Goal: Task Accomplishment & Management: Complete application form

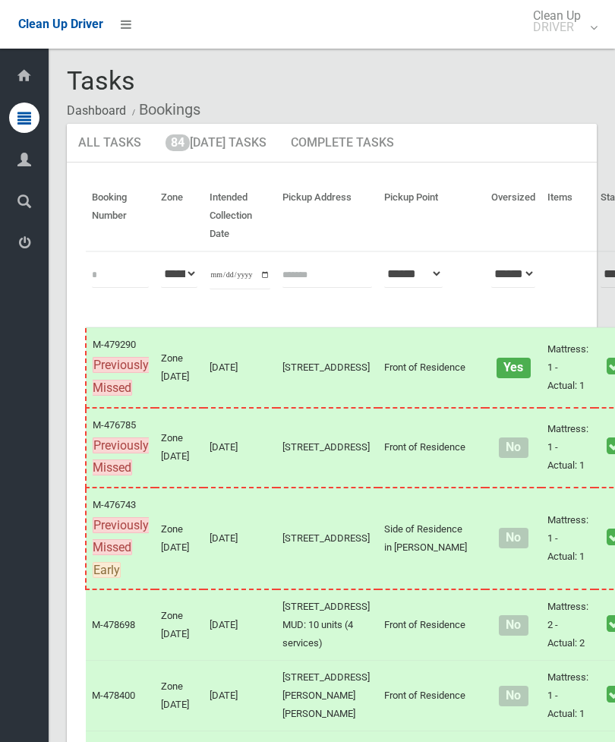
click at [241, 149] on link "84 Today's Tasks" at bounding box center [216, 144] width 124 height 40
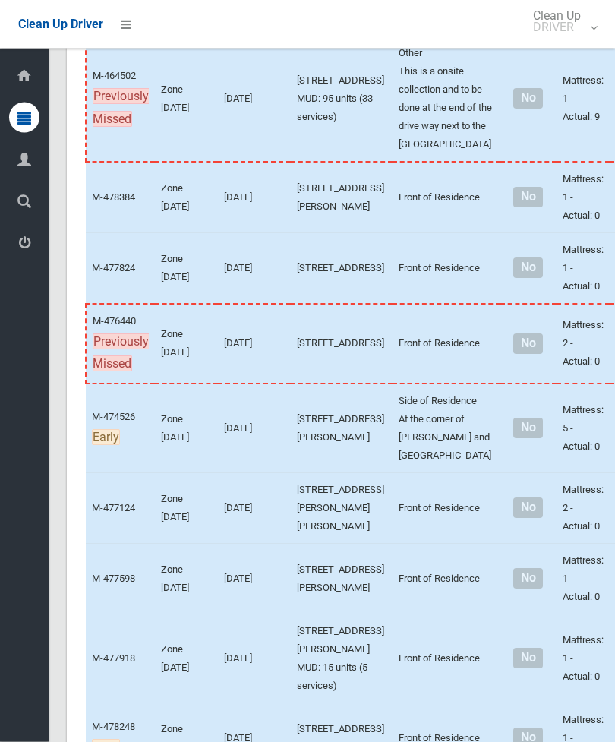
scroll to position [594, 0]
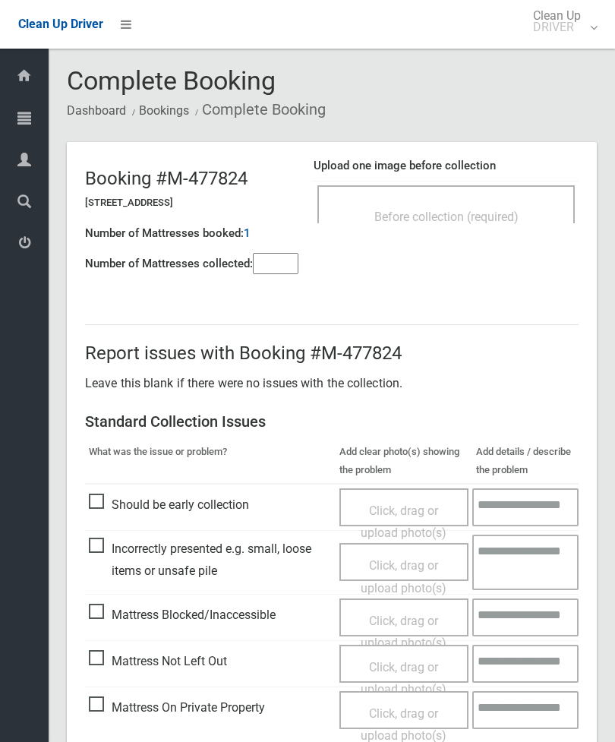
click at [489, 214] on span "Before collection (required)" at bounding box center [447, 217] width 144 height 14
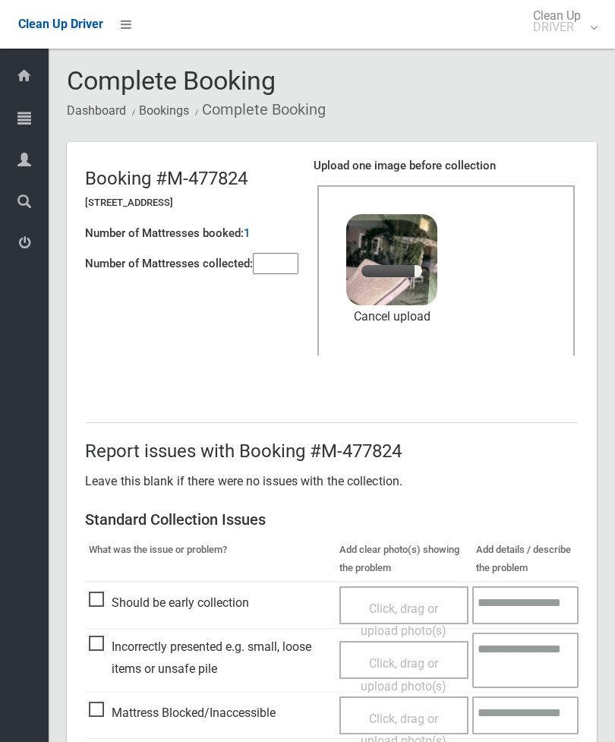
click at [286, 253] on input"] "number" at bounding box center [276, 263] width 46 height 21
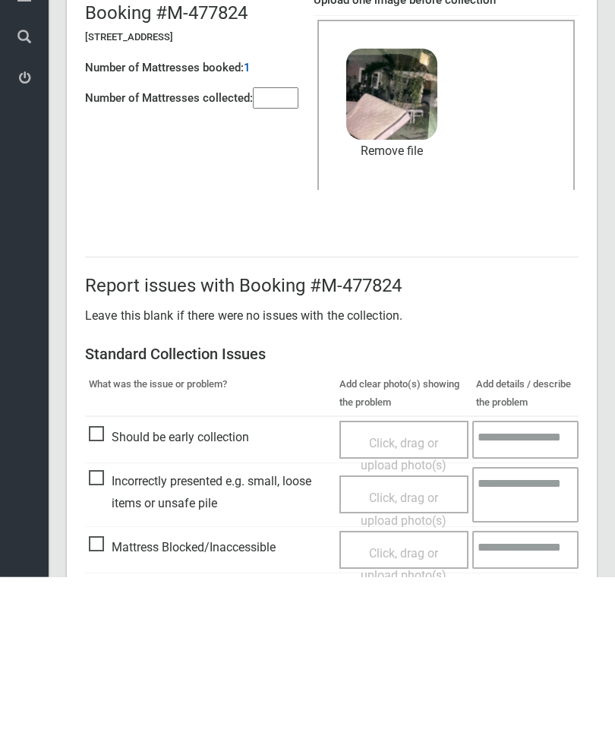
scroll to position [208, 0]
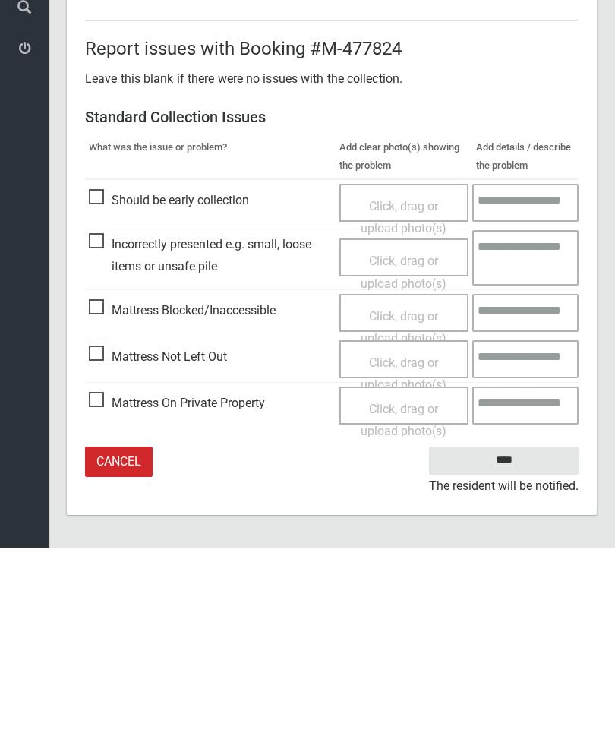
type input"] "*"
click at [520, 641] on input "****" at bounding box center [504, 655] width 150 height 28
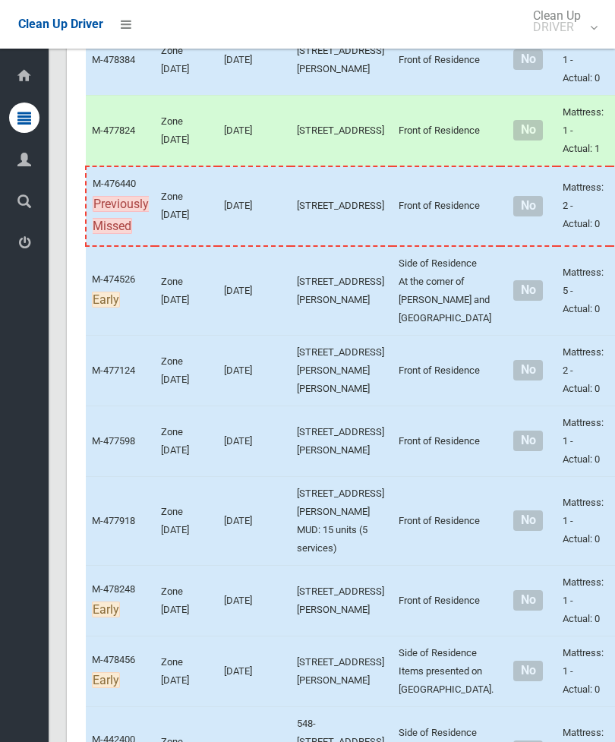
scroll to position [761, 0]
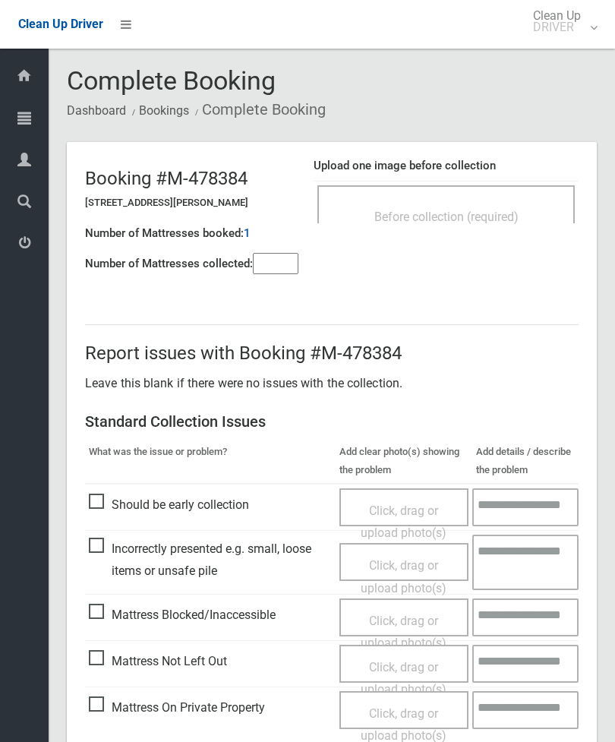
click at [491, 143] on header "Booking #M-478384 50 Yerrick Road, LAKEMBA NSW 2195 Number of Mattresses booked…" at bounding box center [332, 215] width 530 height 146
click at [524, 203] on div "Before collection (required)" at bounding box center [446, 216] width 224 height 28
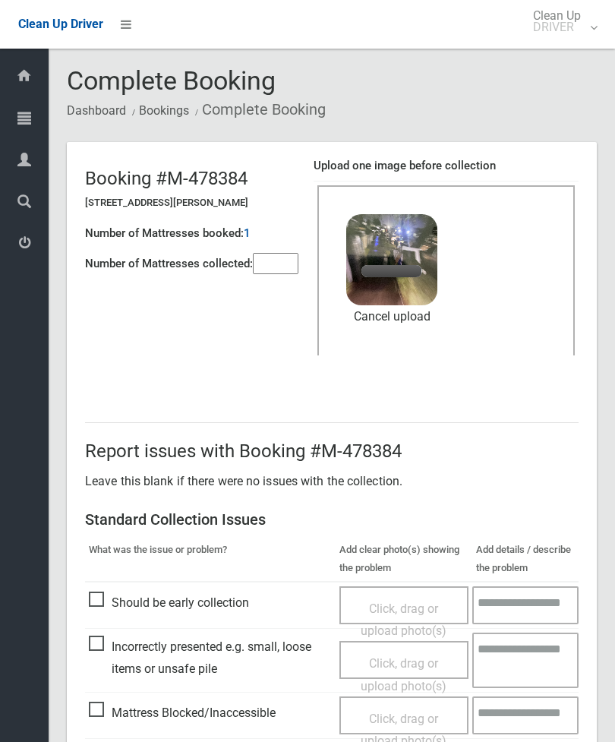
click at [286, 266] on input"] "number" at bounding box center [276, 263] width 46 height 21
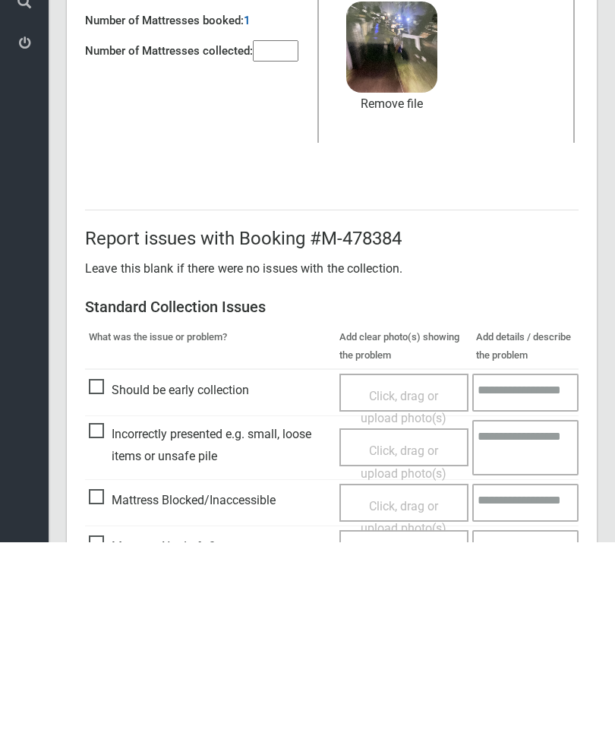
scroll to position [208, 0]
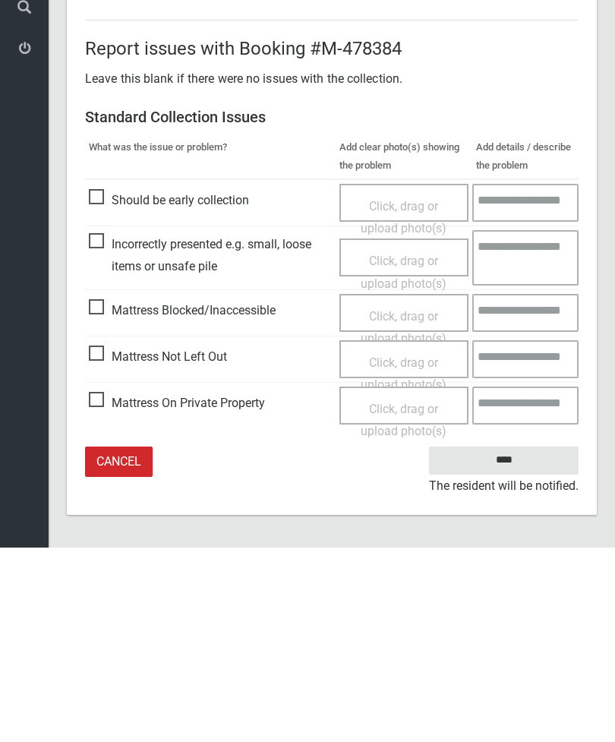
type input"] "*"
click at [513, 641] on input "****" at bounding box center [504, 655] width 150 height 28
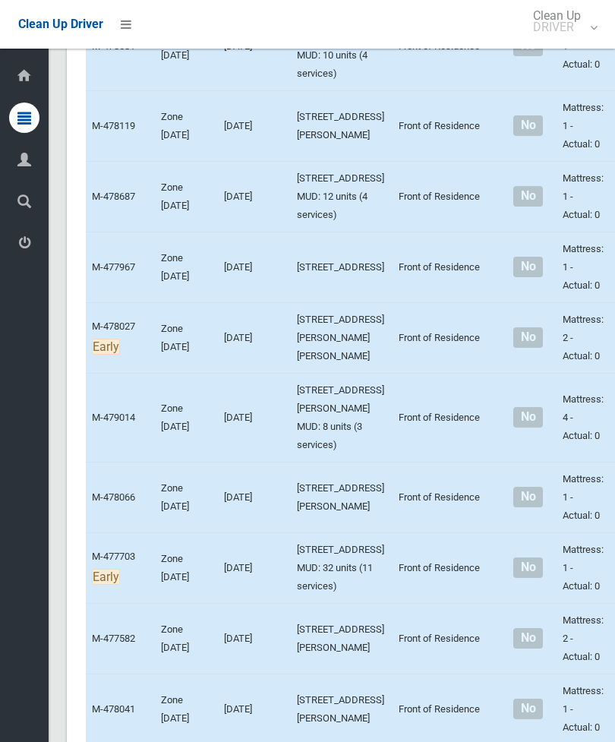
scroll to position [2308, 0]
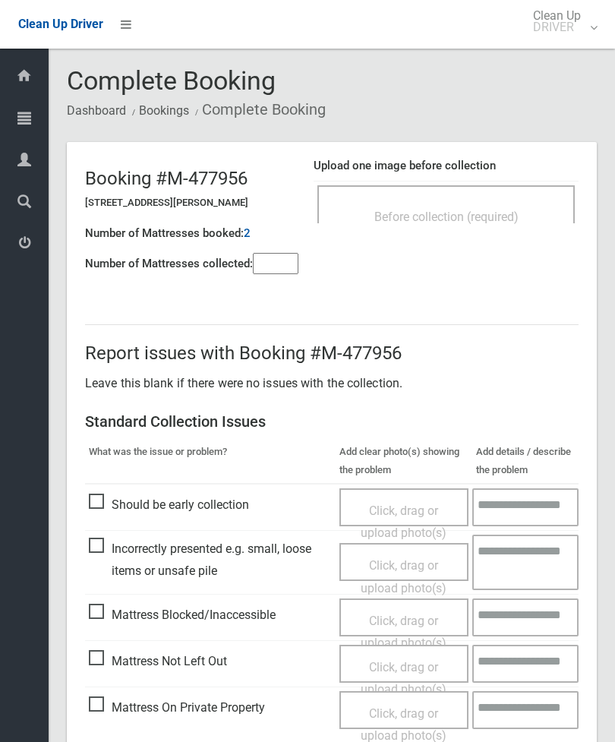
click at [502, 198] on div "Before collection (required)" at bounding box center [447, 204] width 258 height 38
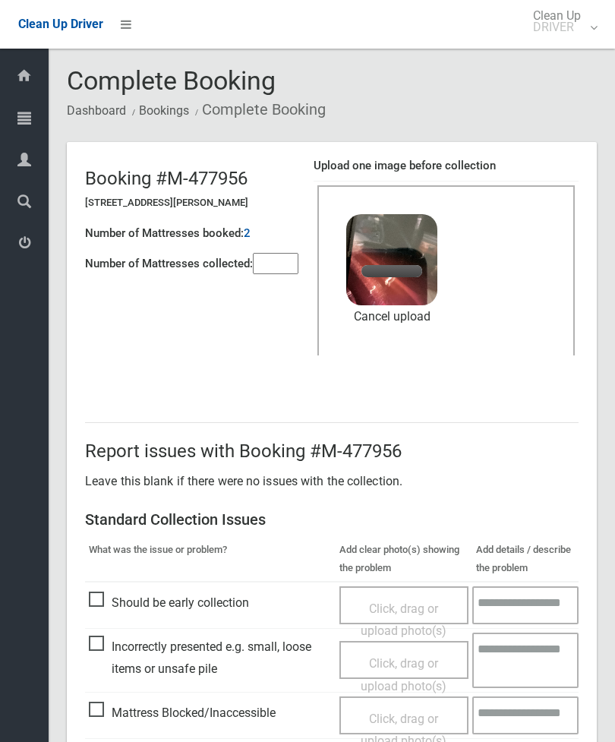
click at [399, 310] on link "Cancel upload" at bounding box center [391, 316] width 91 height 23
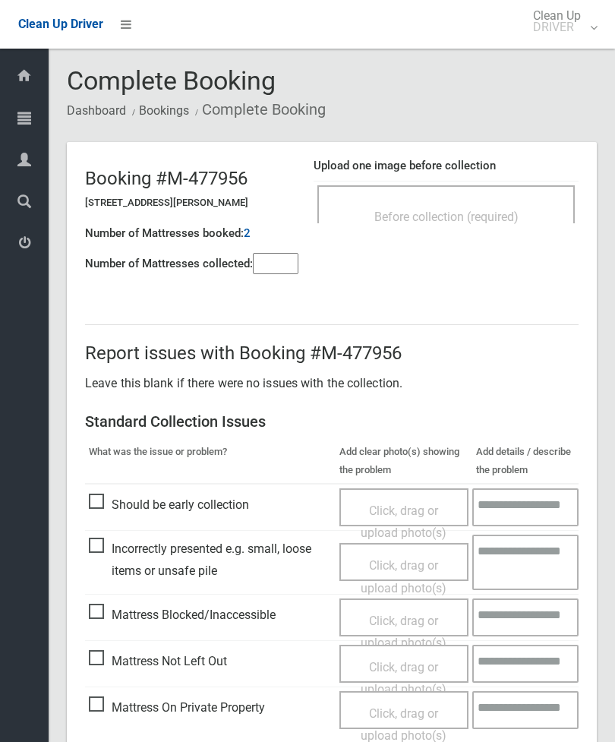
click at [482, 210] on span "Before collection (required)" at bounding box center [447, 217] width 144 height 14
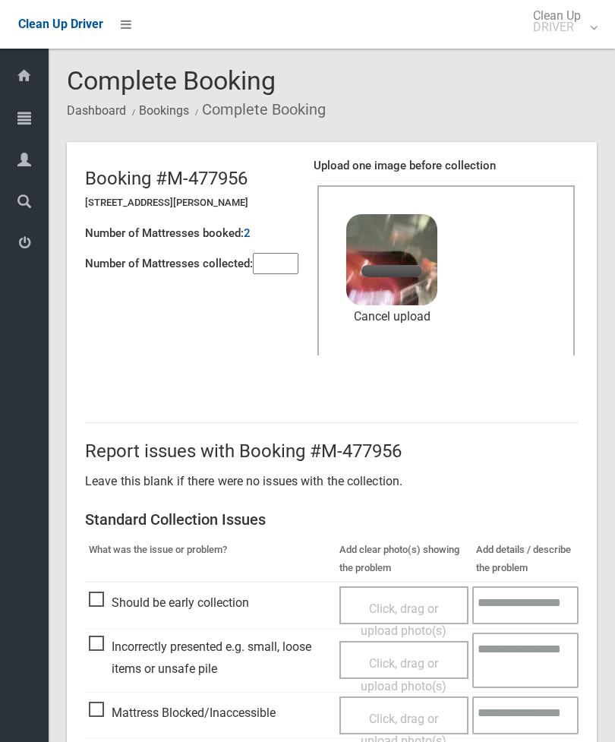
click at [270, 274] on input"] "number" at bounding box center [276, 263] width 46 height 21
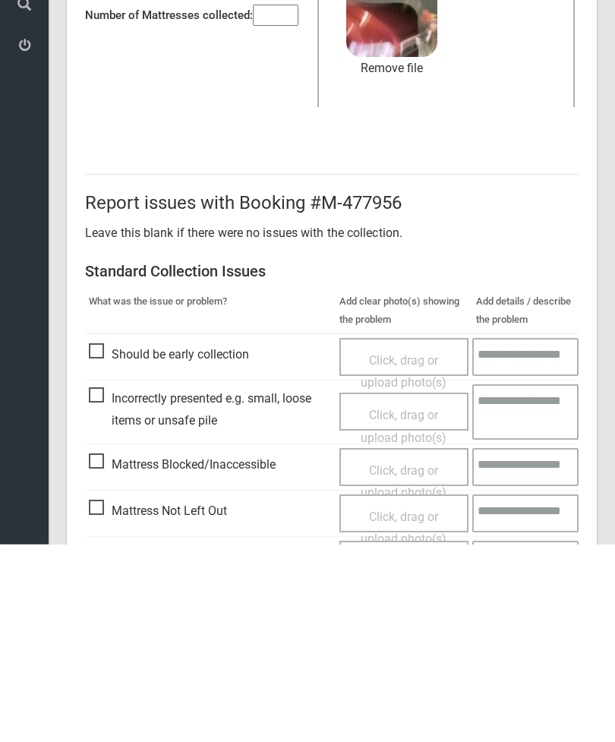
scroll to position [208, 0]
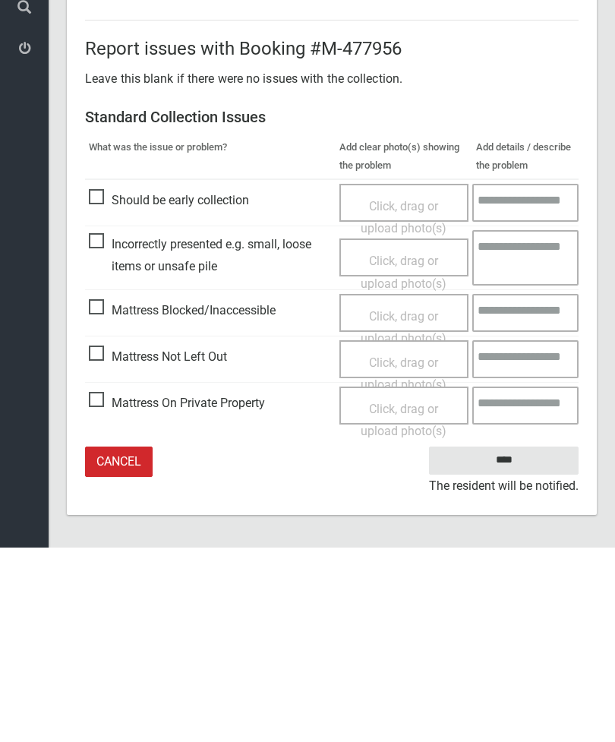
type input"] "*"
click at [512, 641] on input "****" at bounding box center [504, 655] width 150 height 28
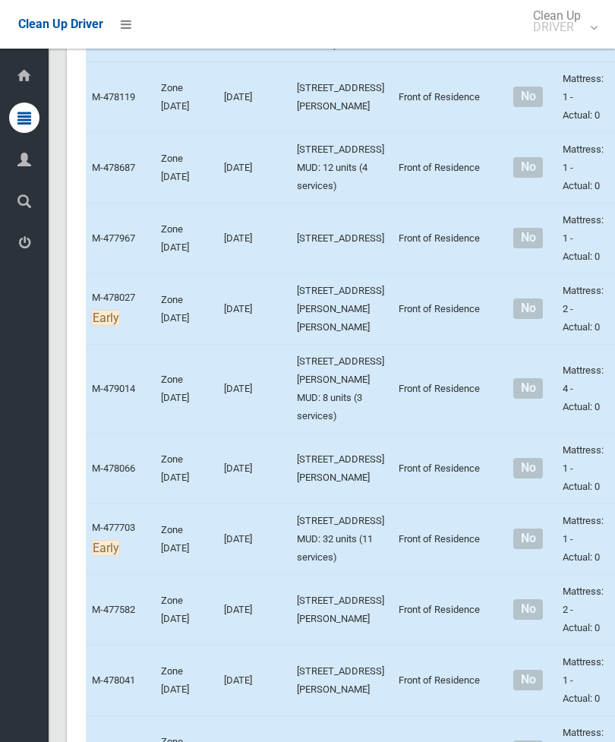
scroll to position [2368, 0]
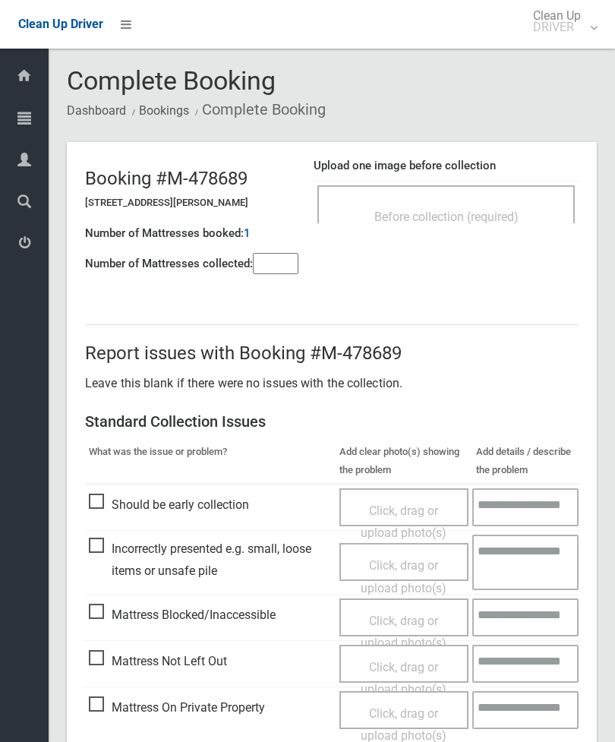
click at [469, 217] on span "Before collection (required)" at bounding box center [447, 217] width 144 height 14
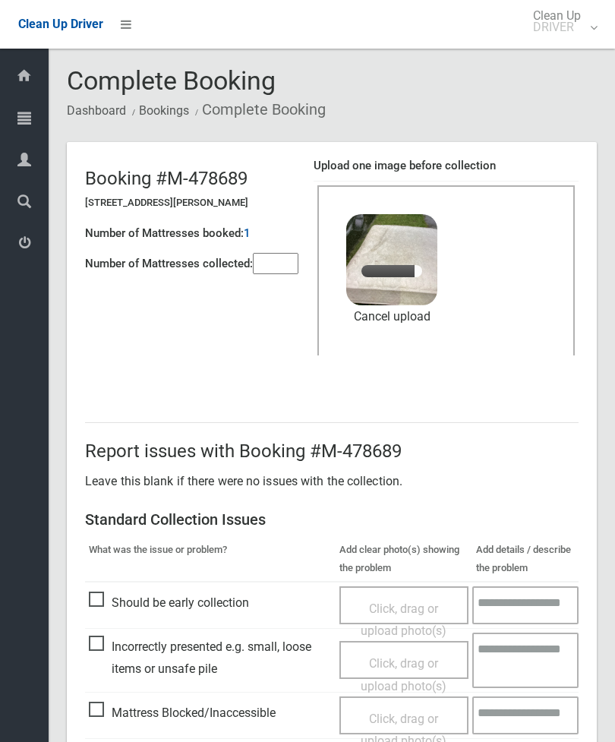
click at [284, 260] on input"] "number" at bounding box center [276, 263] width 46 height 21
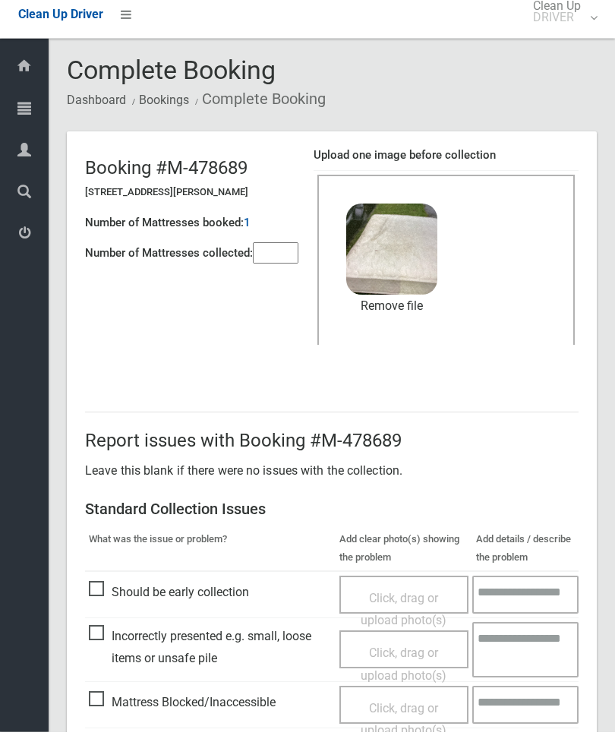
type input"] "*"
click at [412, 308] on link "Remove file" at bounding box center [391, 316] width 91 height 23
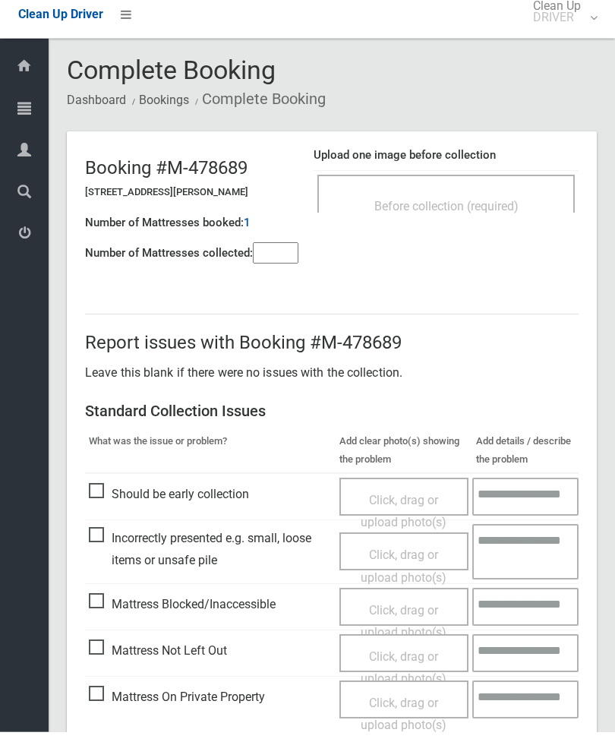
scroll to position [11, 0]
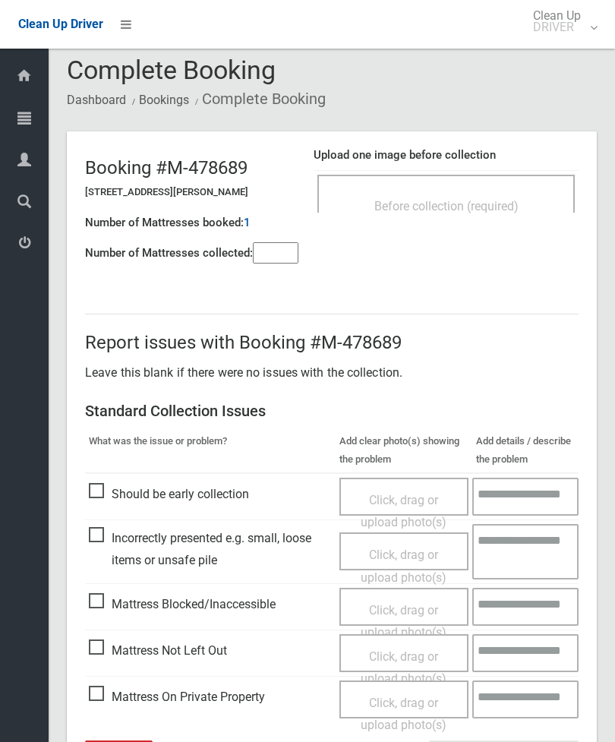
click at [512, 196] on div "Before collection (required)" at bounding box center [446, 205] width 224 height 28
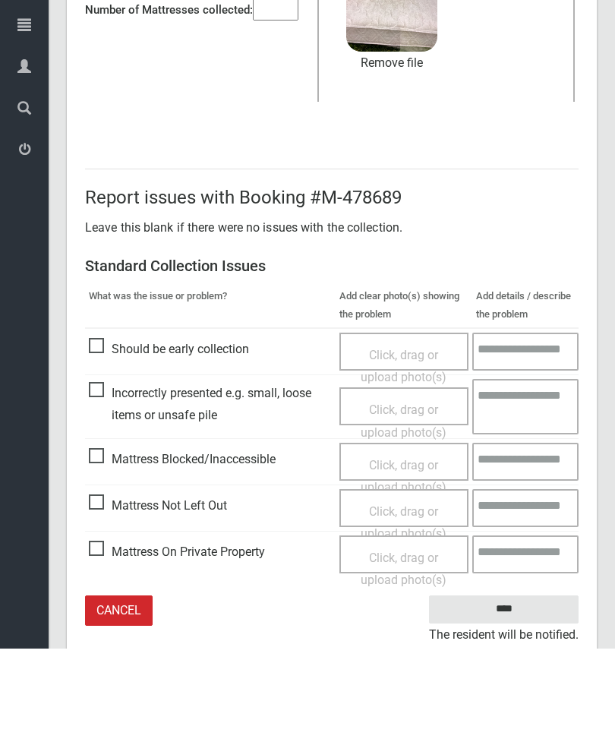
scroll to position [160, 0]
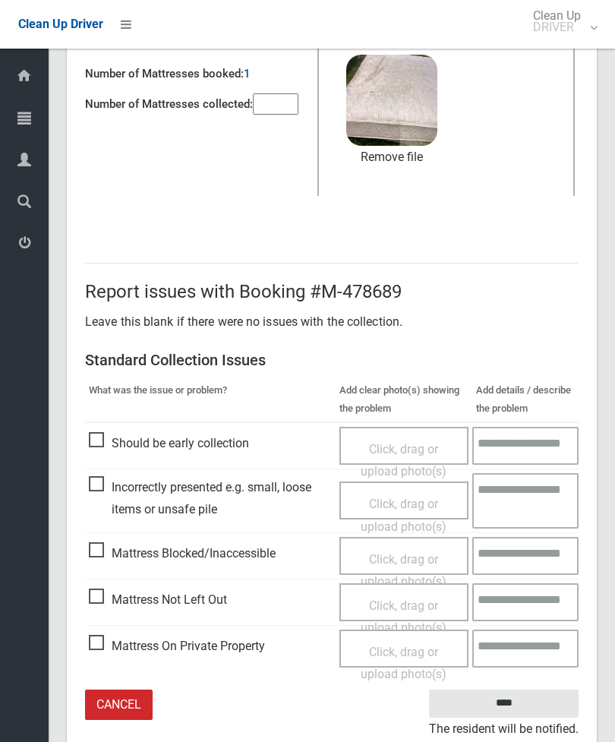
click at [519, 696] on input "****" at bounding box center [504, 704] width 150 height 28
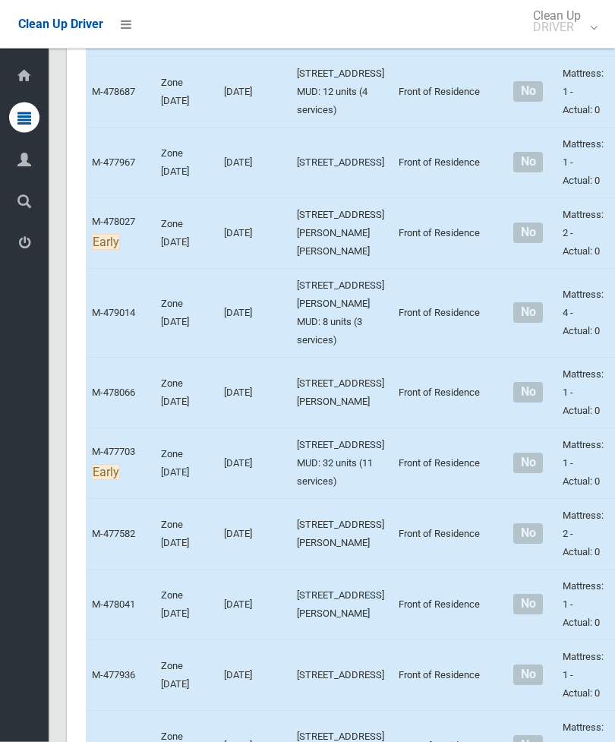
scroll to position [2394, 0]
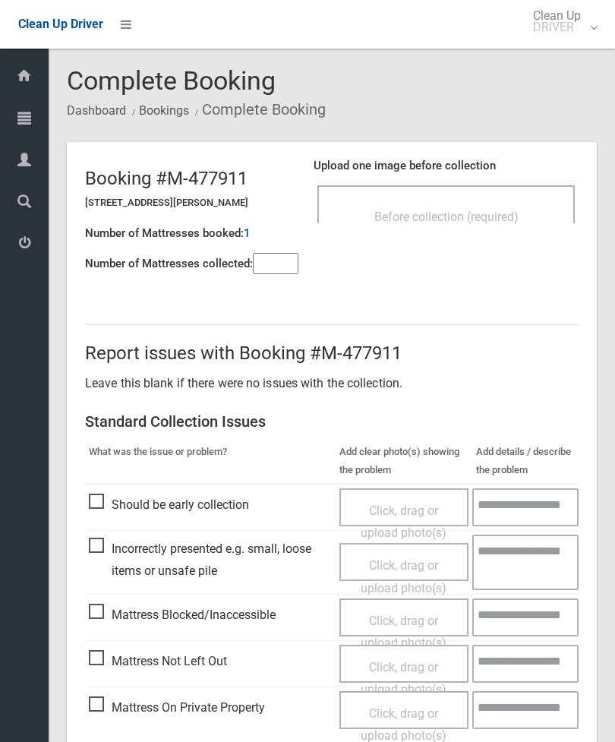
click at [500, 208] on div "Before collection (required)" at bounding box center [446, 216] width 224 height 28
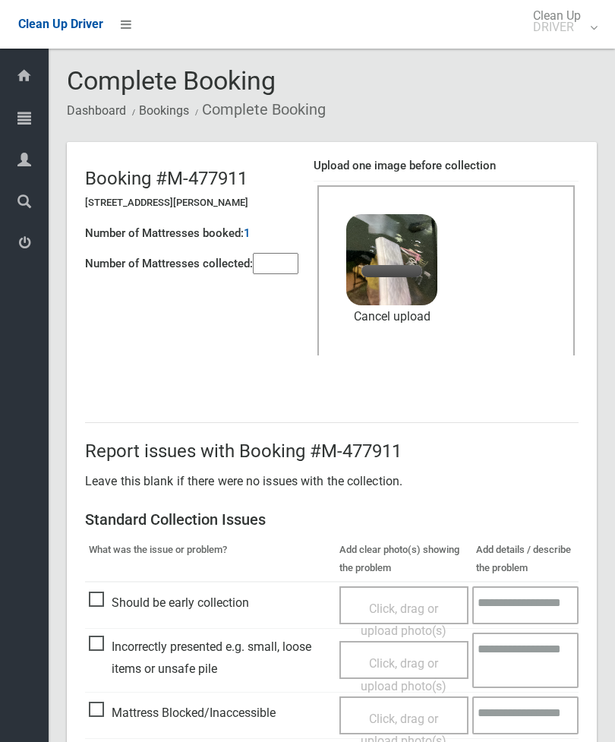
click at [278, 272] on input"] "number" at bounding box center [276, 263] width 46 height 21
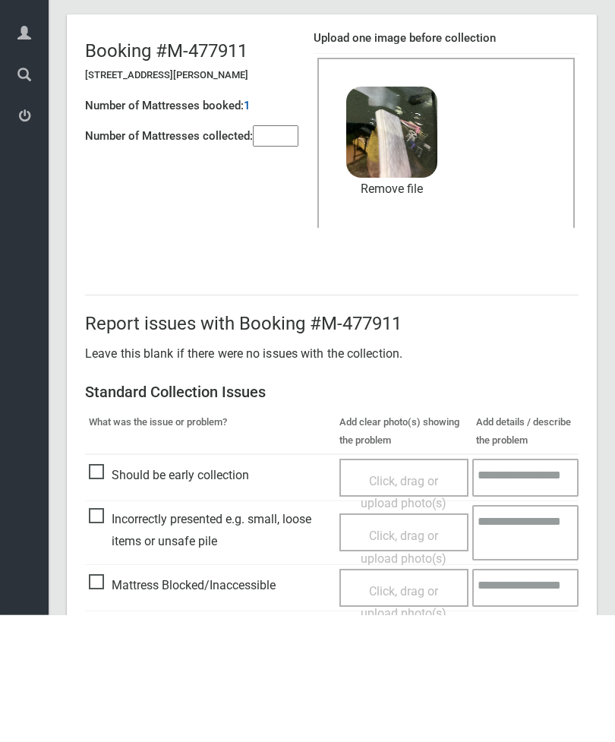
scroll to position [208, 0]
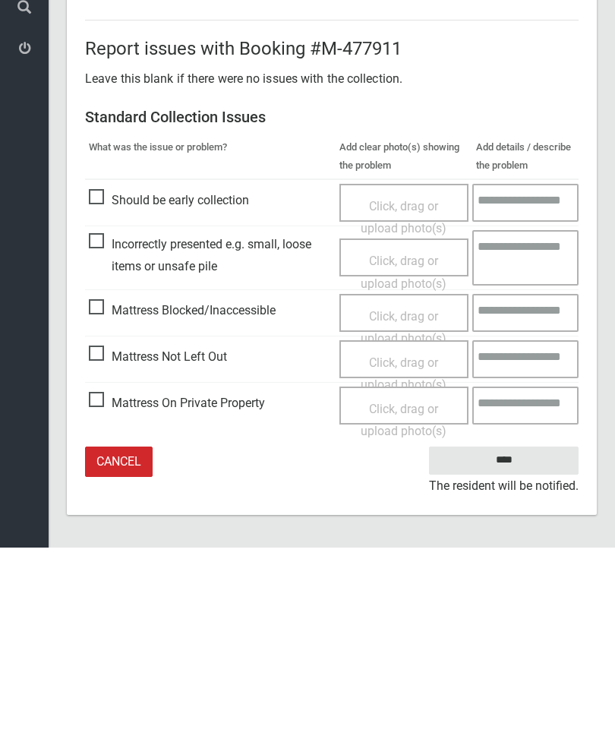
type input"] "*"
click at [517, 641] on input "****" at bounding box center [504, 655] width 150 height 28
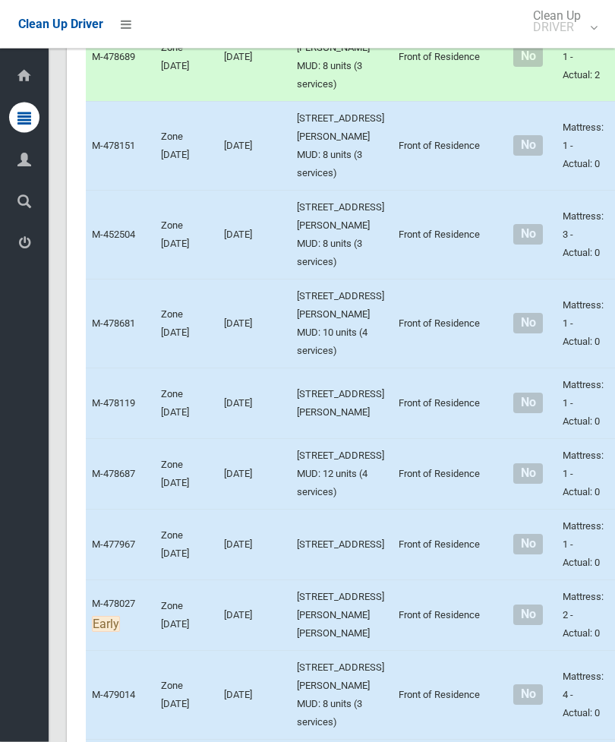
scroll to position [2035, 0]
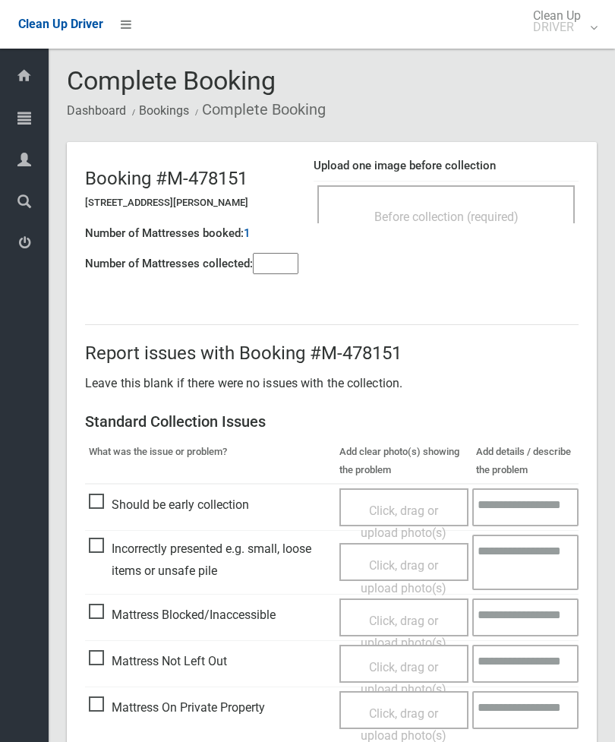
click at [486, 210] on span "Before collection (required)" at bounding box center [447, 217] width 144 height 14
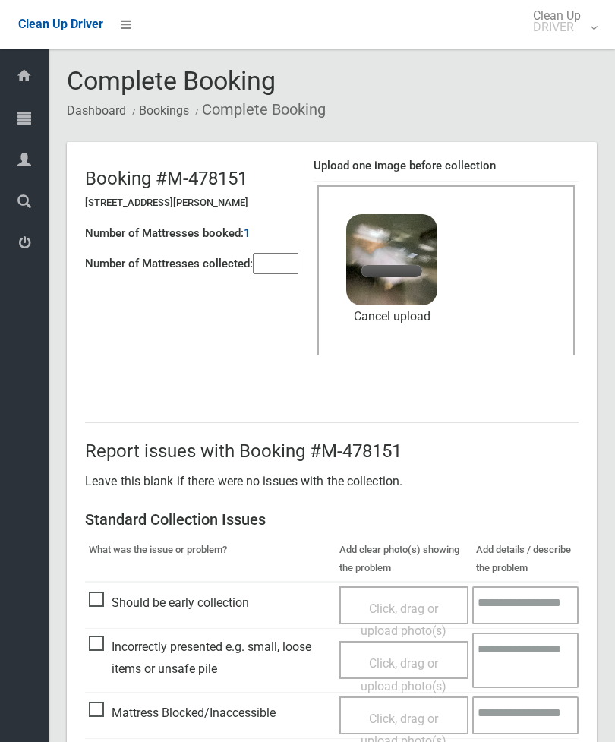
click at [274, 263] on input"] "number" at bounding box center [276, 263] width 46 height 21
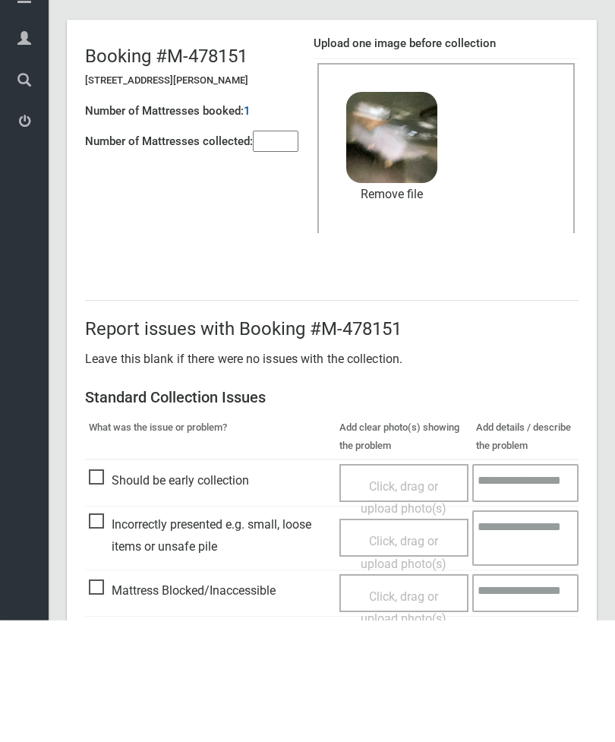
scroll to position [208, 0]
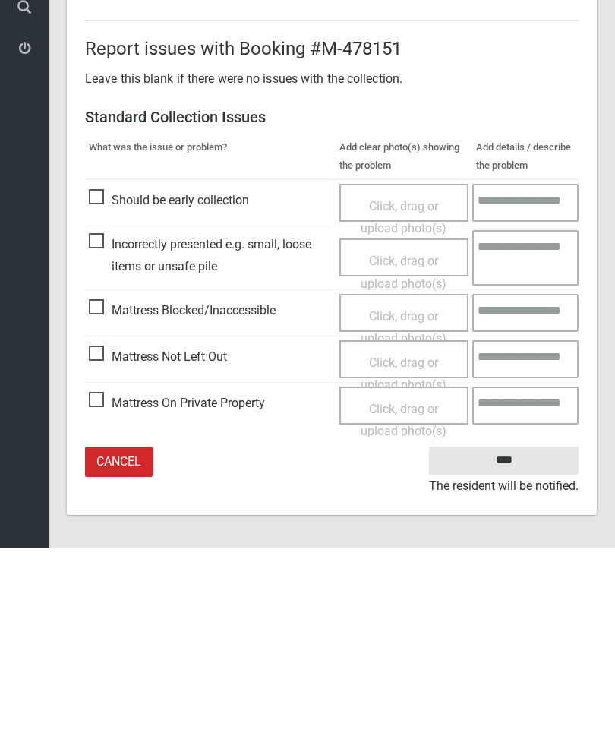
type input"] "*"
click at [507, 641] on input "****" at bounding box center [504, 655] width 150 height 28
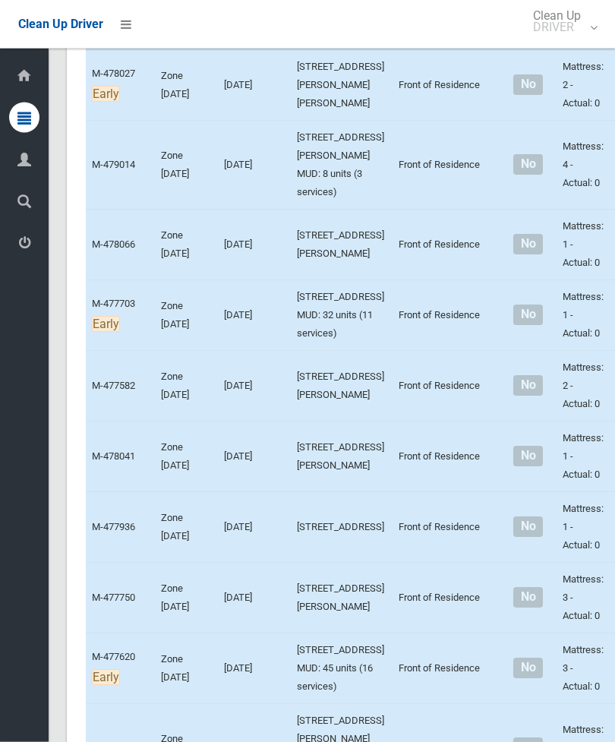
scroll to position [2815, 0]
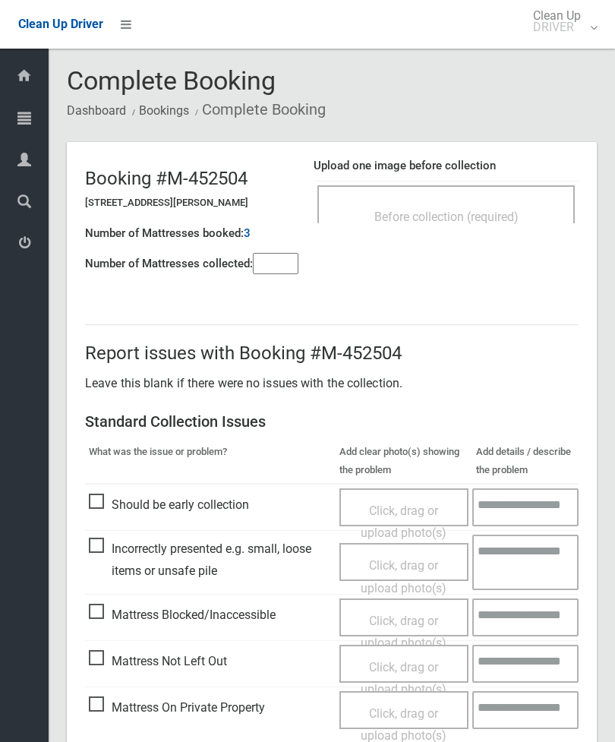
click at [491, 211] on span "Before collection (required)" at bounding box center [447, 217] width 144 height 14
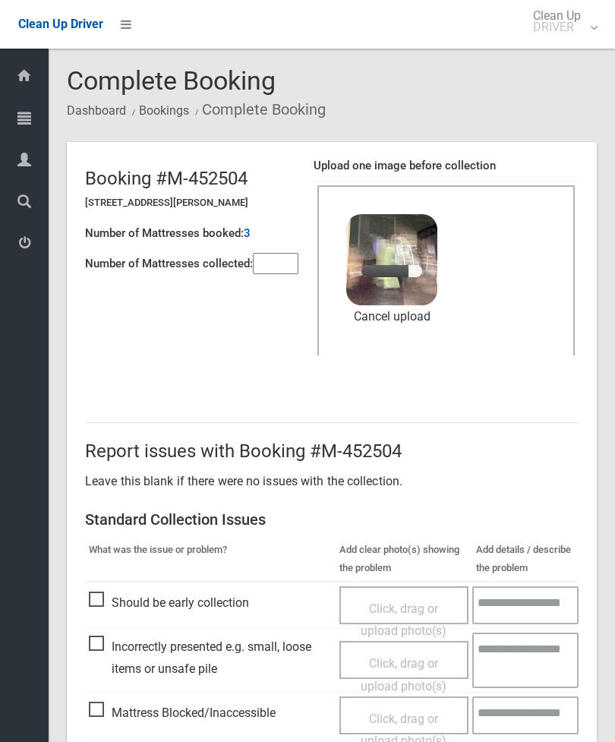
click at [270, 273] on input"] "number" at bounding box center [276, 263] width 46 height 21
click at [405, 321] on link "Remove file" at bounding box center [391, 316] width 91 height 23
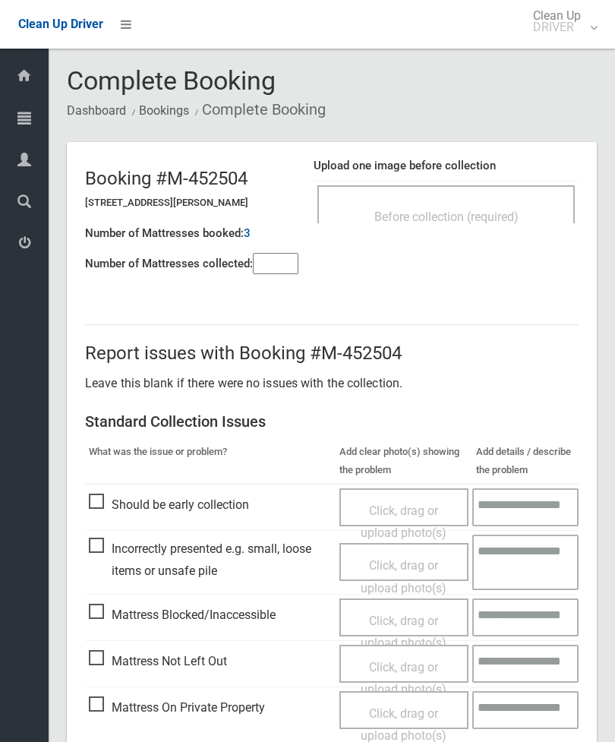
click at [498, 204] on div "Before collection (required)" at bounding box center [446, 216] width 224 height 28
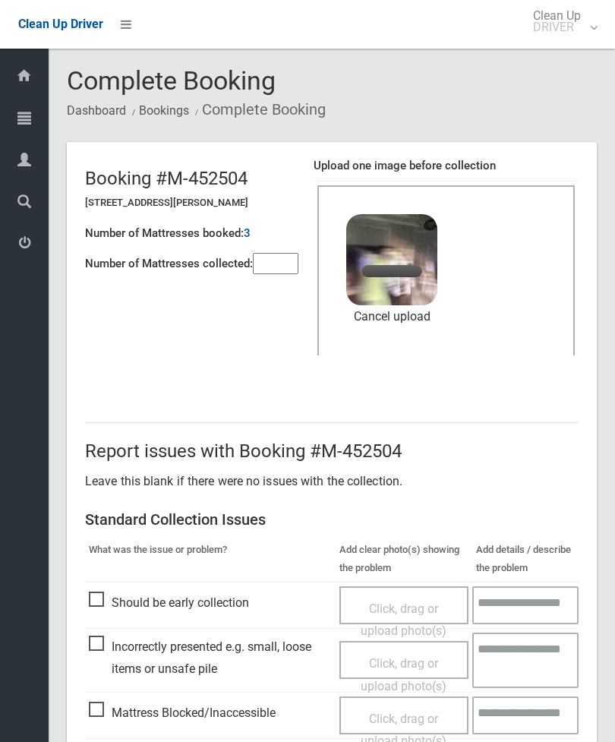
click at [288, 267] on input"] "number" at bounding box center [276, 263] width 46 height 21
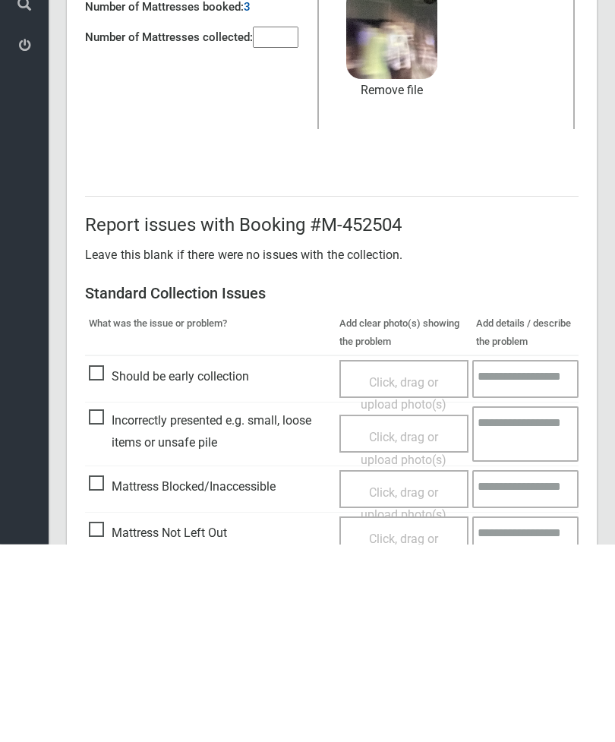
scroll to position [208, 0]
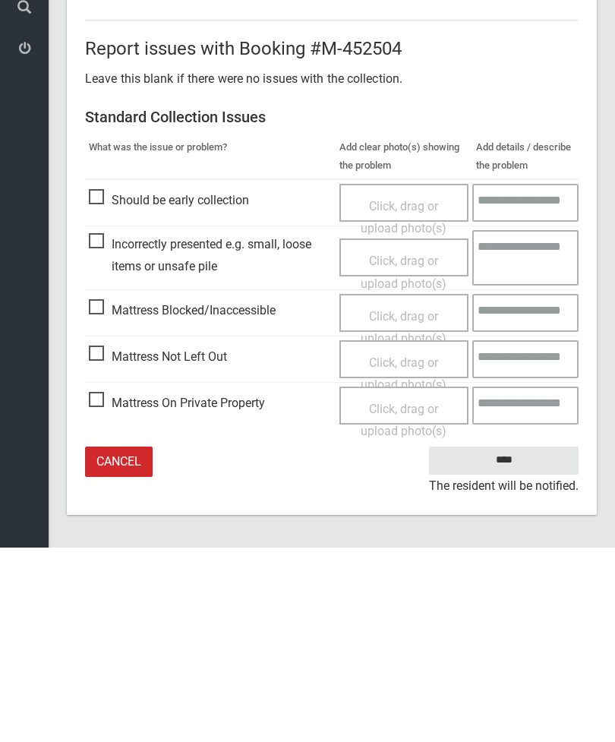
type input"] "*"
click at [504, 641] on input "****" at bounding box center [504, 655] width 150 height 28
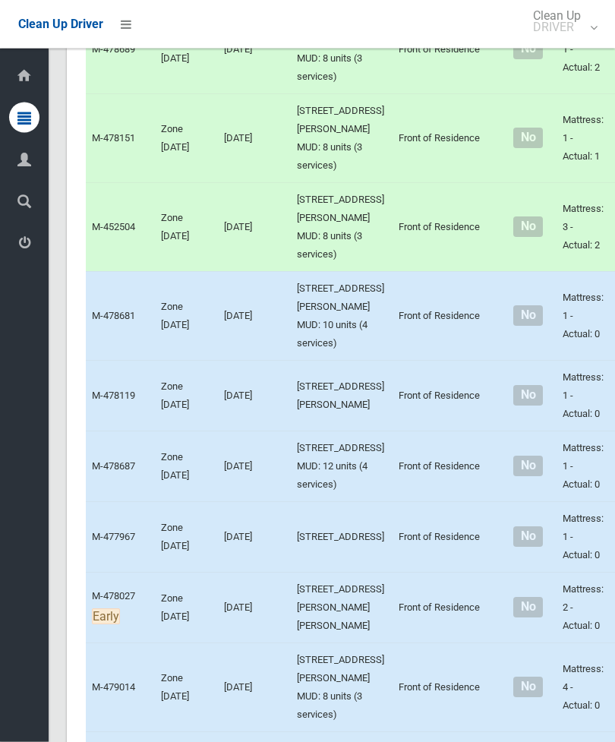
scroll to position [2020, 0]
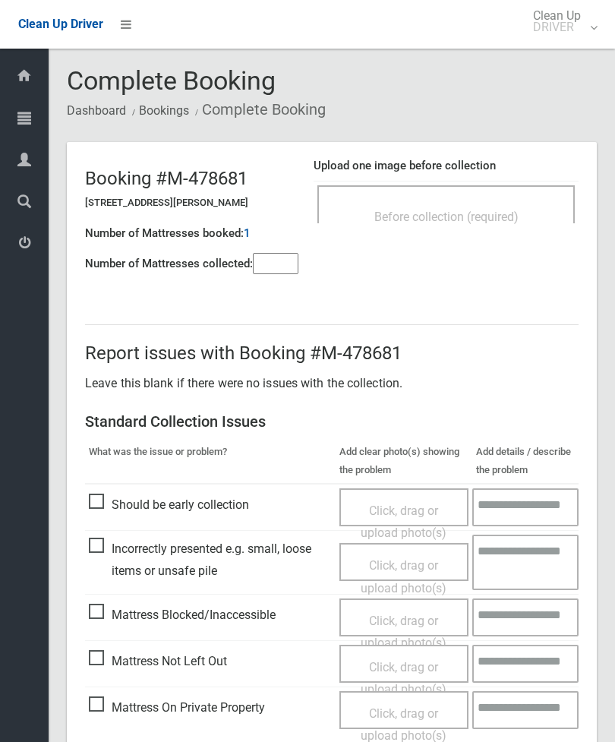
click at [517, 197] on div "Before collection (required)" at bounding box center [447, 204] width 258 height 38
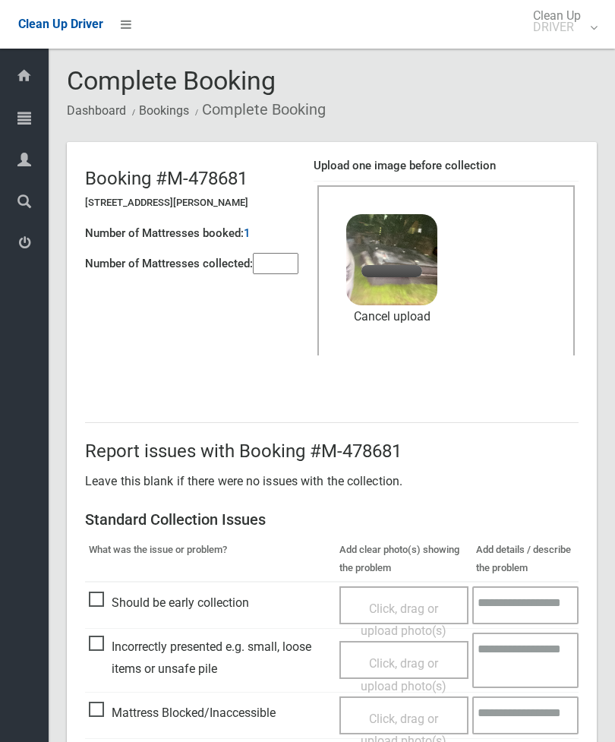
click at [280, 257] on input"] "number" at bounding box center [276, 263] width 46 height 21
type input"] "*"
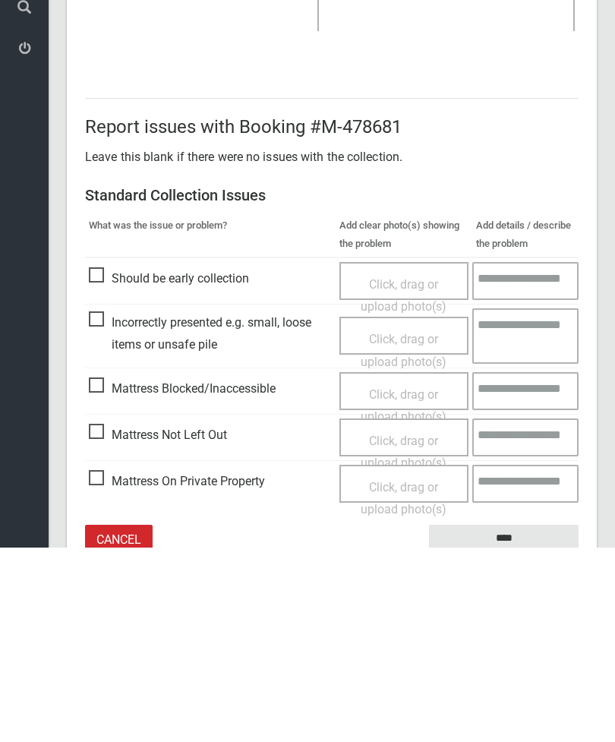
scroll to position [208, 0]
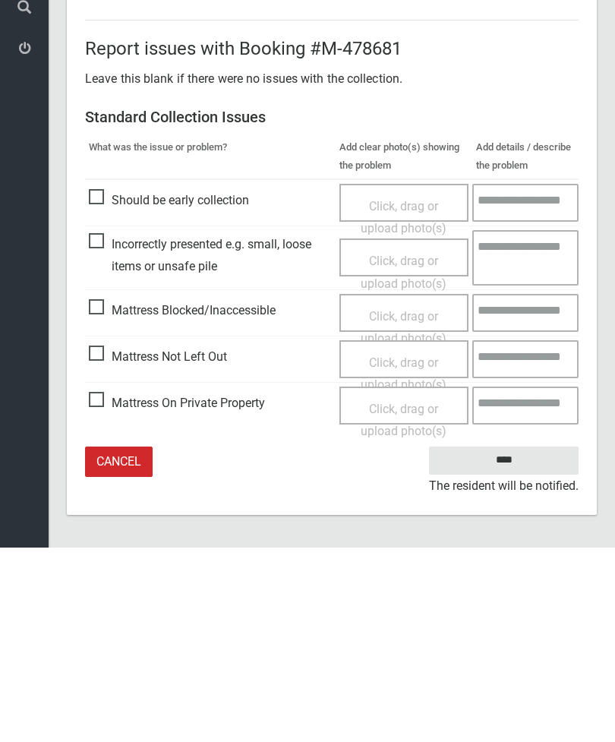
type input"] "*"
click at [502, 641] on input "****" at bounding box center [504, 655] width 150 height 28
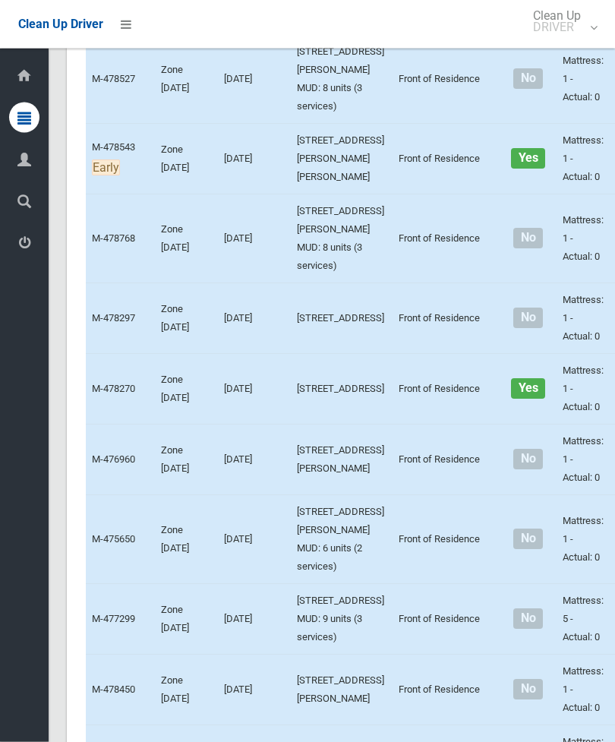
scroll to position [3212, 0]
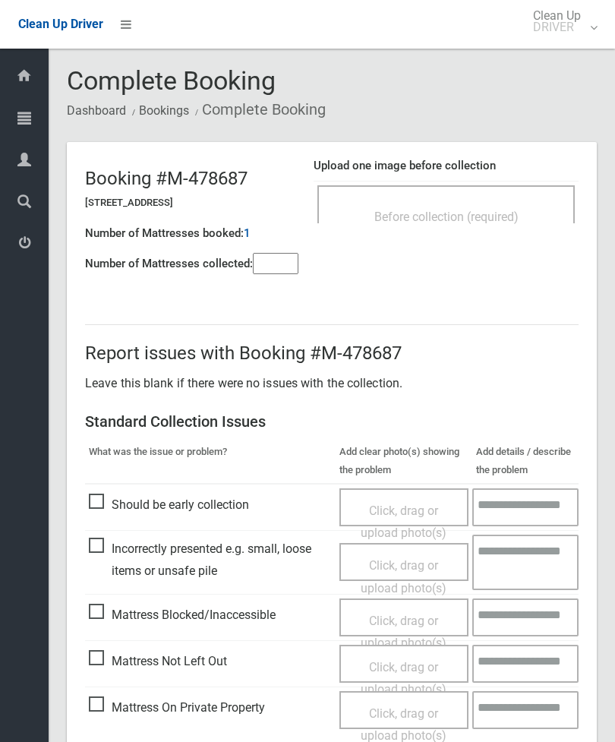
click at [494, 222] on span "Before collection (required)" at bounding box center [447, 217] width 144 height 14
click at [487, 210] on span "Before collection (required)" at bounding box center [447, 217] width 144 height 14
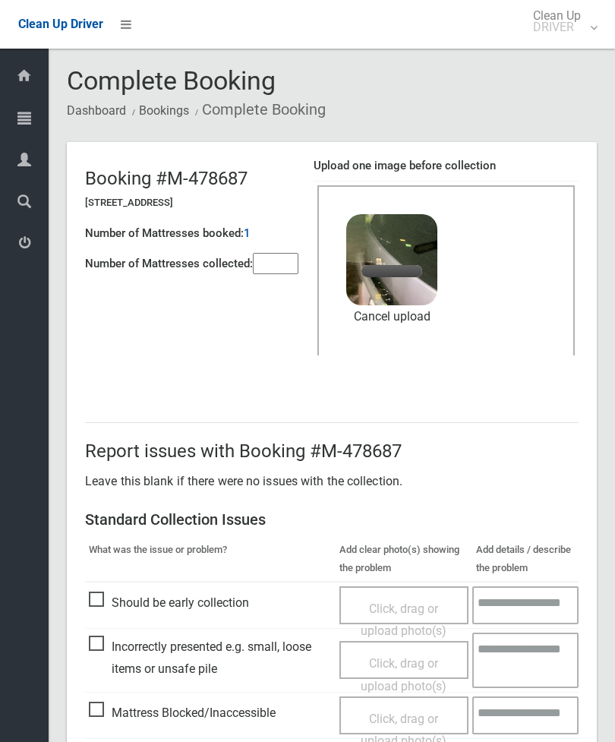
click at [286, 274] on input"] "number" at bounding box center [276, 263] width 46 height 21
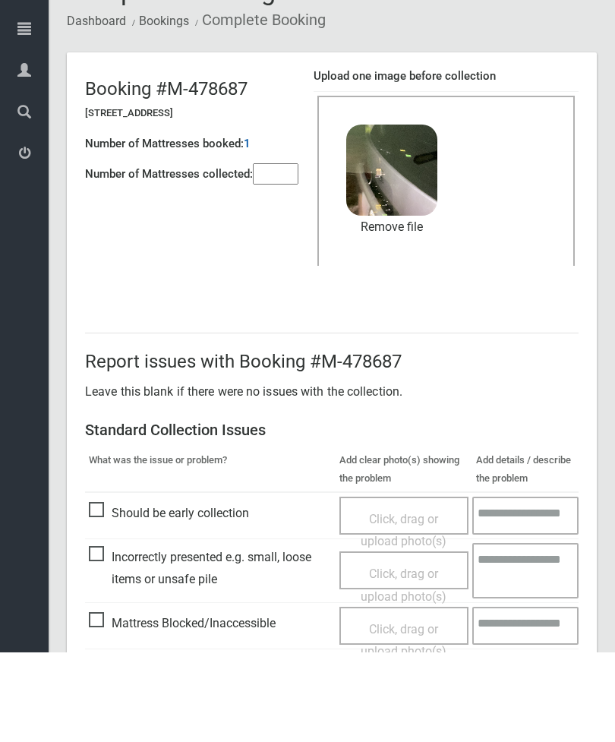
scroll to position [208, 0]
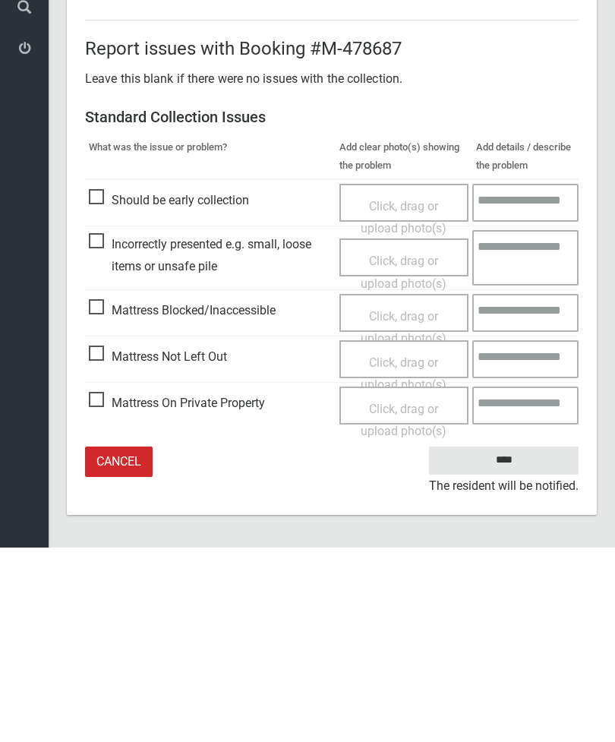
type input"] "*"
click at [506, 641] on input "****" at bounding box center [504, 655] width 150 height 28
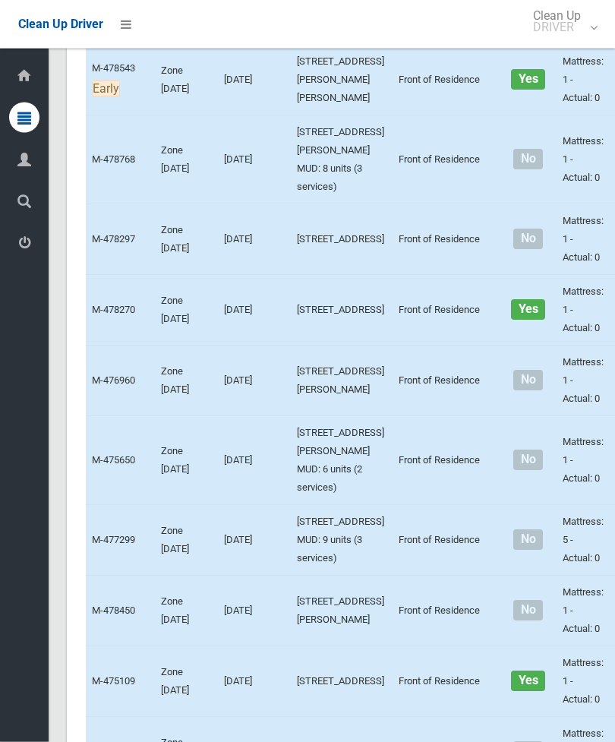
scroll to position [3387, 0]
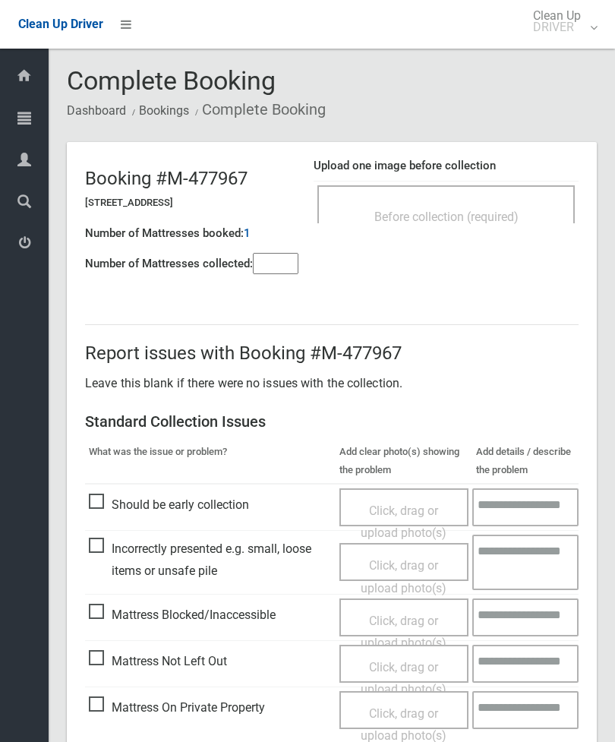
click at [495, 196] on div "Before collection (required)" at bounding box center [447, 204] width 258 height 38
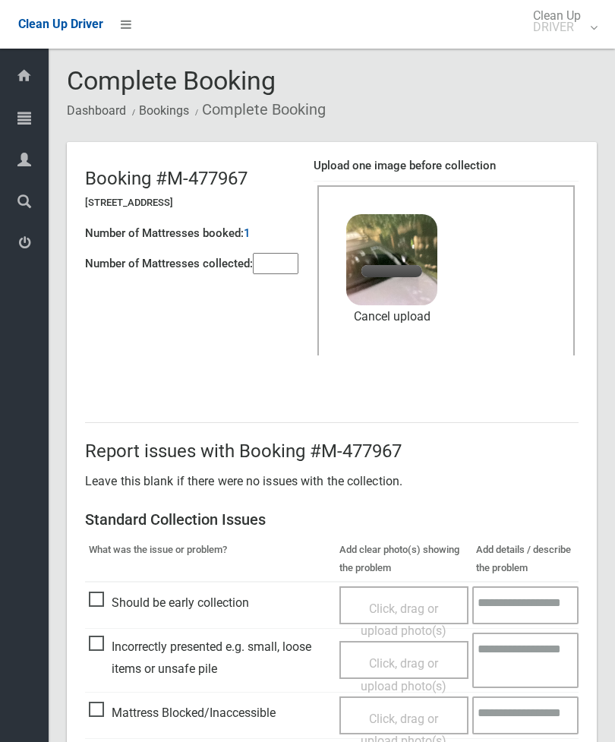
click at [292, 258] on input"] "number" at bounding box center [276, 263] width 46 height 21
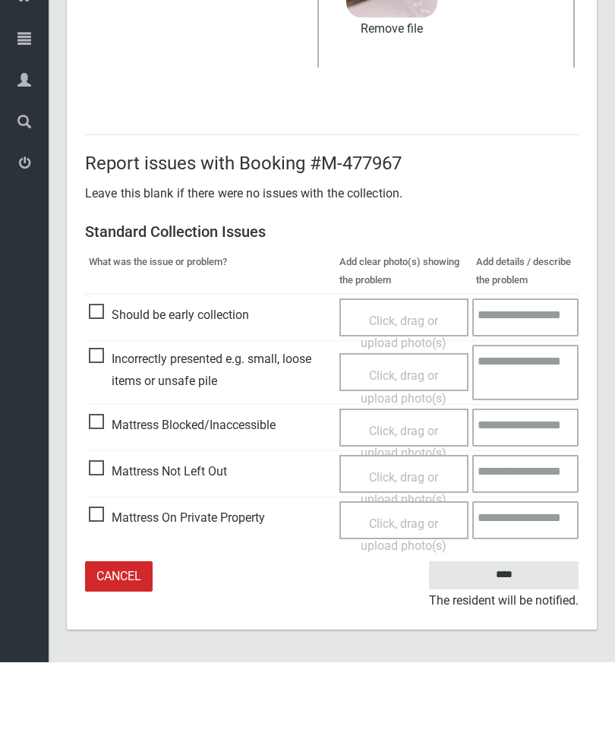
type input"] "*"
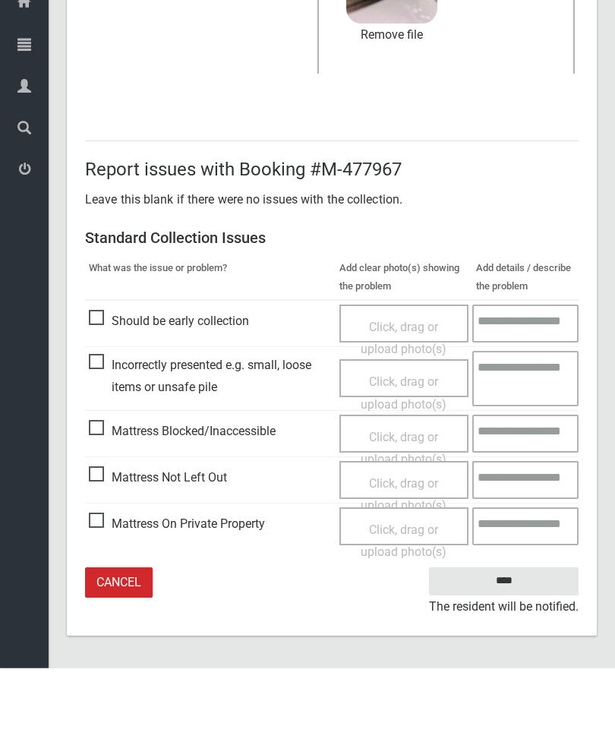
click at [515, 641] on input "****" at bounding box center [504, 655] width 150 height 28
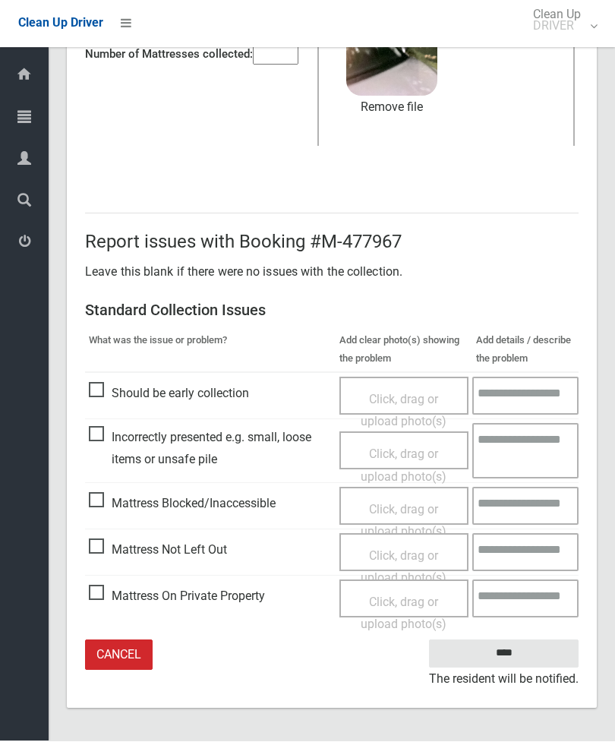
scroll to position [160, 0]
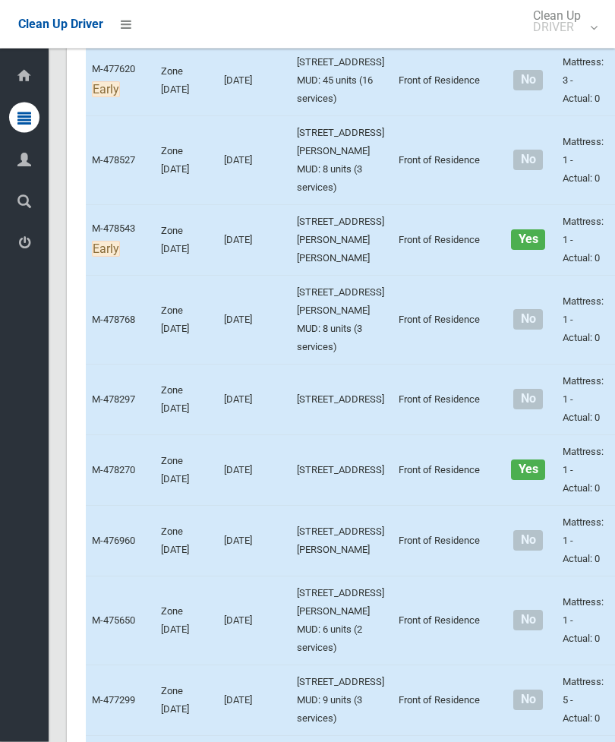
scroll to position [3237, 0]
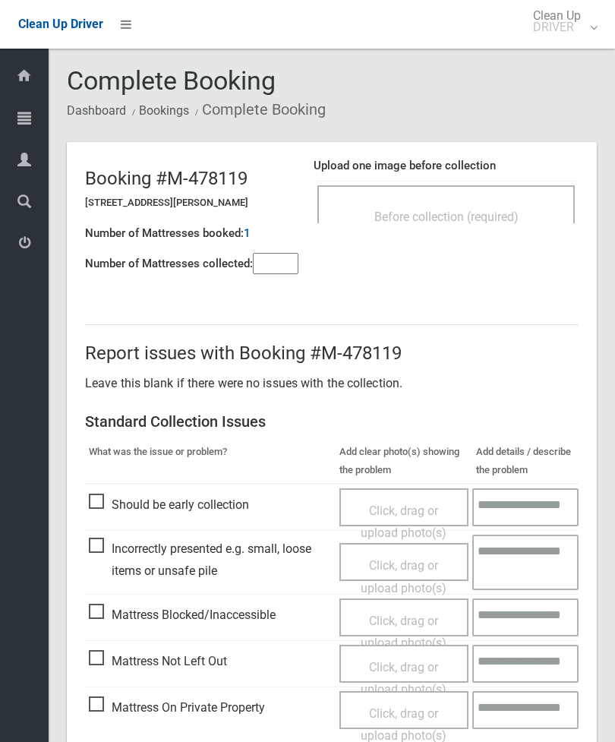
click at [500, 198] on div "Before collection (required)" at bounding box center [447, 204] width 258 height 38
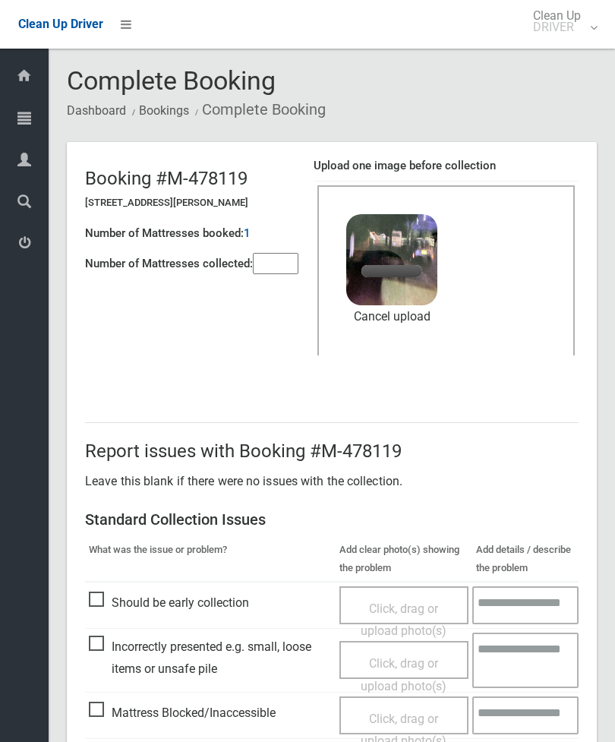
click at [413, 315] on link "Cancel upload" at bounding box center [391, 316] width 91 height 23
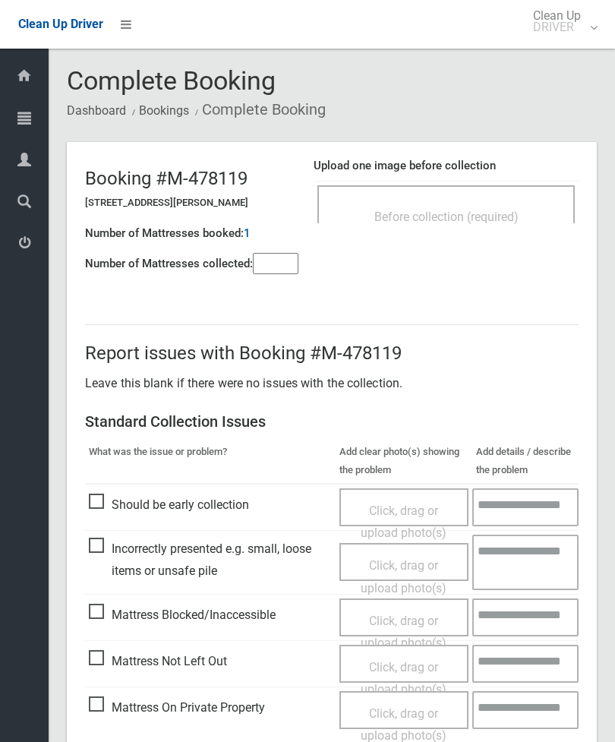
click at [280, 266] on input"] "number" at bounding box center [276, 263] width 46 height 21
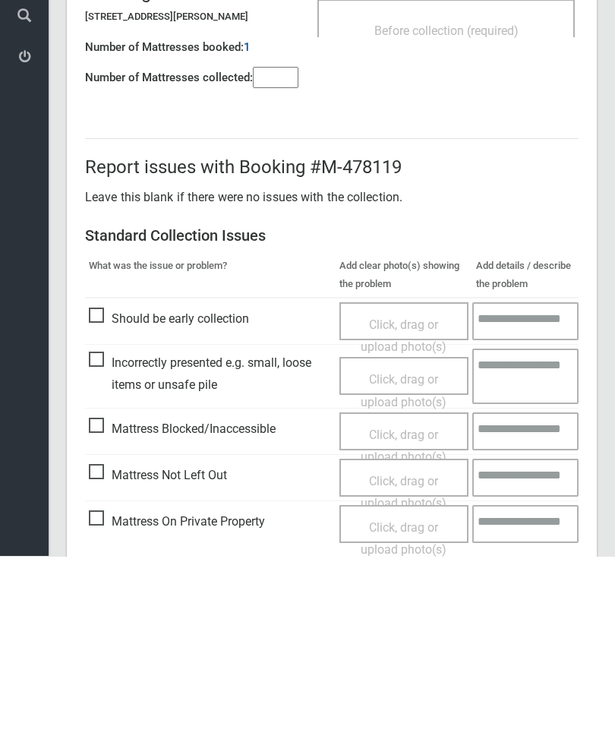
scroll to position [109, 0]
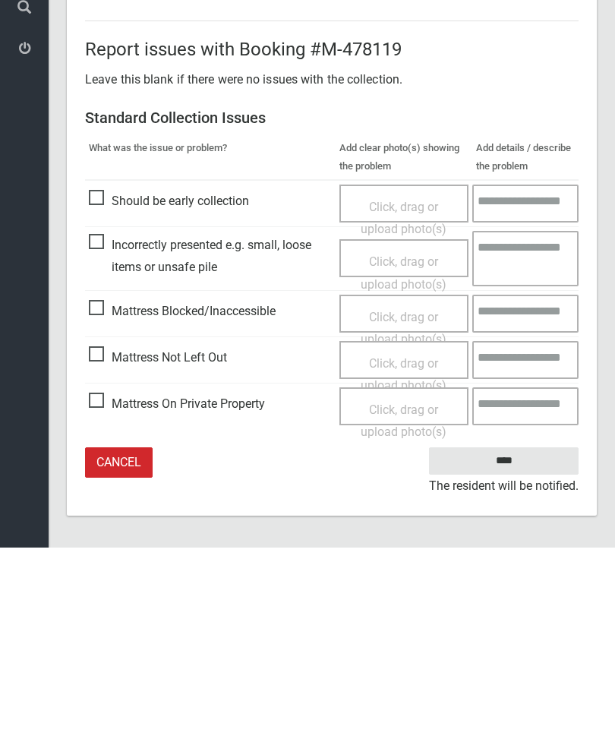
type input"] "*"
click at [101, 541] on span "Mattress Not Left Out" at bounding box center [158, 552] width 138 height 23
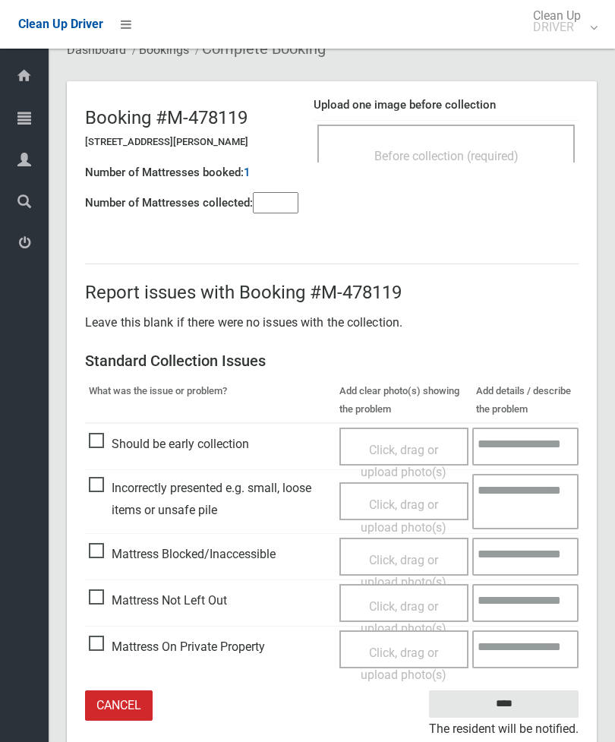
click at [397, 604] on span "Click, drag or upload photo(s)" at bounding box center [404, 617] width 86 height 37
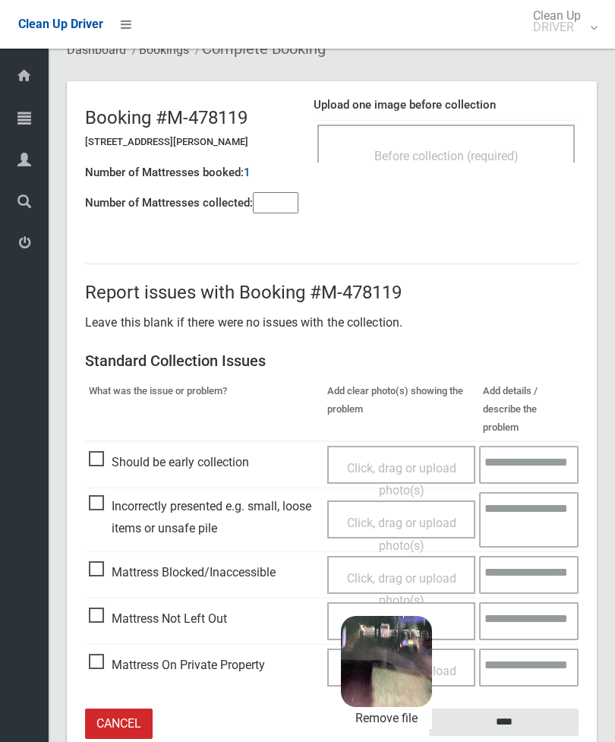
click at [537, 709] on input "****" at bounding box center [504, 723] width 150 height 28
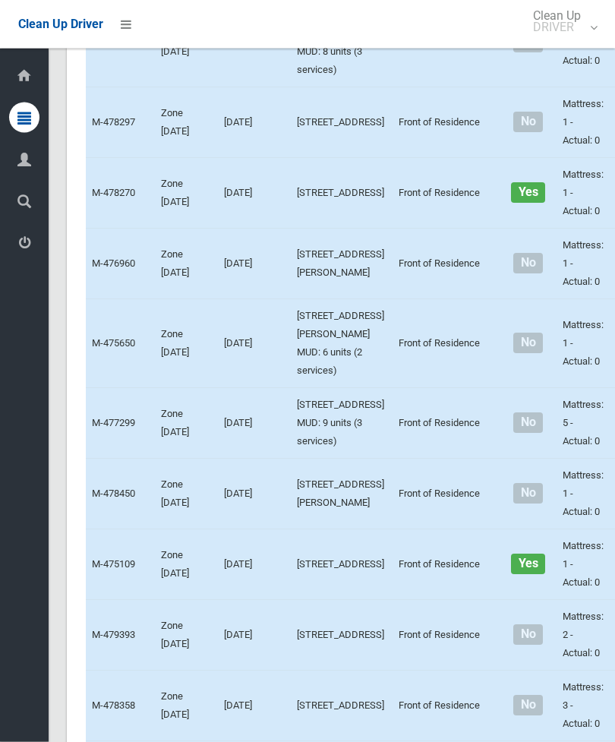
scroll to position [3426, 0]
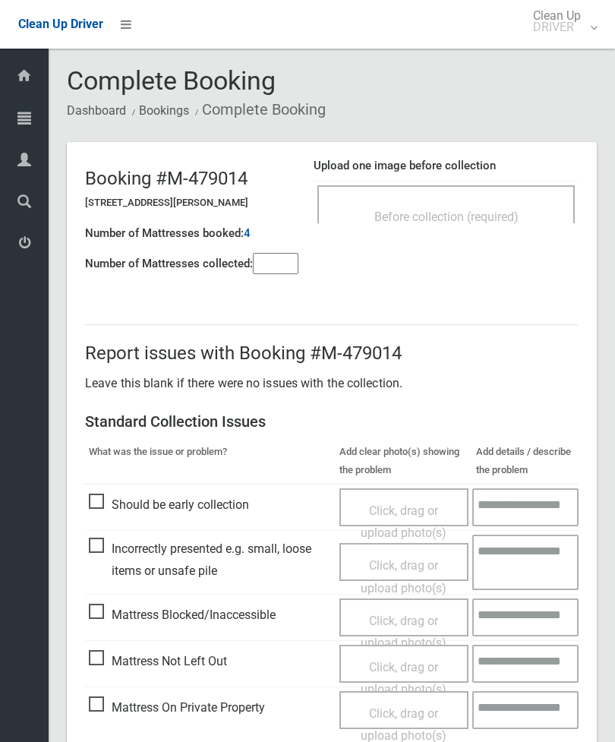
click at [501, 201] on div "Before collection (required)" at bounding box center [447, 204] width 258 height 38
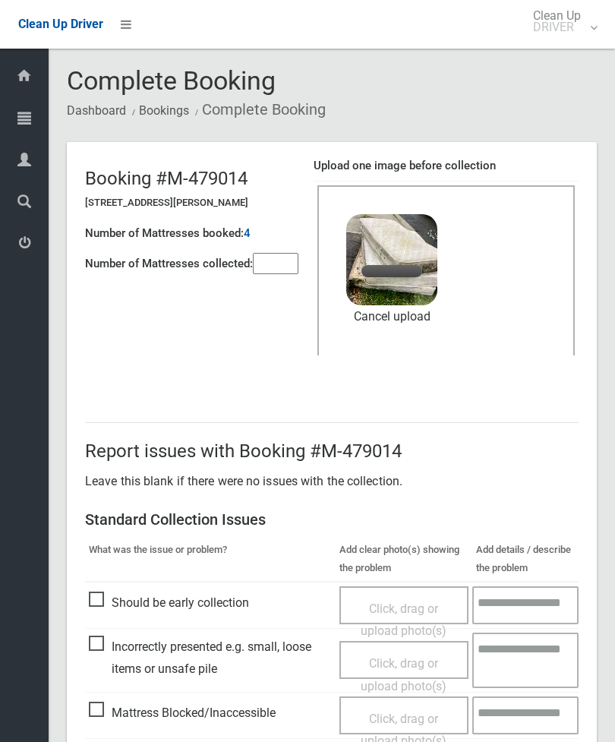
click at [267, 267] on input"] "number" at bounding box center [276, 263] width 46 height 21
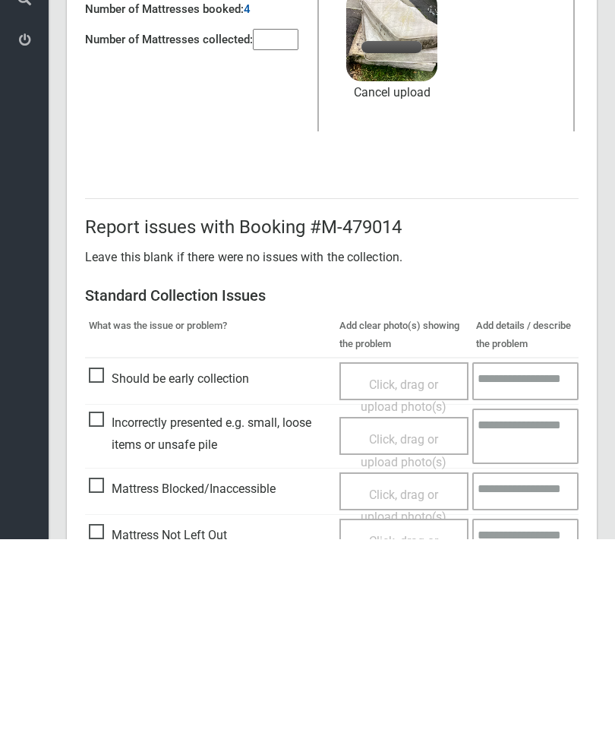
scroll to position [208, 0]
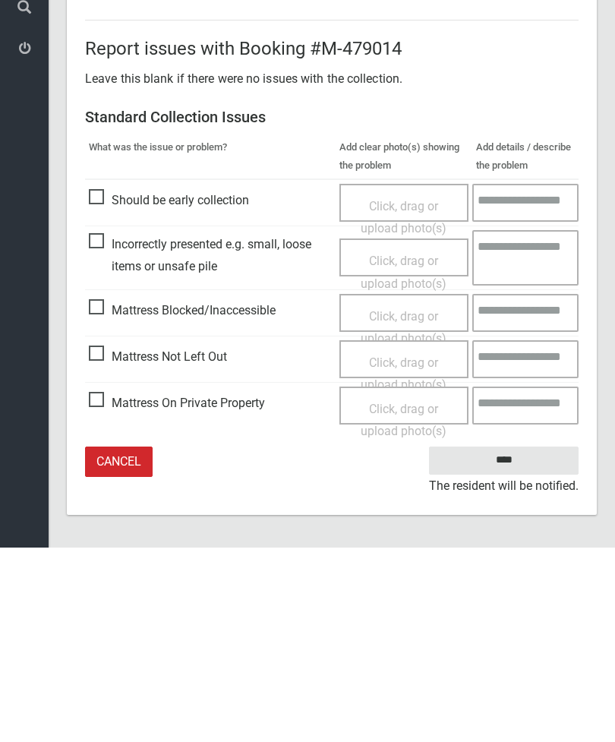
type input"] "*"
click at [520, 641] on input "****" at bounding box center [504, 655] width 150 height 28
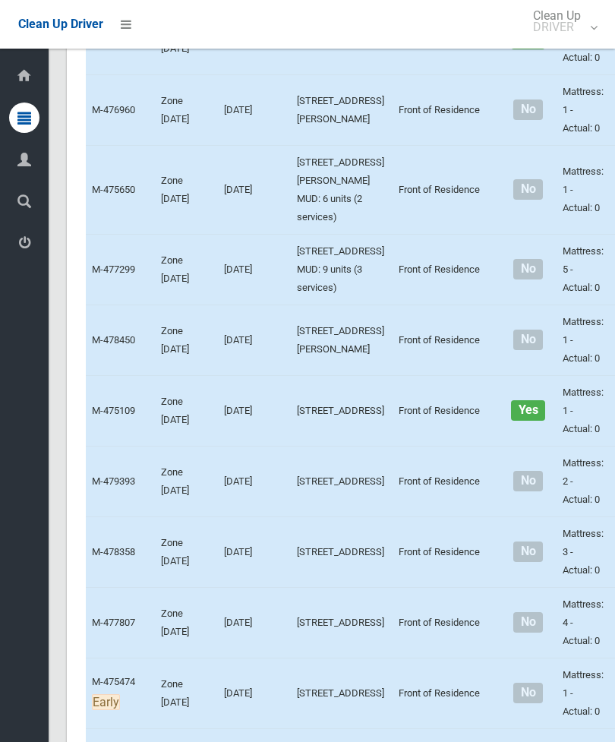
scroll to position [3724, 0]
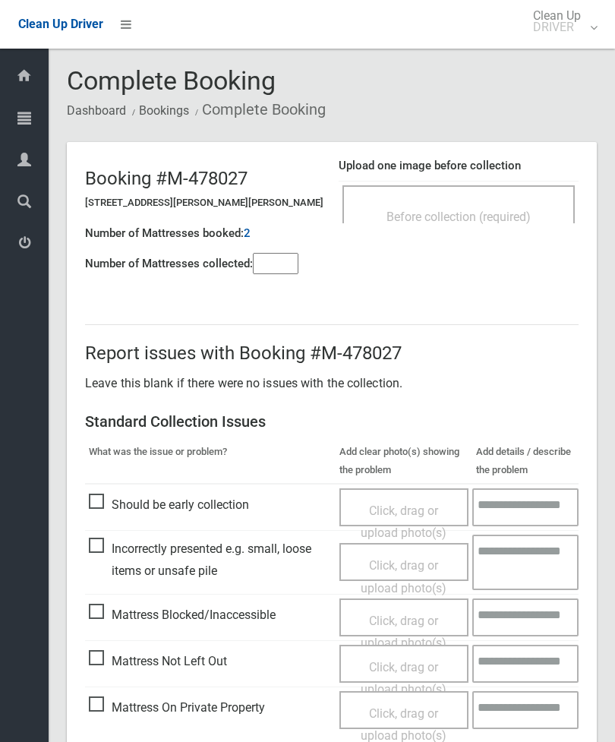
click at [531, 191] on div "Before collection (required)" at bounding box center [459, 204] width 232 height 38
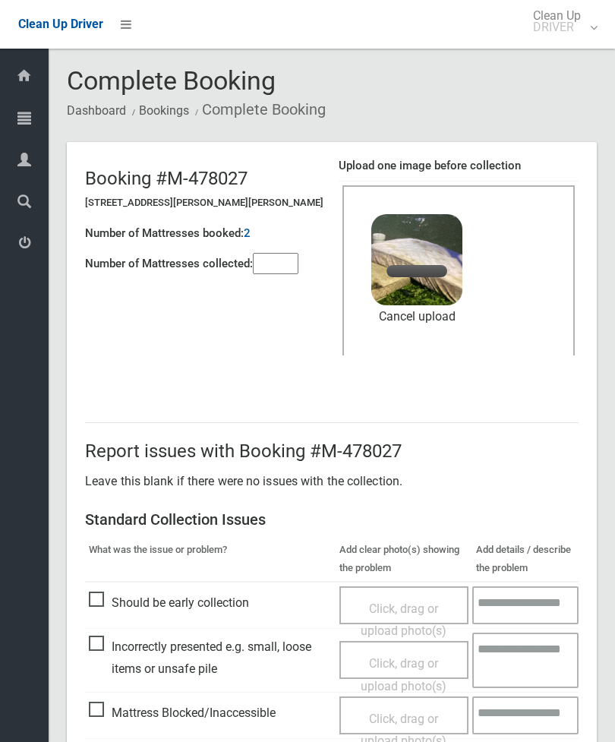
click at [280, 263] on input"] "number" at bounding box center [276, 263] width 46 height 21
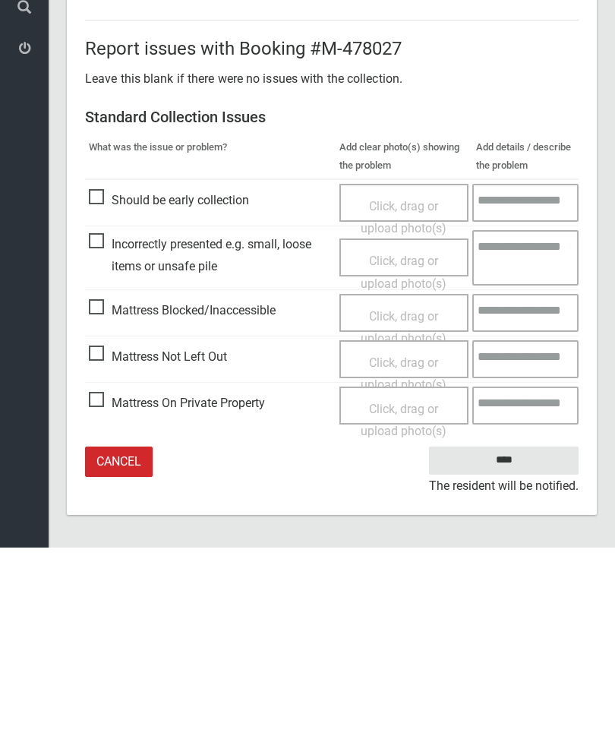
type input"] "*"
click at [513, 641] on input "****" at bounding box center [504, 655] width 150 height 28
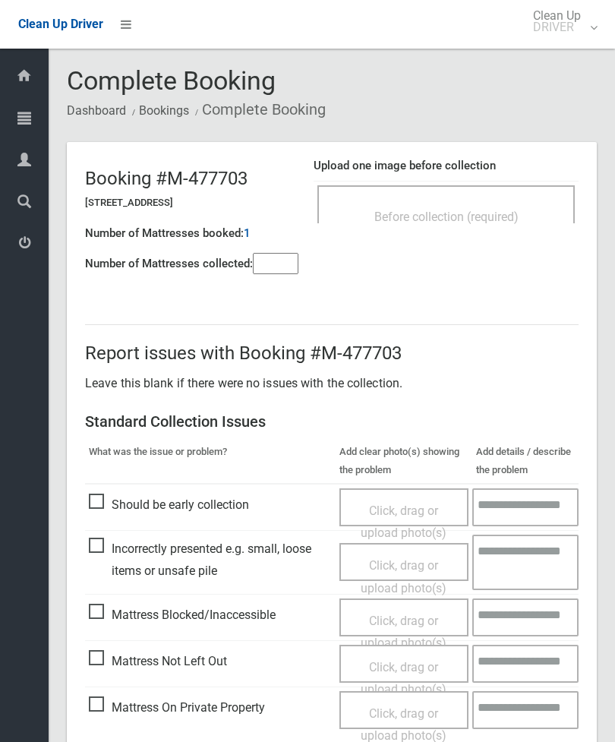
click at [495, 223] on span "Before collection (required)" at bounding box center [447, 217] width 144 height 14
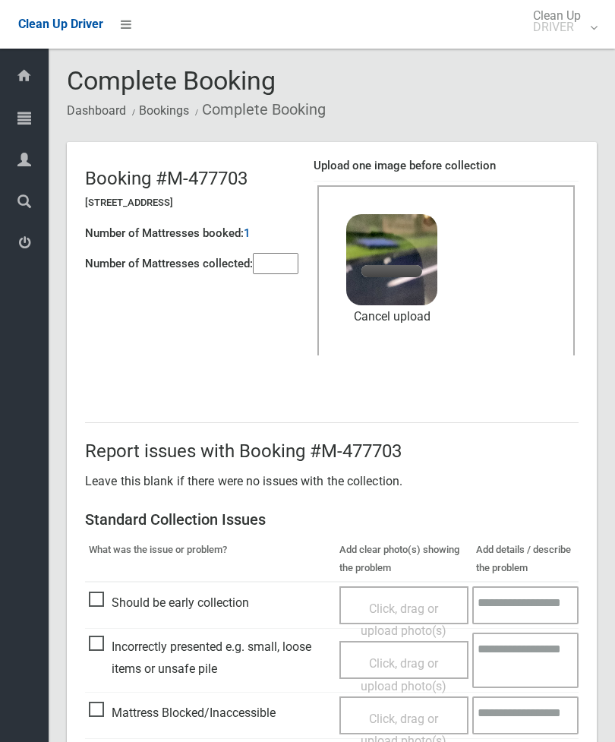
click at [279, 268] on input"] "number" at bounding box center [276, 263] width 46 height 21
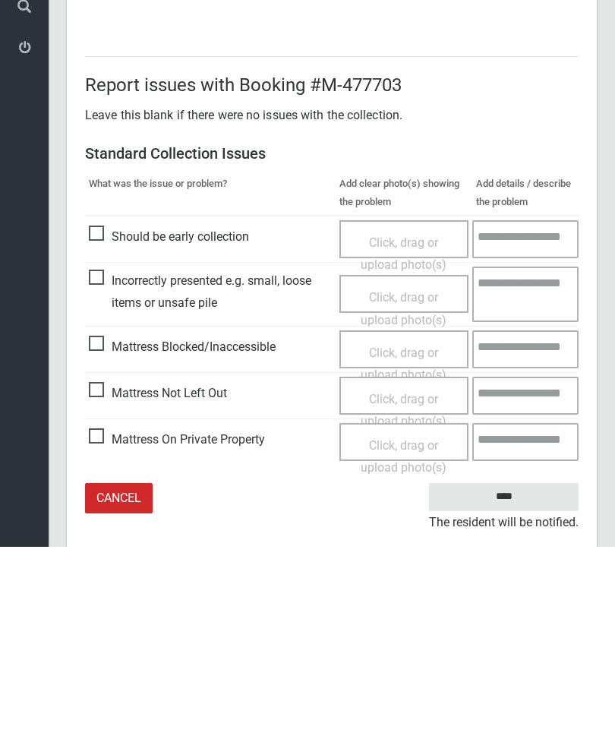
scroll to position [208, 0]
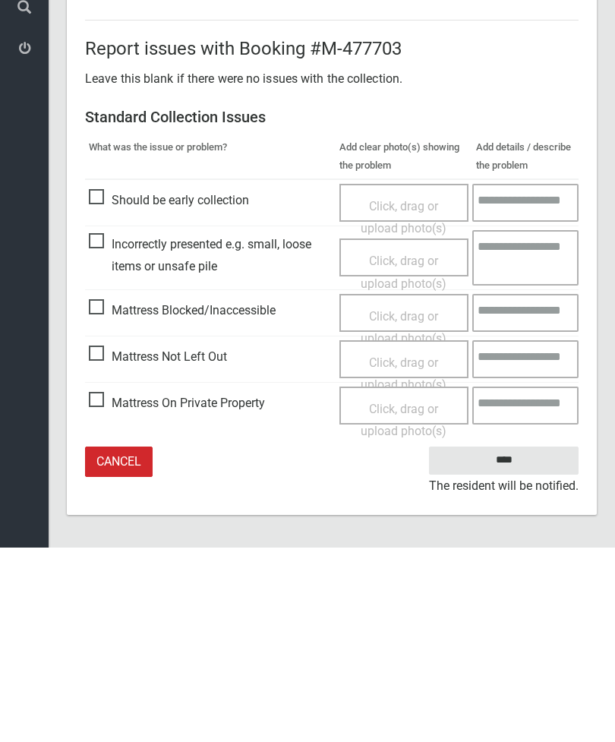
type input"] "*"
click at [518, 641] on input "****" at bounding box center [504, 655] width 150 height 28
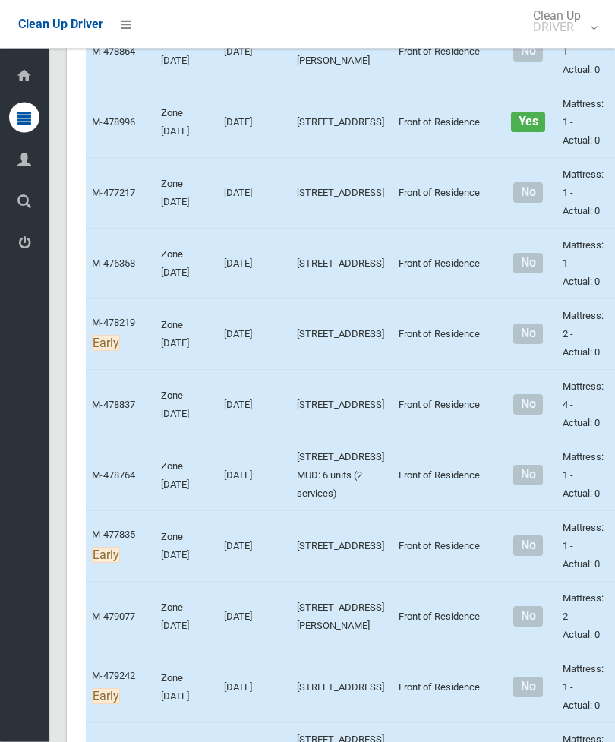
scroll to position [4912, 0]
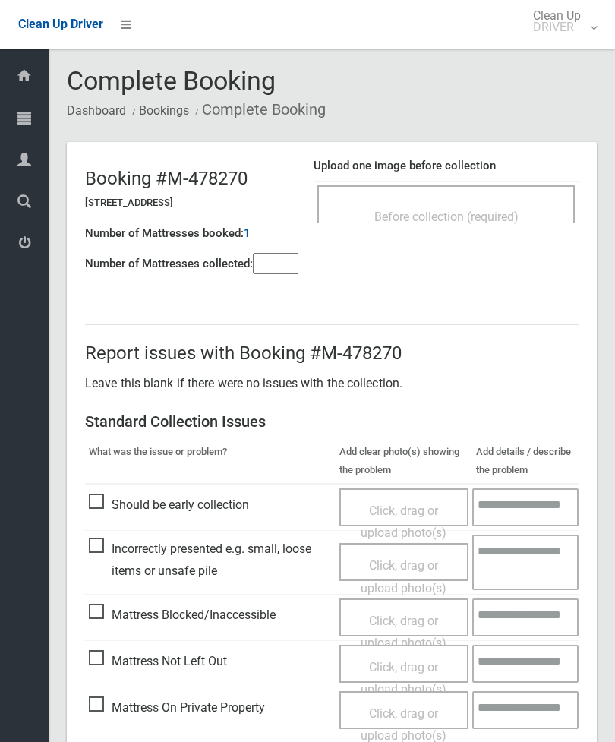
click at [508, 220] on span "Before collection (required)" at bounding box center [447, 217] width 144 height 14
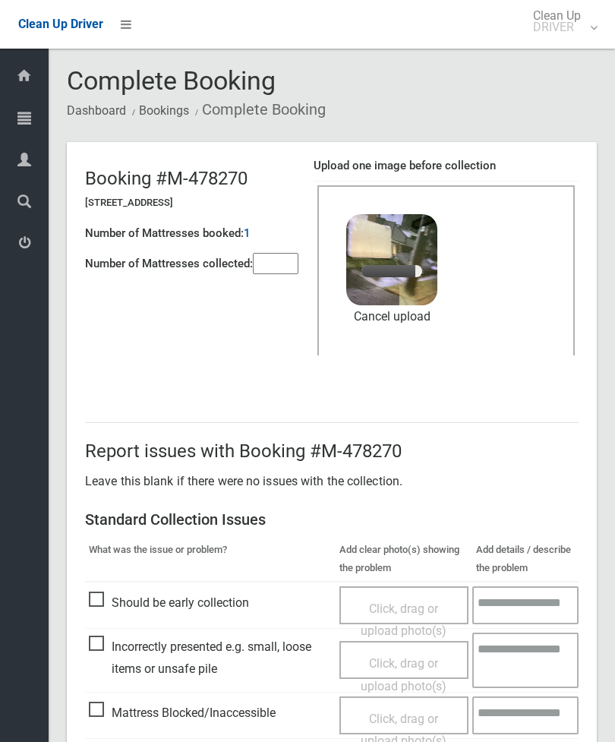
click at [288, 257] on input"] "number" at bounding box center [276, 263] width 46 height 21
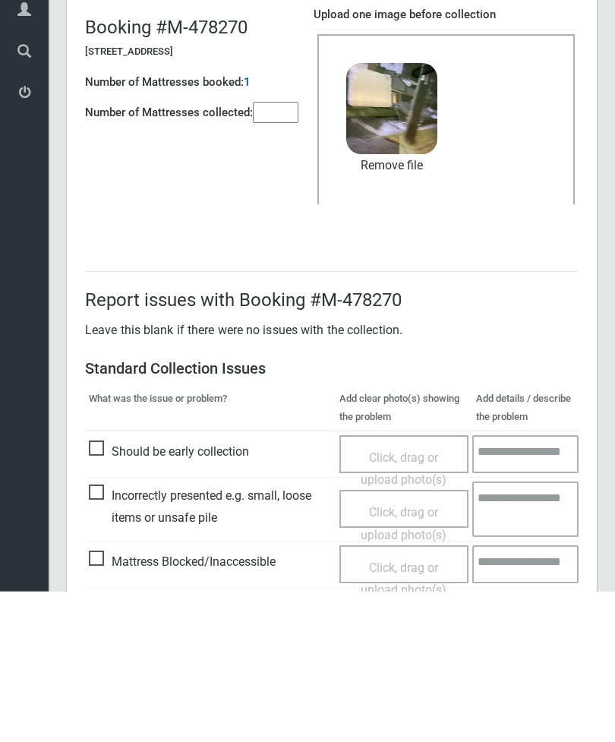
scroll to position [208, 0]
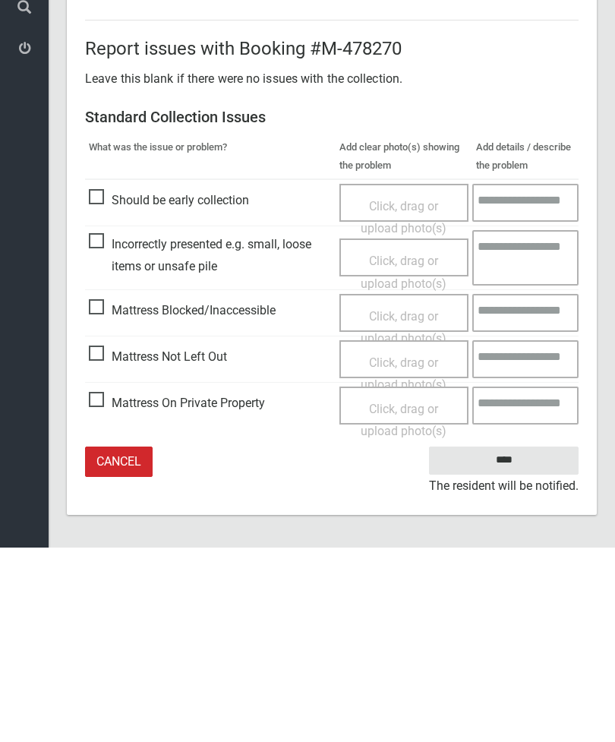
type input"] "*"
click at [511, 641] on input "****" at bounding box center [504, 655] width 150 height 28
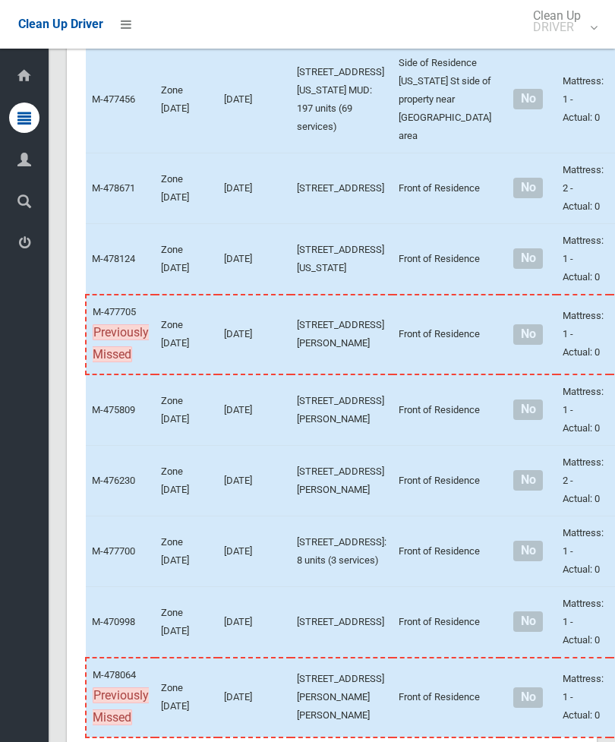
scroll to position [6056, 0]
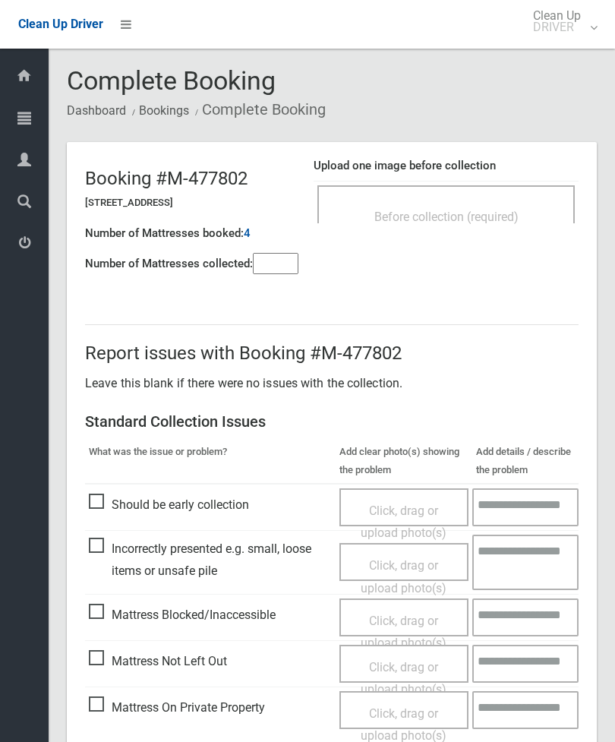
click at [289, 261] on input"] "number" at bounding box center [276, 263] width 46 height 21
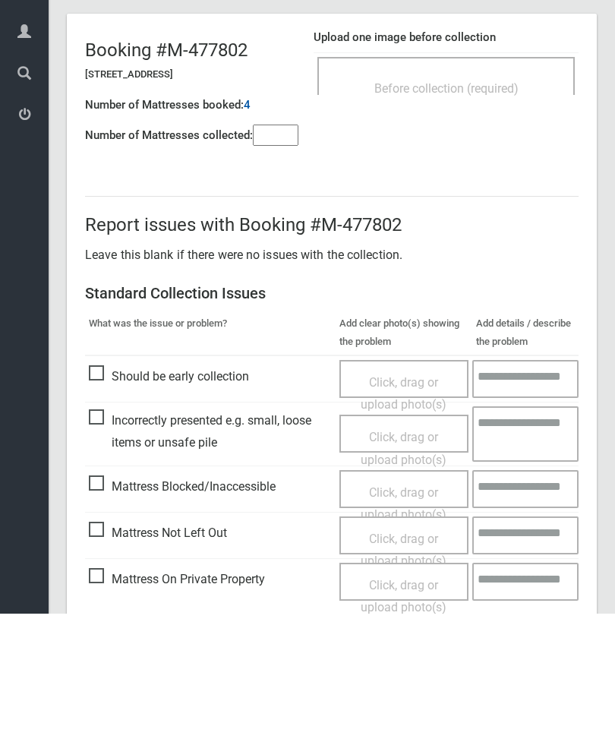
scroll to position [109, 0]
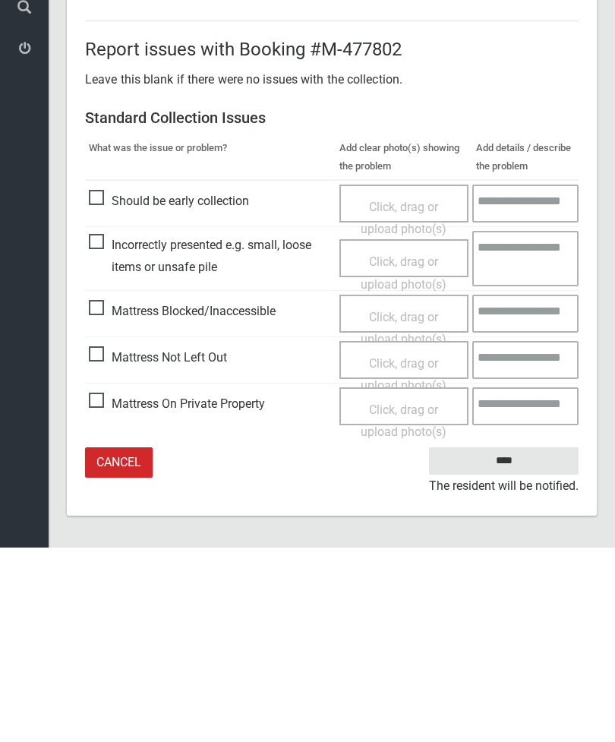
type input"] "*"
click at [96, 495] on span "Mattress Blocked/Inaccessible" at bounding box center [182, 506] width 187 height 23
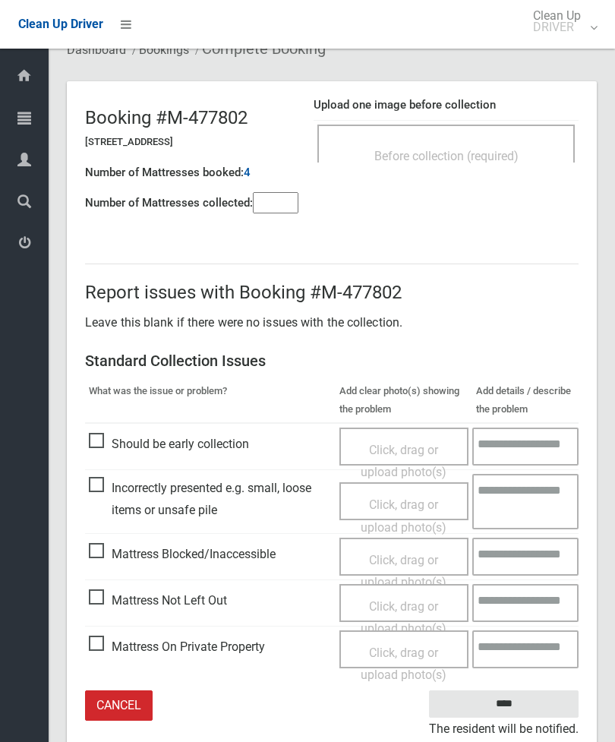
click at [399, 560] on span "Click, drag or upload photo(s)" at bounding box center [404, 571] width 86 height 37
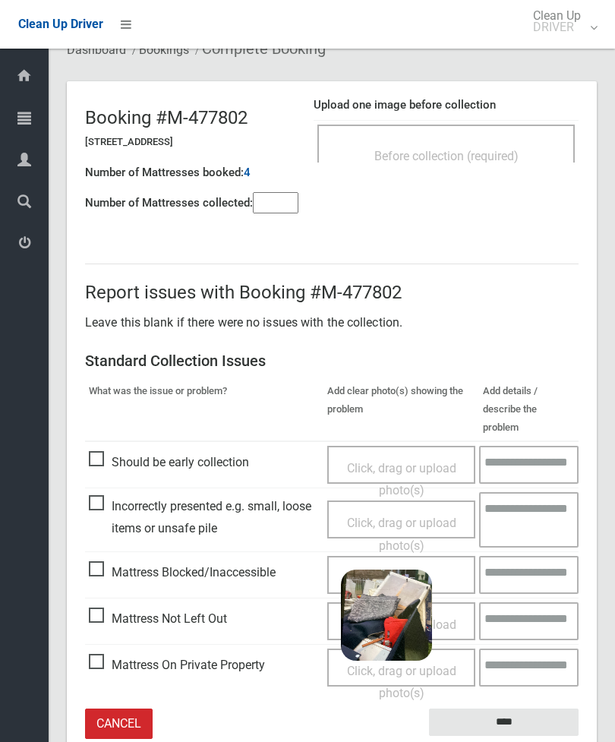
click at [542, 709] on input "****" at bounding box center [504, 723] width 150 height 28
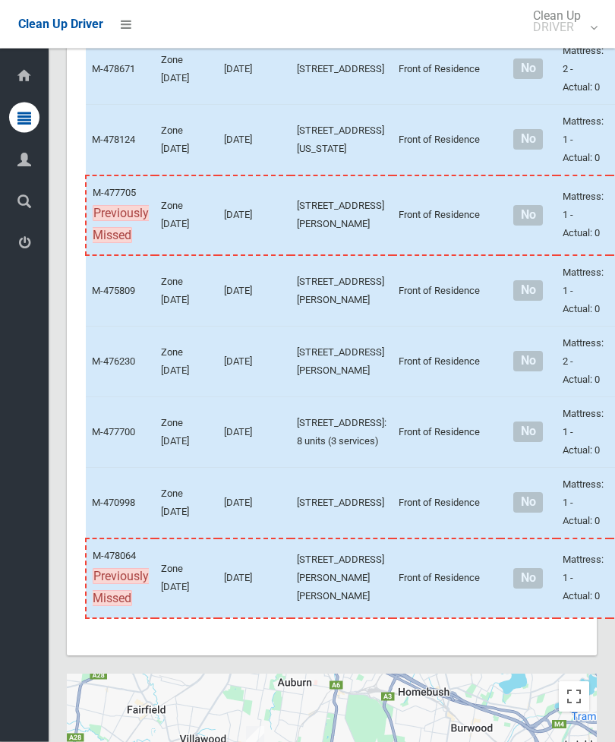
scroll to position [6157, 0]
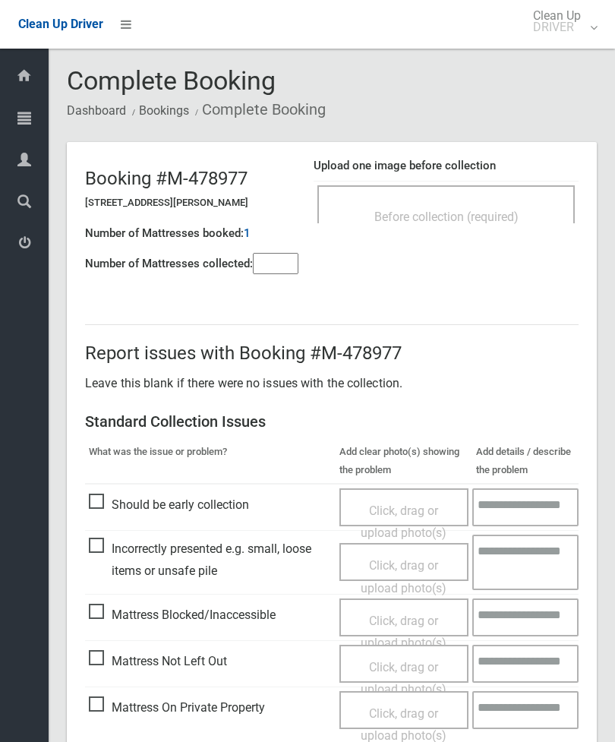
click at [510, 225] on div "Before collection (required)" at bounding box center [446, 216] width 224 height 28
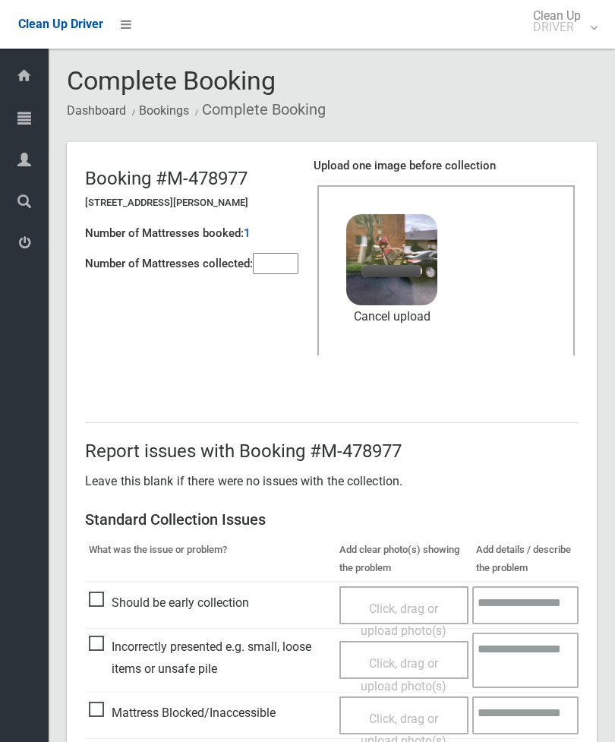
click at [280, 263] on input"] "number" at bounding box center [276, 263] width 46 height 21
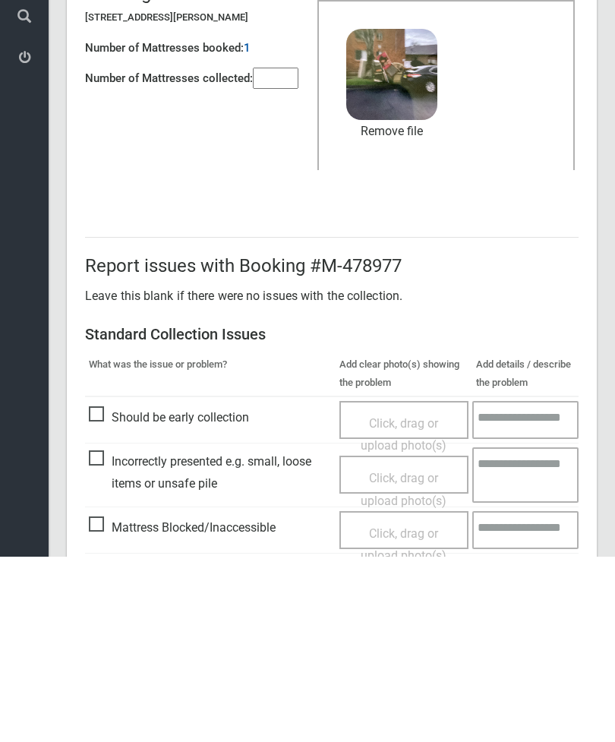
scroll to position [208, 0]
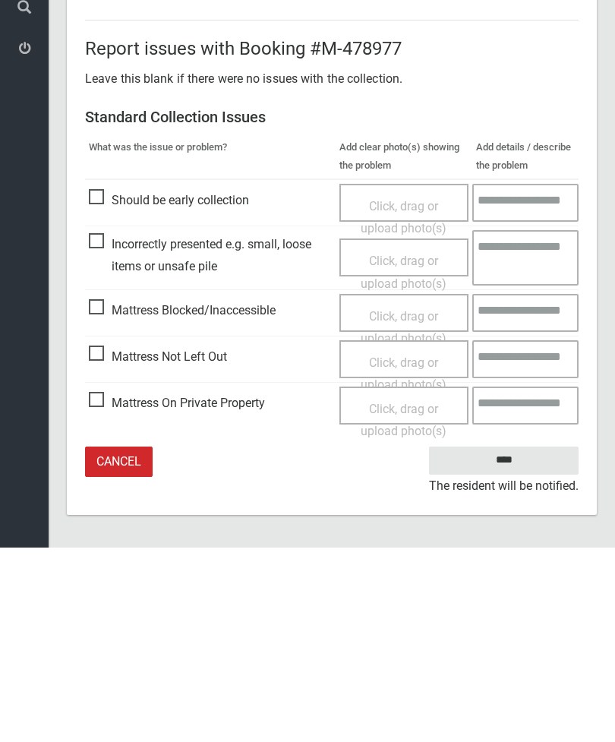
type input"] "*"
click at [511, 641] on input "****" at bounding box center [504, 655] width 150 height 28
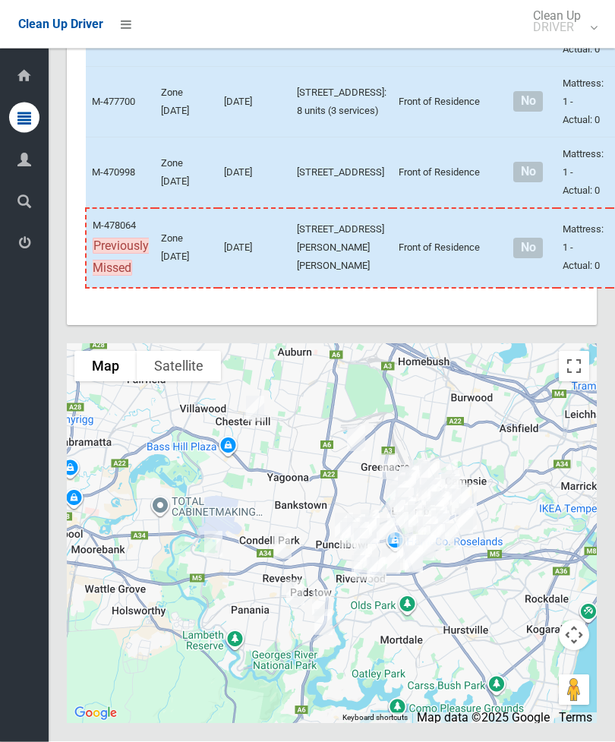
scroll to position [6688, 0]
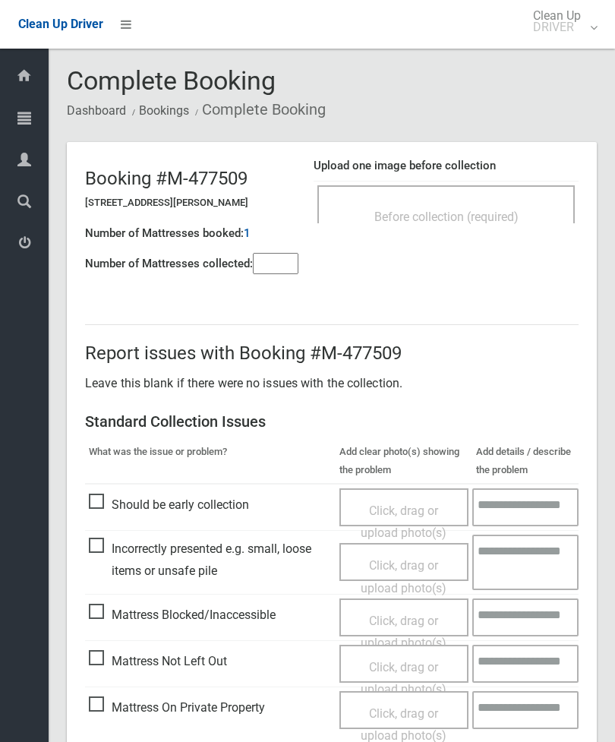
click at [286, 270] on input"] "number" at bounding box center [276, 263] width 46 height 21
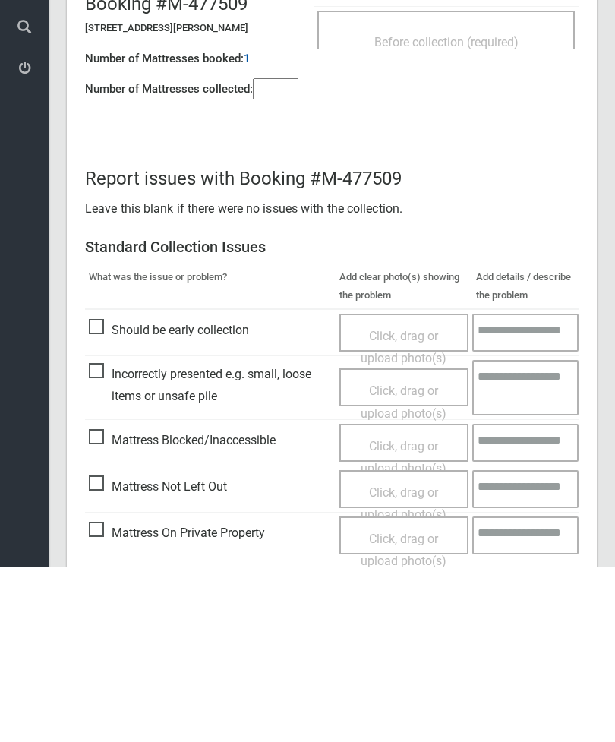
scroll to position [109, 0]
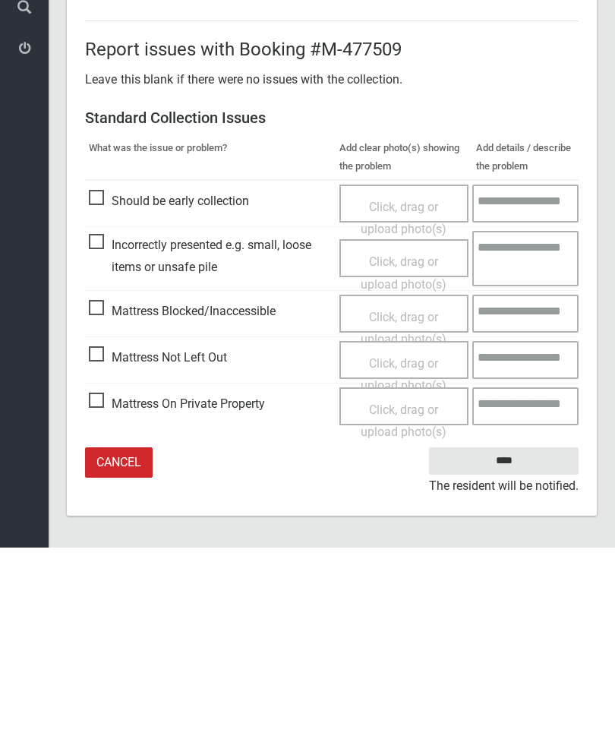
type input"] "*"
click at [106, 541] on span "Mattress Not Left Out" at bounding box center [158, 552] width 138 height 23
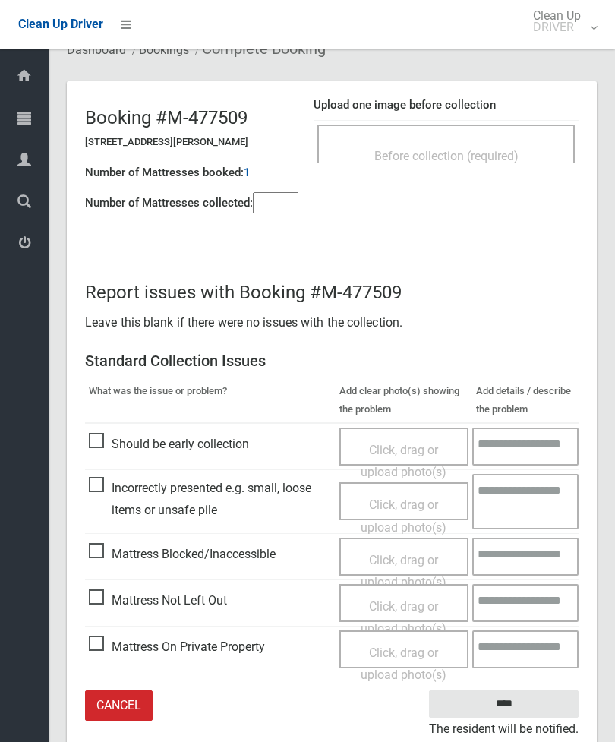
click at [411, 612] on div "Click, drag or upload photo(s)" at bounding box center [404, 618] width 107 height 45
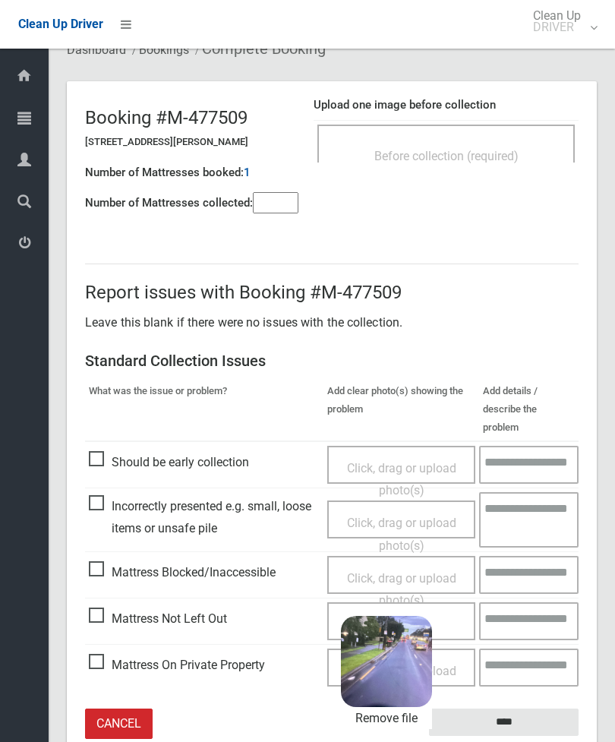
click at [532, 709] on input "****" at bounding box center [504, 723] width 150 height 28
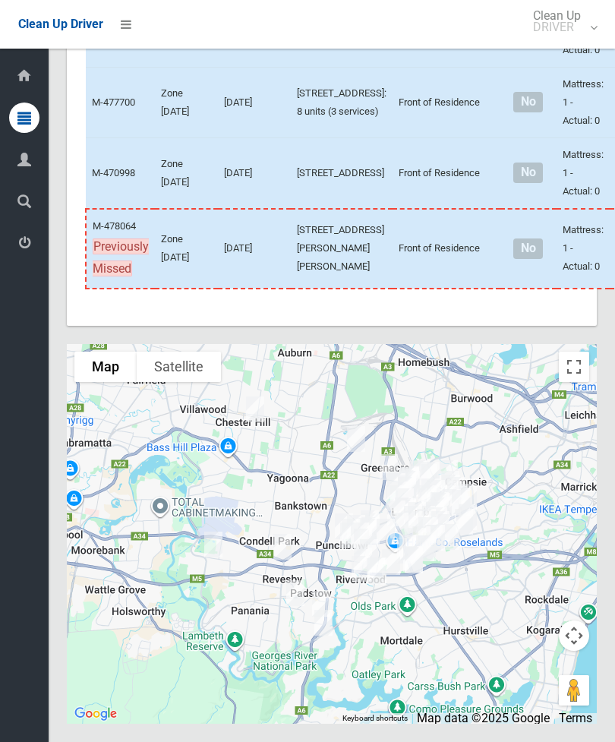
scroll to position [6933, 0]
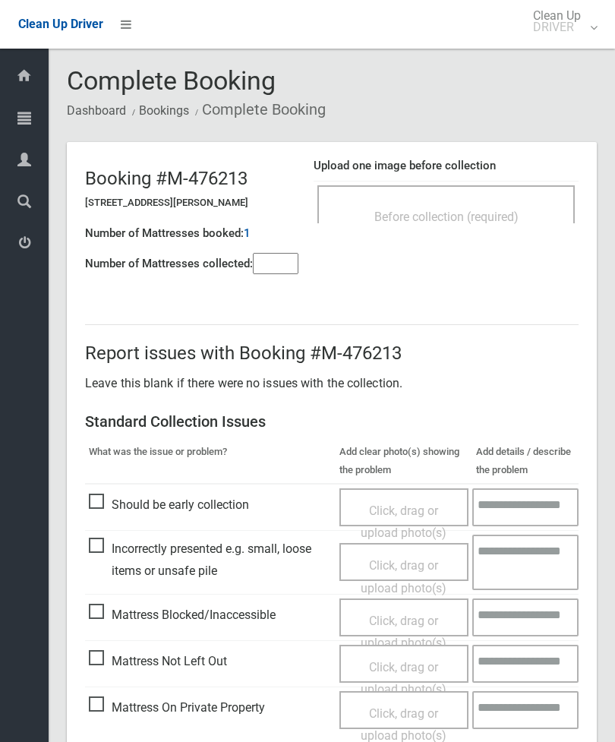
click at [498, 220] on span "Before collection (required)" at bounding box center [447, 217] width 144 height 14
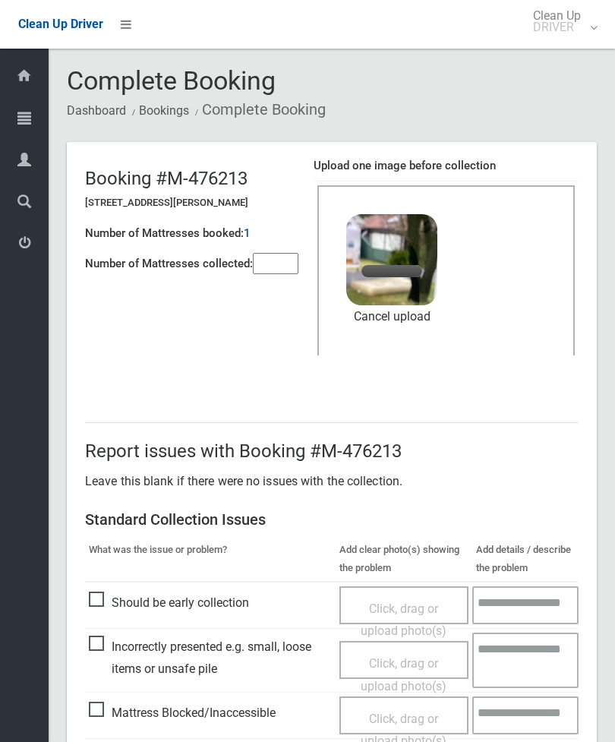
click at [286, 267] on input"] "number" at bounding box center [276, 263] width 46 height 21
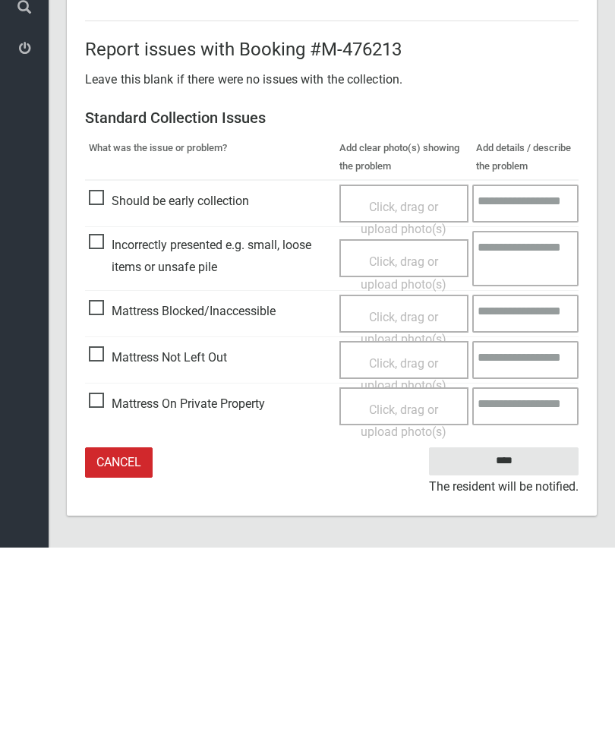
scroll to position [208, 0]
type input"] "*"
click at [520, 641] on input "****" at bounding box center [504, 655] width 150 height 28
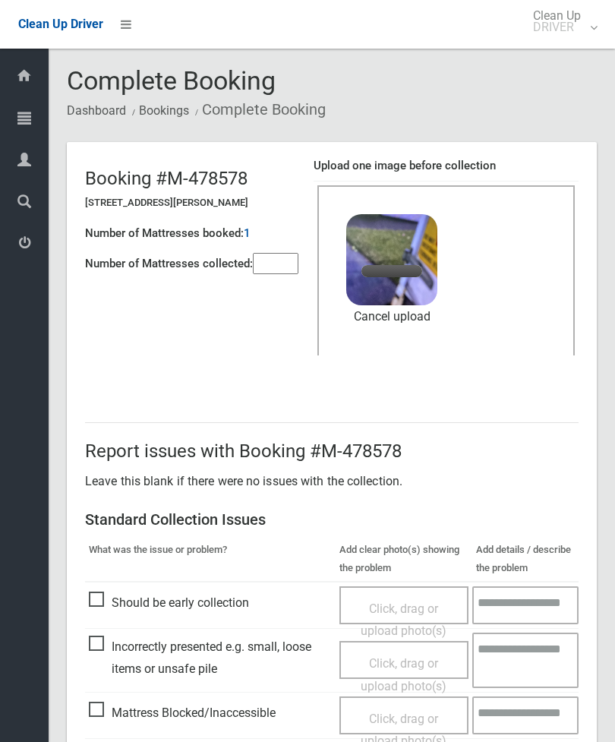
click at [282, 269] on input"] "number" at bounding box center [276, 263] width 46 height 21
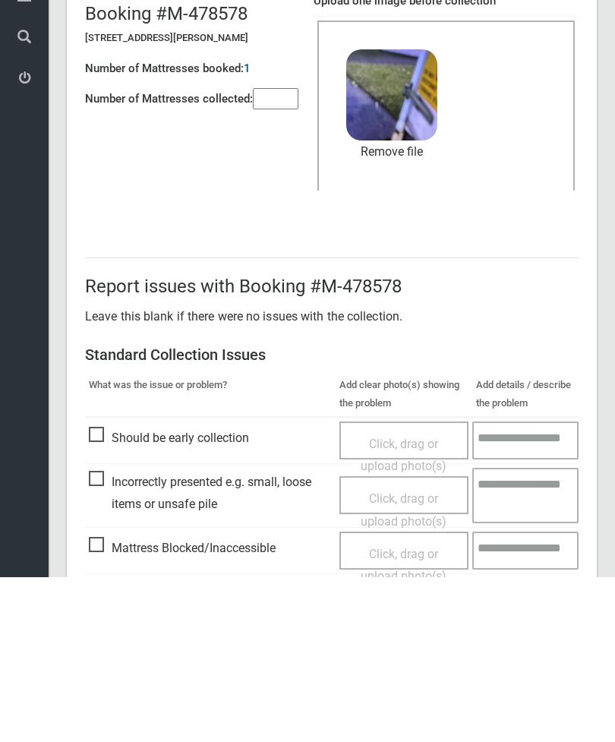
scroll to position [208, 0]
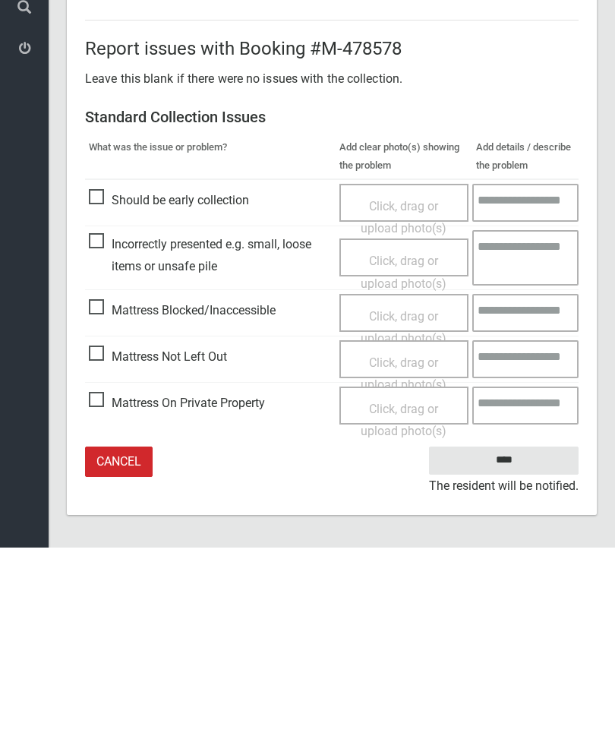
type input"] "*"
click at [519, 641] on input "****" at bounding box center [504, 655] width 150 height 28
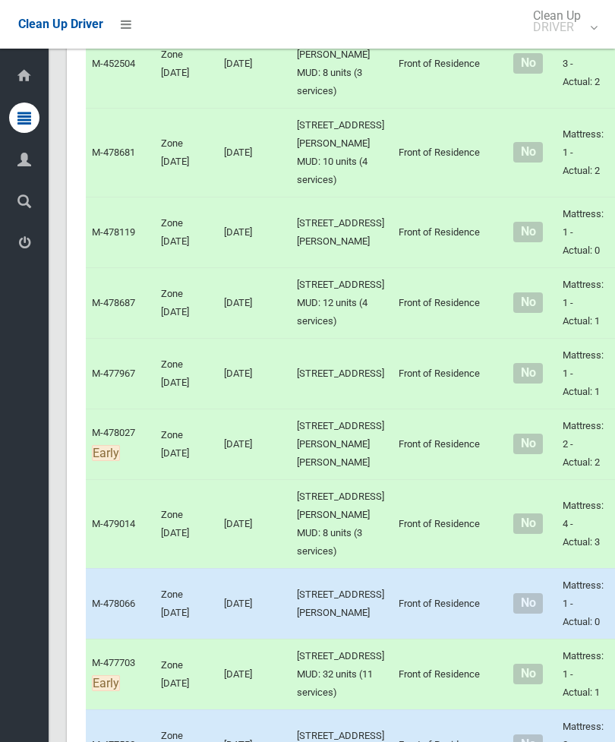
scroll to position [2229, 0]
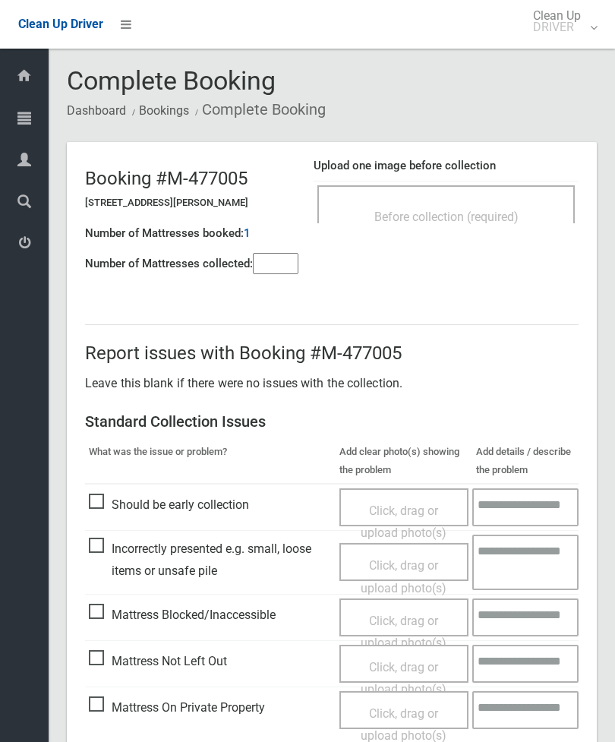
click at [527, 204] on div "Before collection (required)" at bounding box center [446, 216] width 224 height 28
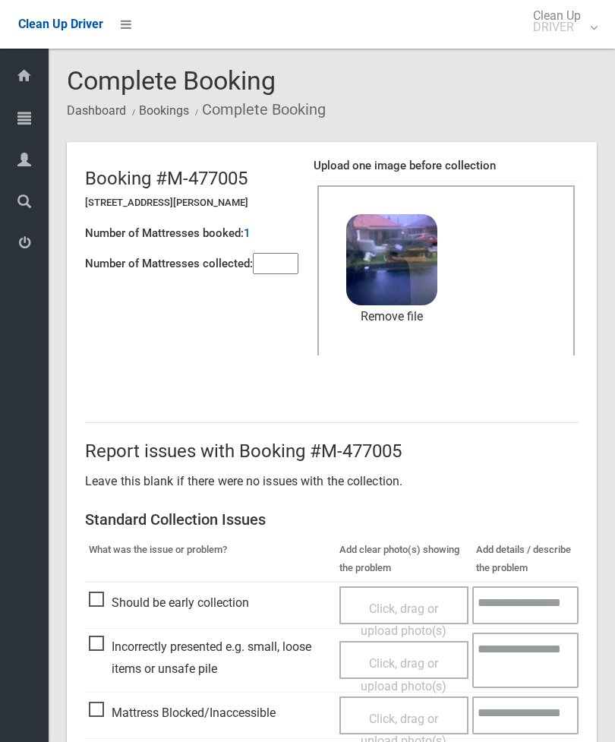
click at [279, 269] on input"] "number" at bounding box center [276, 263] width 46 height 21
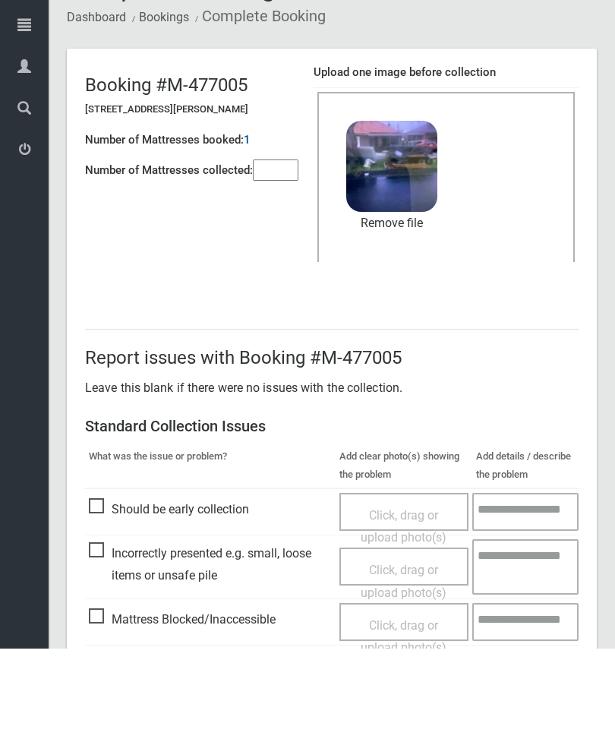
scroll to position [208, 0]
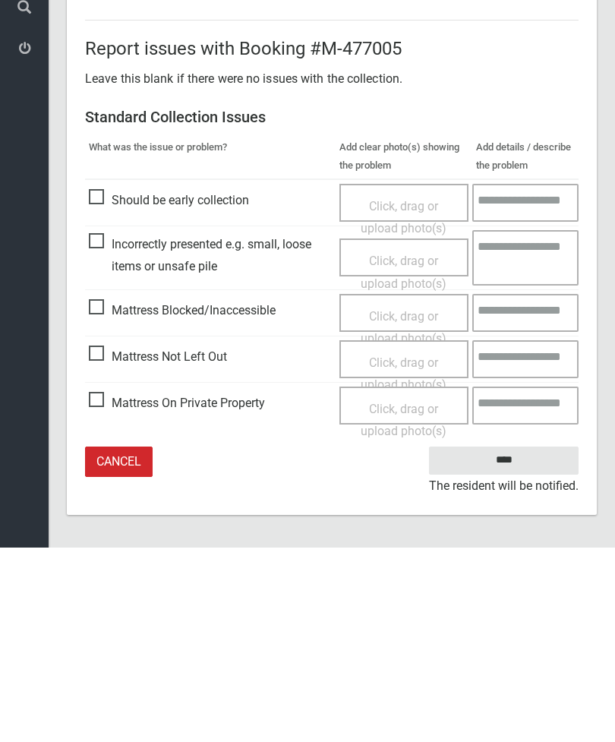
type input"] "*"
click at [511, 641] on input "****" at bounding box center [504, 655] width 150 height 28
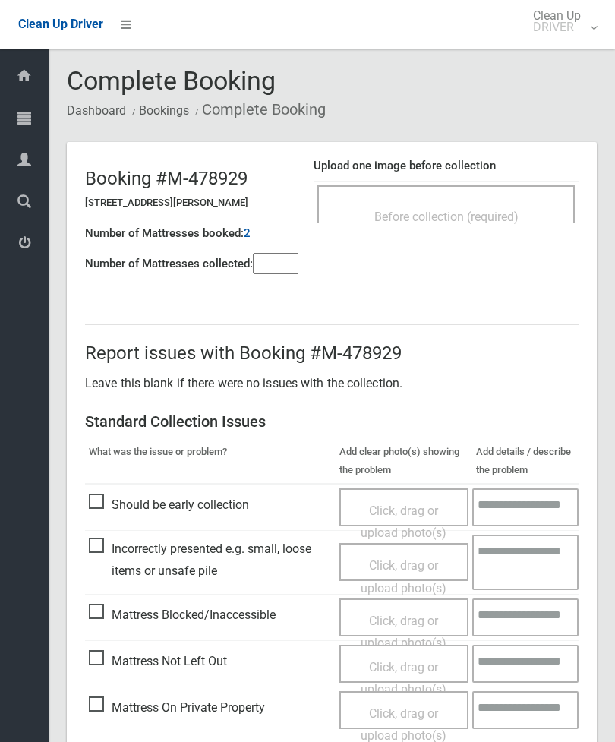
click at [494, 210] on span "Before collection (required)" at bounding box center [447, 217] width 144 height 14
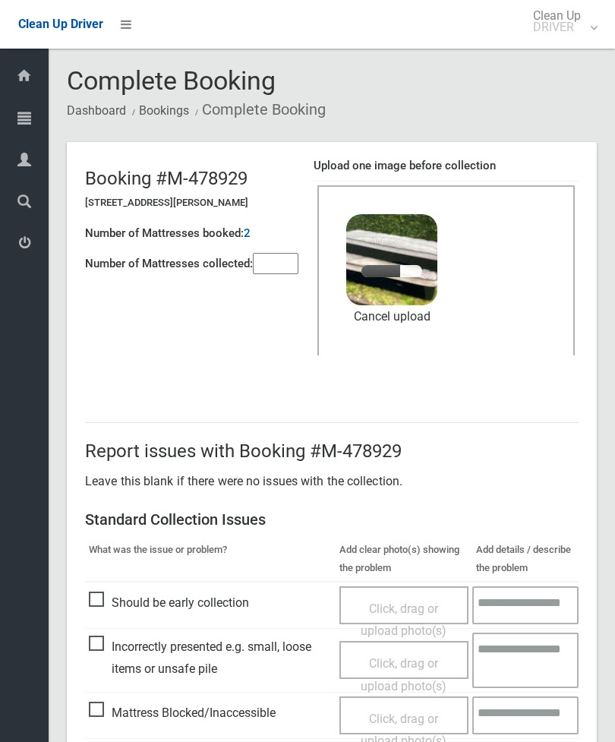
click at [286, 274] on input"] "number" at bounding box center [276, 263] width 46 height 21
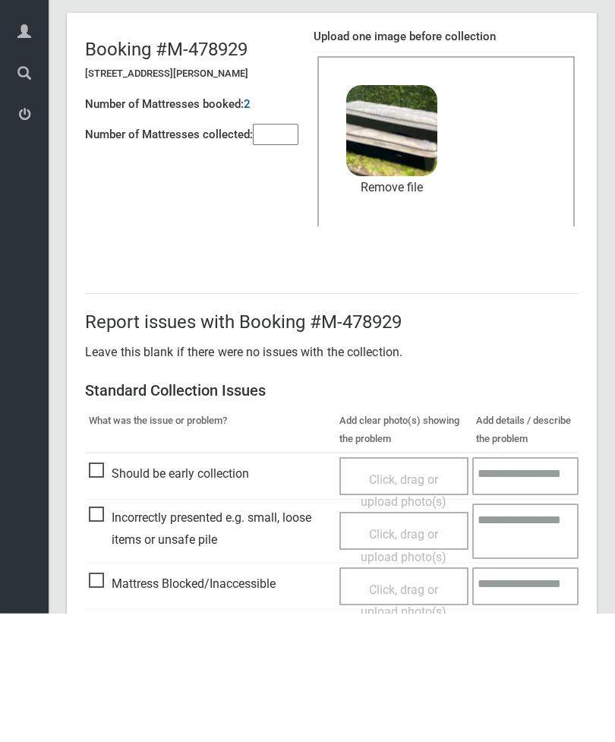
scroll to position [208, 0]
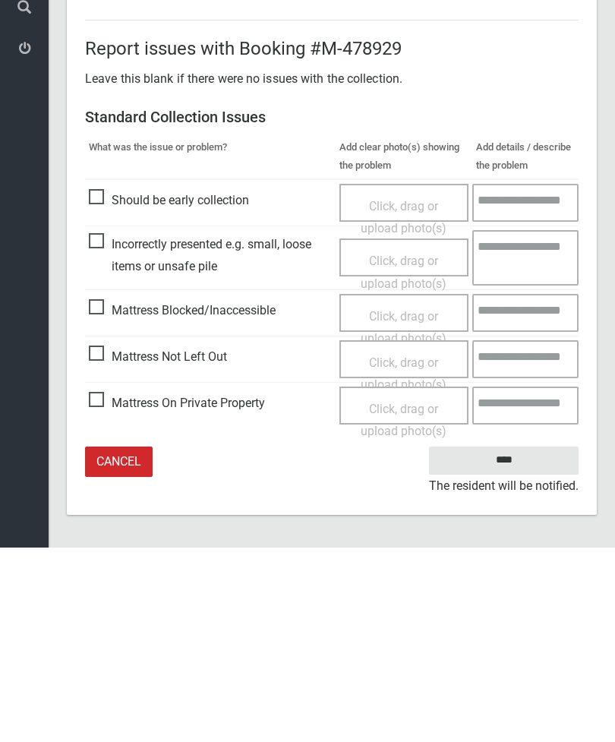
type input"] "*"
click at [508, 641] on input "****" at bounding box center [504, 655] width 150 height 28
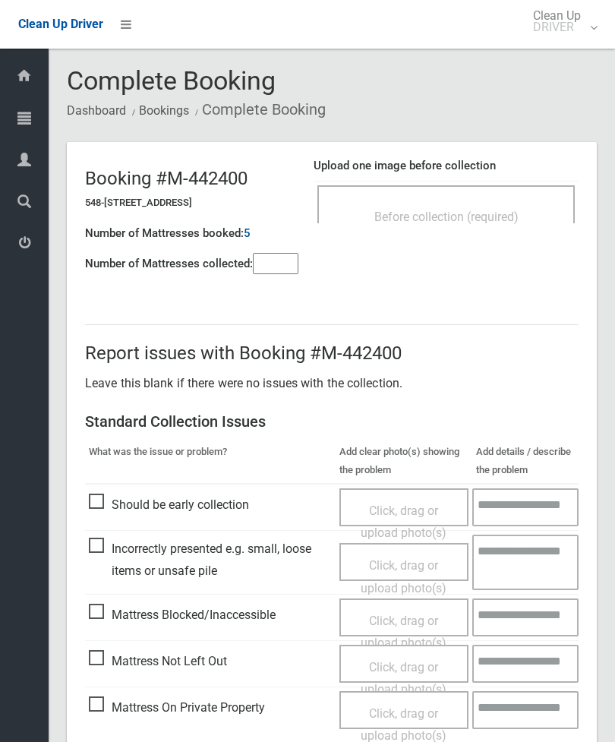
click at [513, 212] on span "Before collection (required)" at bounding box center [447, 217] width 144 height 14
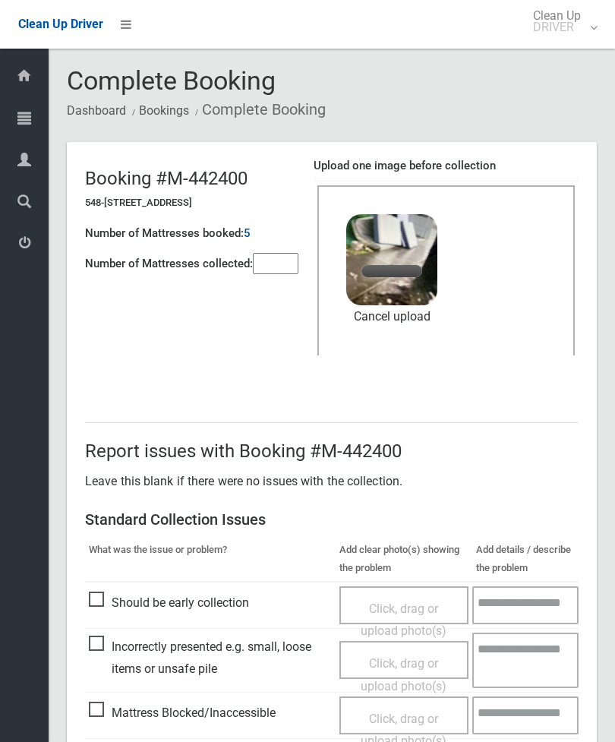
click at [285, 270] on input"] "number" at bounding box center [276, 263] width 46 height 21
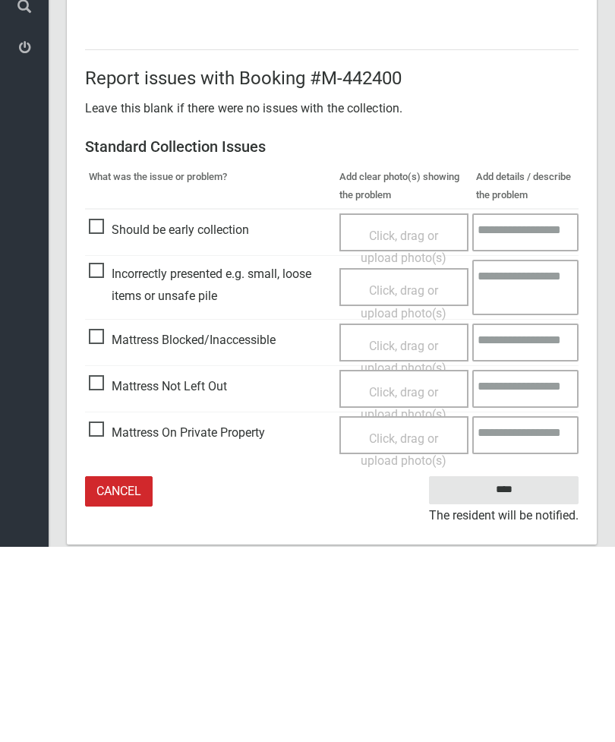
scroll to position [208, 0]
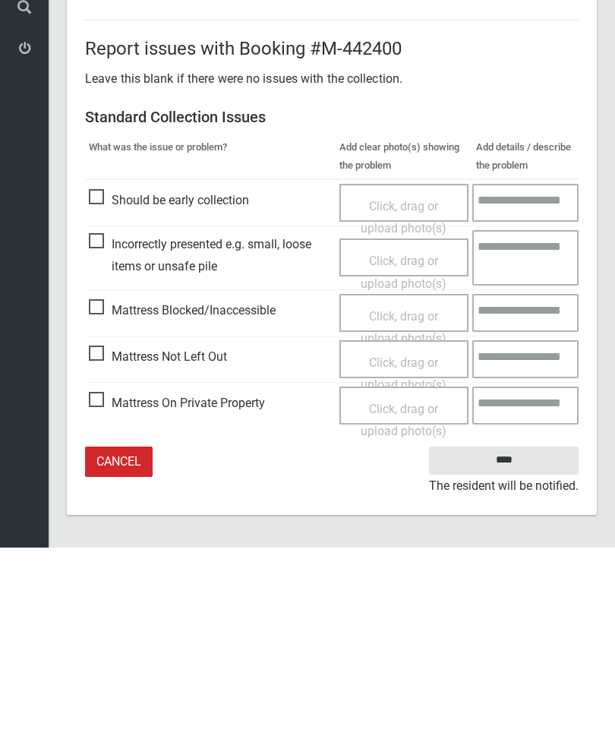
type input"] "*"
click at [515, 641] on input "****" at bounding box center [504, 655] width 150 height 28
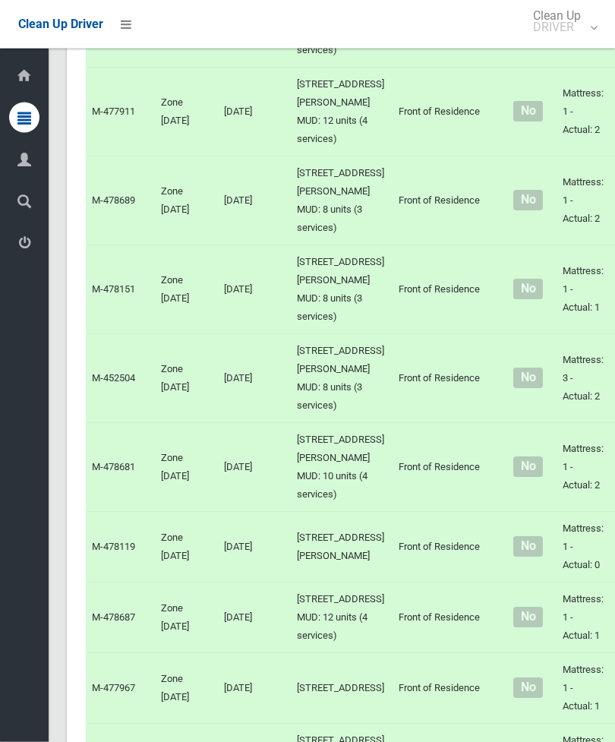
scroll to position [1868, 0]
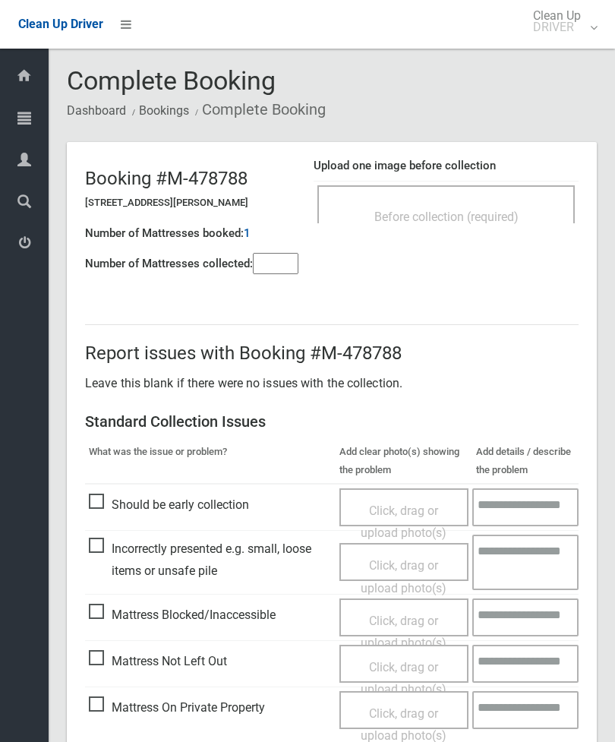
click at [520, 207] on div "Before collection (required)" at bounding box center [446, 216] width 224 height 28
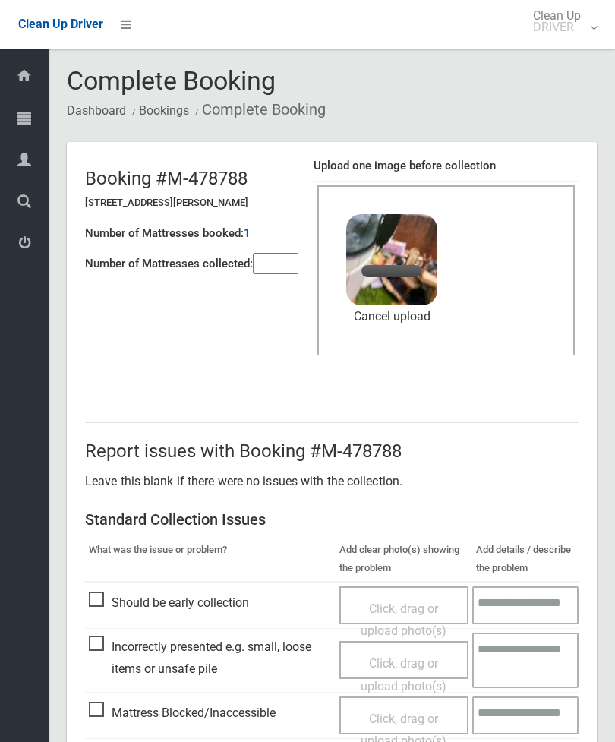
click at [275, 262] on input"] "number" at bounding box center [276, 263] width 46 height 21
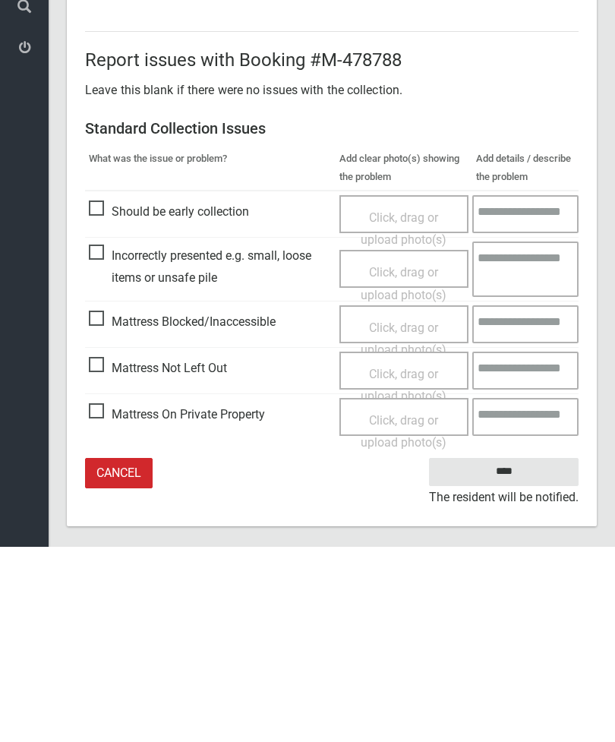
scroll to position [208, 0]
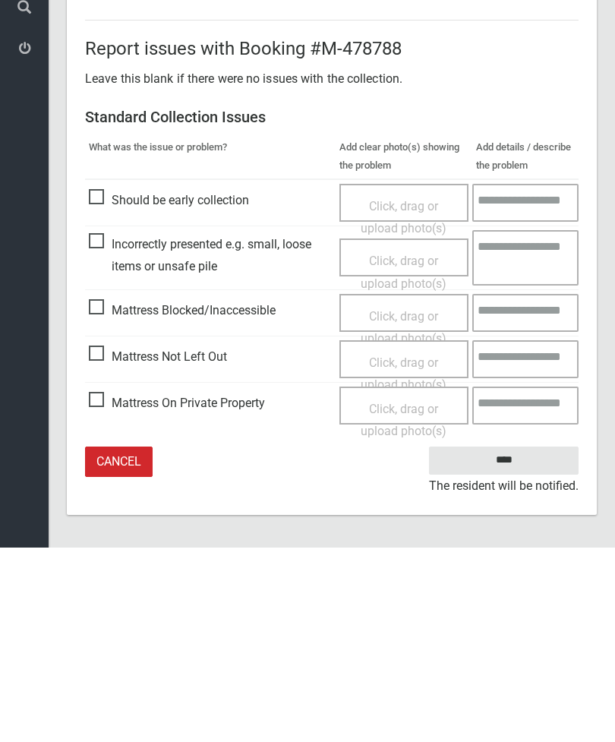
type input"] "*"
click at [510, 641] on input "****" at bounding box center [504, 655] width 150 height 28
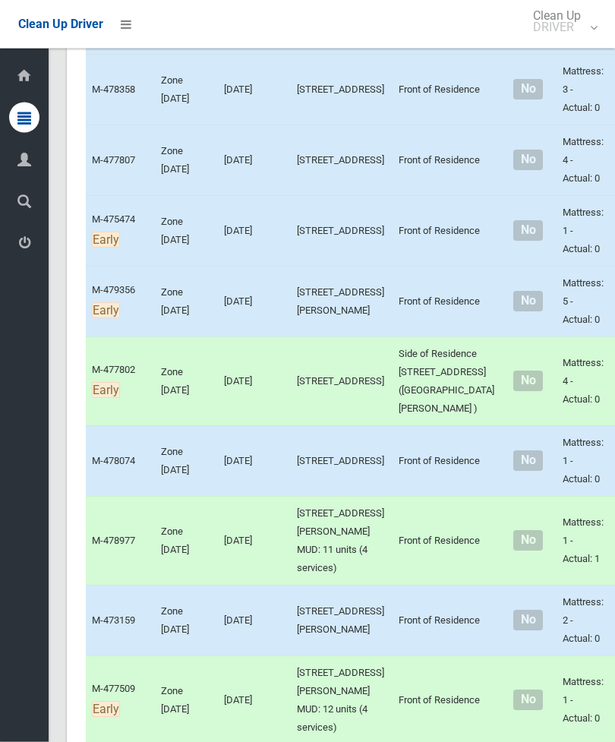
scroll to position [4024, 0]
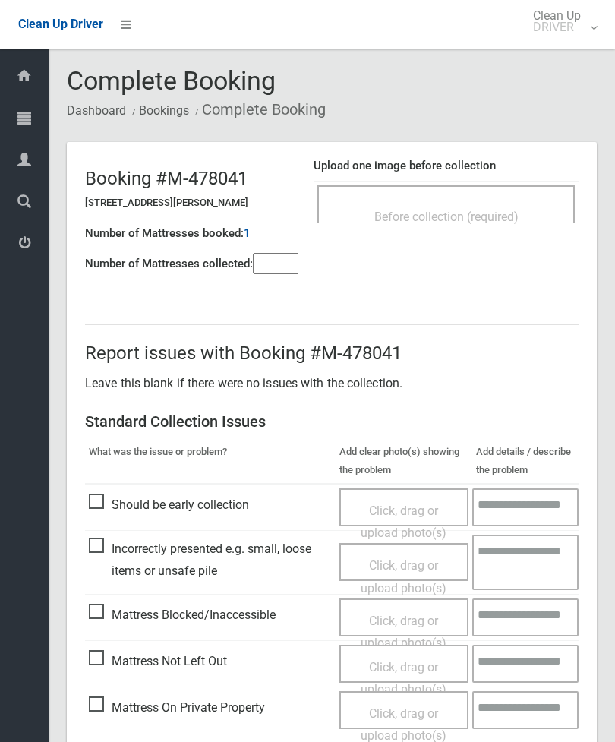
click at [93, 620] on span "Mattress Blocked/Inaccessible" at bounding box center [182, 615] width 187 height 23
click at [286, 270] on input"] "number" at bounding box center [276, 263] width 46 height 21
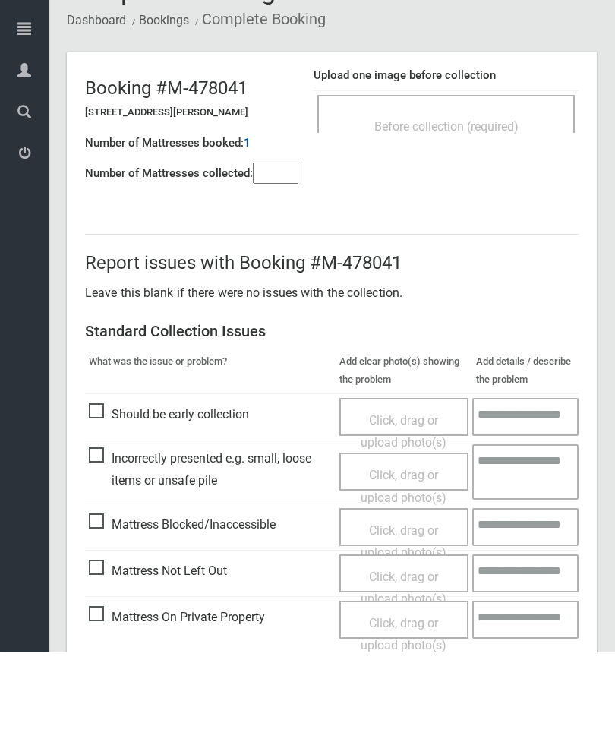
scroll to position [109, 0]
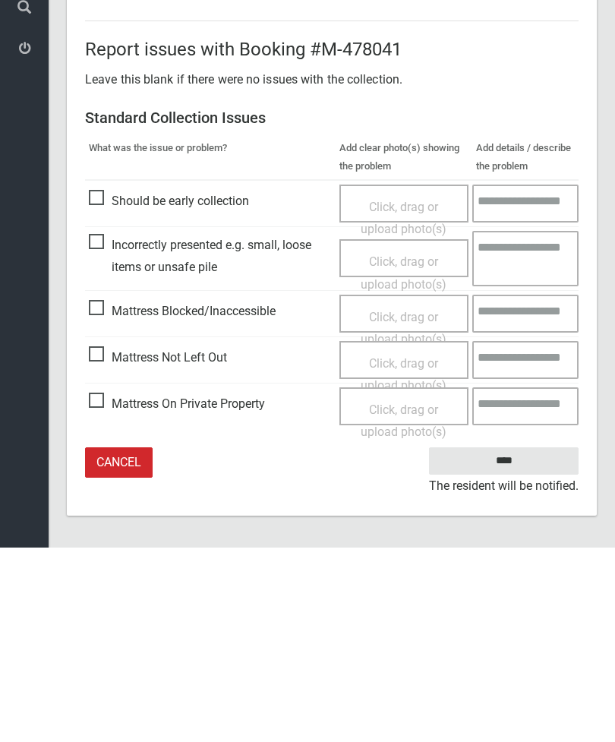
type input"] "*"
click at [402, 504] on span "Click, drag or upload photo(s)" at bounding box center [404, 522] width 86 height 37
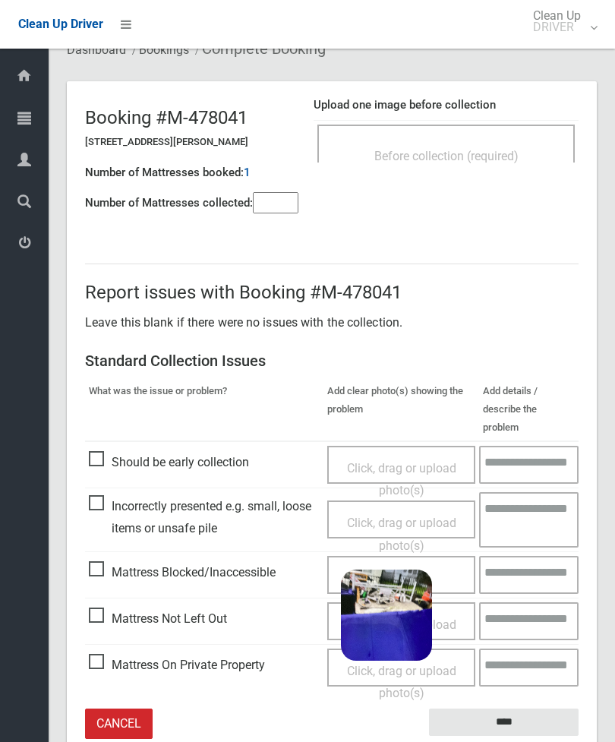
click at [515, 709] on input "****" at bounding box center [504, 723] width 150 height 28
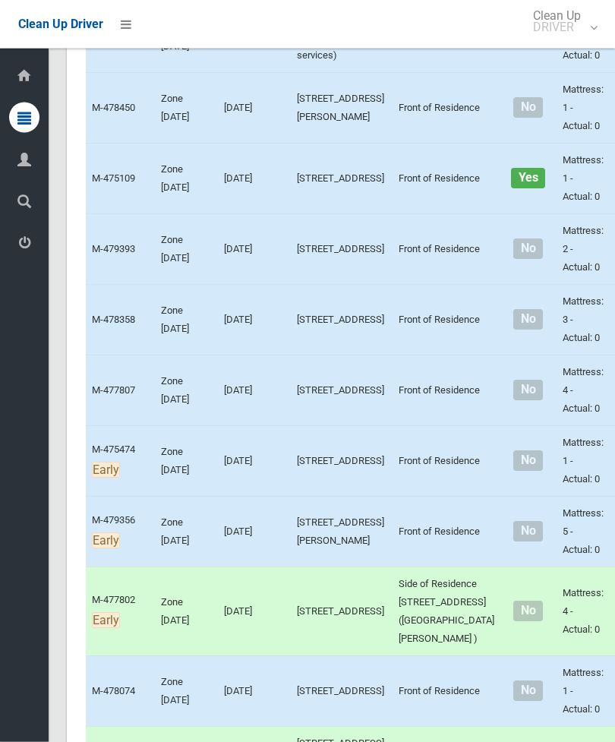
scroll to position [3812, 0]
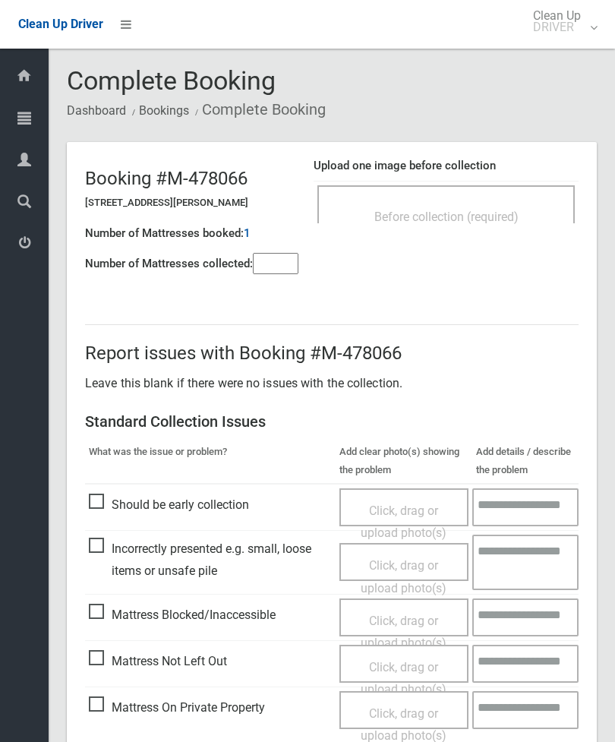
click at [283, 274] on input"] "number" at bounding box center [276, 263] width 46 height 21
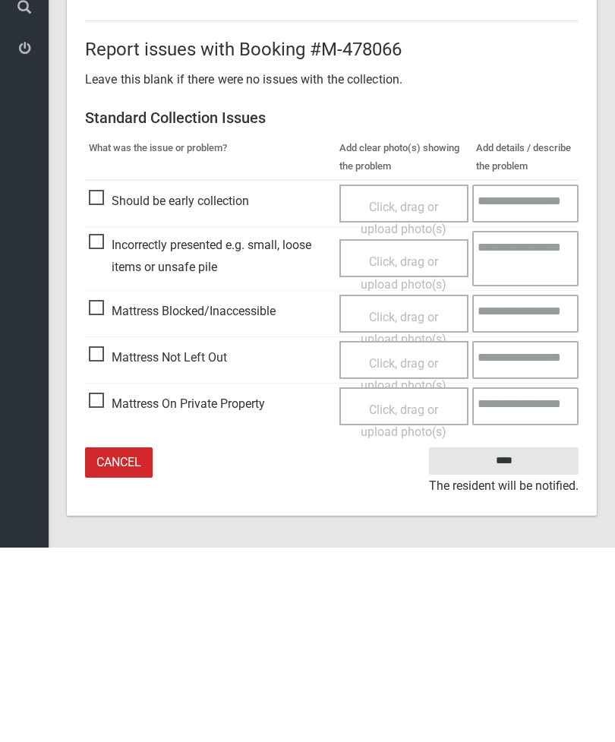
type input"] "*"
click at [103, 541] on span "Mattress Not Left Out" at bounding box center [158, 552] width 138 height 23
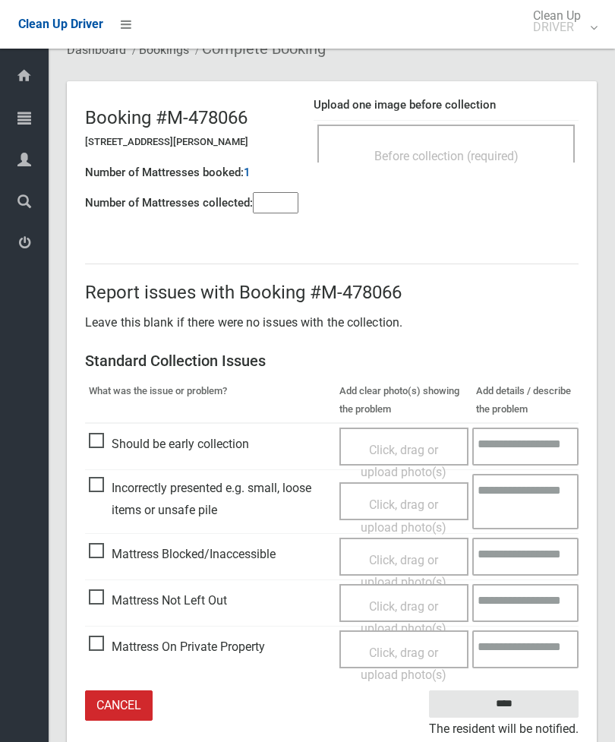
click at [406, 610] on div "Click, drag or upload photo(s)" at bounding box center [404, 618] width 107 height 45
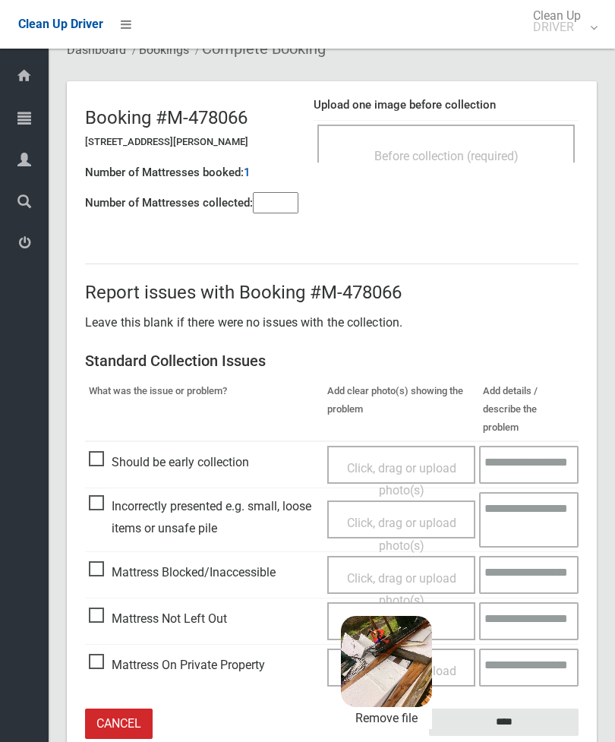
click at [544, 709] on input "****" at bounding box center [504, 723] width 150 height 28
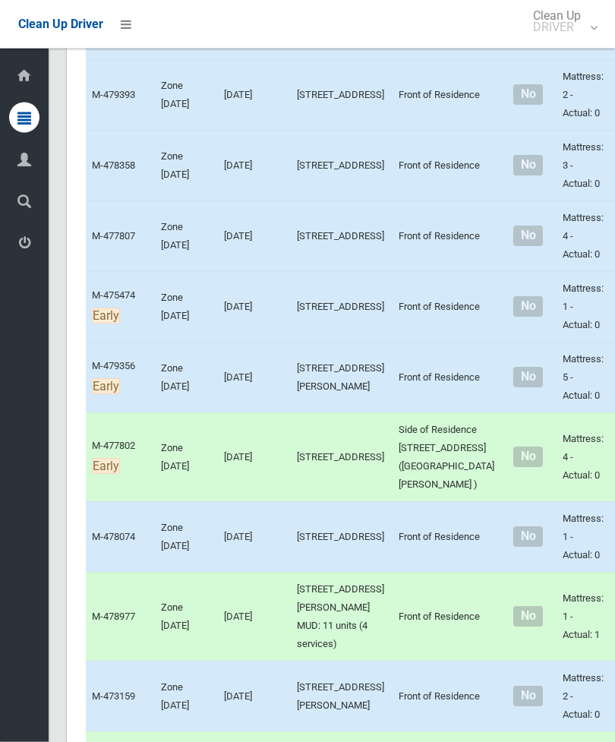
scroll to position [3948, 0]
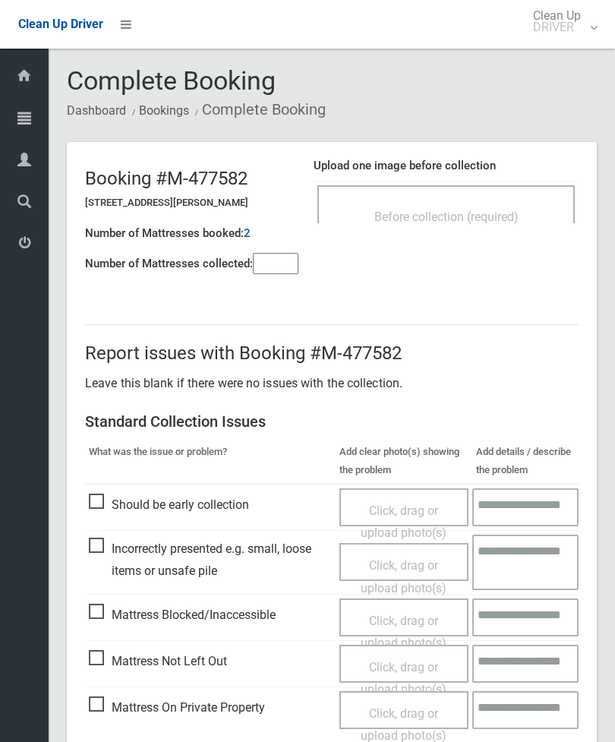
click at [287, 267] on input"] "number" at bounding box center [276, 263] width 46 height 21
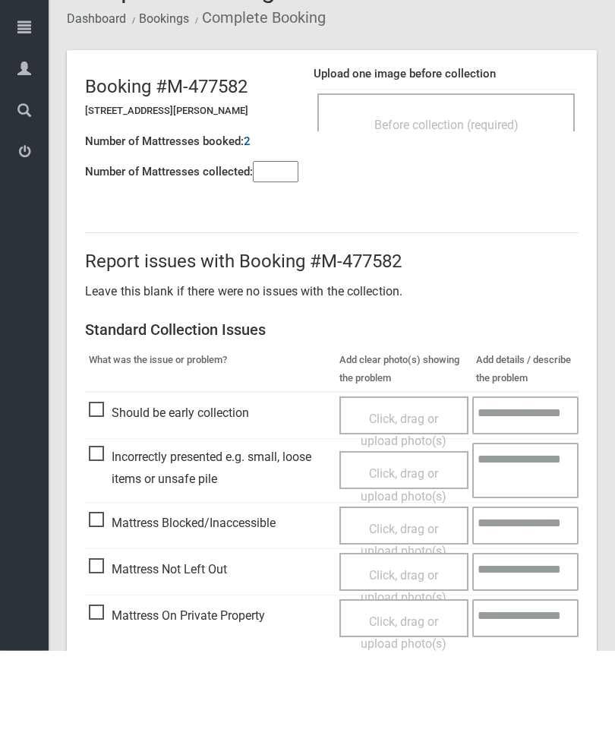
scroll to position [109, 0]
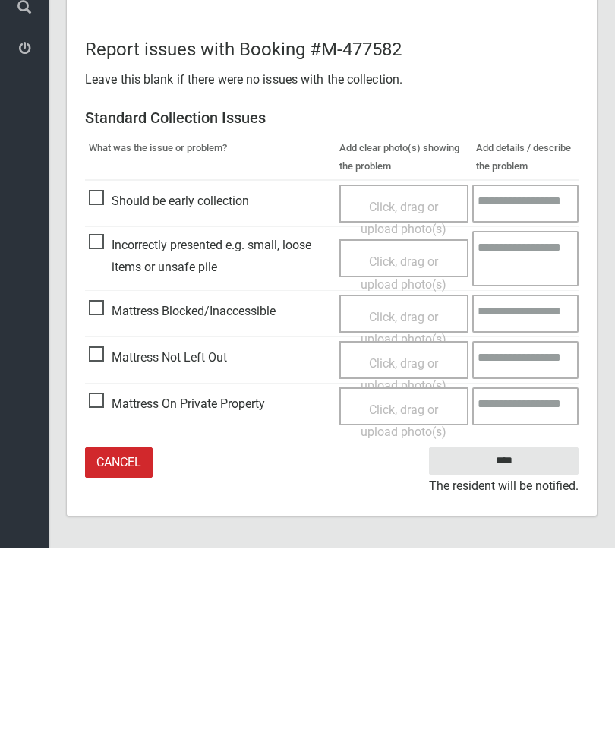
type input"] "*"
click at [106, 541] on span "Mattress Not Left Out" at bounding box center [158, 552] width 138 height 23
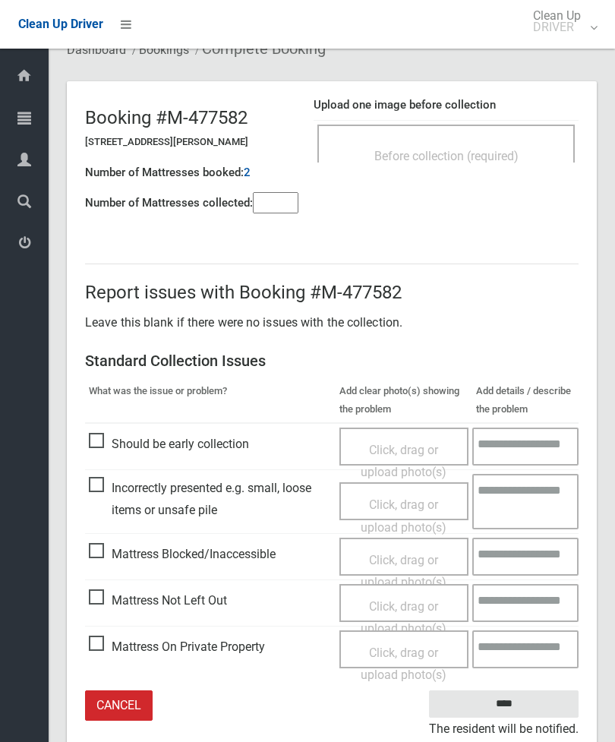
click at [413, 610] on div "Click, drag or upload photo(s)" at bounding box center [404, 618] width 107 height 45
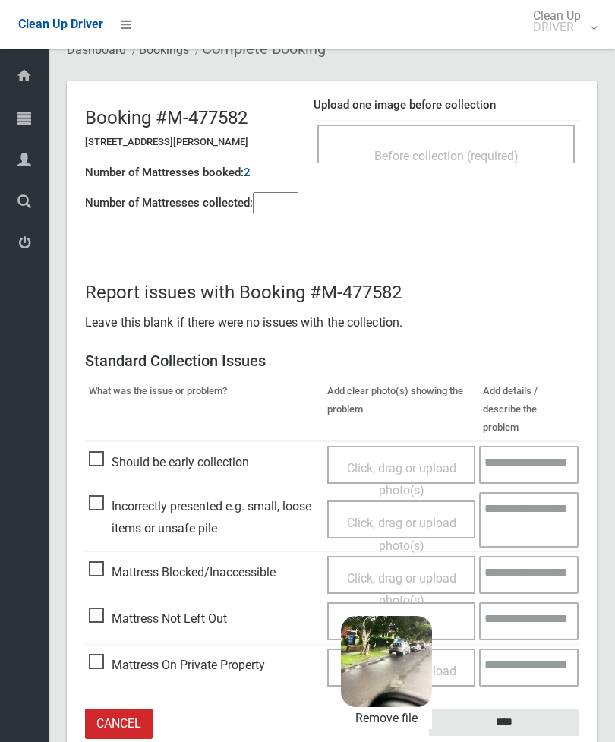
click at [530, 709] on input "****" at bounding box center [504, 723] width 150 height 28
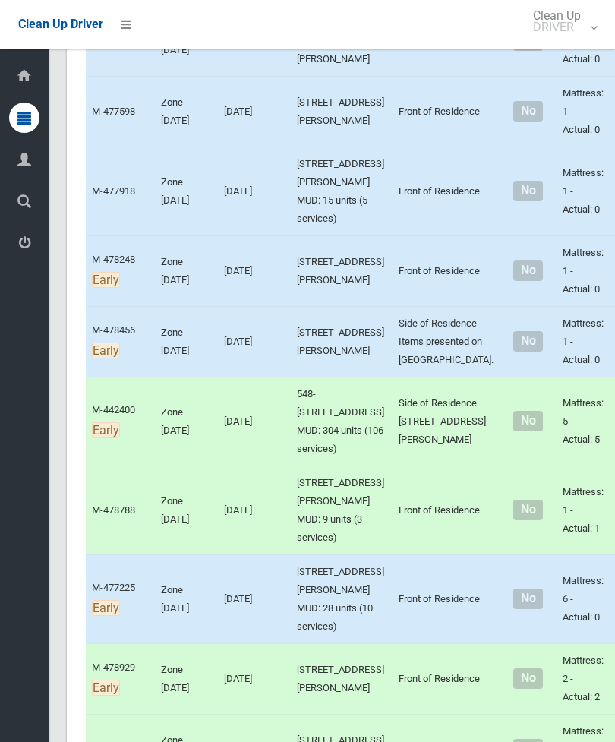
scroll to position [1073, 0]
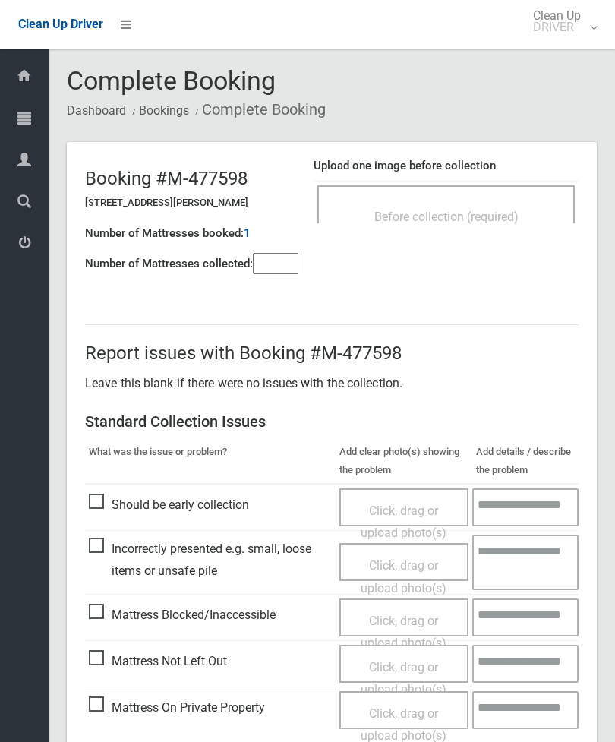
click at [502, 221] on span "Before collection (required)" at bounding box center [447, 217] width 144 height 14
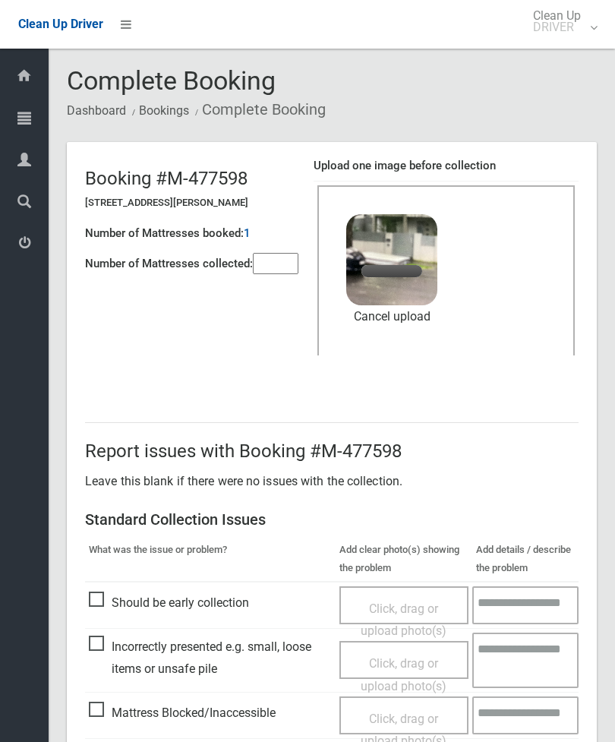
click at [284, 265] on input"] "number" at bounding box center [276, 263] width 46 height 21
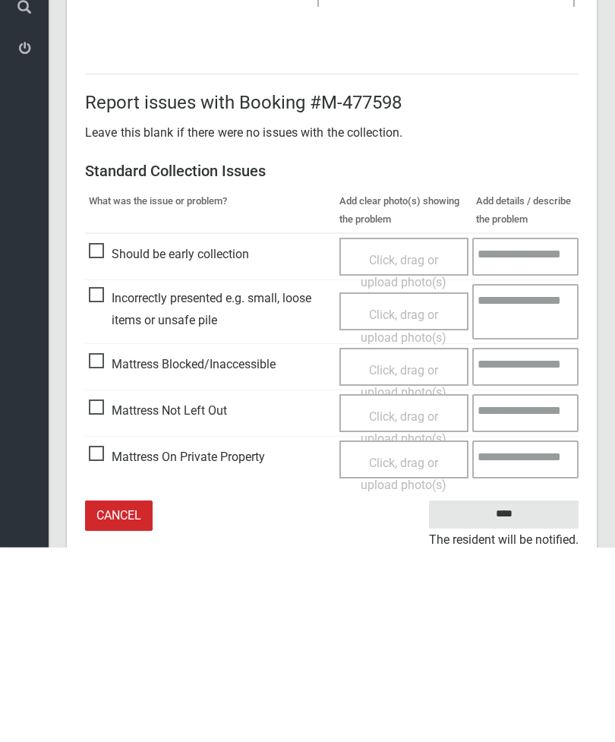
scroll to position [208, 0]
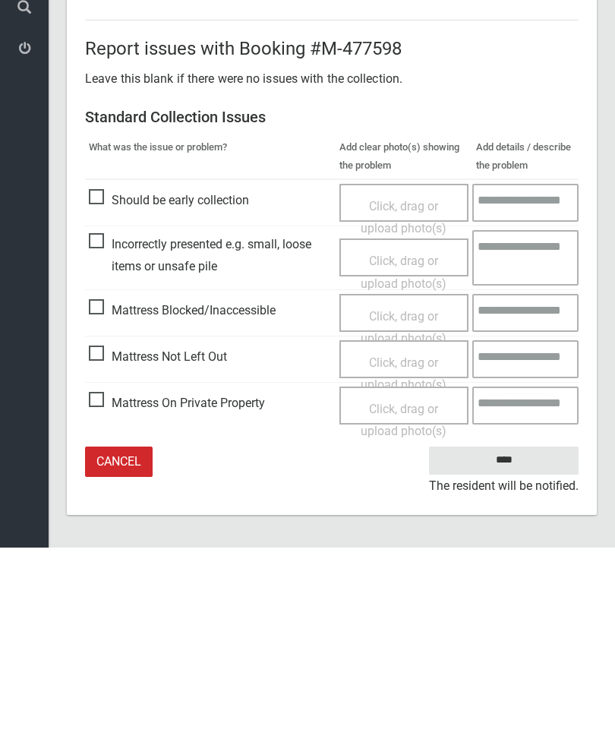
type input"] "*"
click at [513, 641] on input "****" at bounding box center [504, 655] width 150 height 28
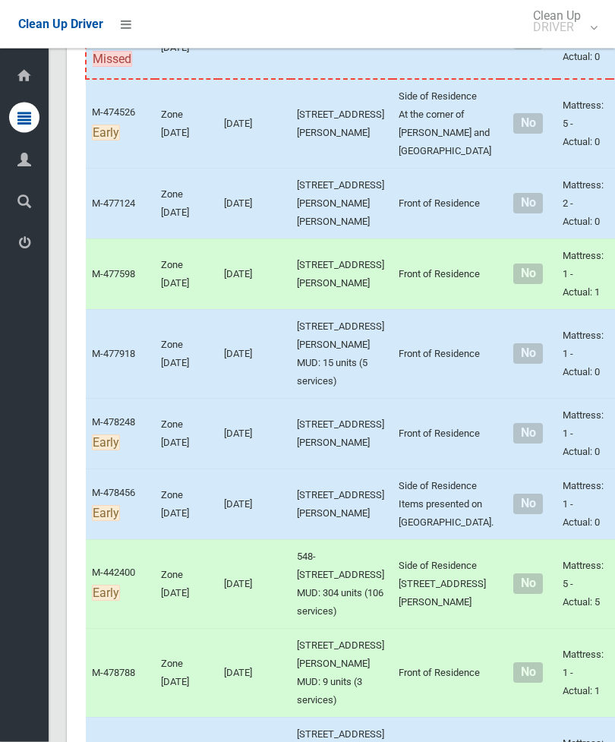
scroll to position [899, 0]
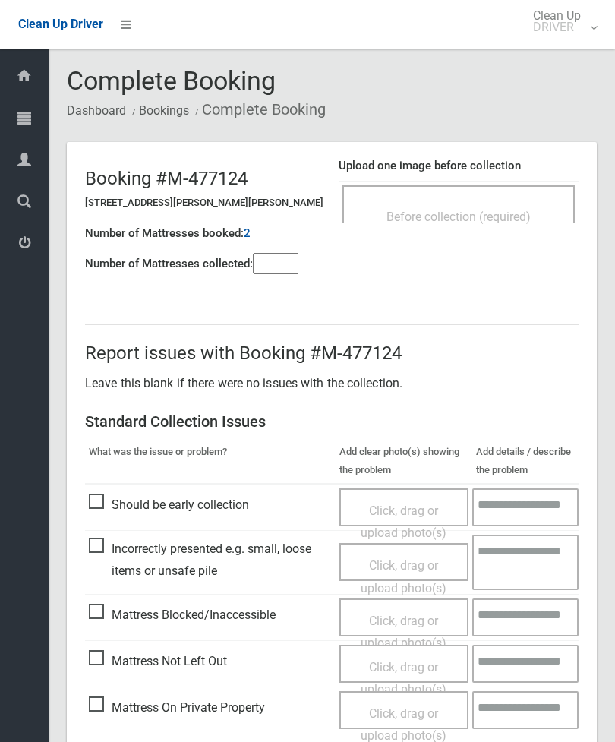
click at [507, 208] on div "Before collection (required)" at bounding box center [458, 216] width 199 height 28
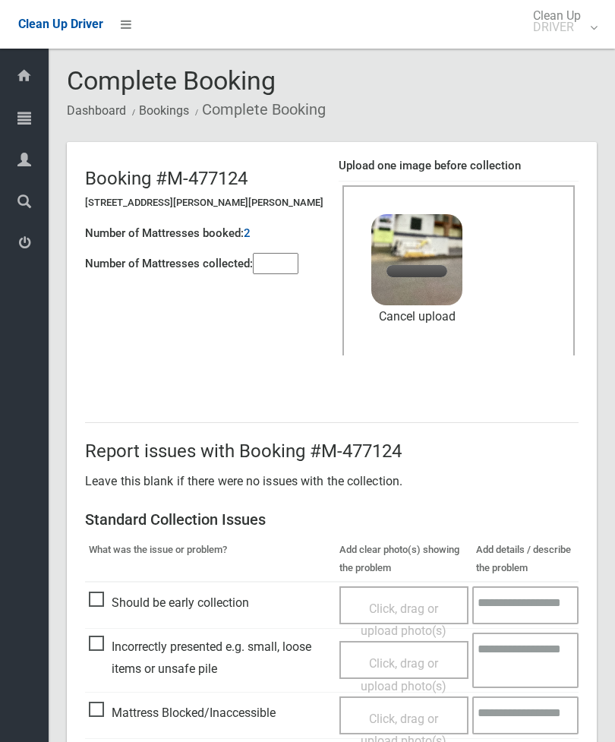
click at [277, 270] on input"] "number" at bounding box center [276, 263] width 46 height 21
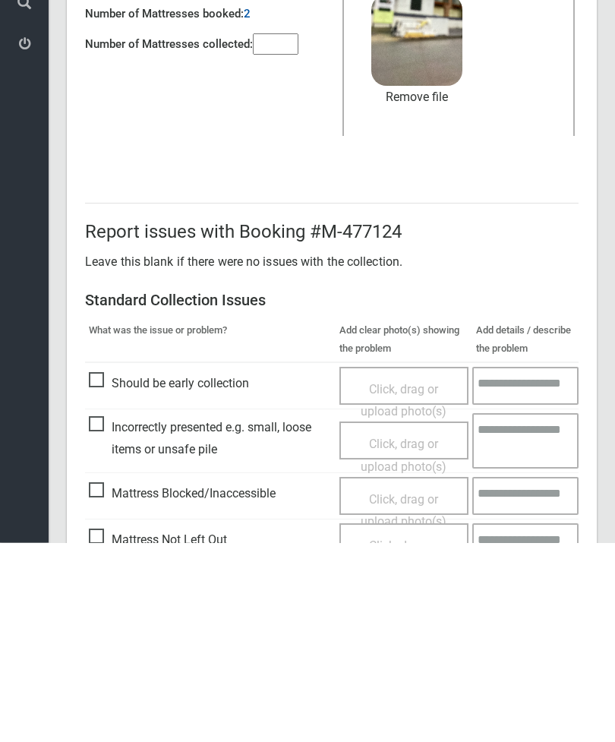
scroll to position [208, 0]
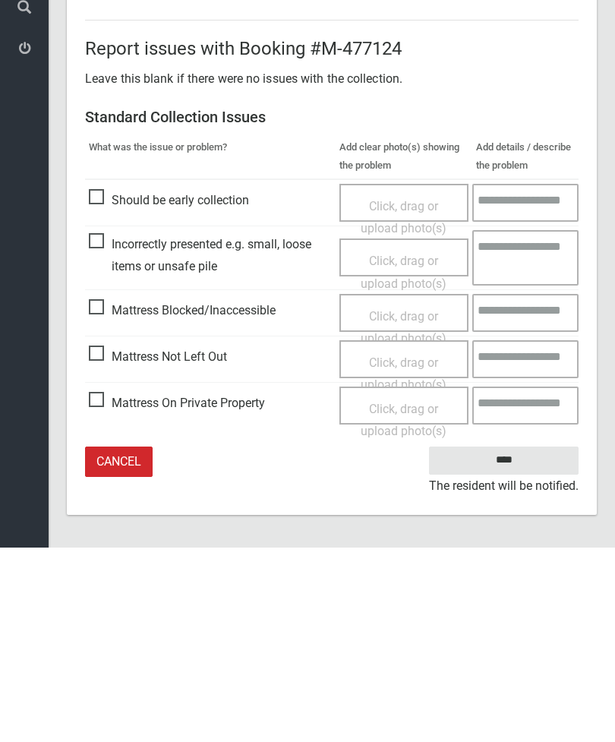
type input"] "*"
click at [514, 641] on input "****" at bounding box center [504, 655] width 150 height 28
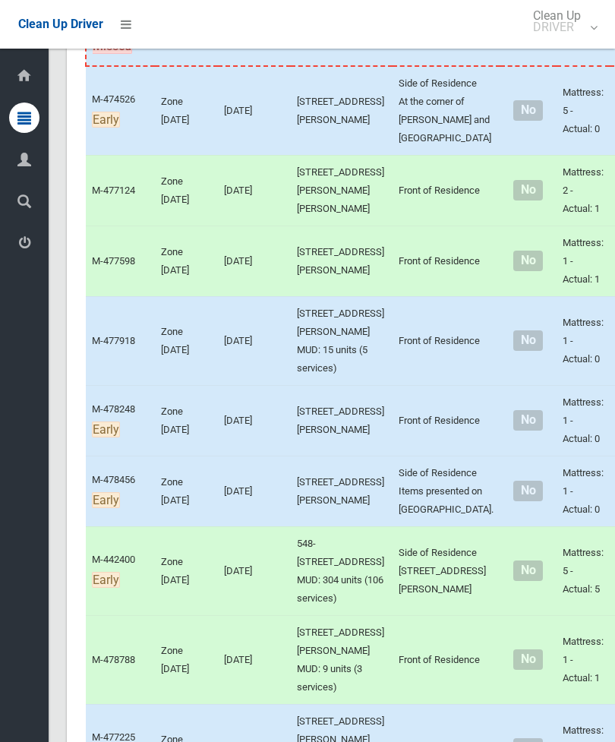
scroll to position [911, 0]
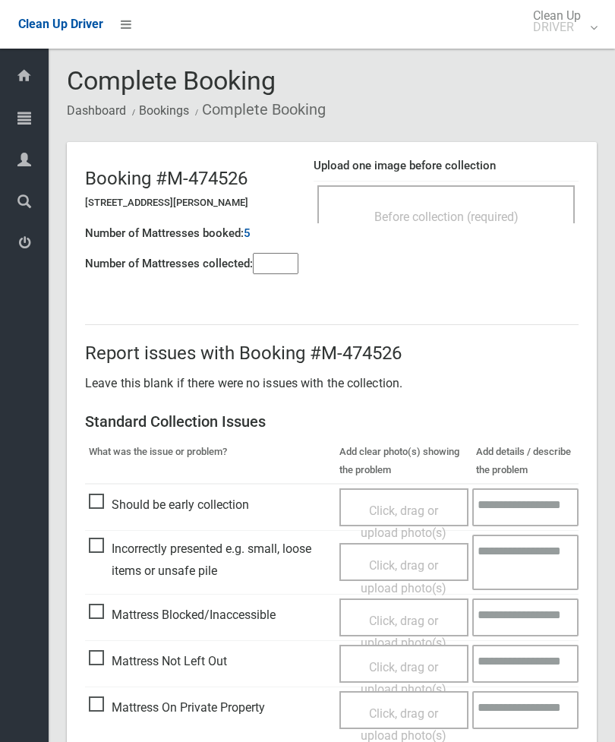
click at [504, 193] on div "Before collection (required)" at bounding box center [447, 204] width 258 height 38
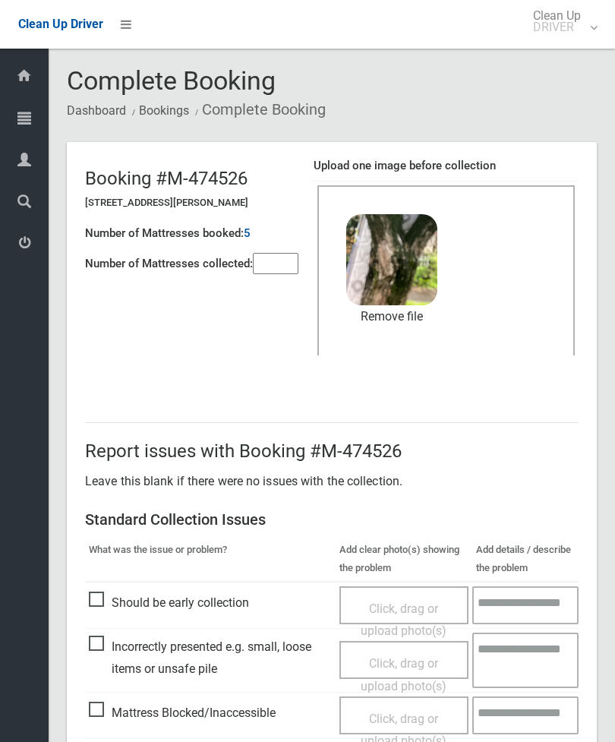
click at [406, 315] on link "Remove file" at bounding box center [391, 316] width 91 height 23
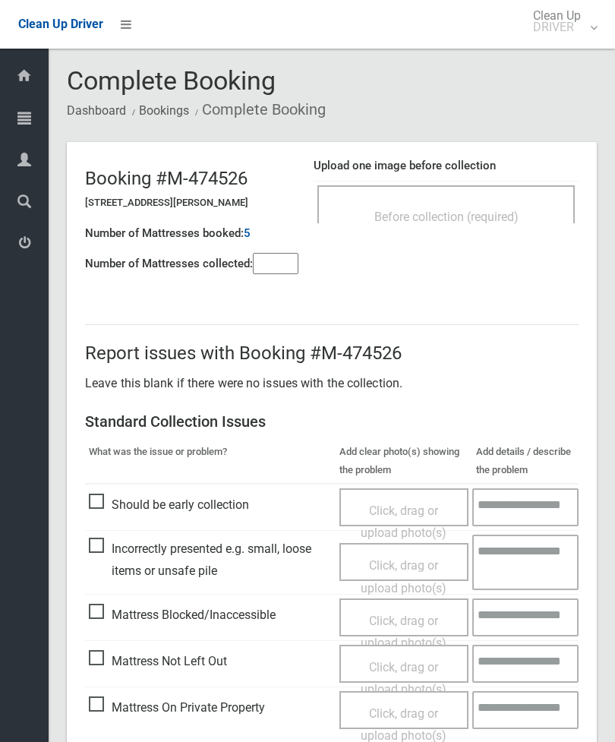
click at [520, 202] on div "Before collection (required)" at bounding box center [446, 216] width 224 height 28
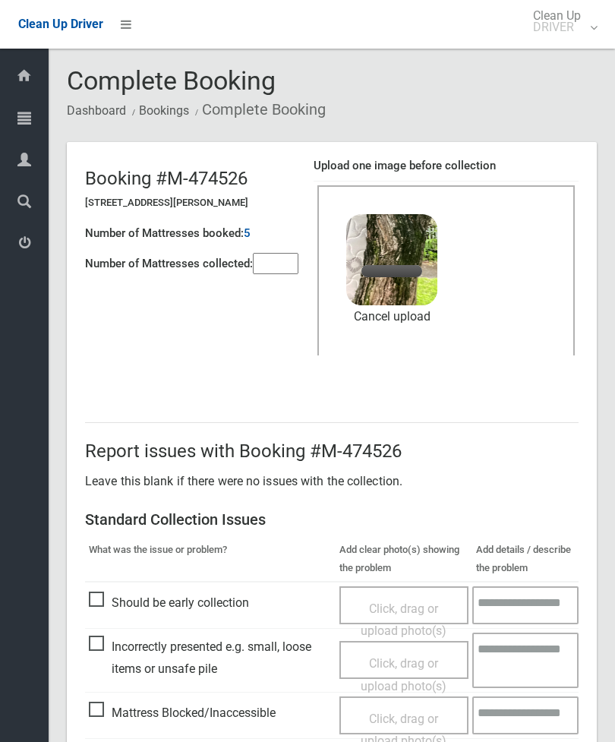
click at [272, 253] on input"] "number" at bounding box center [276, 263] width 46 height 21
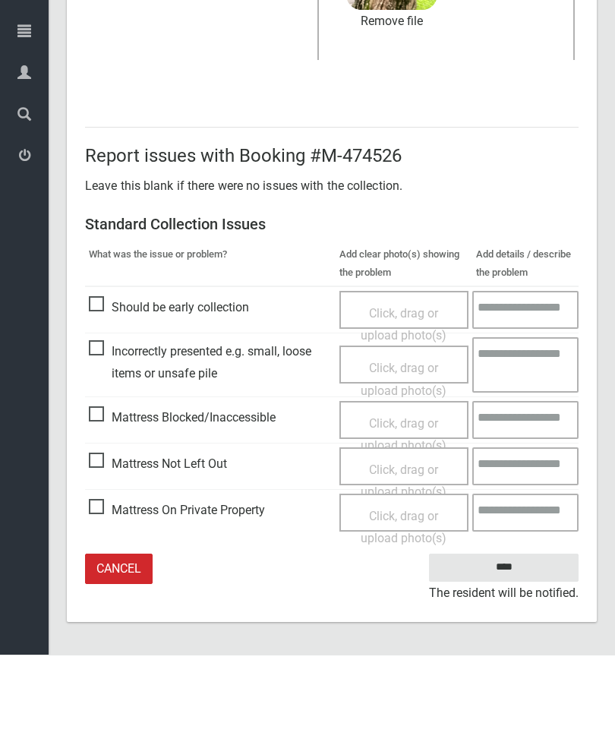
type input"] "*"
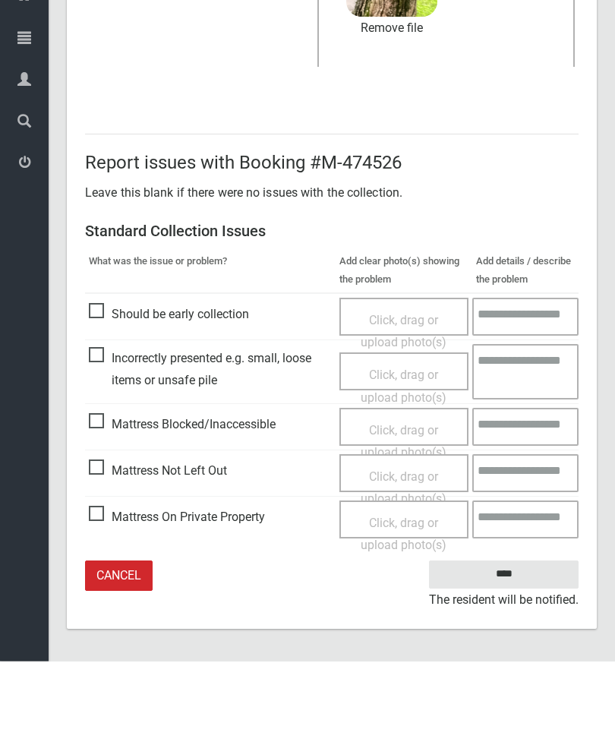
click at [505, 641] on input "****" at bounding box center [504, 655] width 150 height 28
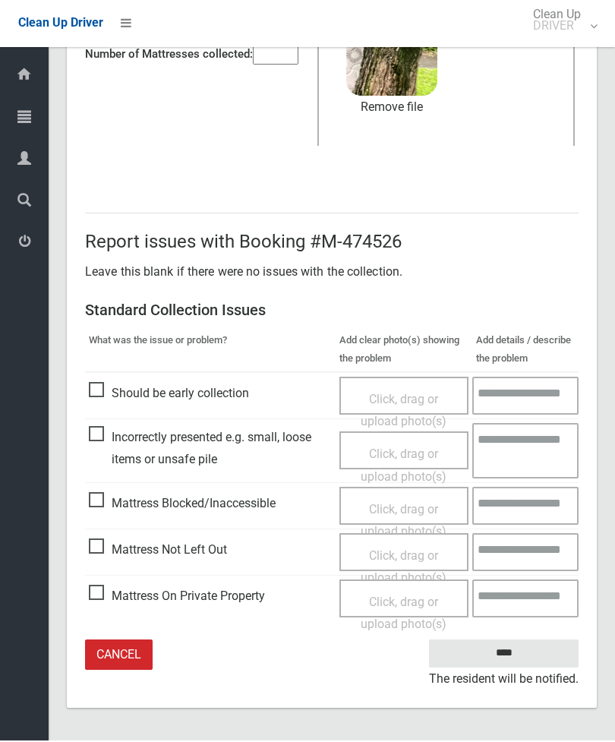
scroll to position [172, 0]
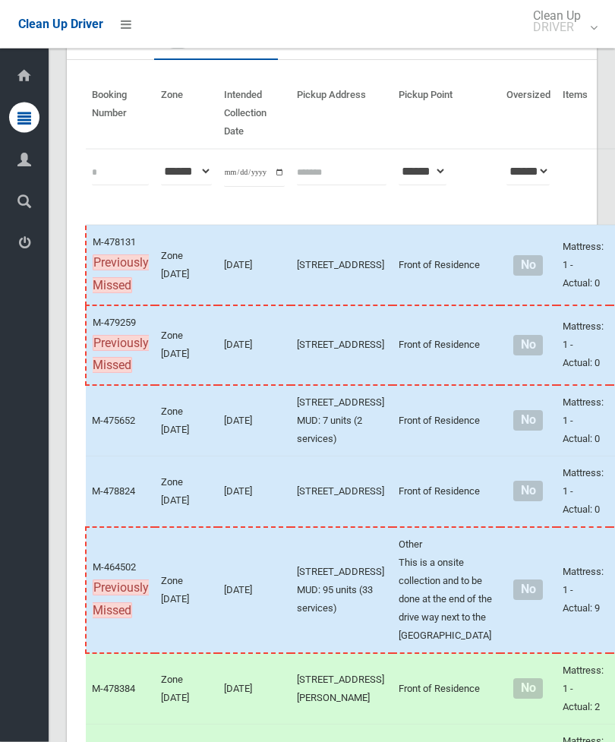
scroll to position [103, 0]
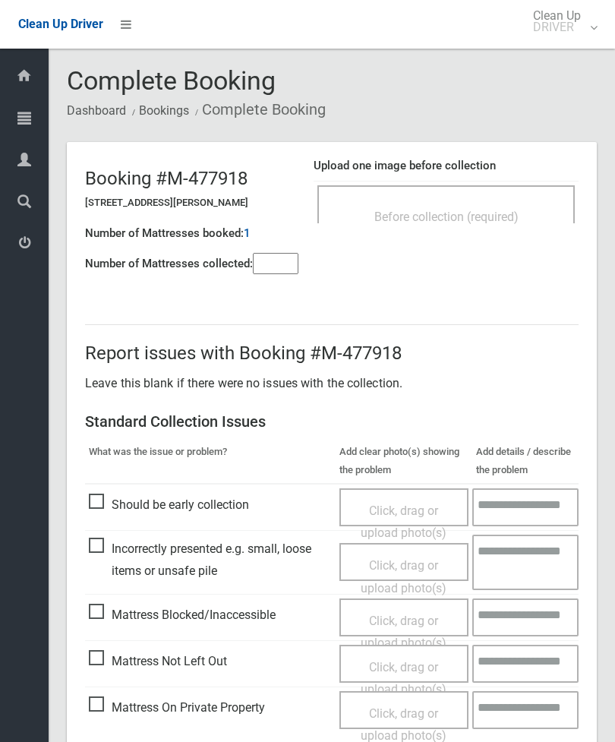
click at [493, 204] on div "Before collection (required)" at bounding box center [446, 216] width 224 height 28
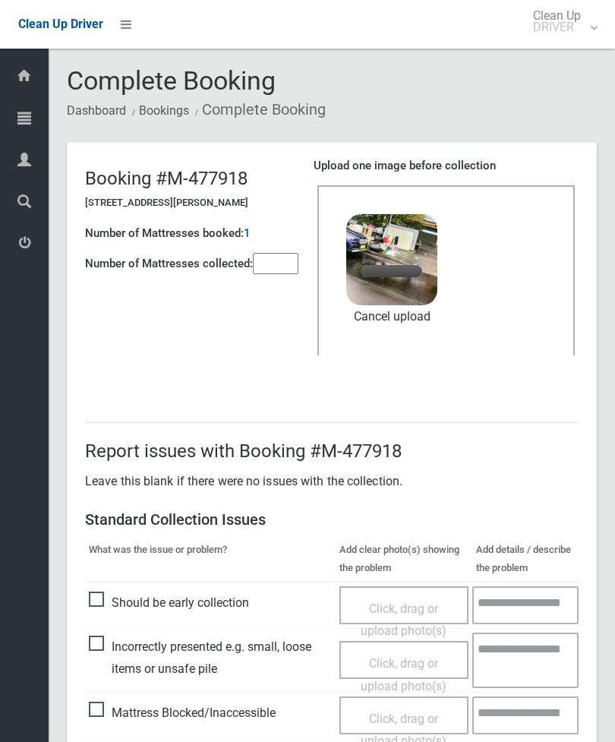
click at [289, 269] on input"] "number" at bounding box center [276, 263] width 46 height 21
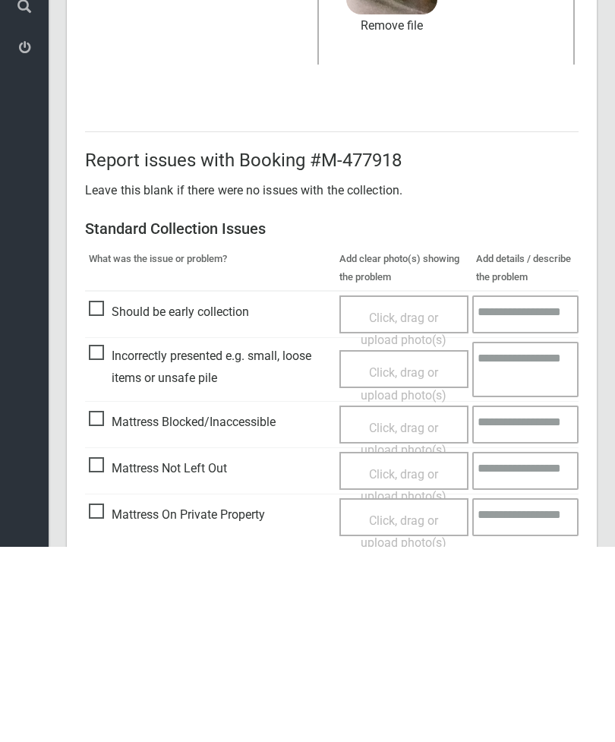
scroll to position [208, 0]
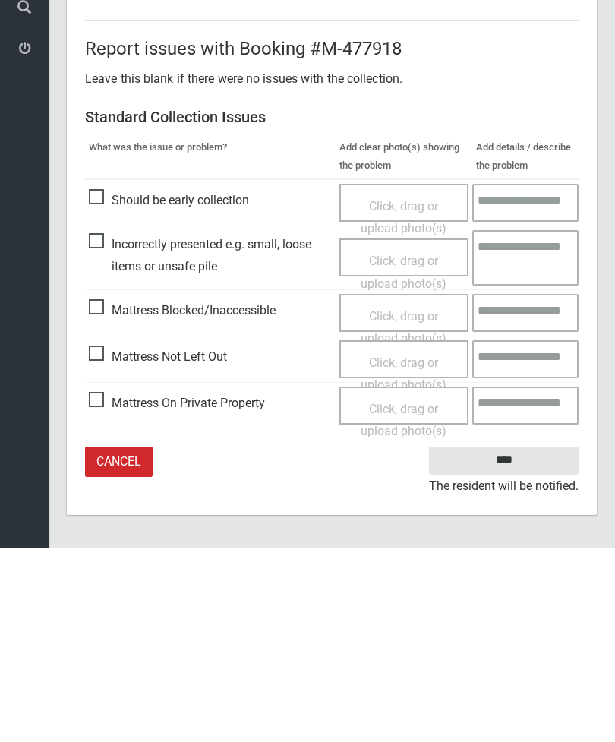
type input"] "*"
click at [523, 641] on input "****" at bounding box center [504, 655] width 150 height 28
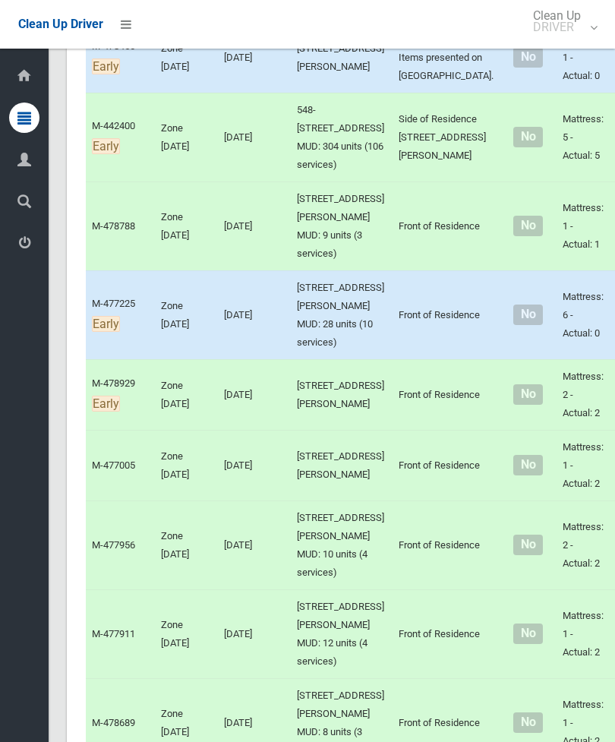
scroll to position [1345, 0]
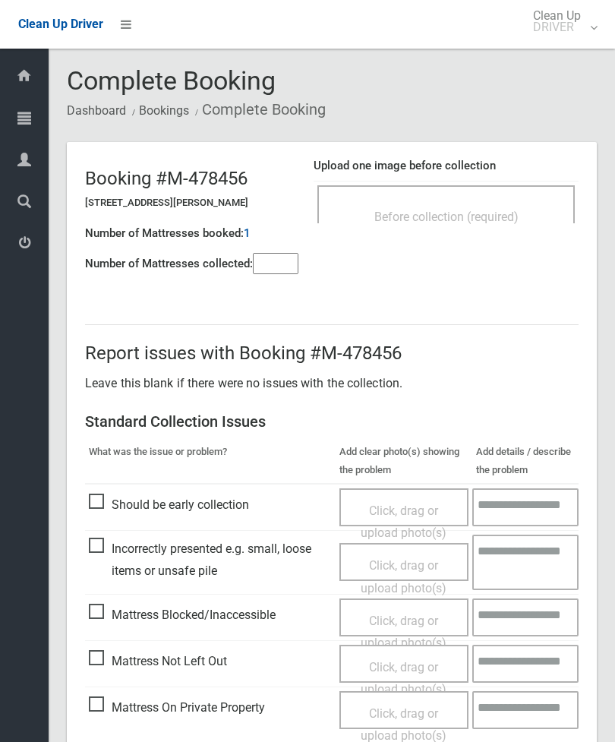
click at [517, 203] on div "Before collection (required)" at bounding box center [446, 216] width 224 height 28
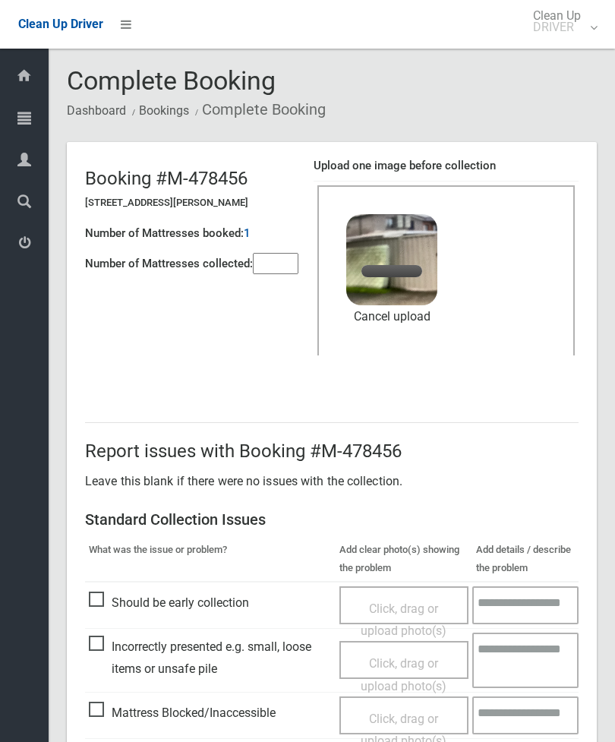
click at [286, 271] on input"] "number" at bounding box center [276, 263] width 46 height 21
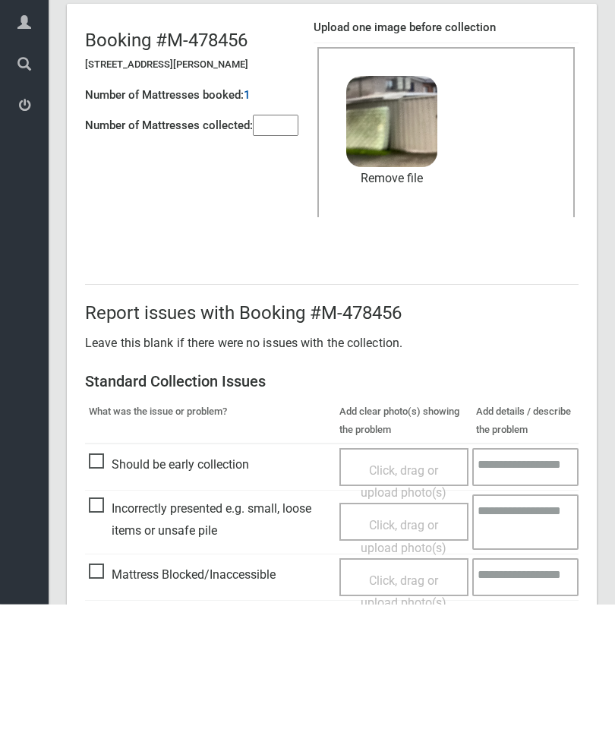
scroll to position [208, 0]
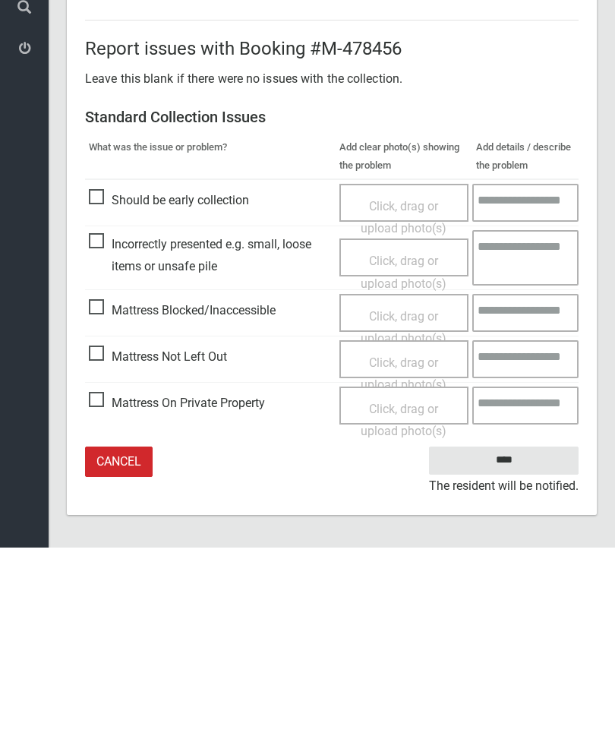
type input"] "*"
click at [508, 641] on input "****" at bounding box center [504, 655] width 150 height 28
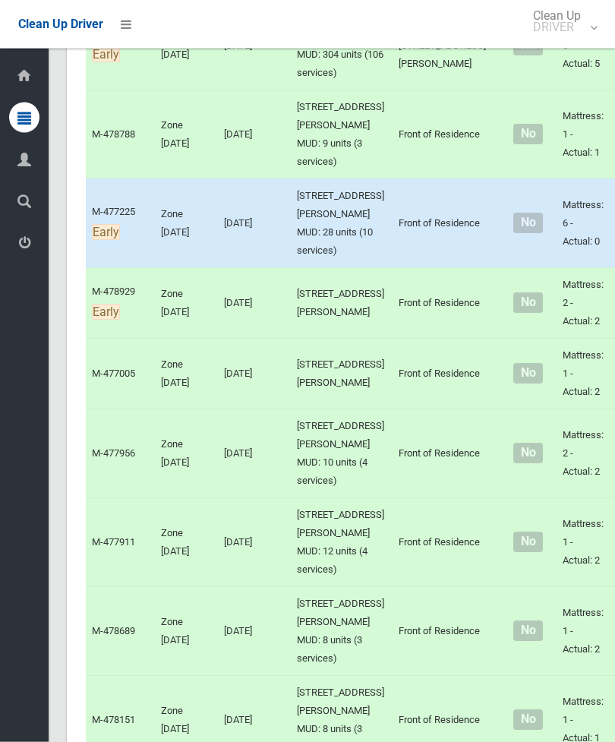
scroll to position [1453, 0]
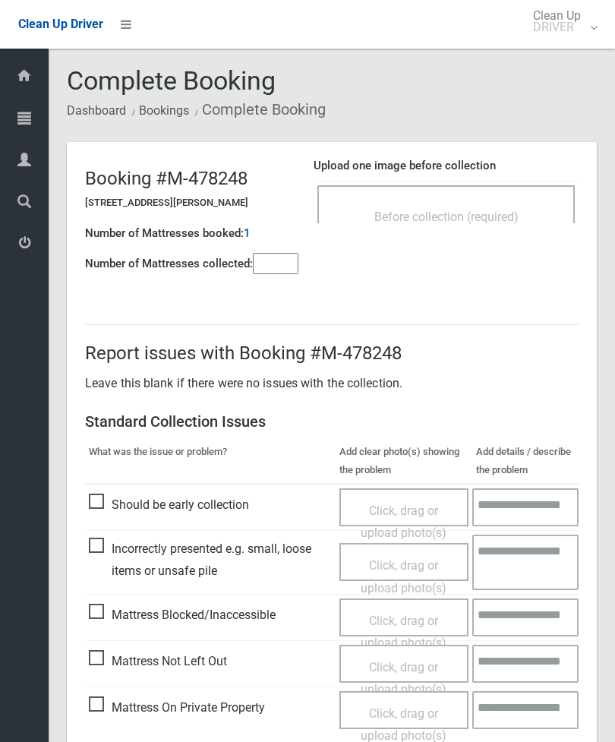
click at [519, 195] on div "Before collection (required)" at bounding box center [447, 204] width 258 height 38
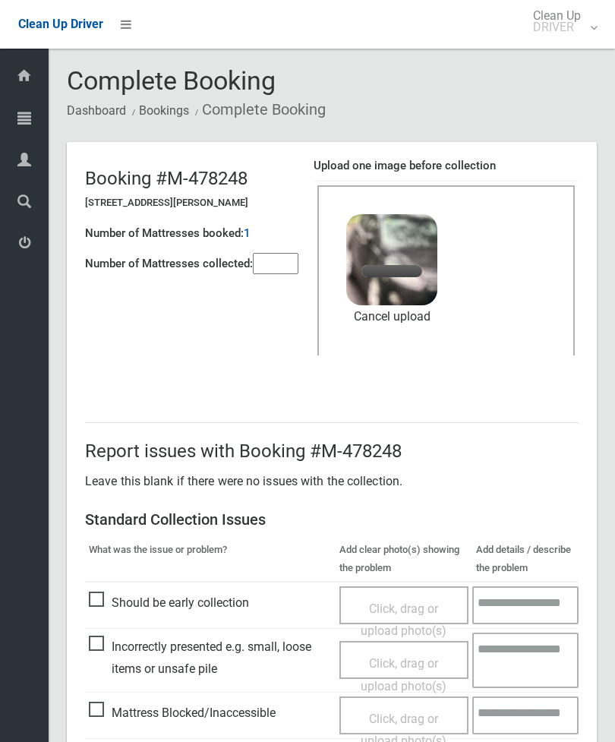
click at [268, 270] on input"] "number" at bounding box center [276, 263] width 46 height 21
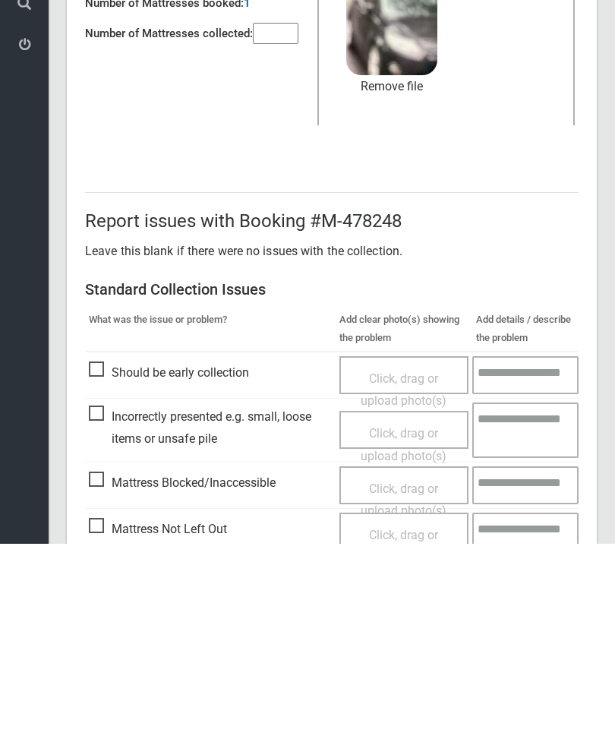
scroll to position [208, 0]
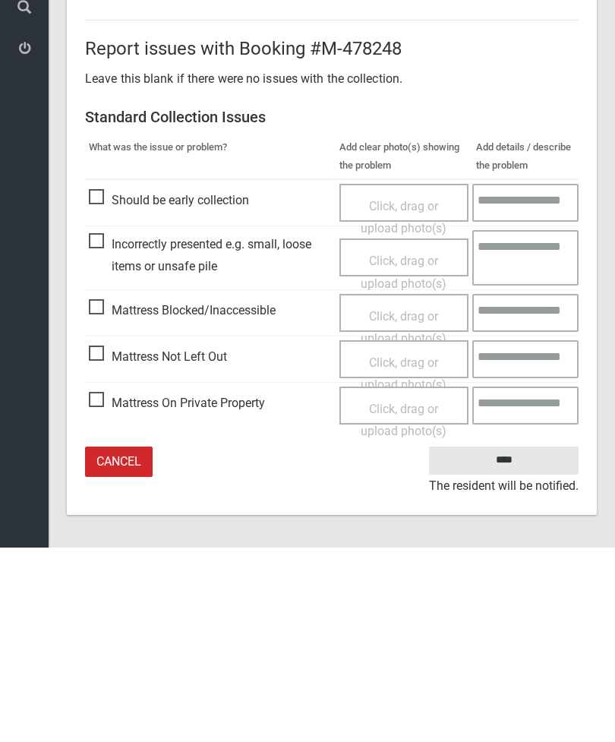
type input"] "*"
click at [517, 641] on input "****" at bounding box center [504, 655] width 150 height 28
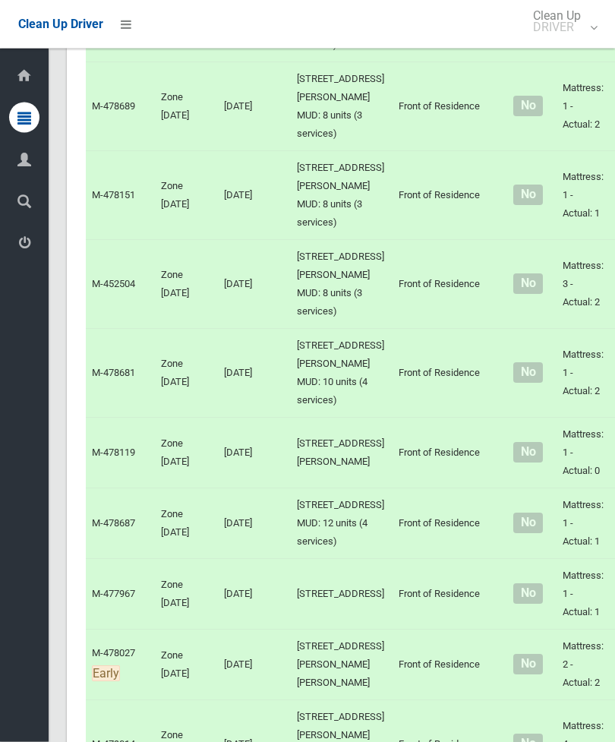
scroll to position [1963, 0]
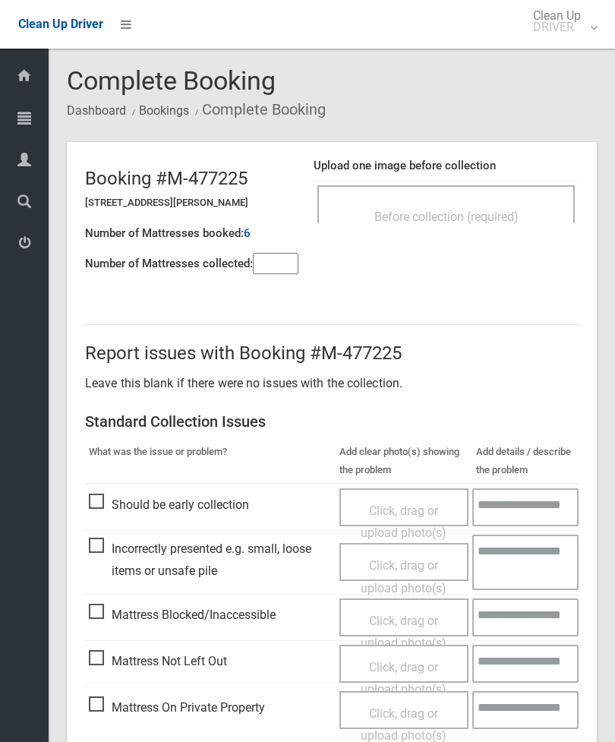
click at [270, 274] on input"] "number" at bounding box center [276, 263] width 46 height 21
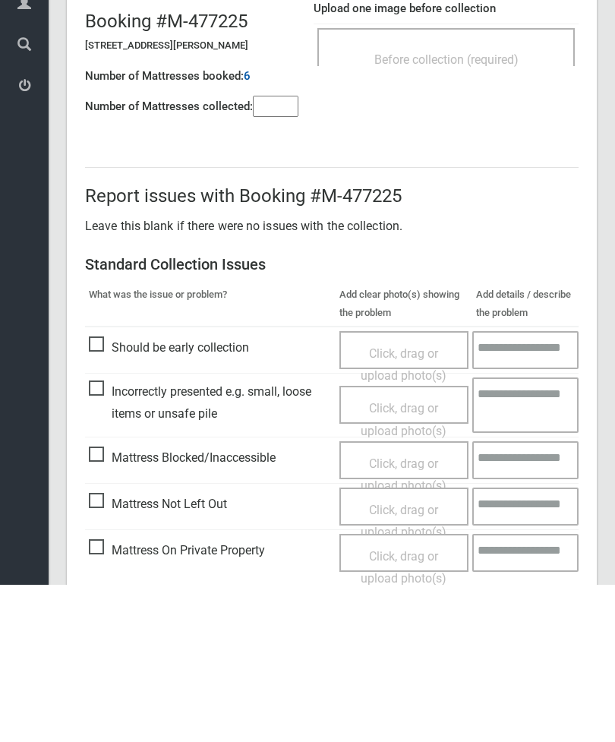
scroll to position [109, 0]
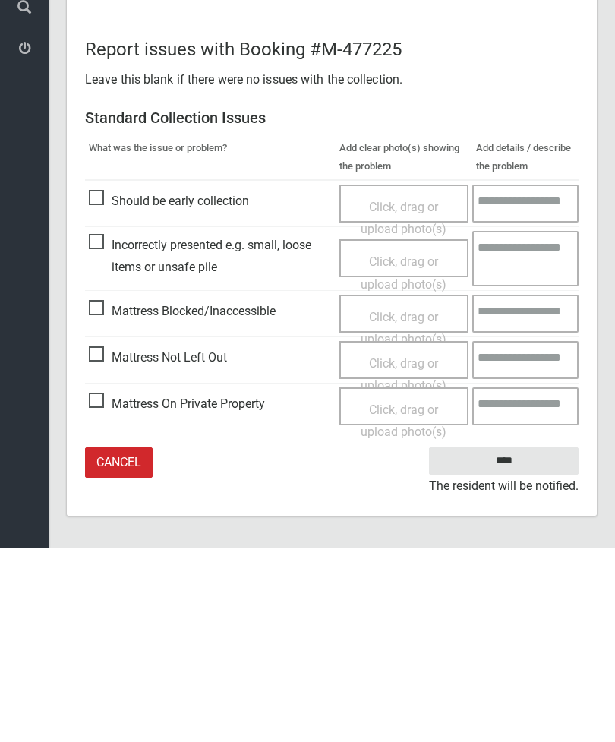
type input"] "*"
click at [111, 541] on span "Mattress Not Left Out" at bounding box center [158, 552] width 138 height 23
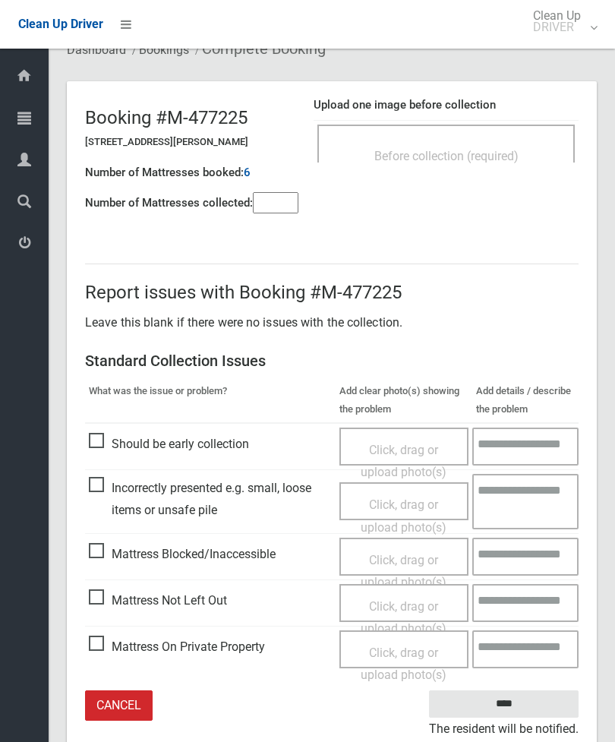
click at [396, 604] on span "Click, drag or upload photo(s)" at bounding box center [404, 617] width 86 height 37
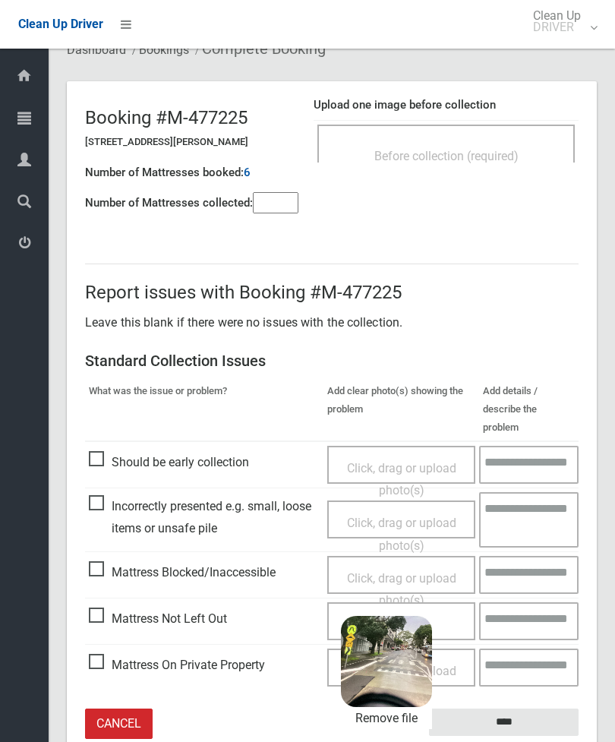
click at [539, 709] on input "****" at bounding box center [504, 723] width 150 height 28
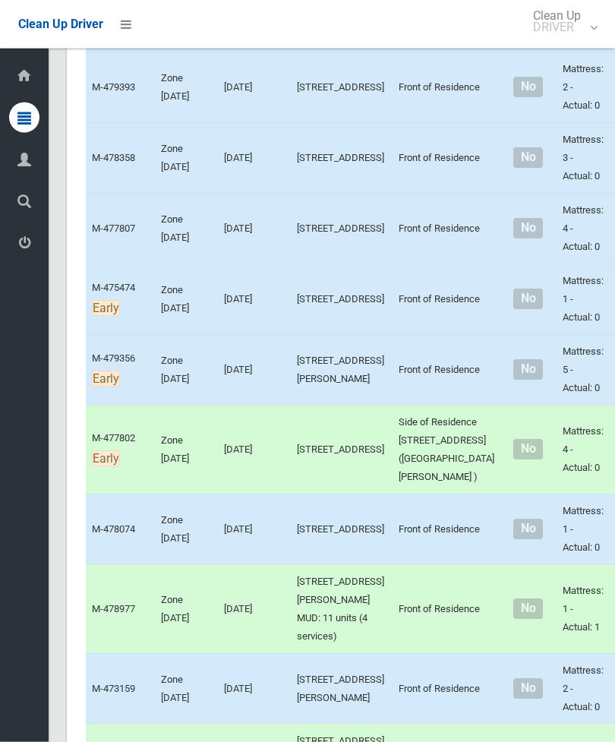
scroll to position [4015, 0]
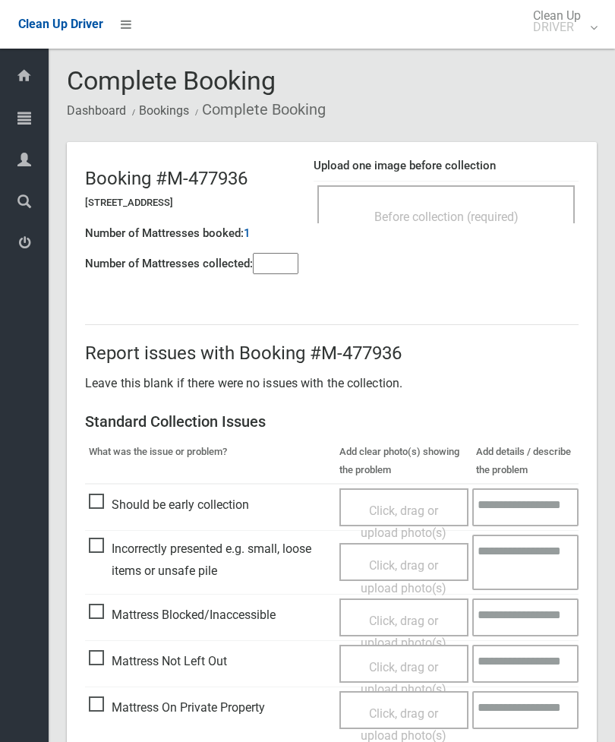
click at [502, 206] on div "Before collection (required)" at bounding box center [446, 216] width 224 height 28
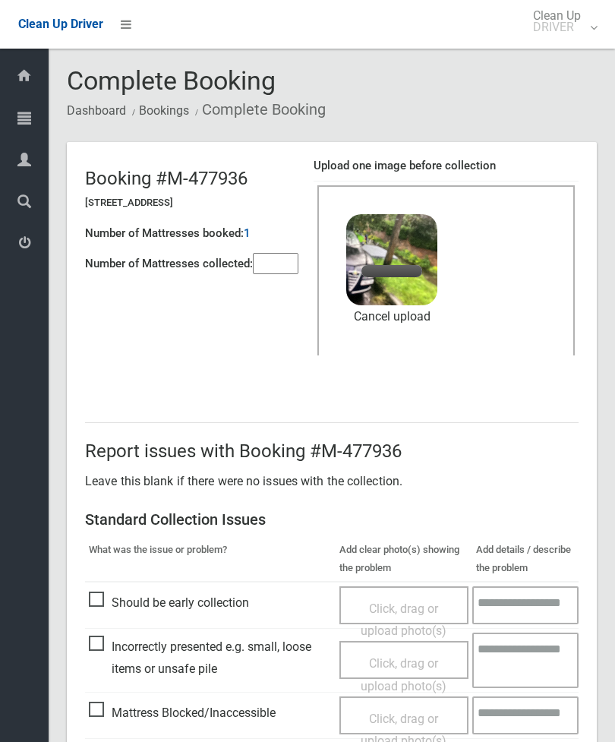
click at [279, 274] on input"] "number" at bounding box center [276, 263] width 46 height 21
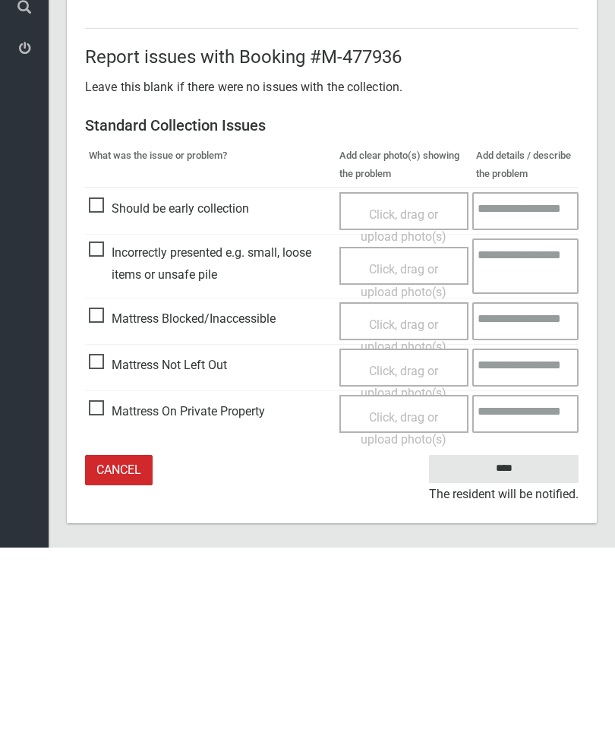
scroll to position [208, 0]
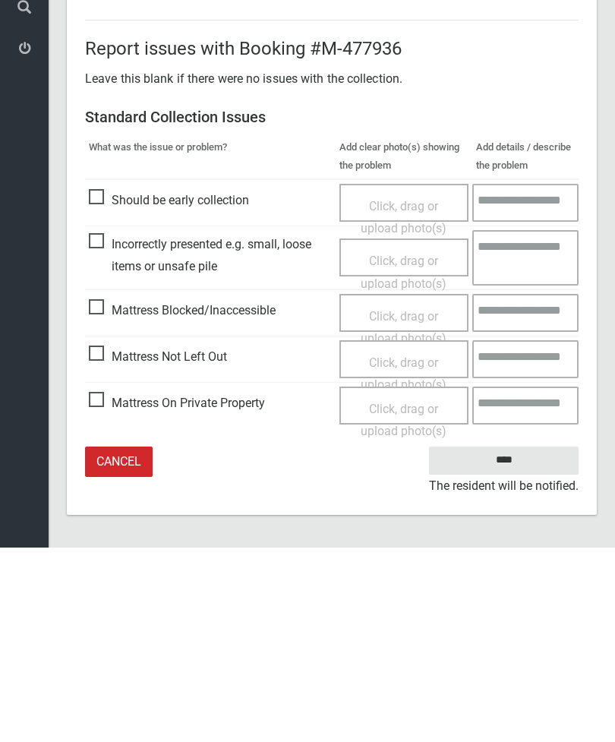
type input"] "*"
click at [520, 641] on input "****" at bounding box center [504, 655] width 150 height 28
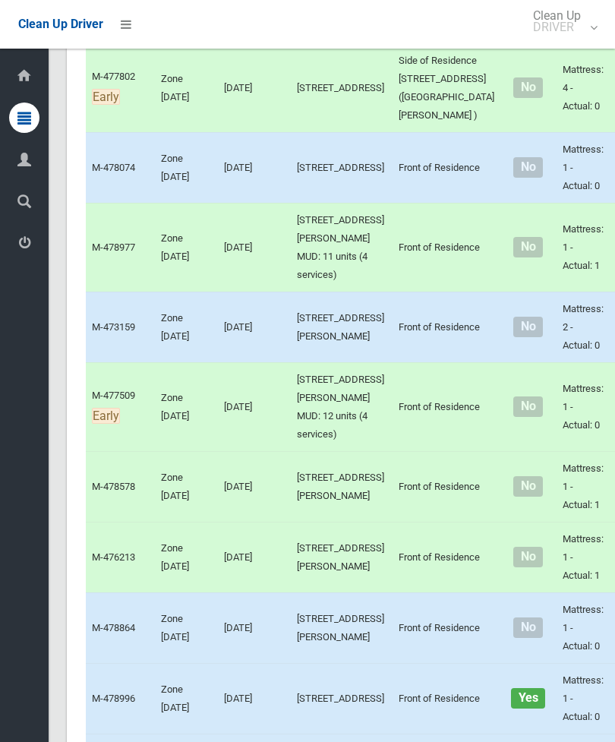
scroll to position [4316, 0]
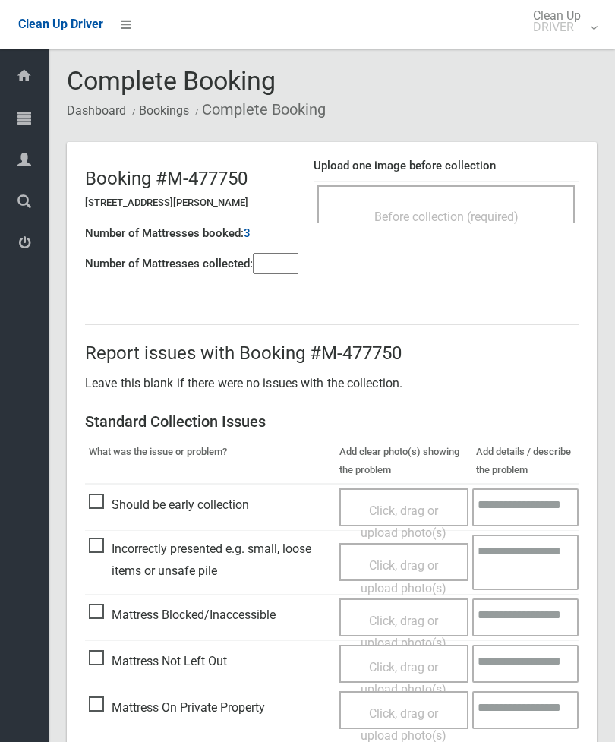
click at [507, 206] on div "Before collection (required)" at bounding box center [446, 216] width 224 height 28
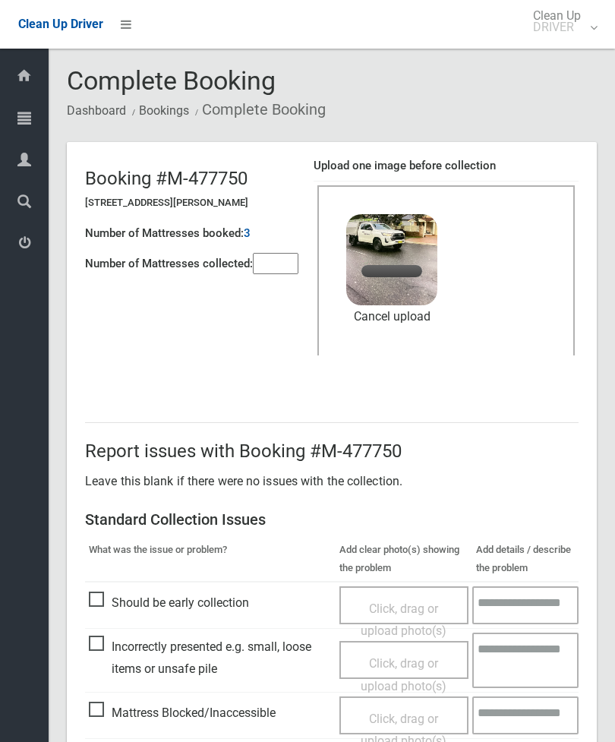
click at [287, 274] on input"] "number" at bounding box center [276, 263] width 46 height 21
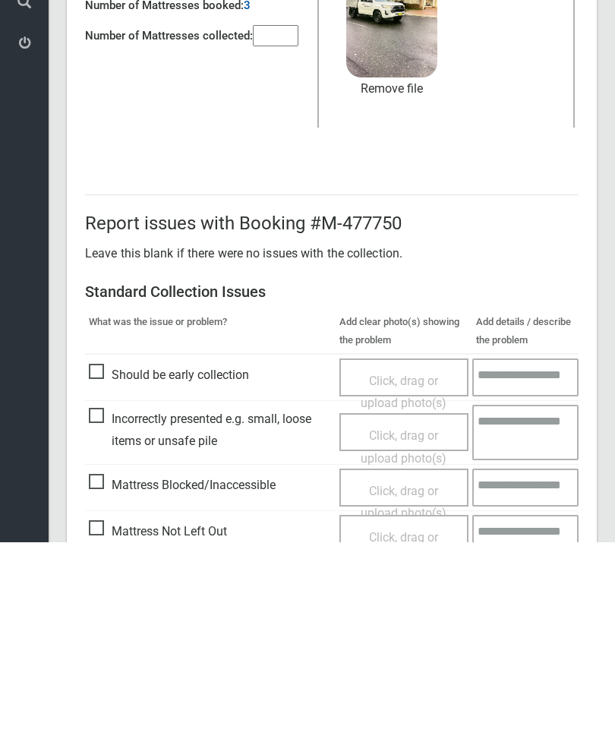
scroll to position [208, 0]
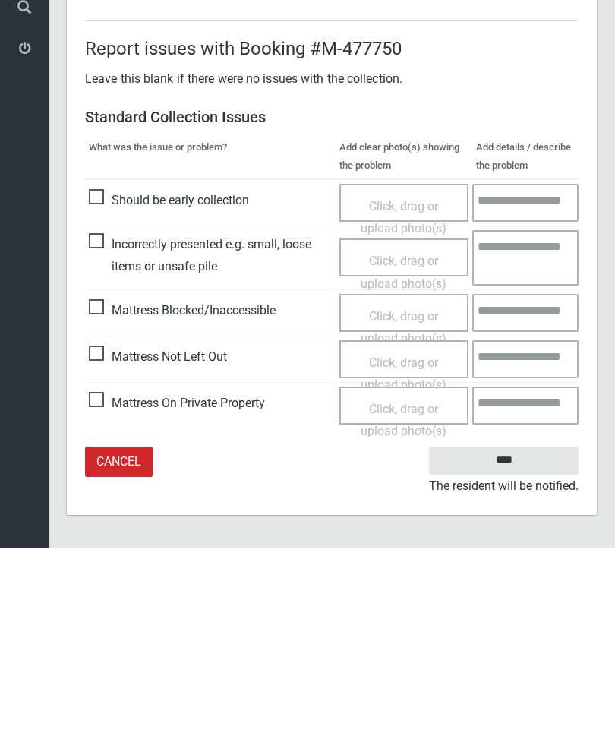
type input"] "*"
click at [504, 641] on input "****" at bounding box center [504, 655] width 150 height 28
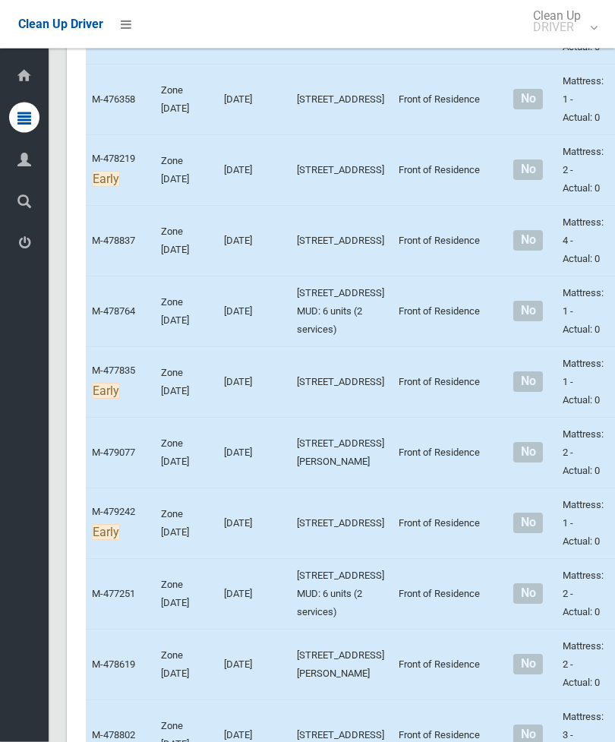
scroll to position [5058, 0]
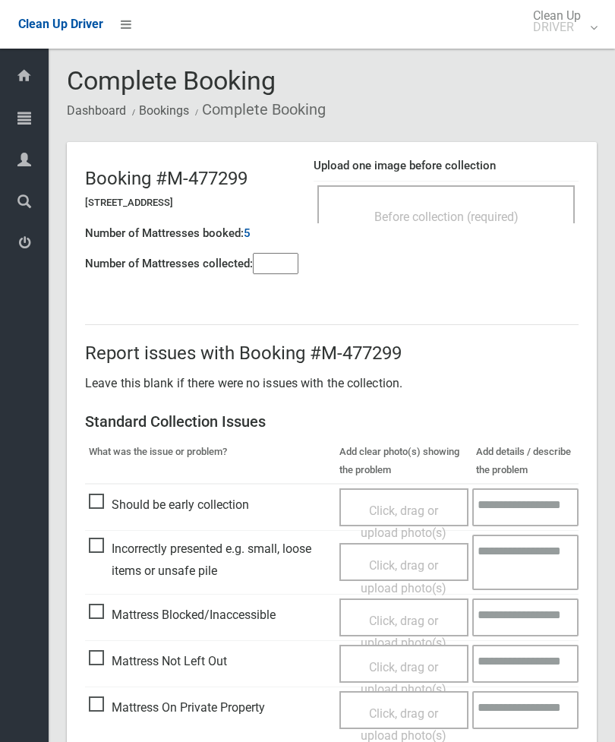
click at [493, 208] on div "Before collection (required)" at bounding box center [446, 216] width 224 height 28
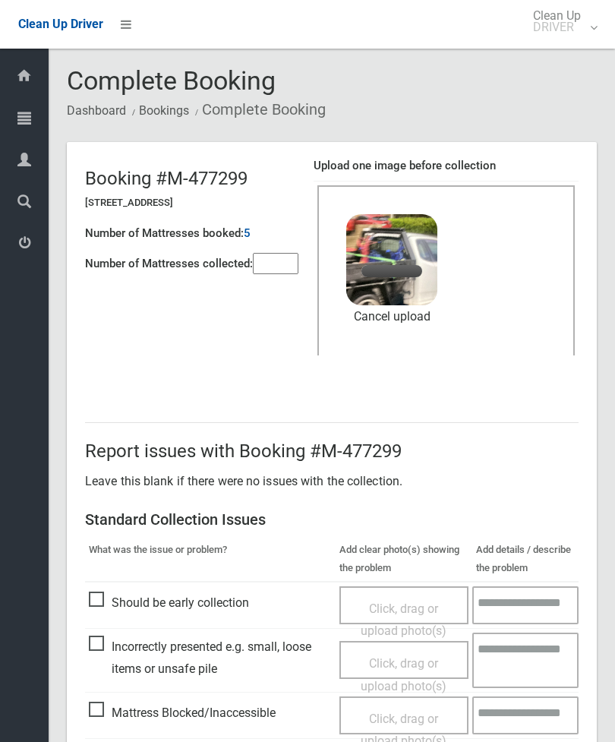
click at [277, 274] on input"] "number" at bounding box center [276, 263] width 46 height 21
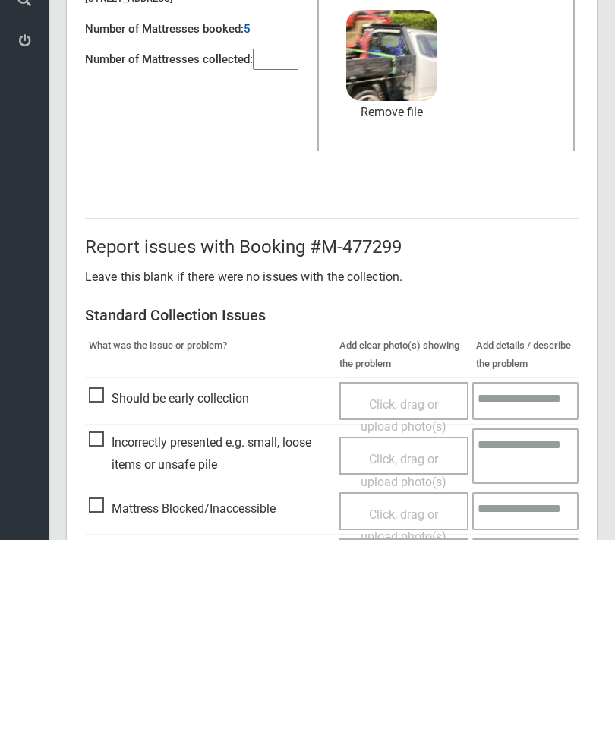
scroll to position [208, 0]
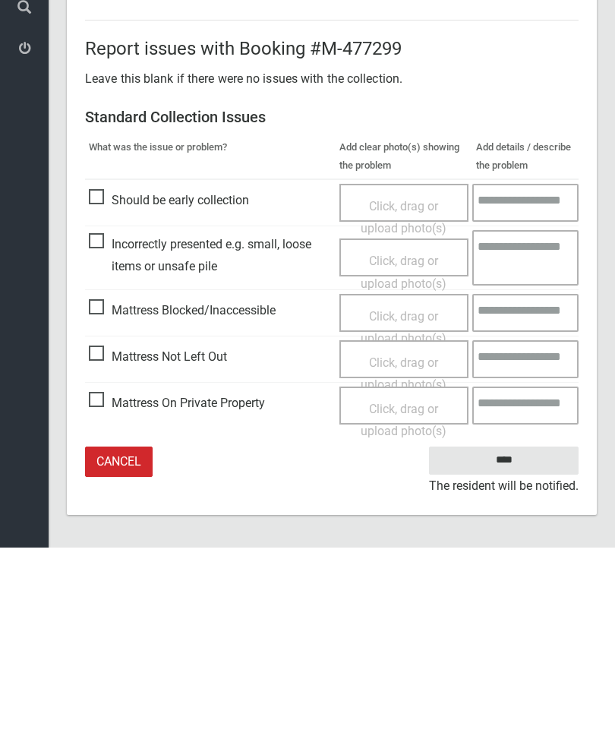
type input"] "*"
click at [519, 641] on input "****" at bounding box center [504, 655] width 150 height 28
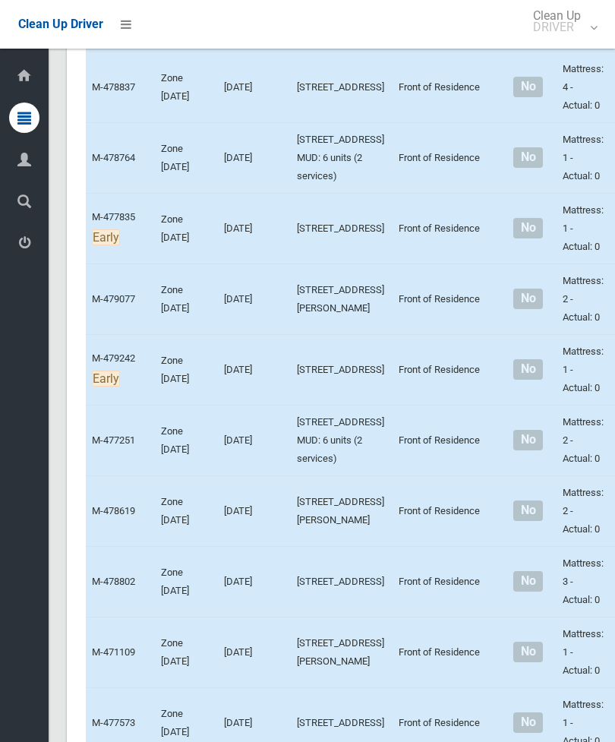
scroll to position [5212, 0]
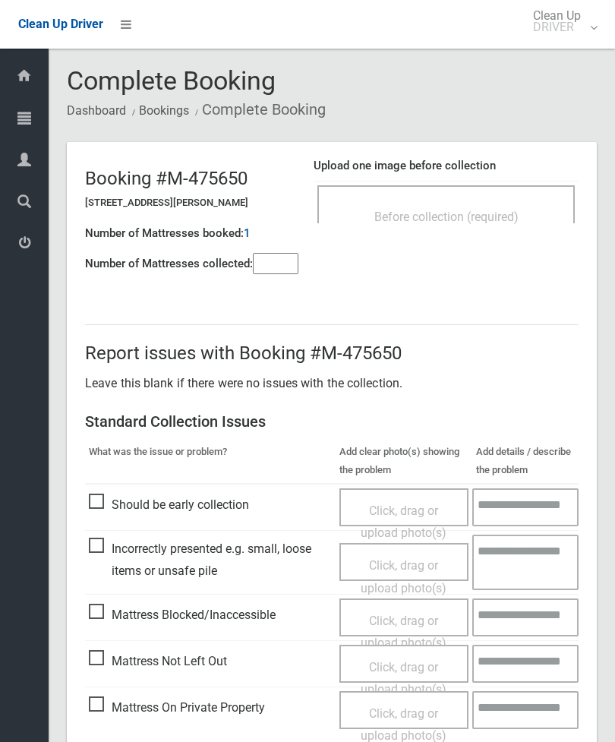
click at [479, 188] on div "Before collection (required)" at bounding box center [447, 204] width 258 height 38
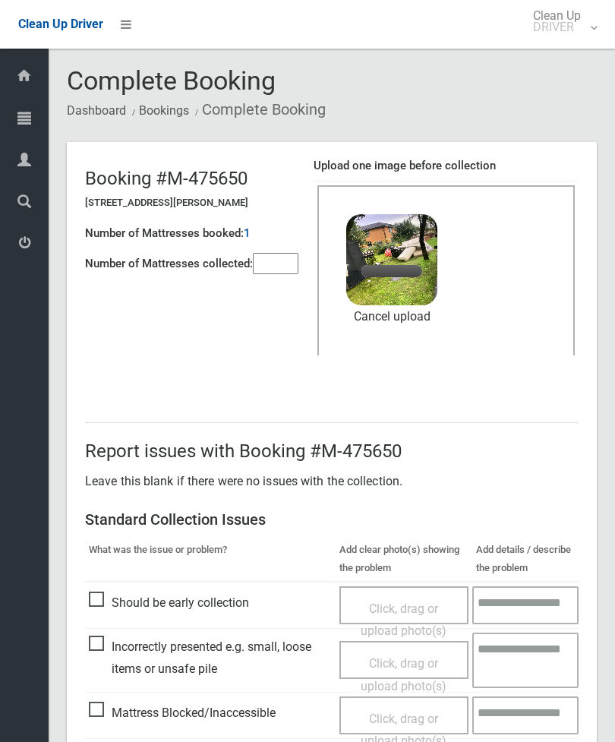
click at [289, 271] on input"] "number" at bounding box center [276, 263] width 46 height 21
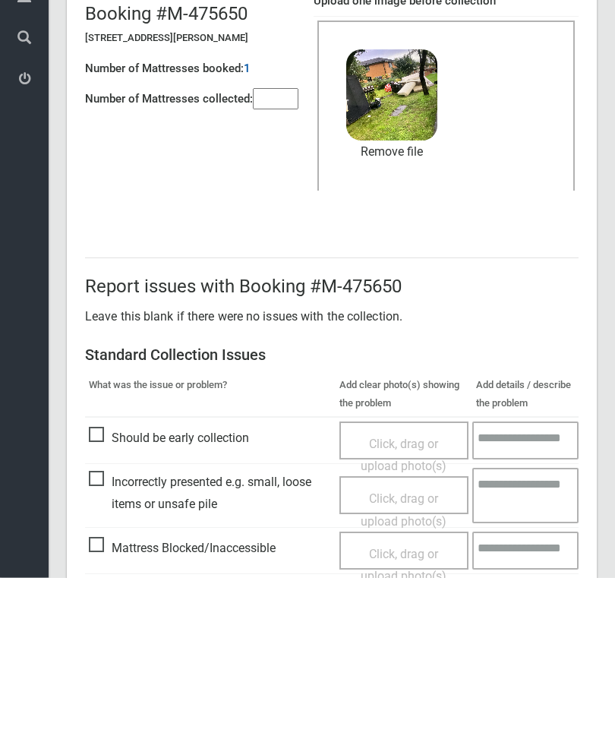
scroll to position [208, 0]
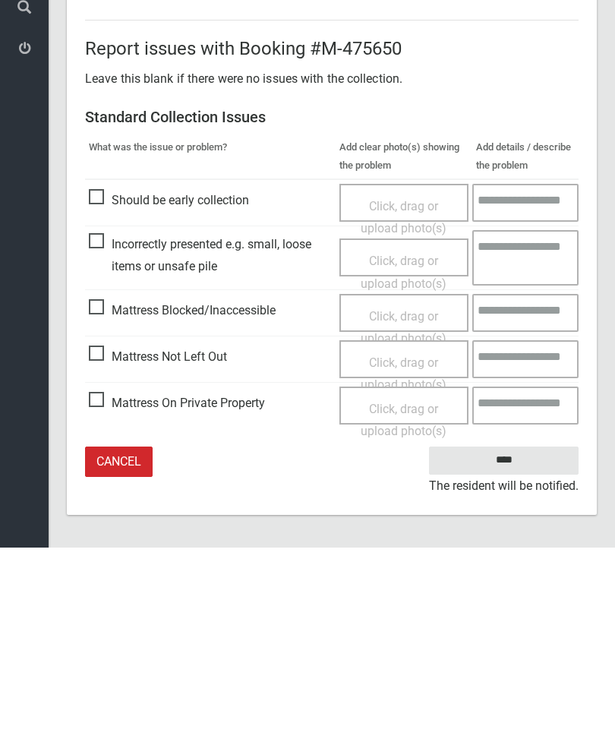
type input"] "**"
click at [522, 641] on input "****" at bounding box center [504, 655] width 150 height 28
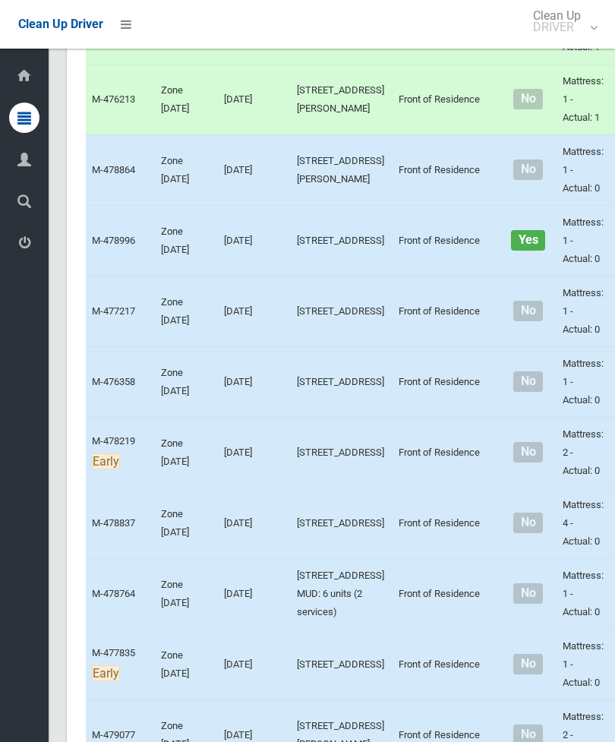
scroll to position [4973, 0]
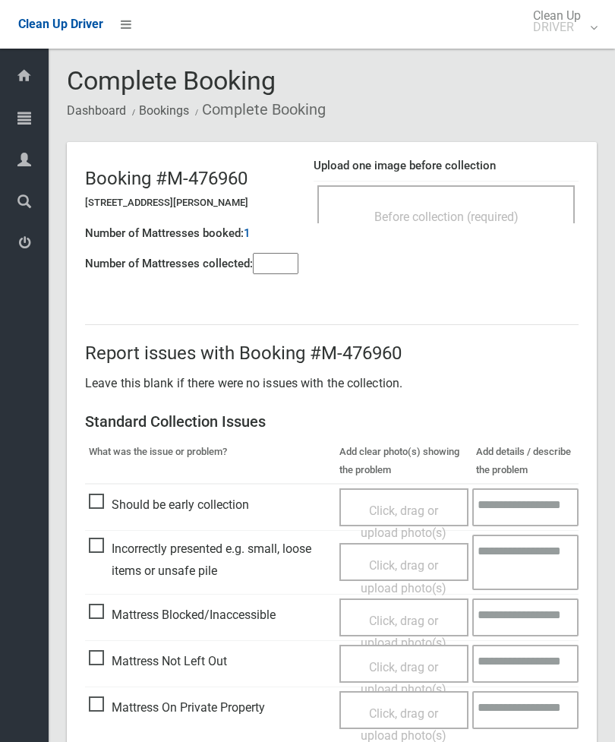
click at [489, 196] on div "Before collection (required)" at bounding box center [447, 204] width 258 height 38
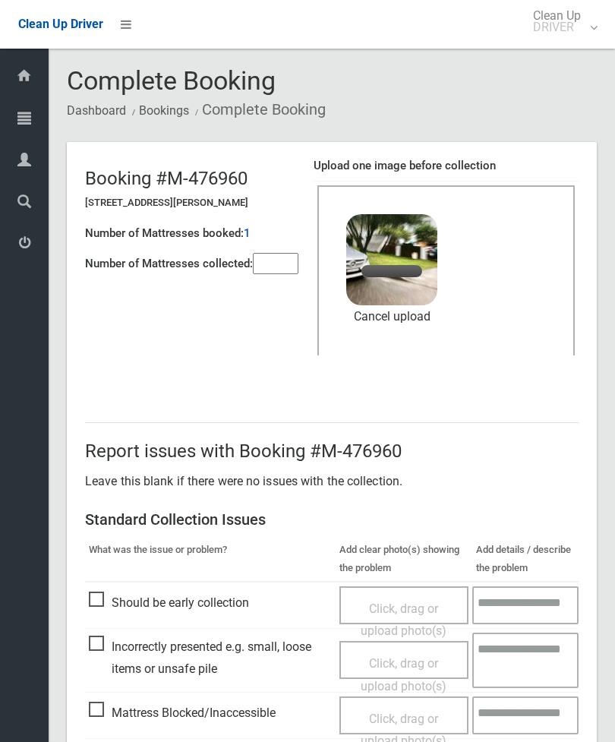
click at [277, 274] on input"] "number" at bounding box center [276, 263] width 46 height 21
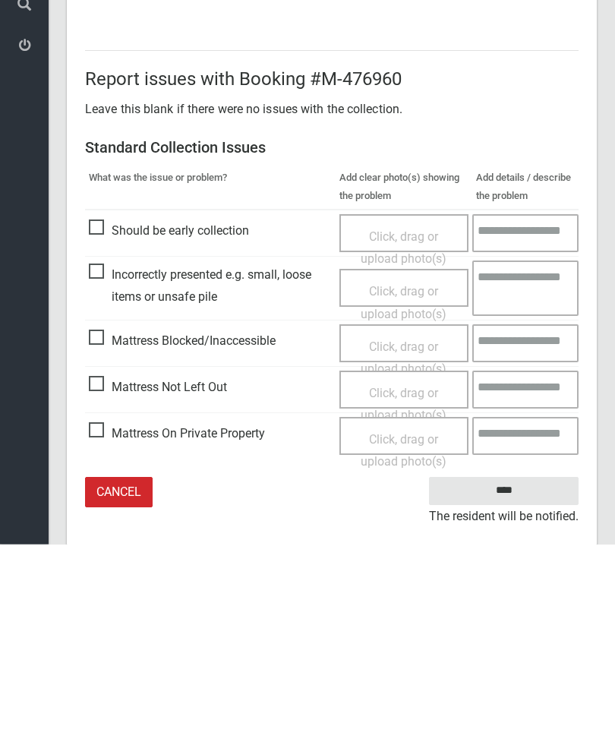
scroll to position [208, 0]
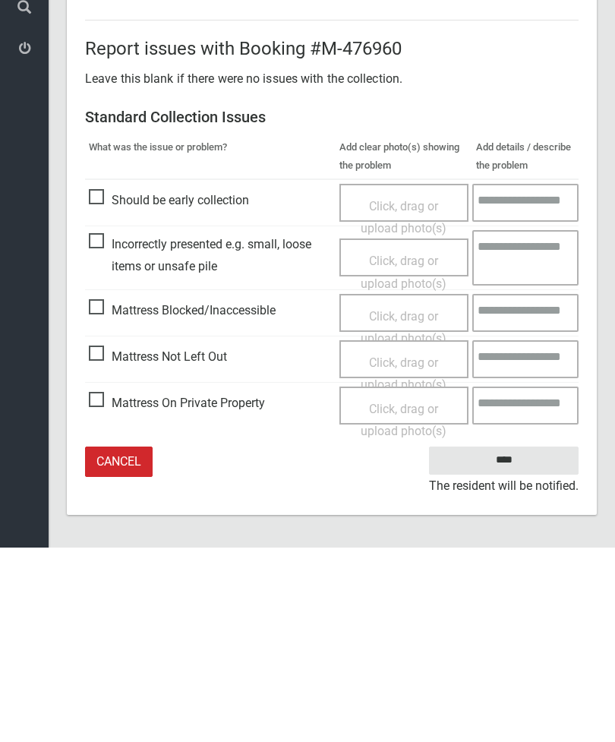
type input"] "*"
click at [519, 641] on input "****" at bounding box center [504, 655] width 150 height 28
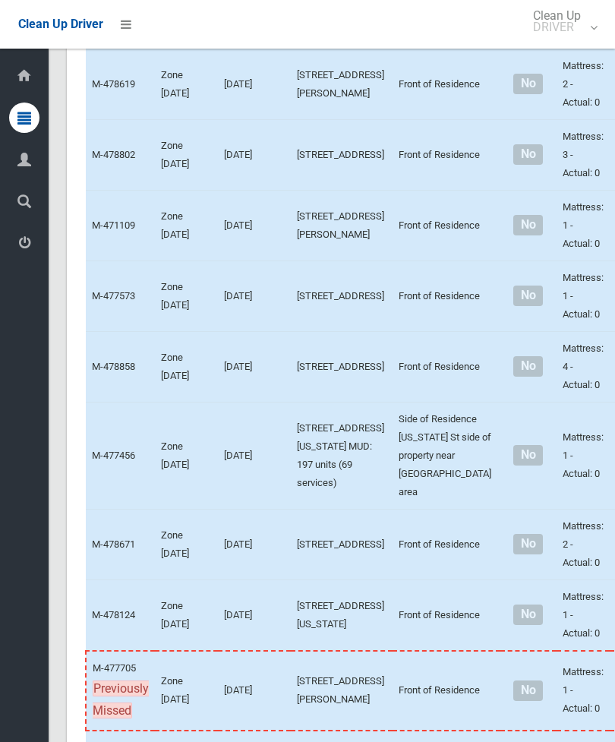
scroll to position [5638, 0]
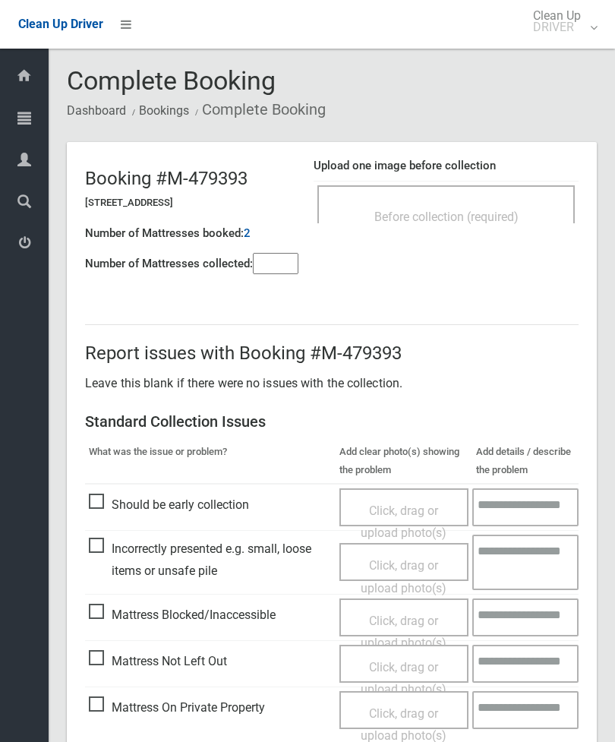
click at [496, 219] on span "Before collection (required)" at bounding box center [447, 217] width 144 height 14
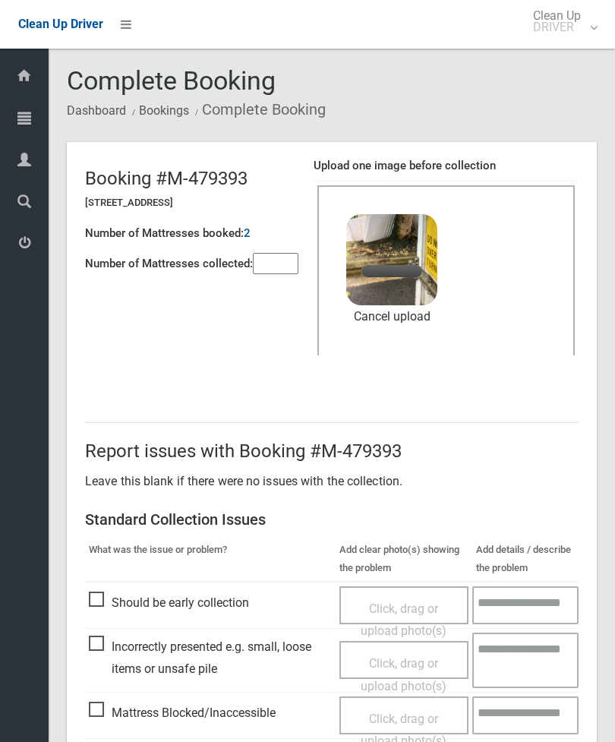
click at [285, 270] on input"] "number" at bounding box center [276, 263] width 46 height 21
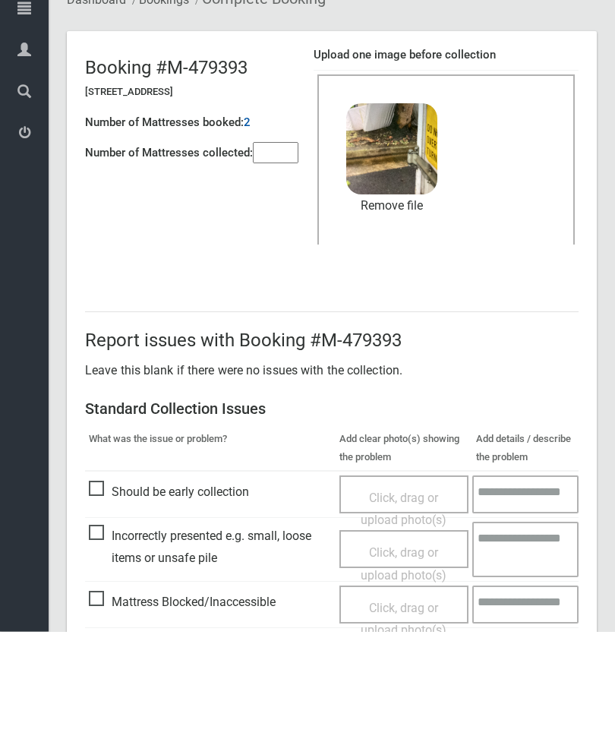
scroll to position [208, 0]
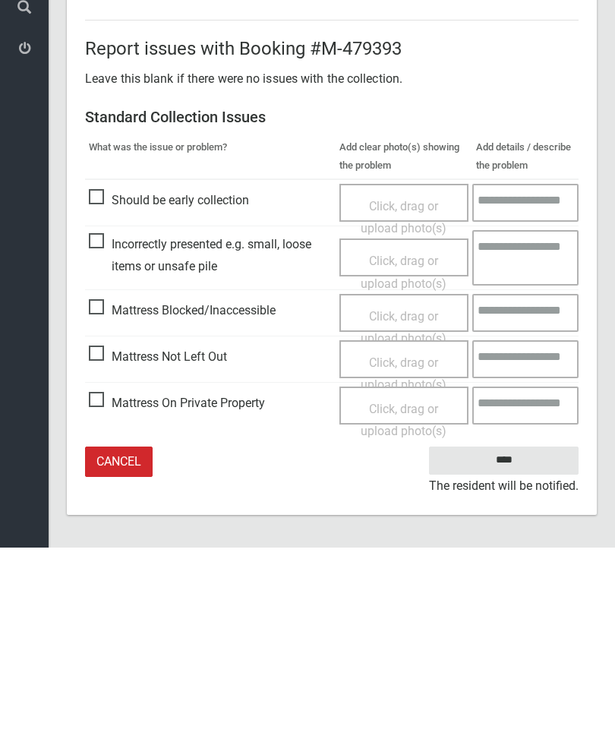
type input"] "*"
click at [513, 641] on input "****" at bounding box center [504, 655] width 150 height 28
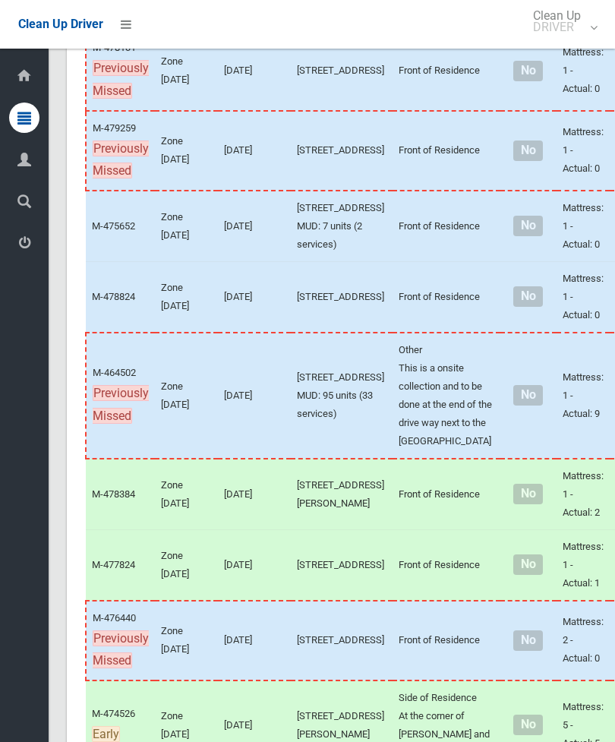
scroll to position [296, 0]
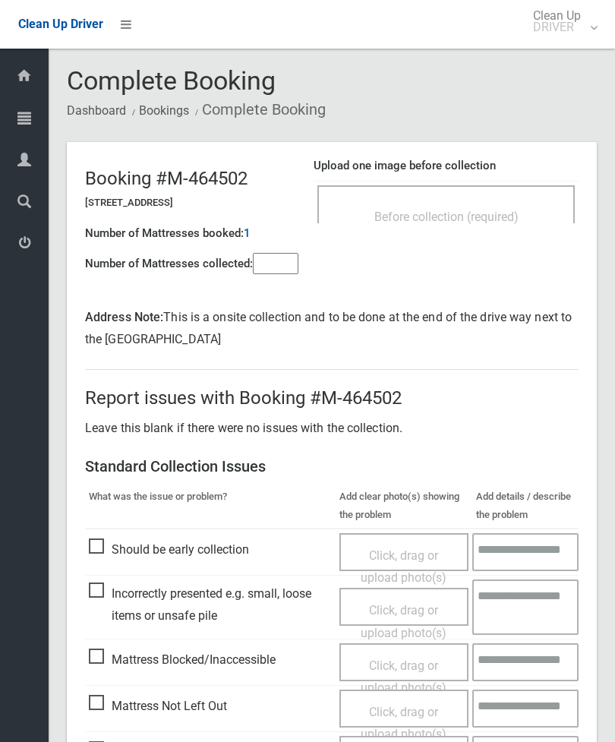
click at [472, 210] on span "Before collection (required)" at bounding box center [447, 217] width 144 height 14
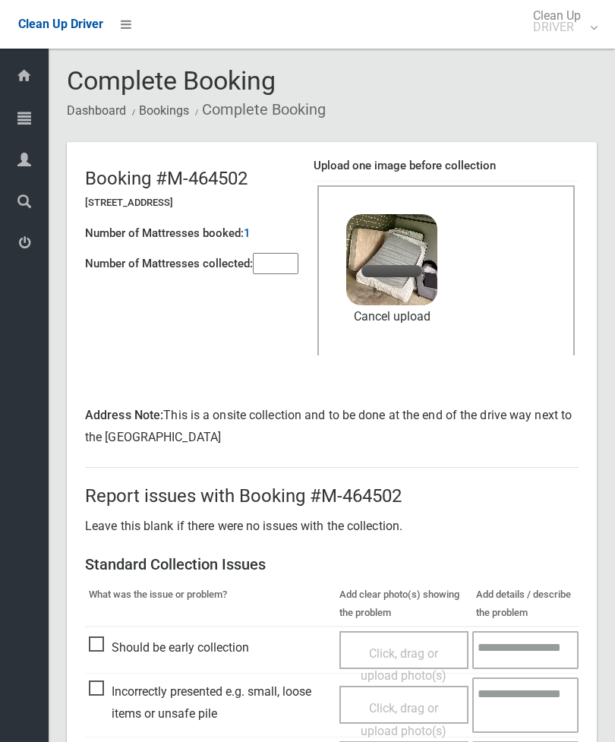
click at [277, 274] on input"] "number" at bounding box center [276, 263] width 46 height 21
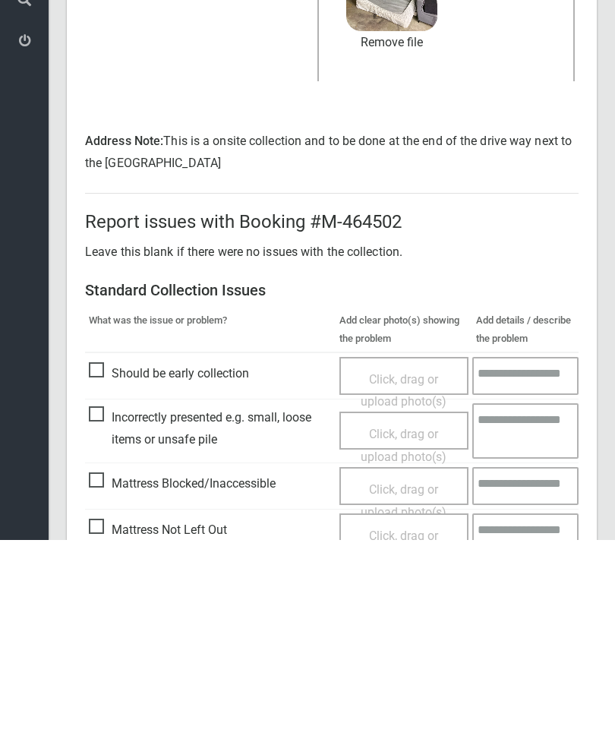
scroll to position [252, 0]
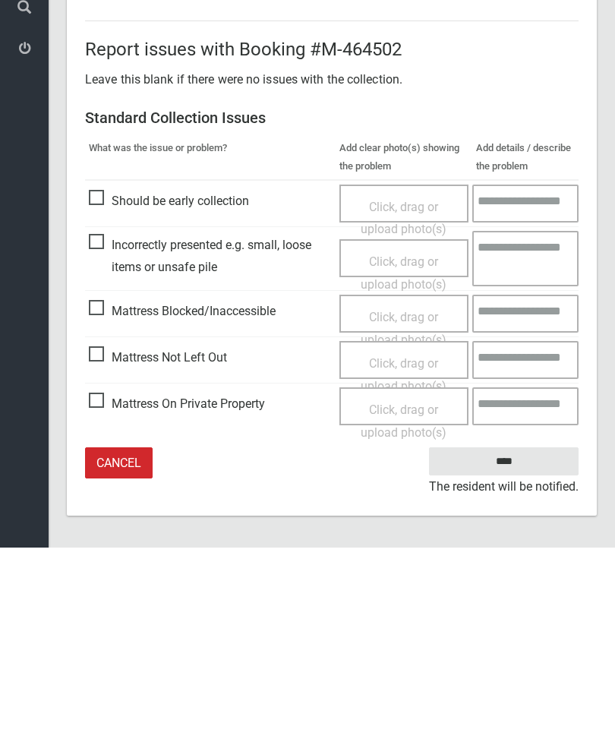
type input"] "**"
click at [515, 642] on input "****" at bounding box center [504, 656] width 150 height 28
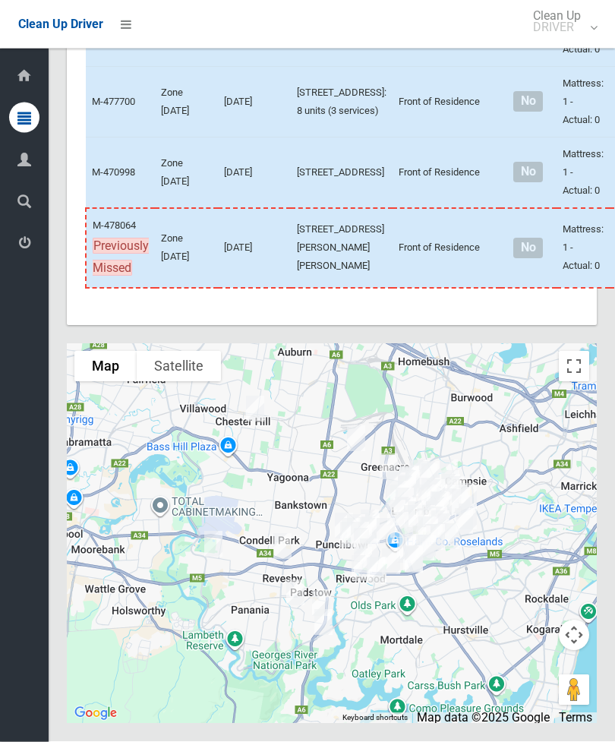
scroll to position [9024, 0]
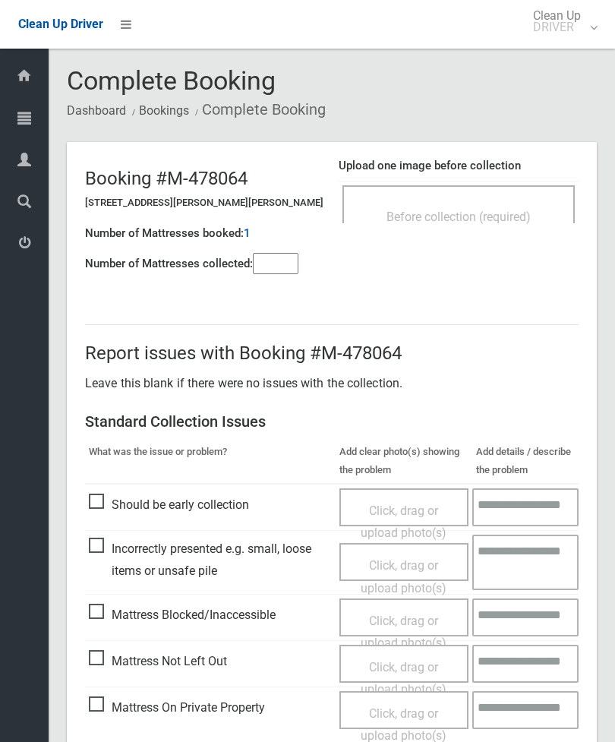
click at [523, 210] on div "Before collection (required)" at bounding box center [458, 216] width 199 height 28
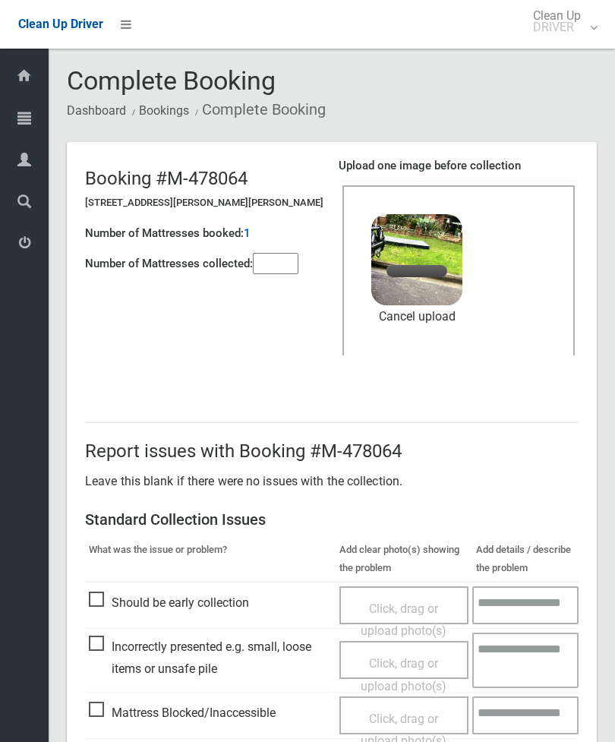
click at [283, 288] on header "Booking #M-478064 [STREET_ADDRESS][PERSON_NAME][PERSON_NAME] Number of Mattress…" at bounding box center [332, 264] width 530 height 244
click at [267, 257] on input"] "number" at bounding box center [276, 263] width 46 height 21
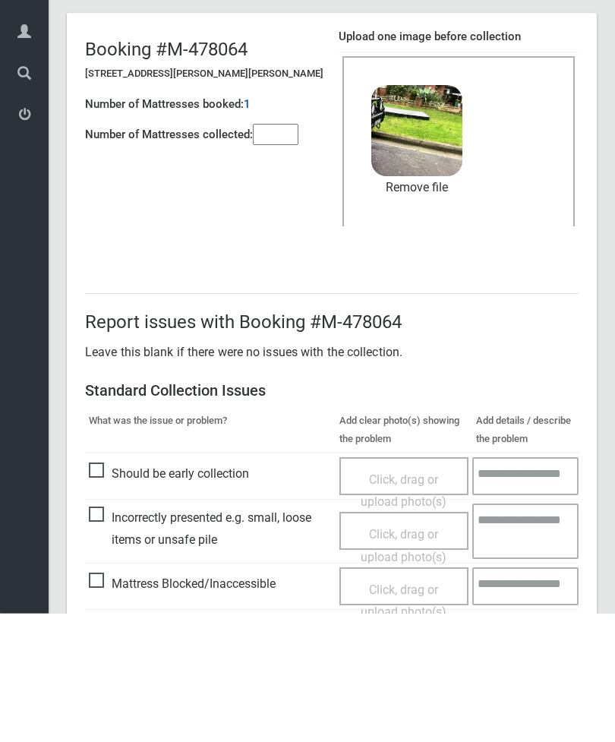
scroll to position [208, 0]
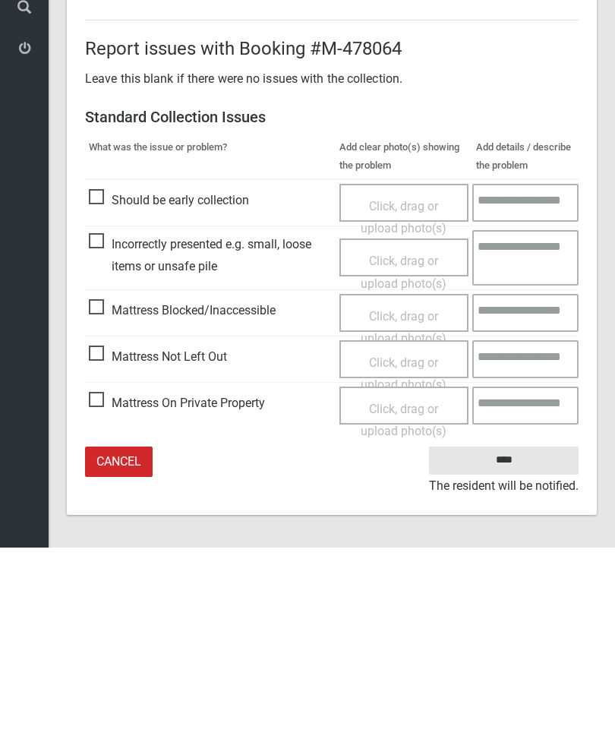
type input"] "*"
click at [509, 641] on input "****" at bounding box center [504, 655] width 150 height 28
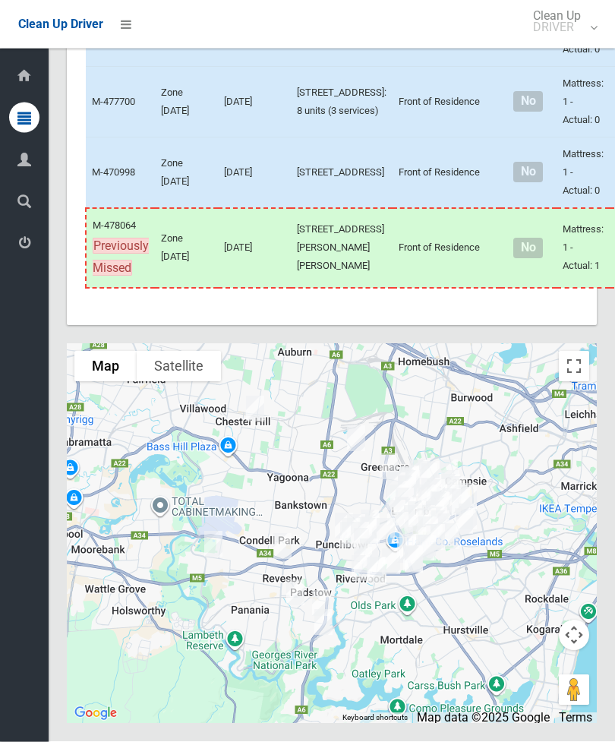
scroll to position [7745, 0]
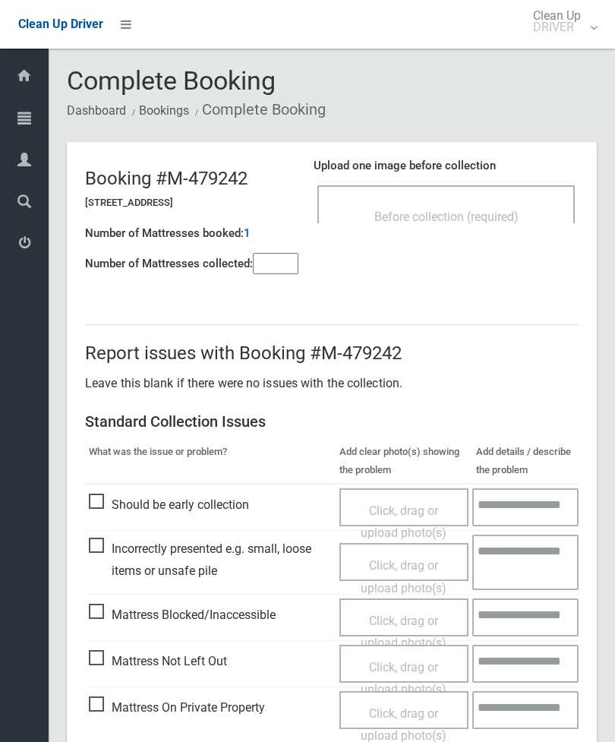
click at [283, 267] on input"] "number" at bounding box center [276, 263] width 46 height 21
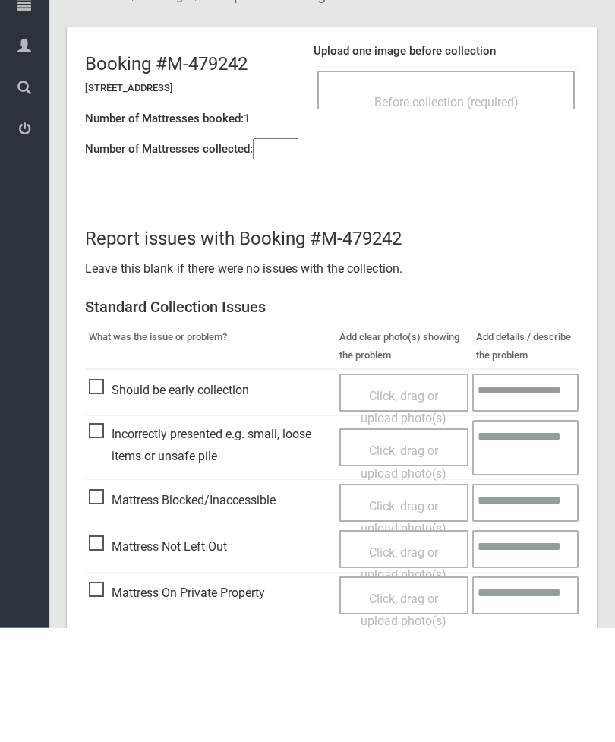
scroll to position [109, 0]
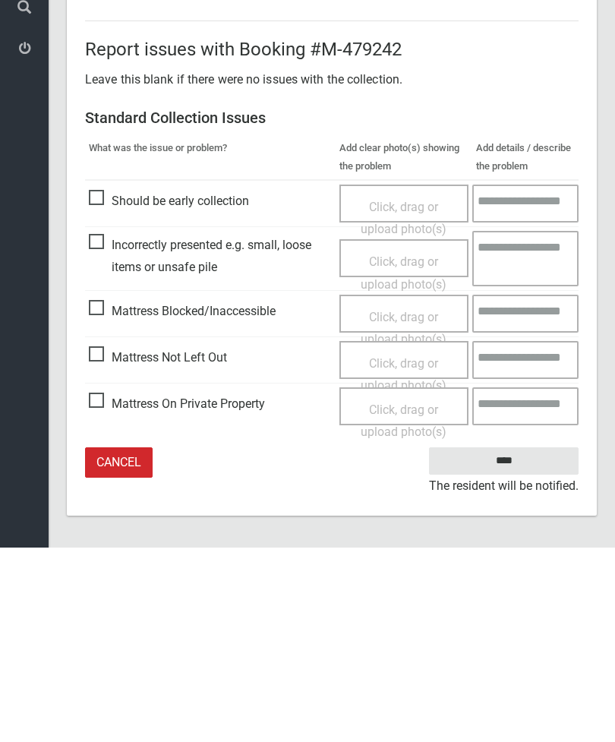
type input"] "*"
click at [106, 541] on span "Mattress Not Left Out" at bounding box center [158, 552] width 138 height 23
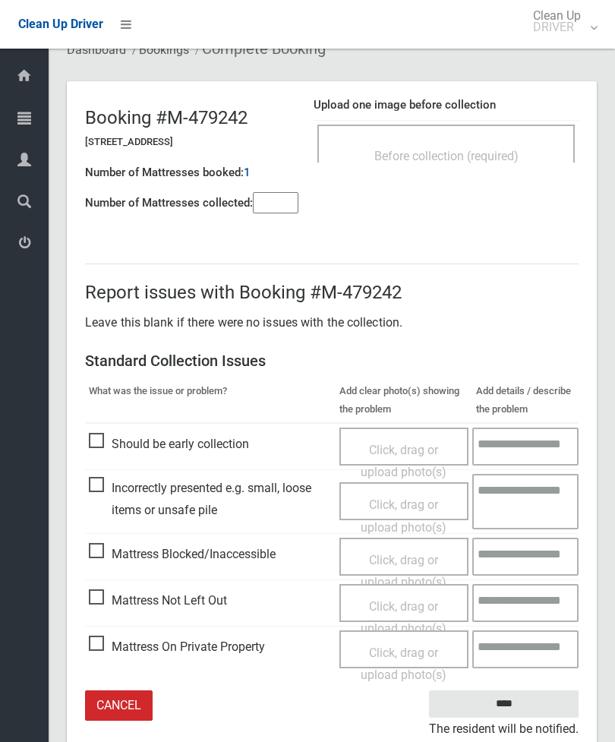
click at [399, 612] on div "Click, drag or upload photo(s)" at bounding box center [404, 618] width 107 height 45
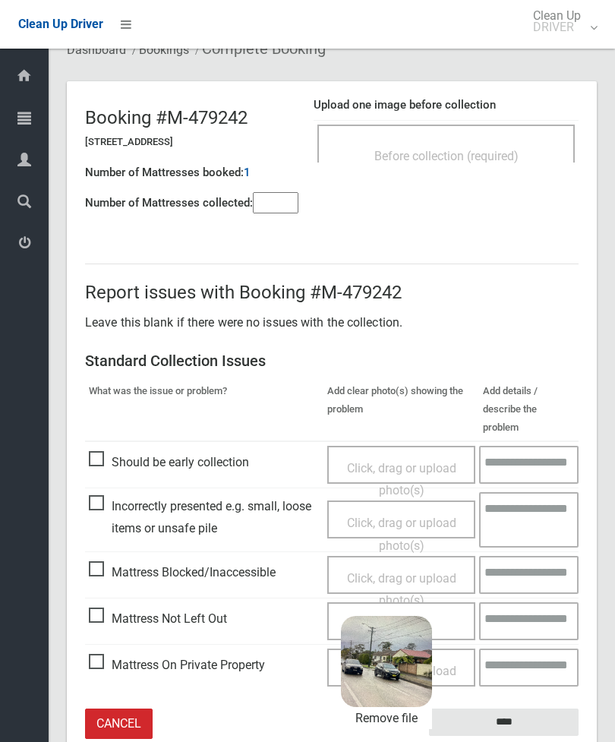
click at [540, 709] on input "****" at bounding box center [504, 723] width 150 height 28
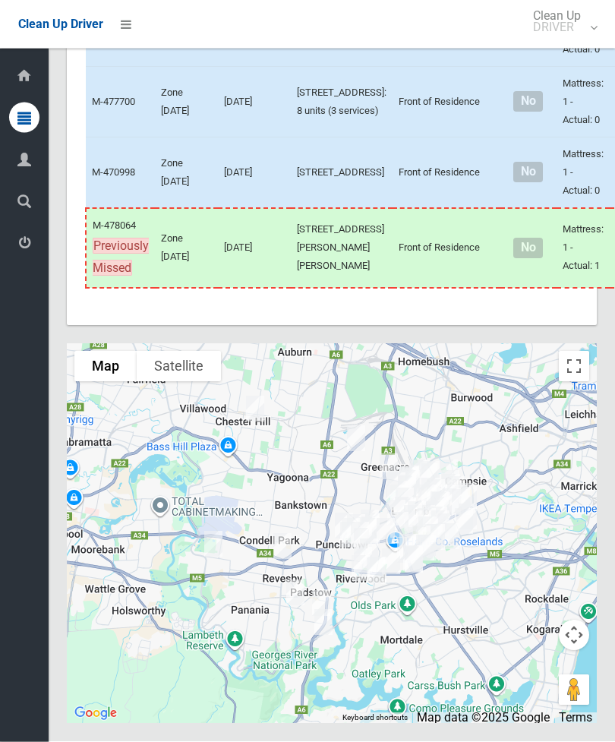
scroll to position [8105, 0]
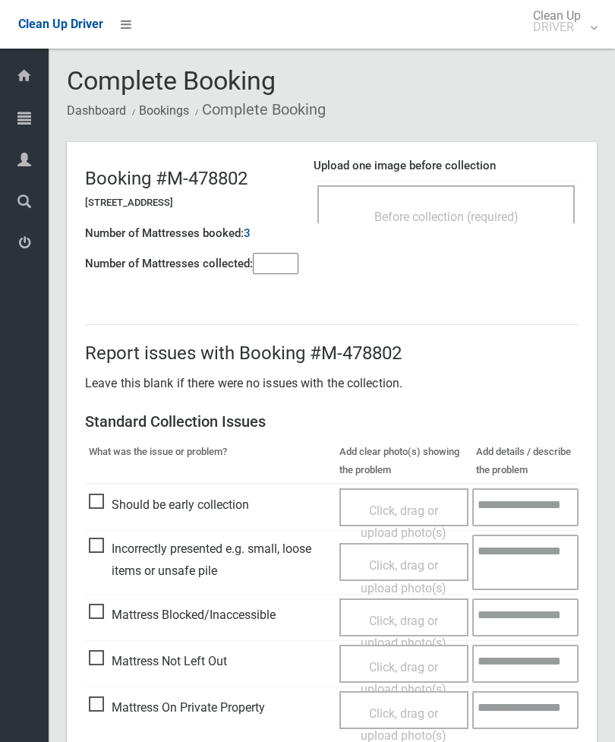
click at [484, 226] on div "Before collection (required)" at bounding box center [446, 216] width 224 height 28
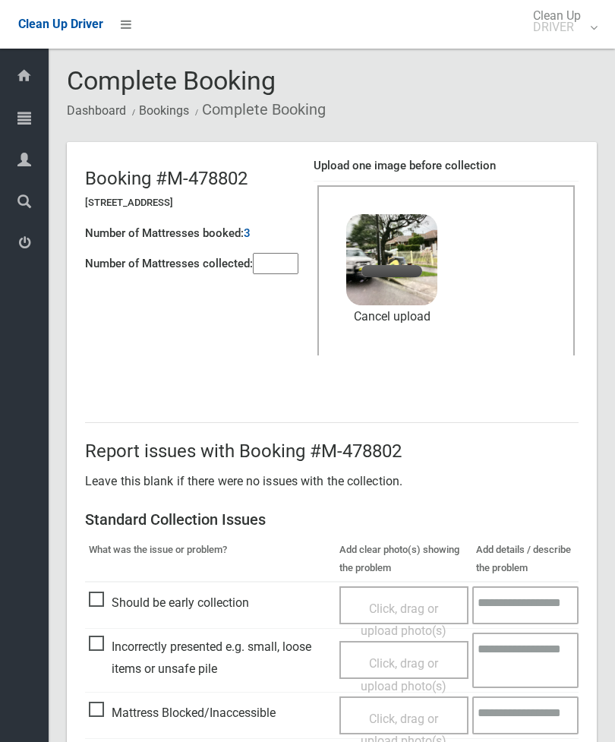
click at [289, 271] on input"] "number" at bounding box center [276, 263] width 46 height 21
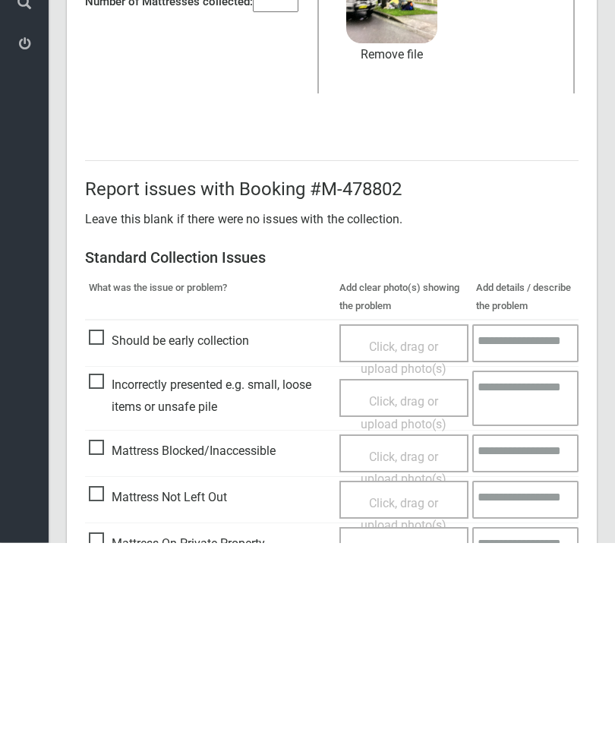
scroll to position [208, 0]
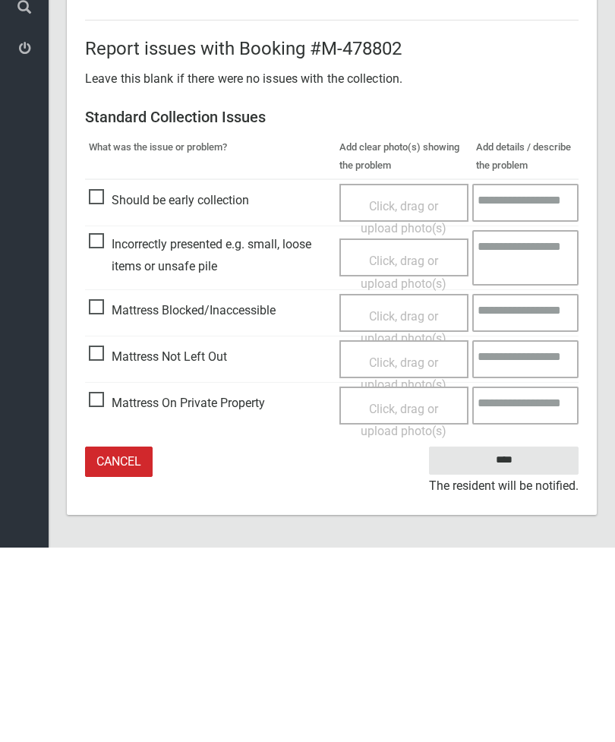
type input"] "*"
click at [514, 641] on input "****" at bounding box center [504, 655] width 150 height 28
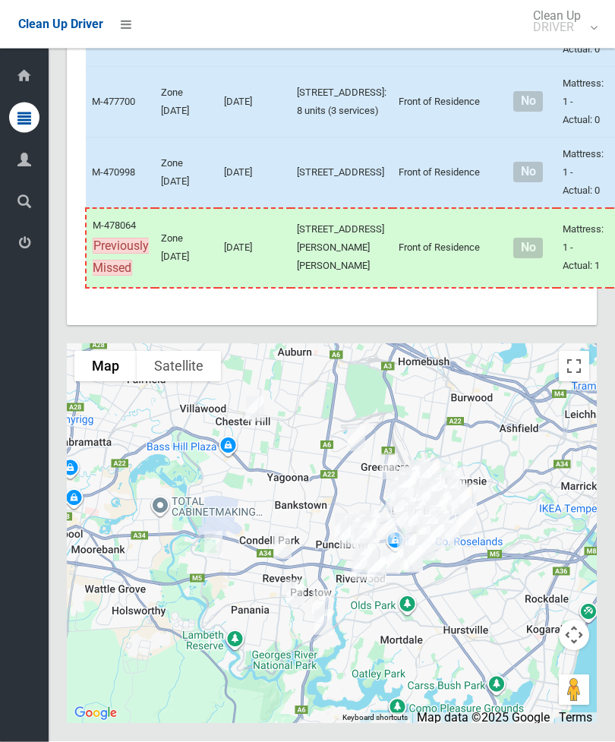
scroll to position [8016, 0]
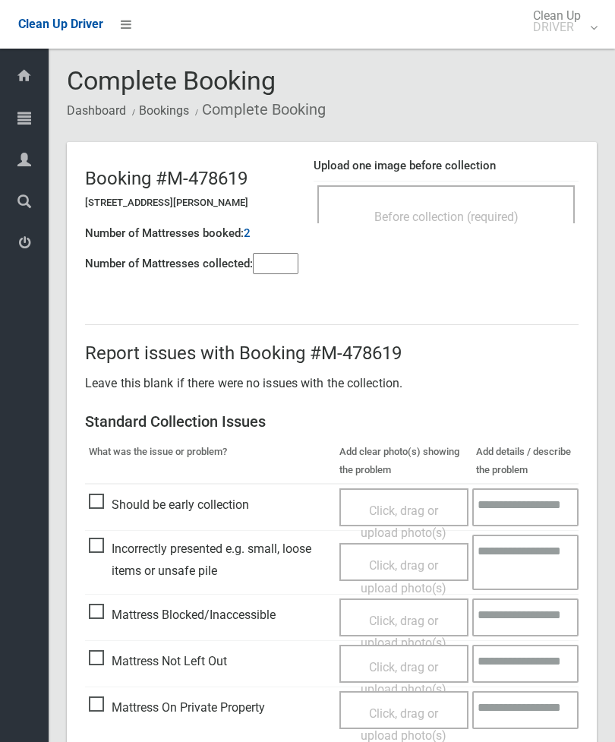
click at [523, 227] on div "Before collection (required)" at bounding box center [446, 216] width 224 height 28
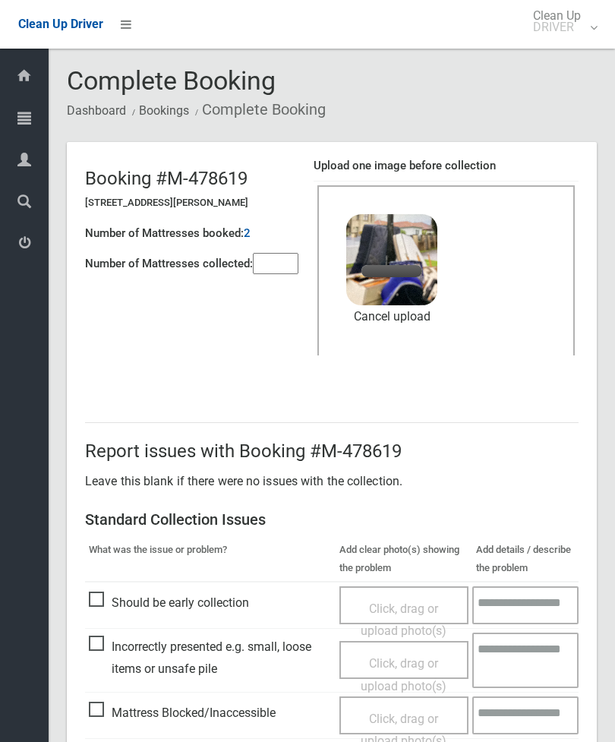
click at [277, 256] on input"] "number" at bounding box center [276, 263] width 46 height 21
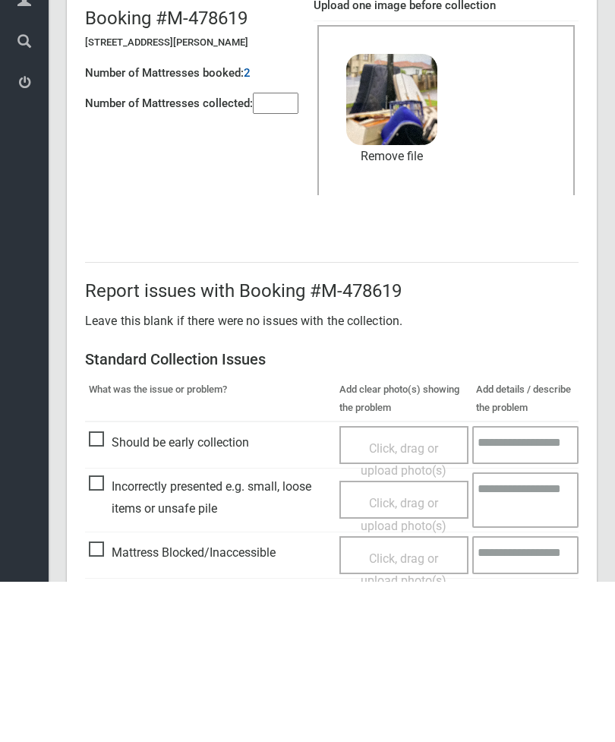
scroll to position [208, 0]
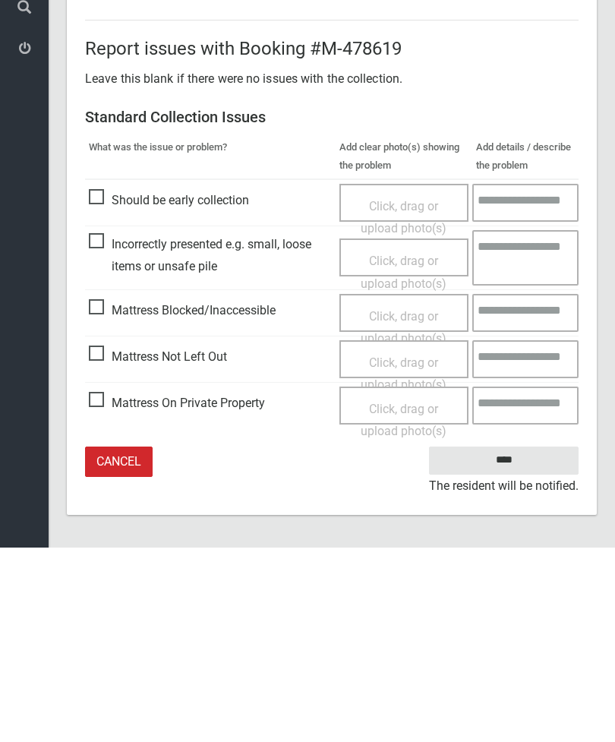
type input"] "*"
click at [519, 641] on input "****" at bounding box center [504, 655] width 150 height 28
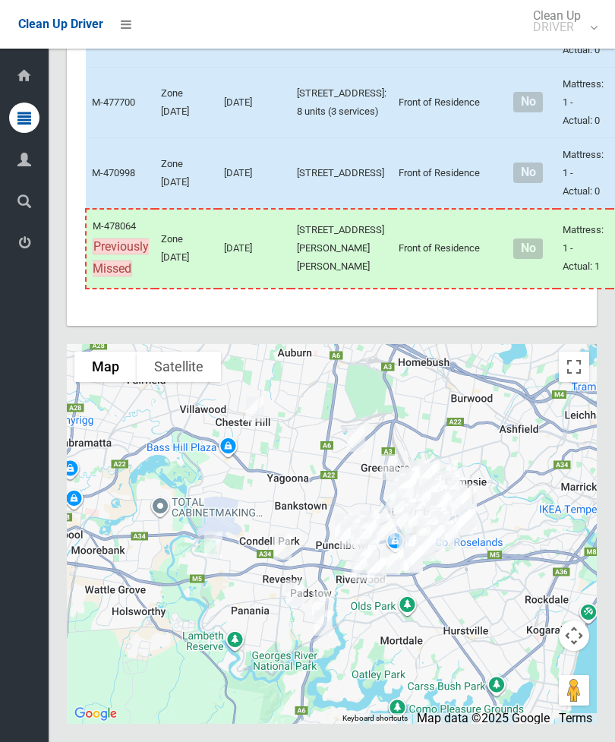
scroll to position [9070, 0]
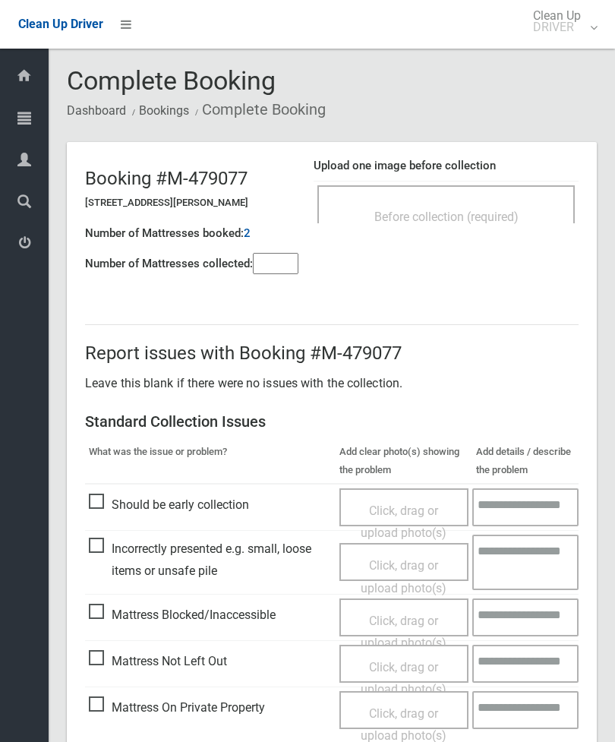
click at [278, 269] on input"] "number" at bounding box center [276, 263] width 46 height 21
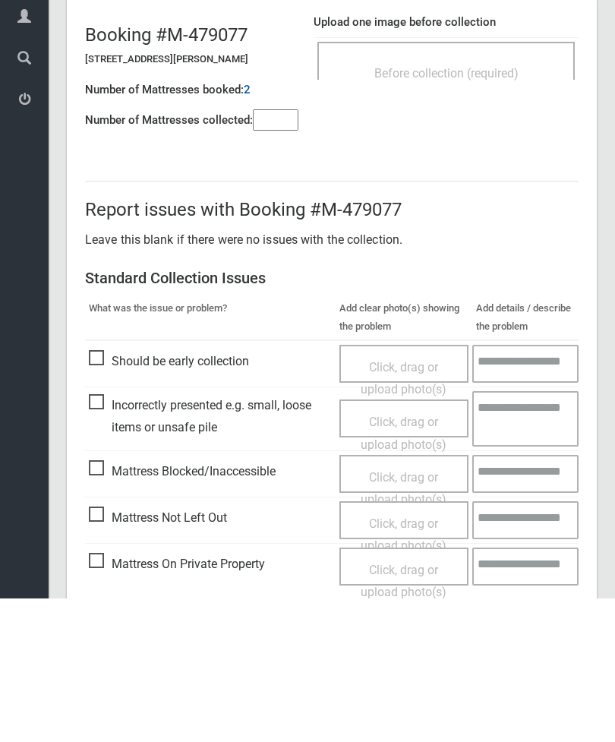
scroll to position [109, 0]
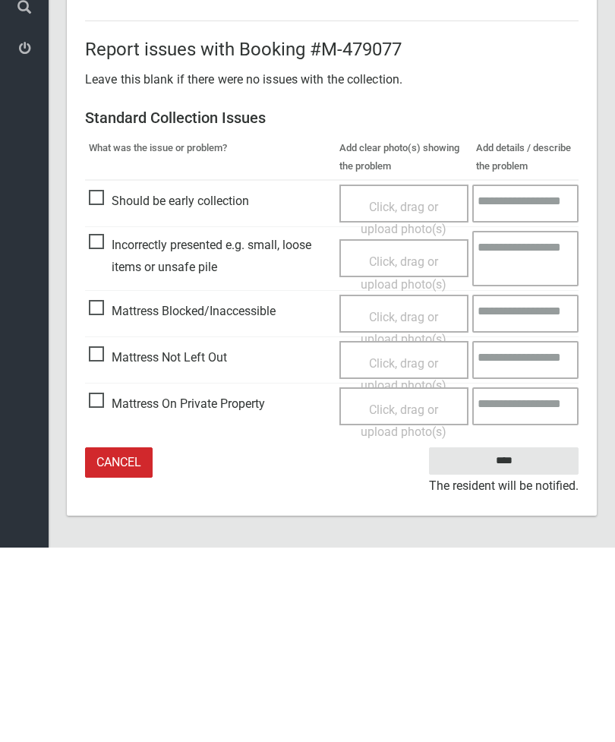
type input"] "*"
click at [101, 541] on span "Mattress Not Left Out" at bounding box center [158, 552] width 138 height 23
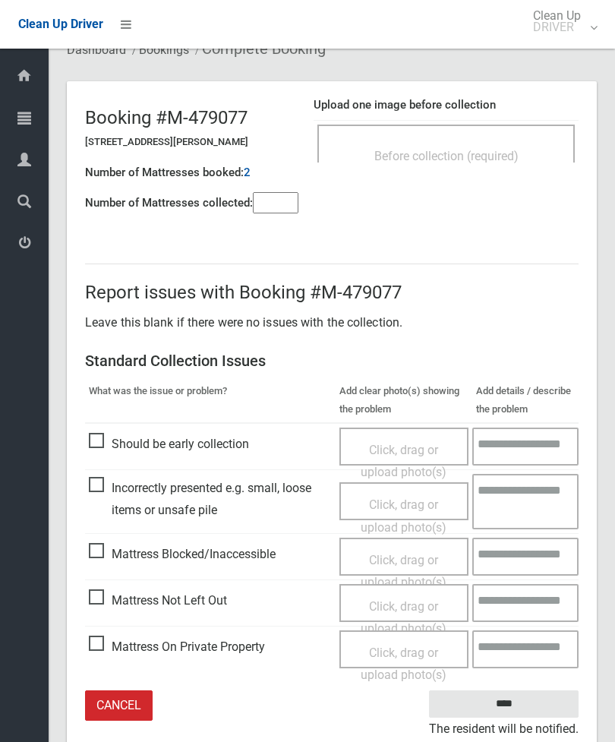
click at [386, 603] on span "Click, drag or upload photo(s)" at bounding box center [404, 617] width 86 height 37
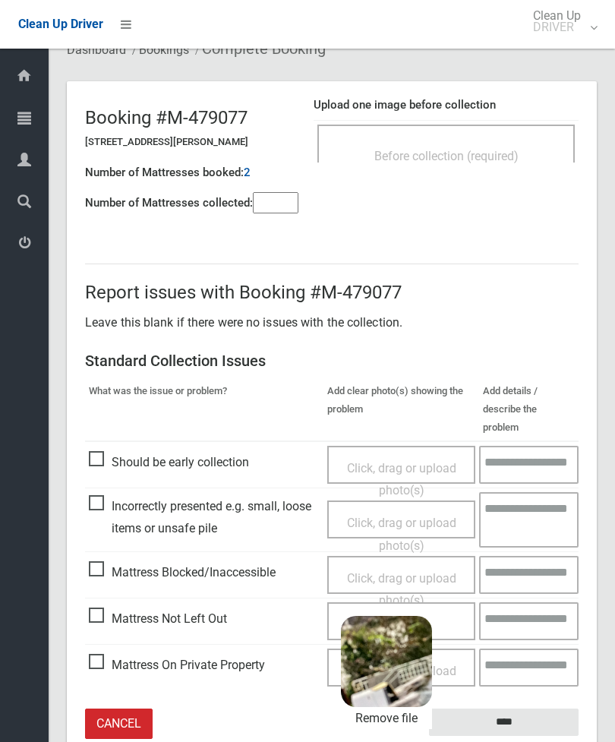
click at [541, 709] on input "****" at bounding box center [504, 723] width 150 height 28
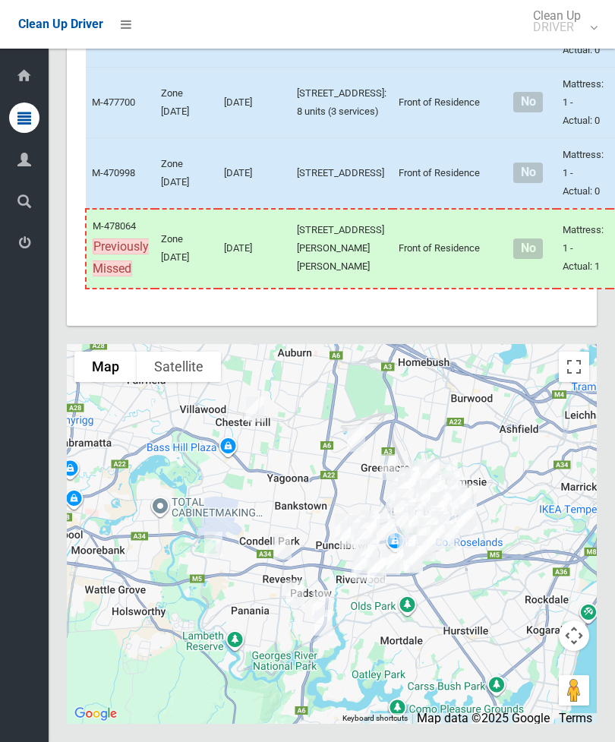
scroll to position [8281, 0]
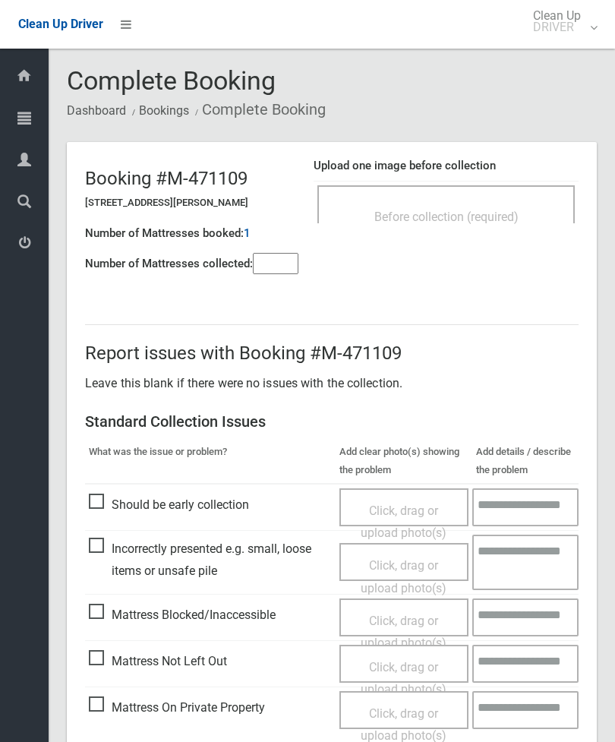
click at [495, 211] on span "Before collection (required)" at bounding box center [447, 217] width 144 height 14
click at [283, 274] on input"] "number" at bounding box center [276, 263] width 46 height 21
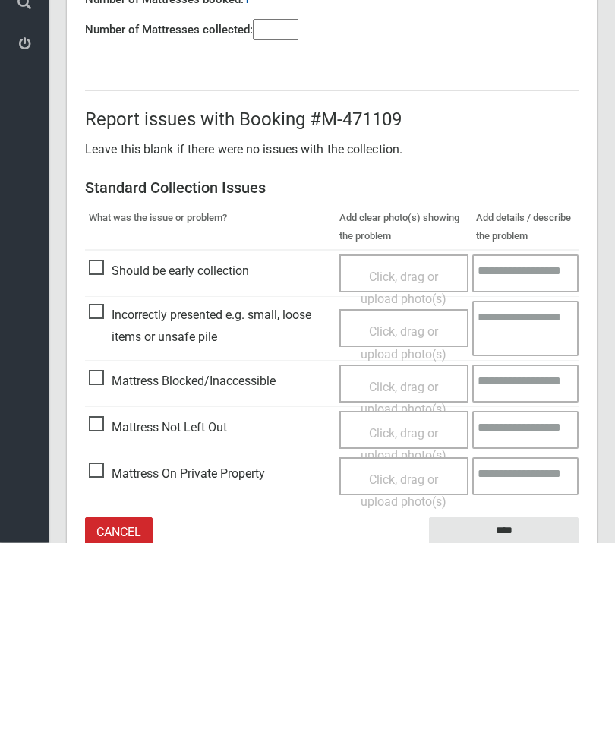
scroll to position [109, 0]
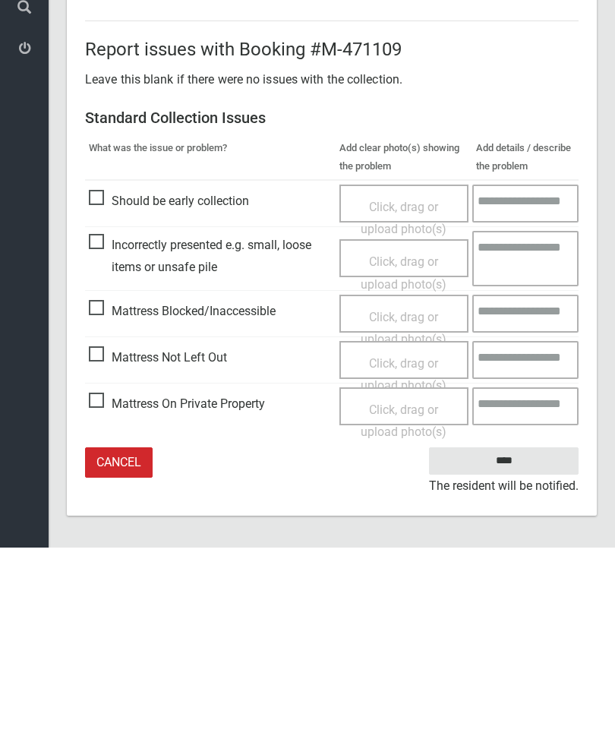
type input"] "*"
click at [106, 587] on span "Mattress On Private Property" at bounding box center [177, 598] width 176 height 23
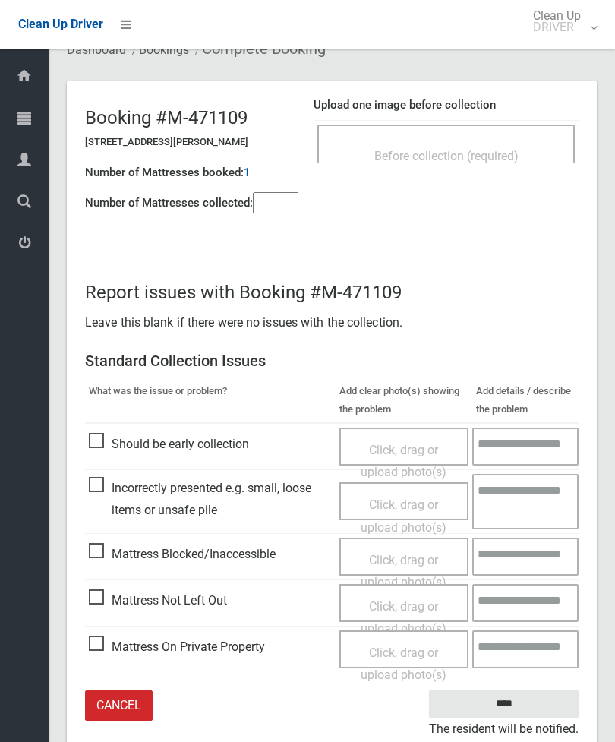
click at [100, 646] on span "Mattress On Private Property" at bounding box center [177, 647] width 176 height 23
click at [105, 593] on span "Mattress Not Left Out" at bounding box center [158, 601] width 138 height 23
click at [391, 608] on span "Click, drag or upload photo(s)" at bounding box center [404, 617] width 86 height 37
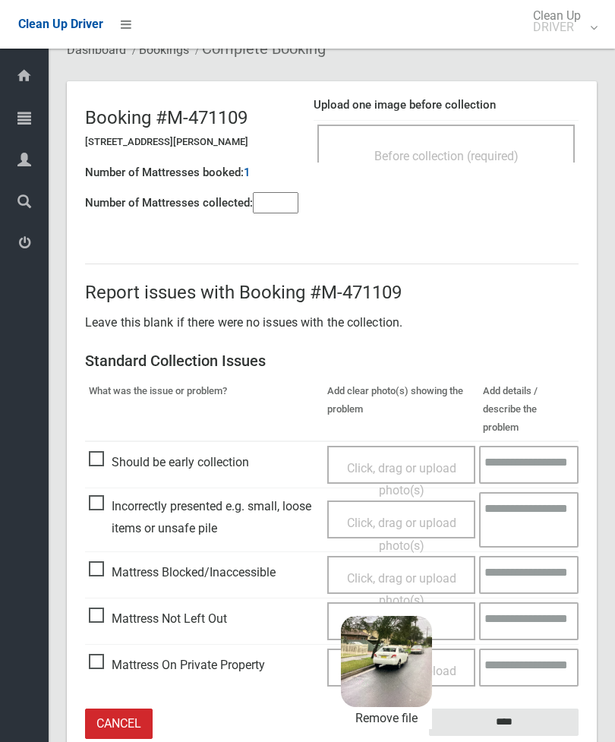
click at [535, 709] on input "****" at bounding box center [504, 723] width 150 height 28
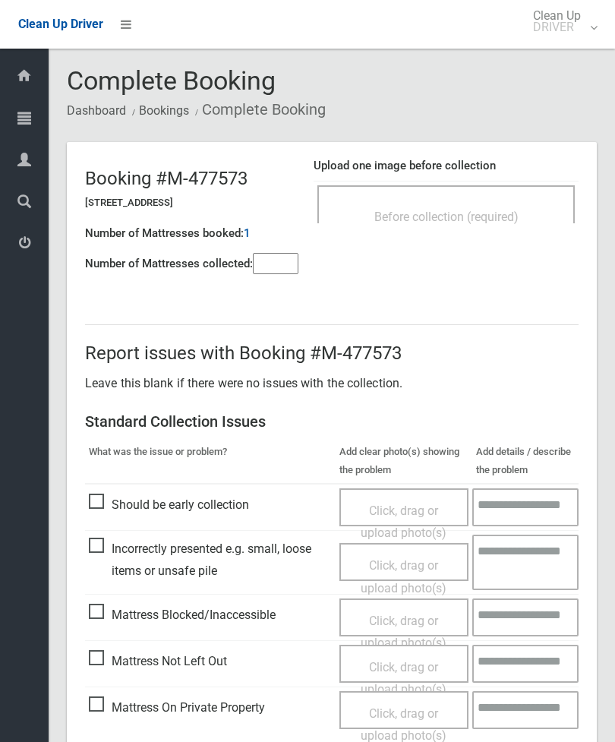
click at [476, 216] on span "Before collection (required)" at bounding box center [447, 217] width 144 height 14
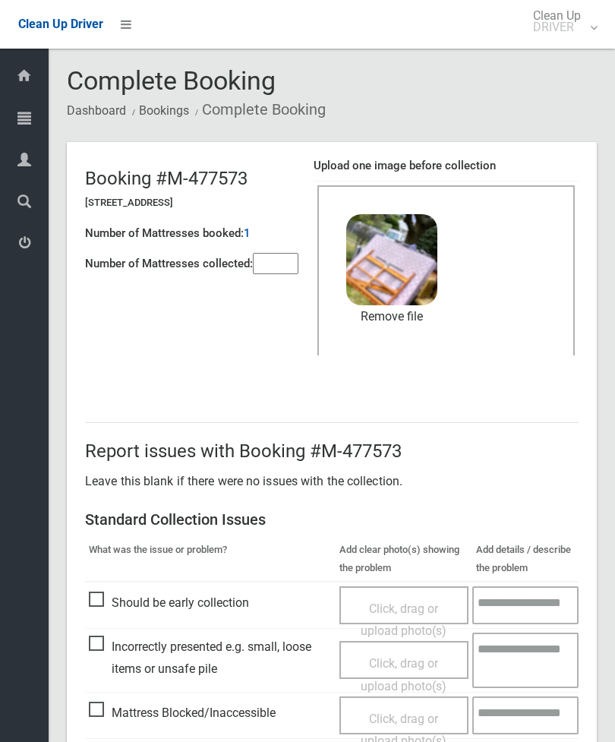
click at [293, 264] on input"] "number" at bounding box center [276, 263] width 46 height 21
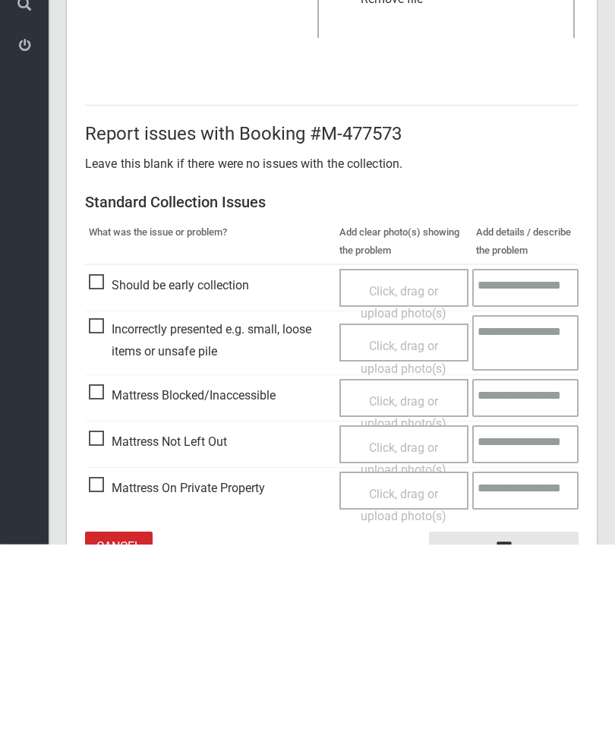
scroll to position [208, 0]
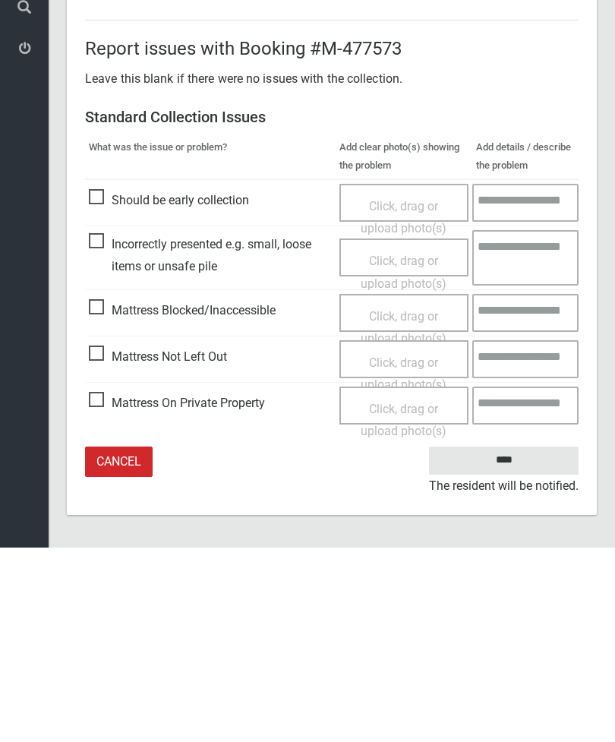
type input"] "*"
click at [508, 641] on input "****" at bounding box center [504, 655] width 150 height 28
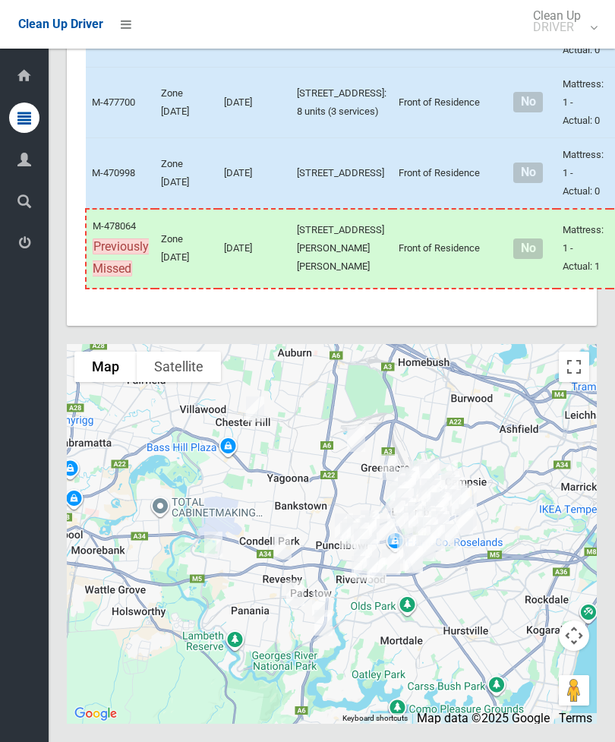
scroll to position [7589, 0]
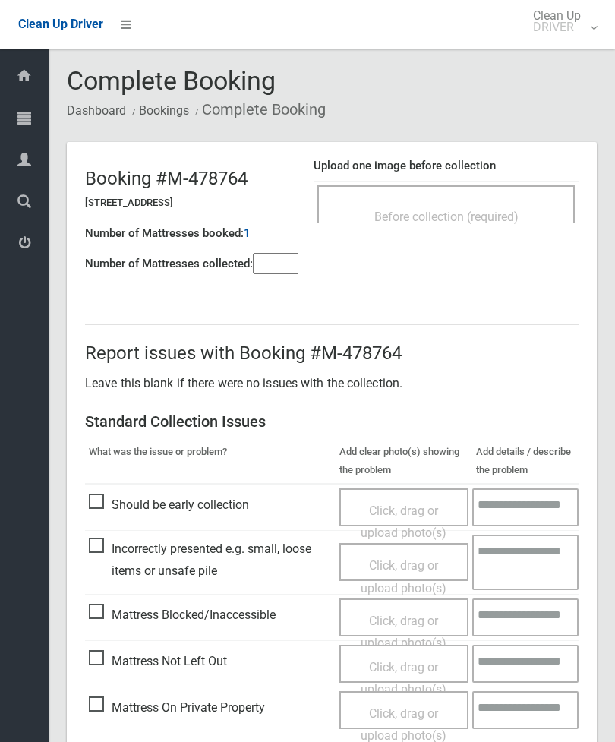
click at [499, 202] on div "Before collection (required)" at bounding box center [446, 216] width 224 height 28
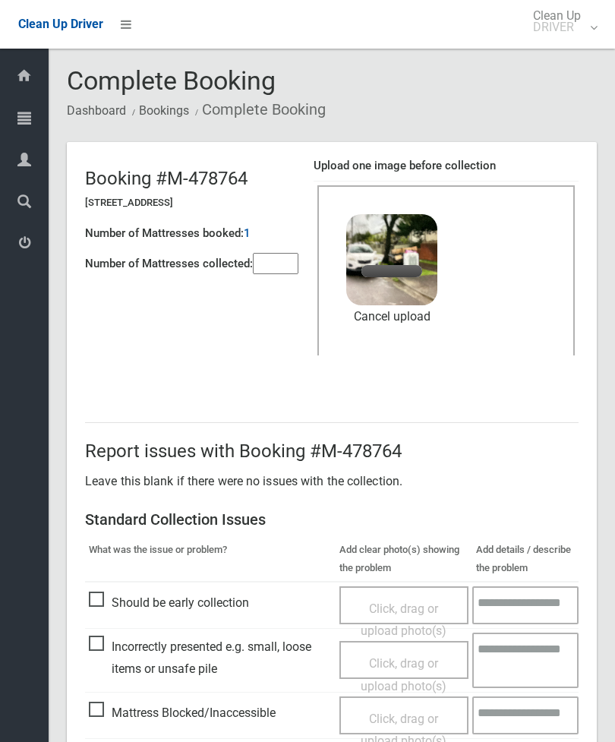
click at [271, 274] on input"] "number" at bounding box center [276, 263] width 46 height 21
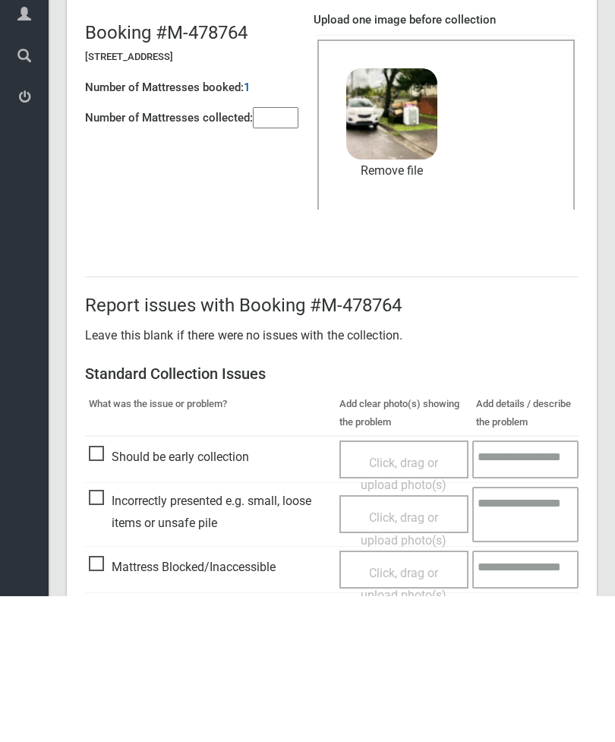
scroll to position [208, 0]
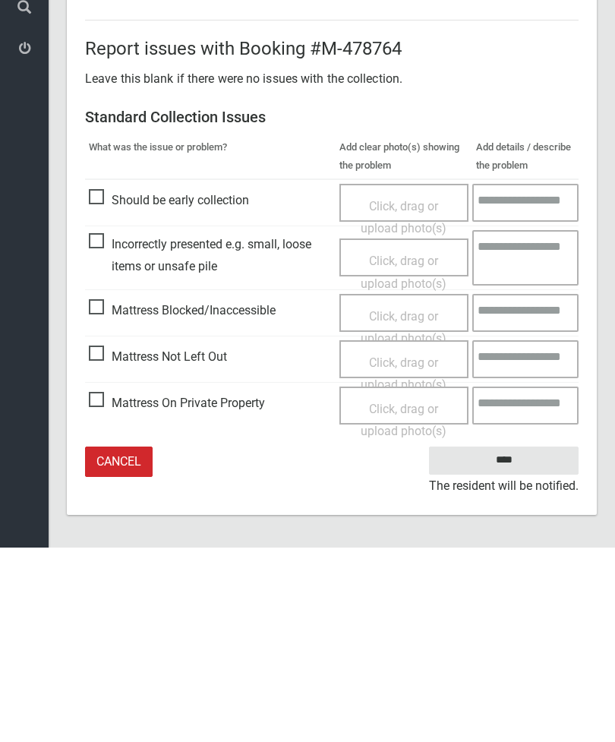
type input"] "*"
click at [515, 641] on input "****" at bounding box center [504, 655] width 150 height 28
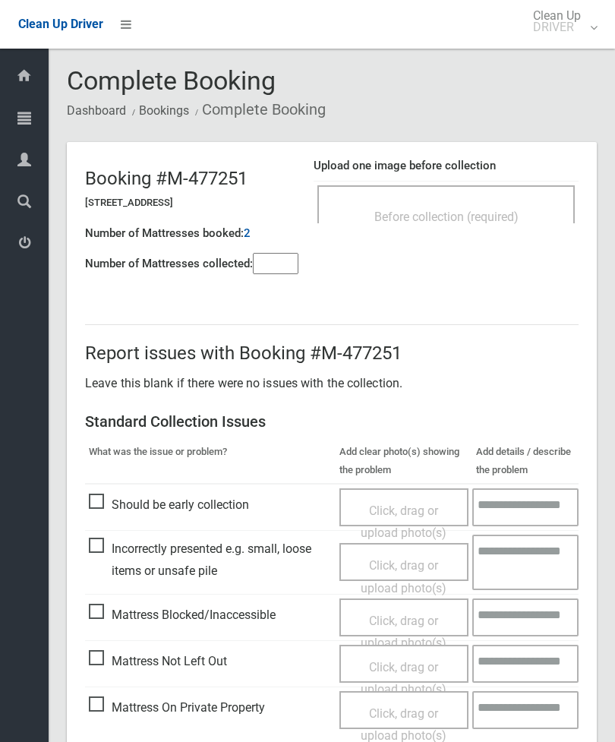
click at [514, 199] on div "Before collection (required)" at bounding box center [447, 204] width 258 height 38
click at [473, 206] on div "Before collection (required)" at bounding box center [446, 216] width 224 height 28
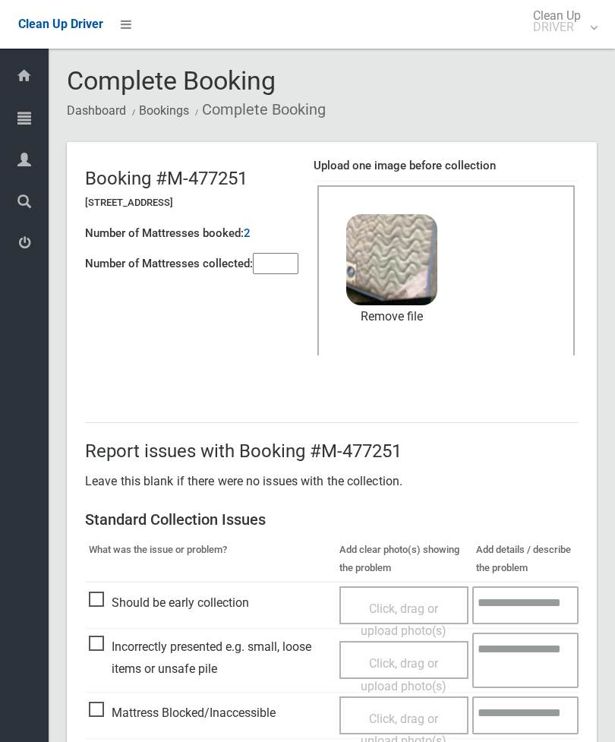
click at [299, 261] on input"] "number" at bounding box center [276, 263] width 46 height 21
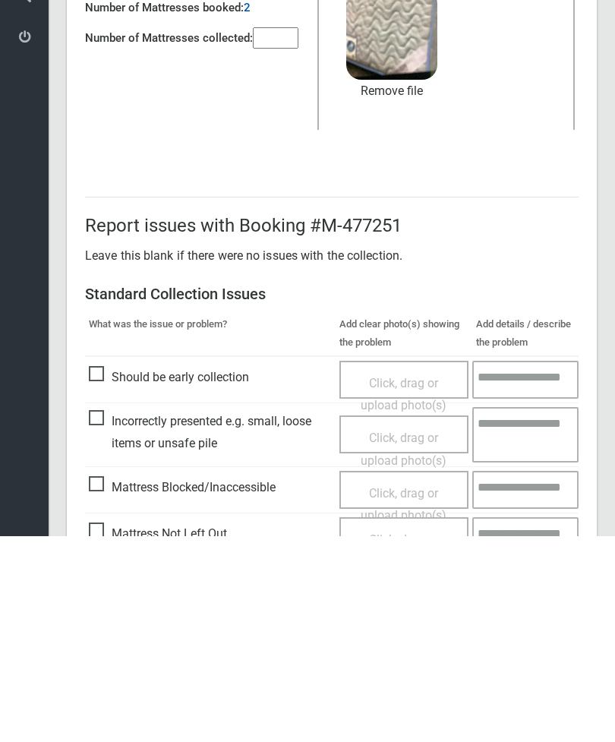
scroll to position [208, 0]
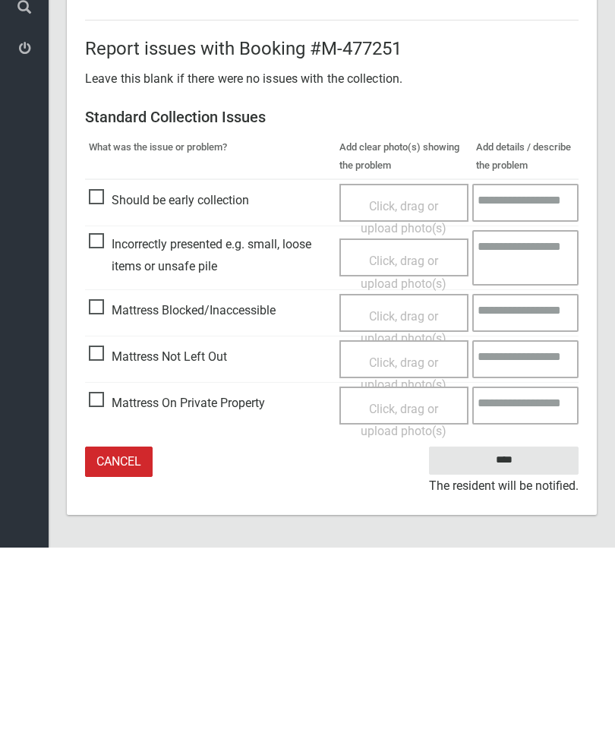
type input"] "*"
click at [504, 641] on input "****" at bounding box center [504, 655] width 150 height 28
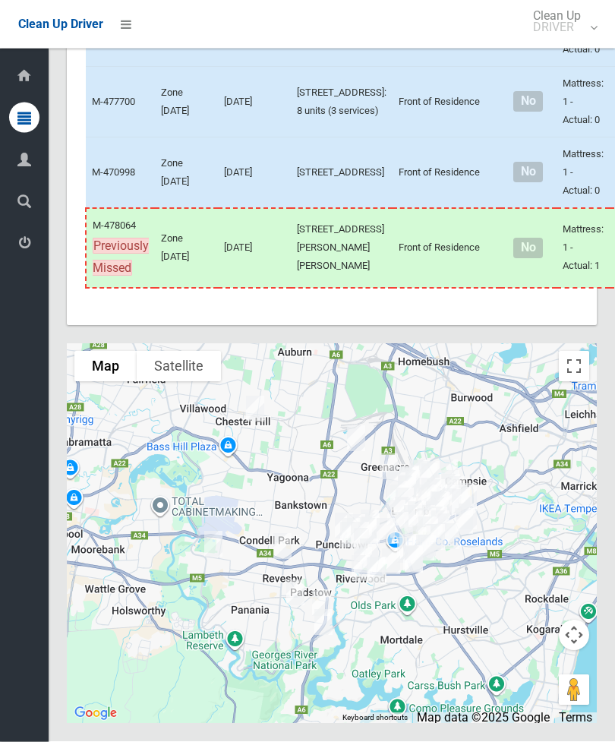
scroll to position [7193, 0]
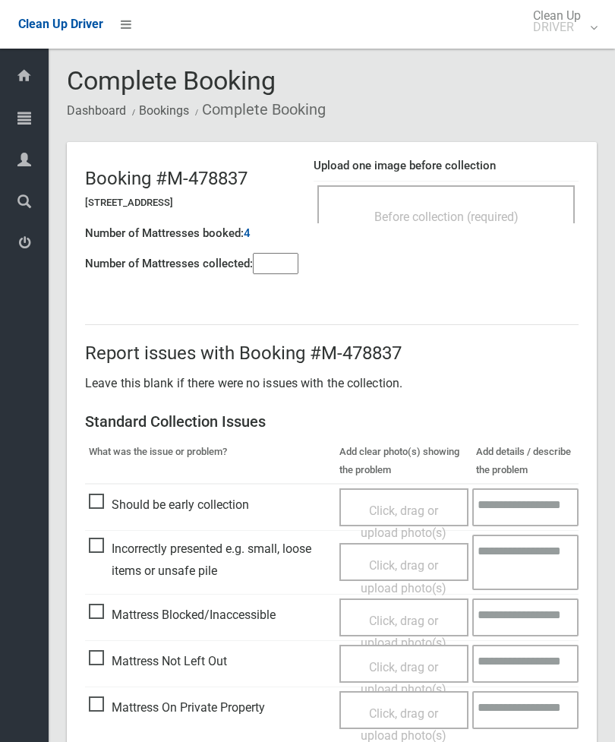
click at [468, 207] on div "Before collection (required)" at bounding box center [446, 216] width 224 height 28
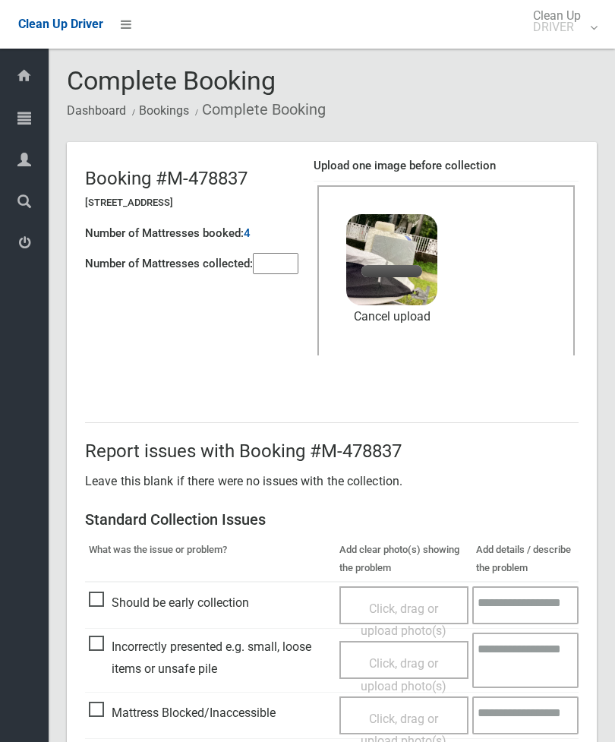
click at [267, 261] on input"] "number" at bounding box center [276, 263] width 46 height 21
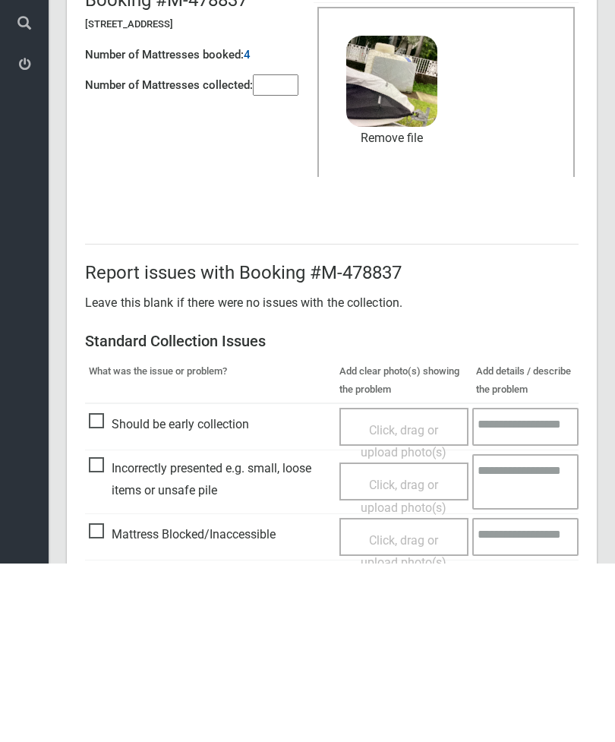
scroll to position [208, 0]
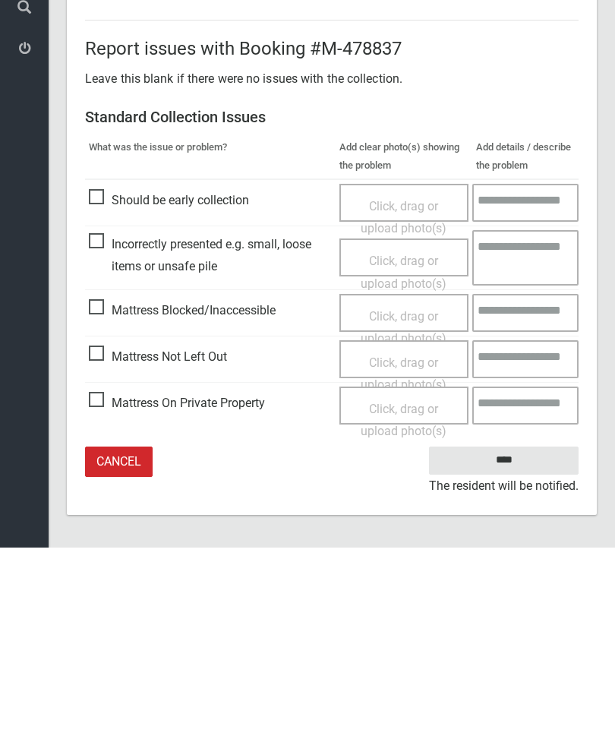
type input"] "*"
click at [508, 641] on input "****" at bounding box center [504, 655] width 150 height 28
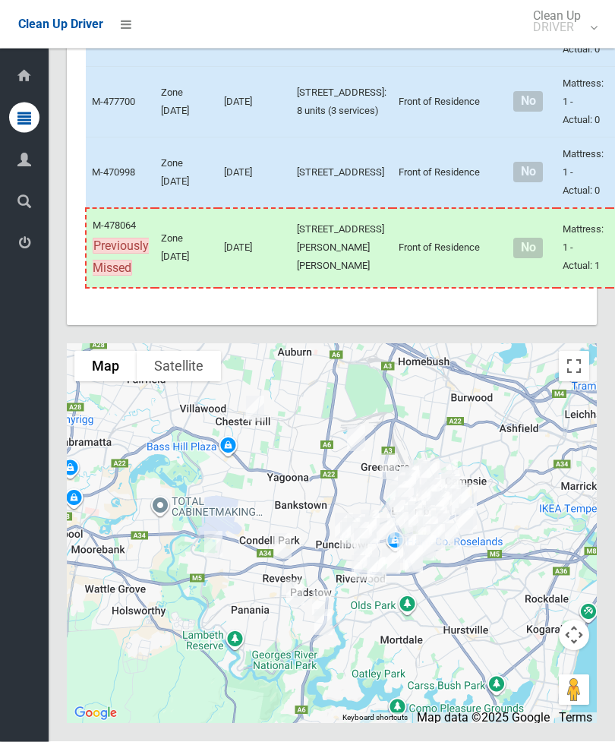
scroll to position [7134, 0]
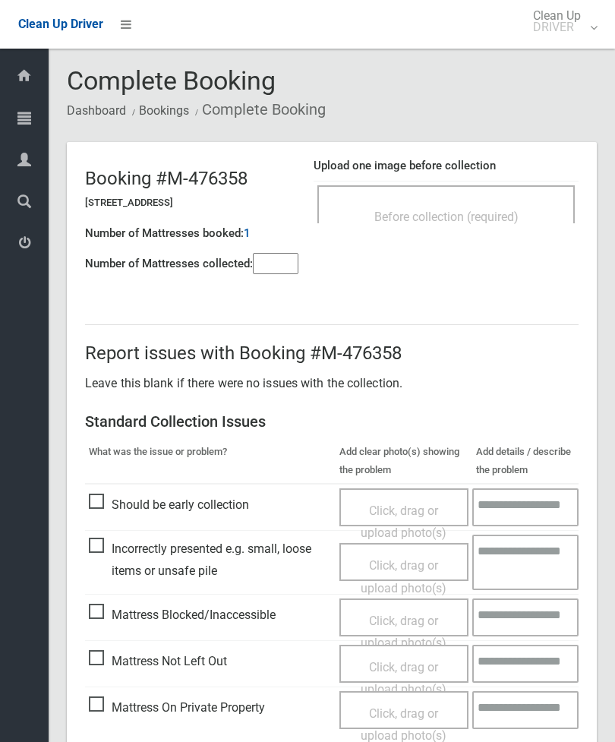
click at [489, 193] on div "Before collection (required)" at bounding box center [447, 204] width 258 height 38
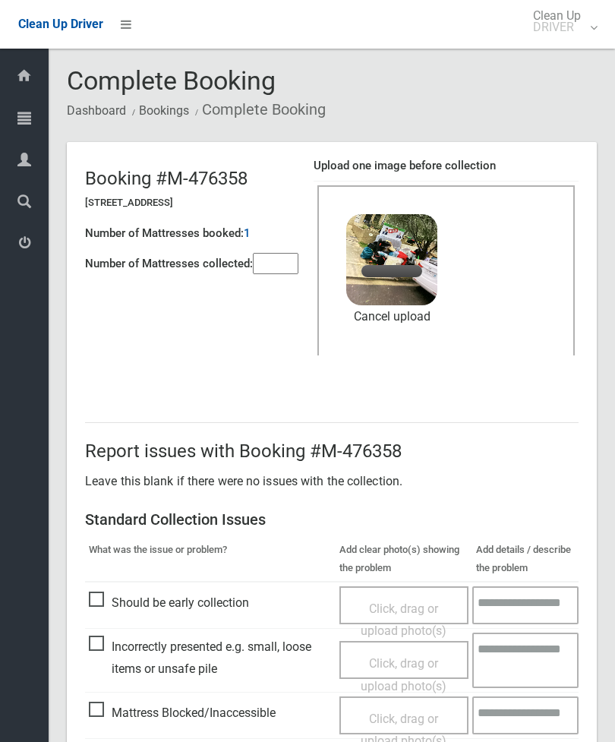
click at [273, 267] on input"] "number" at bounding box center [276, 263] width 46 height 21
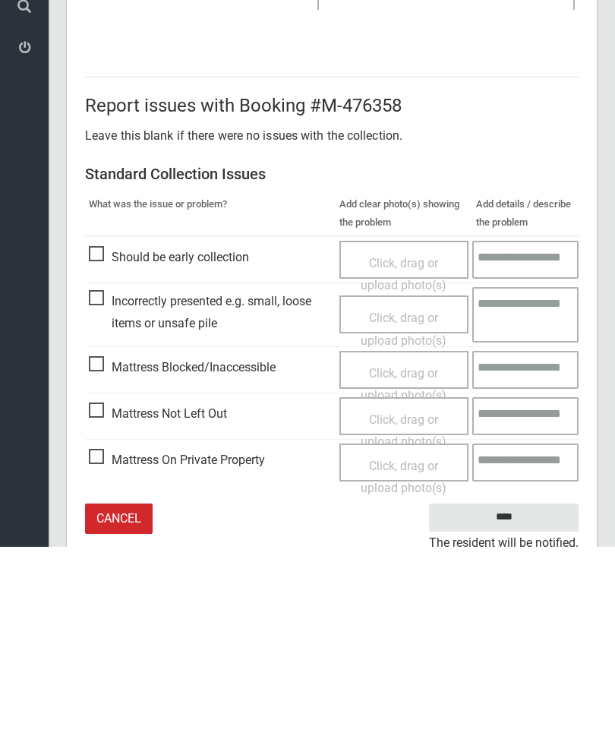
scroll to position [208, 0]
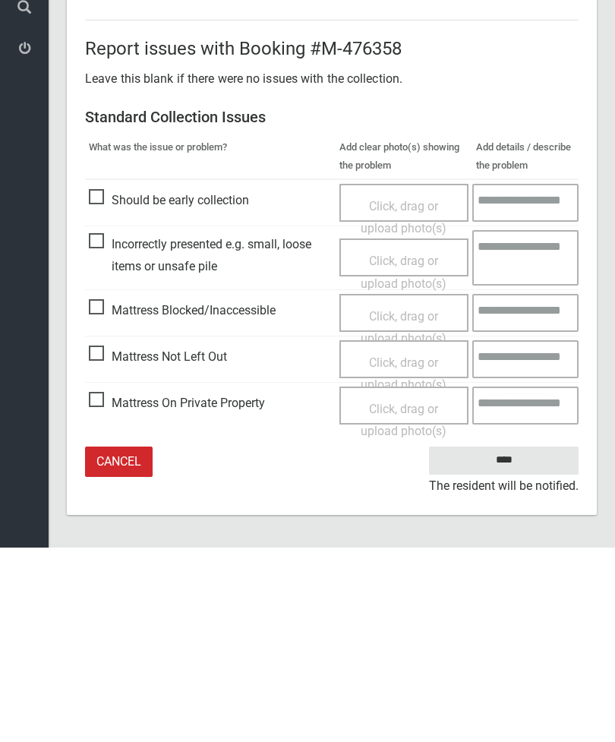
type input"] "*"
click at [514, 641] on input "****" at bounding box center [504, 655] width 150 height 28
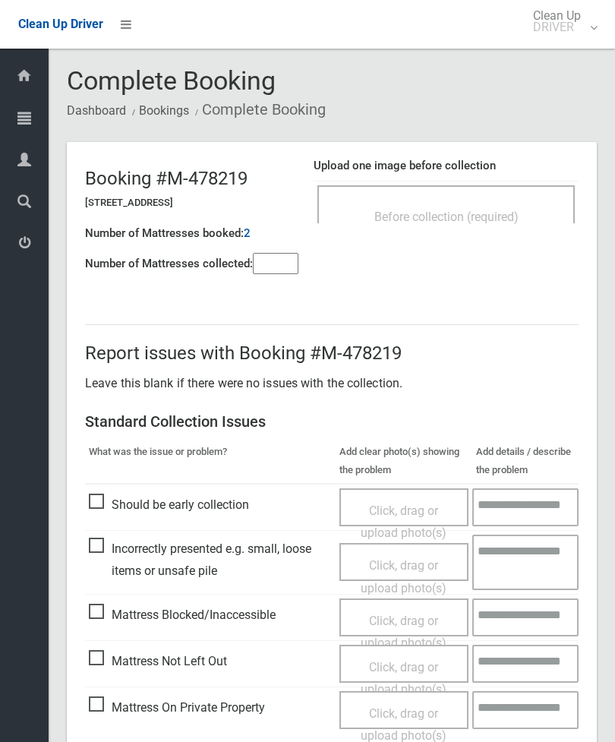
click at [474, 218] on span "Before collection (required)" at bounding box center [447, 217] width 144 height 14
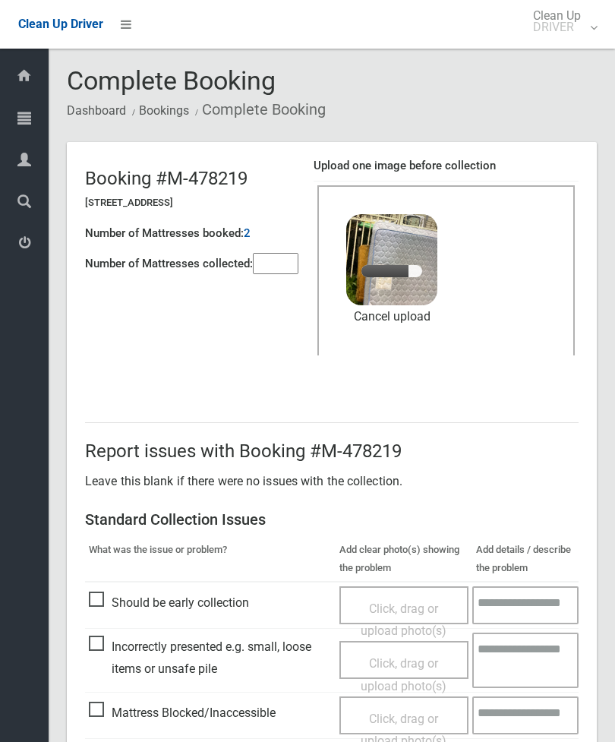
click at [283, 263] on input"] "number" at bounding box center [276, 263] width 46 height 21
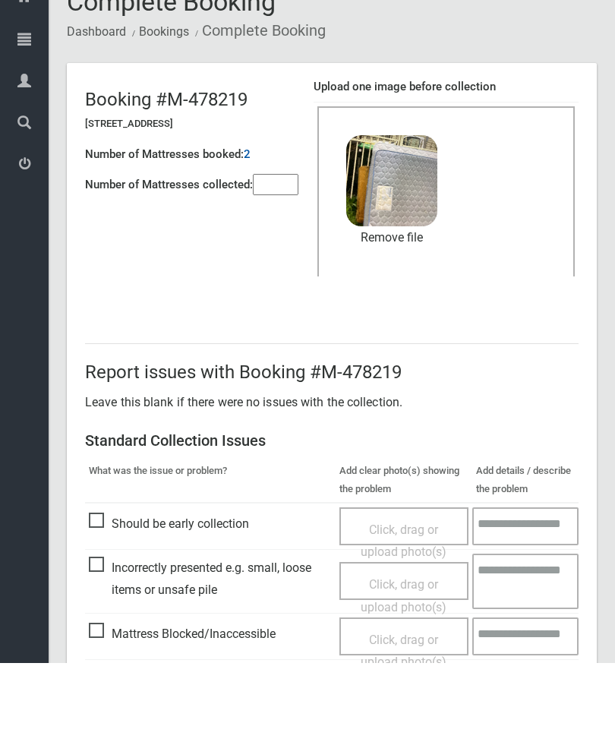
scroll to position [208, 0]
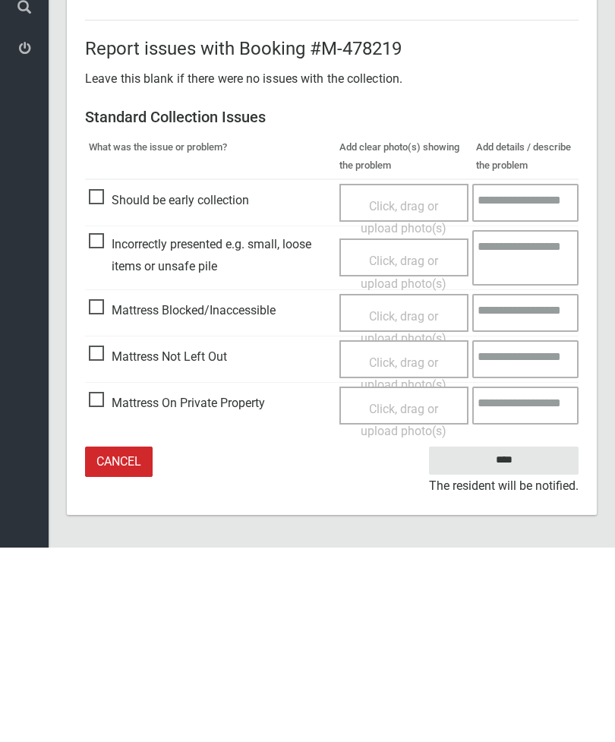
type input"] "*"
click at [497, 641] on input "****" at bounding box center [504, 655] width 150 height 28
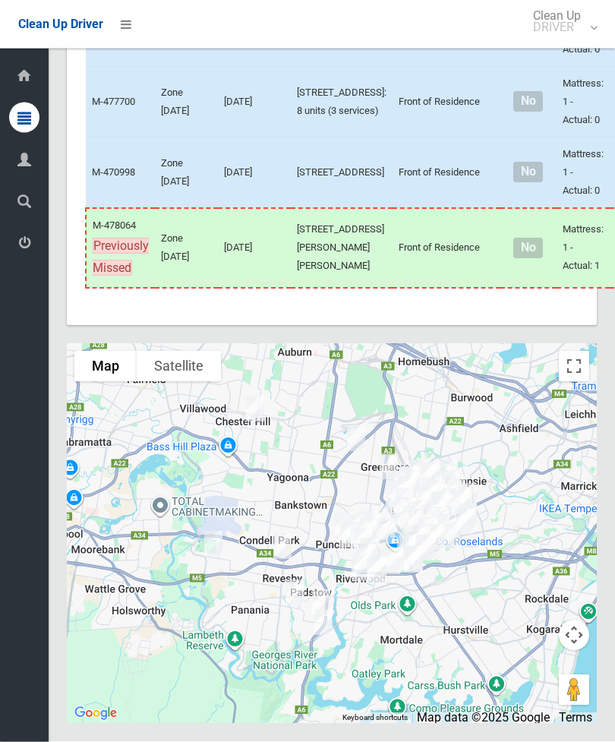
scroll to position [7583, 0]
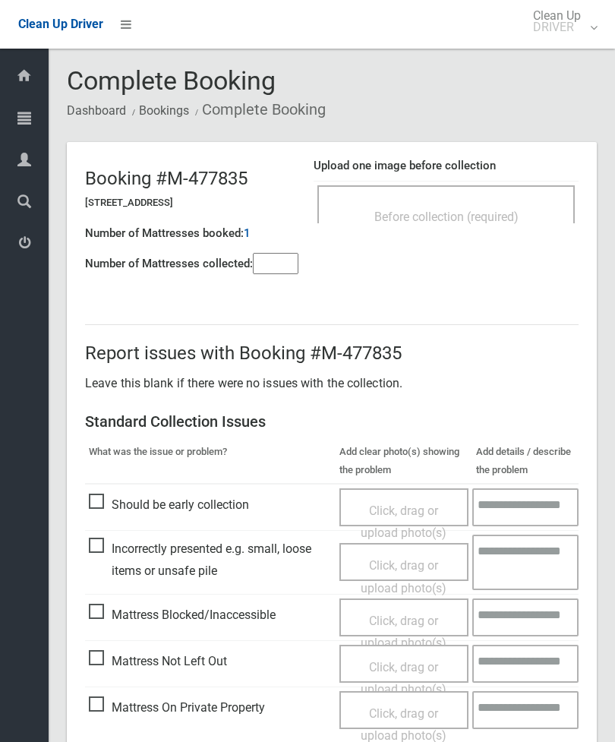
click at [493, 215] on span "Before collection (required)" at bounding box center [447, 217] width 144 height 14
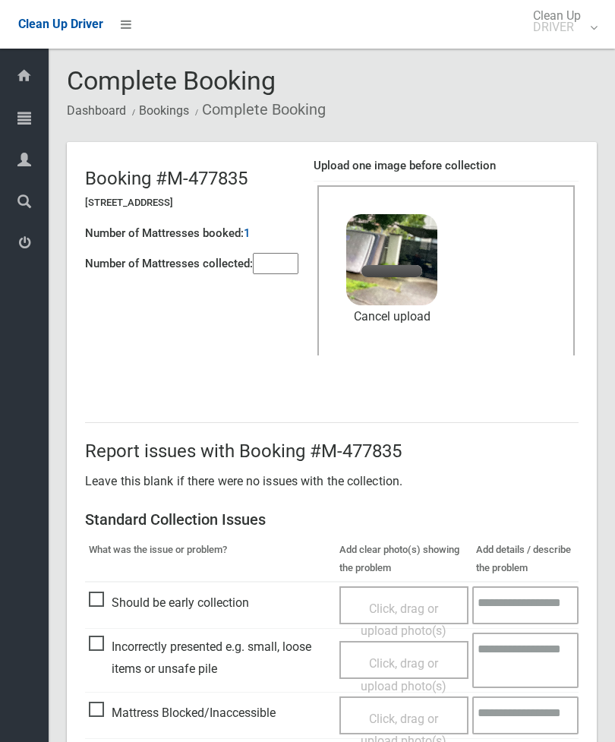
click at [281, 270] on input"] "number" at bounding box center [276, 263] width 46 height 21
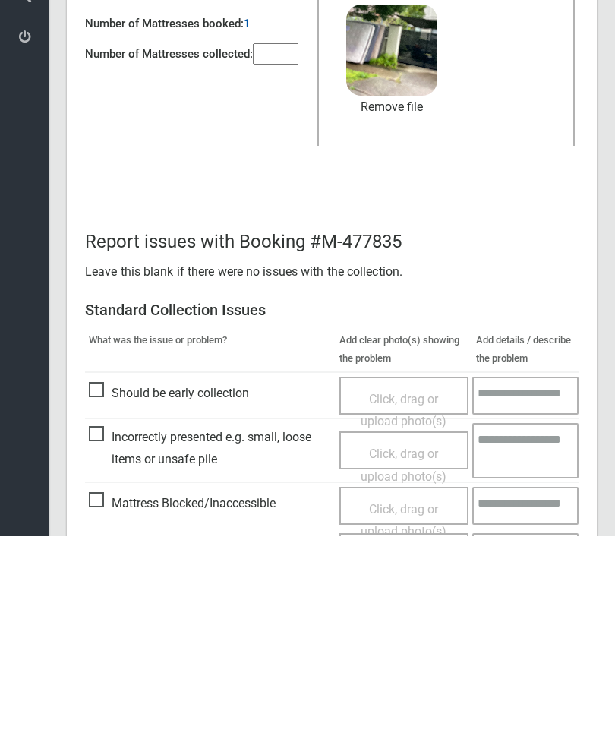
scroll to position [208, 0]
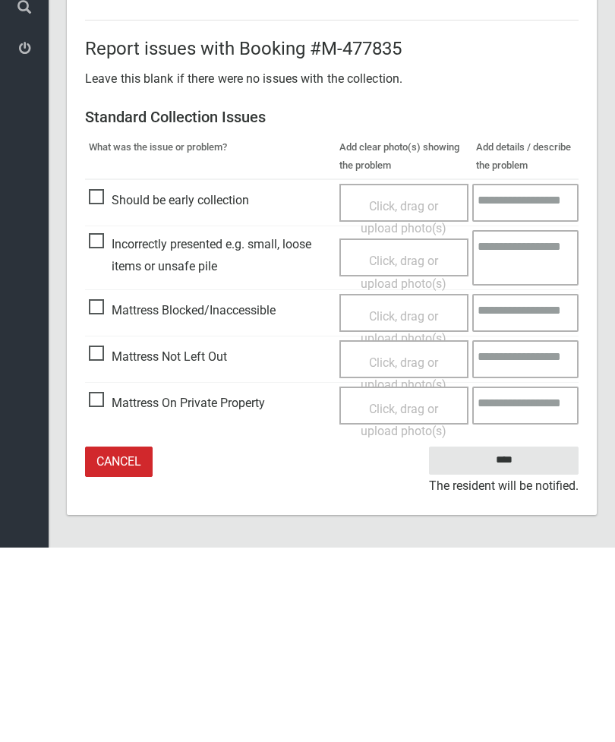
type input"] "*"
click at [499, 641] on input "****" at bounding box center [504, 655] width 150 height 28
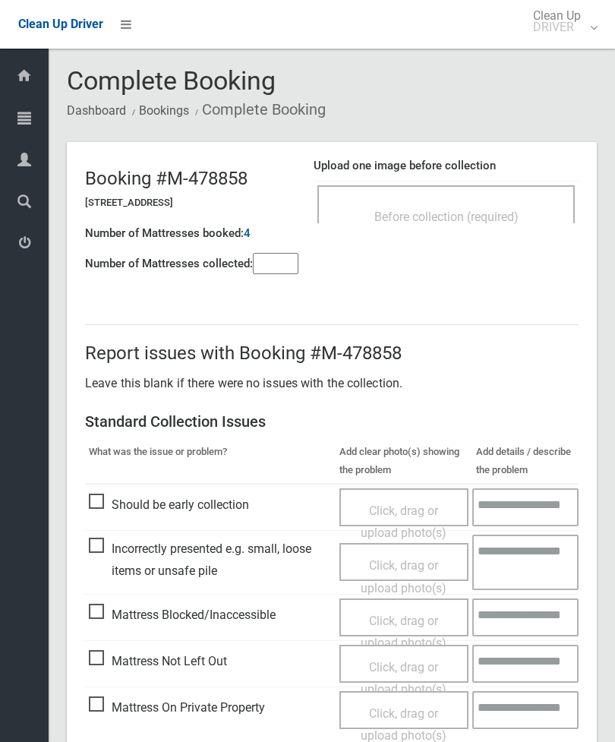
click at [495, 206] on div "Before collection (required)" at bounding box center [446, 216] width 224 height 28
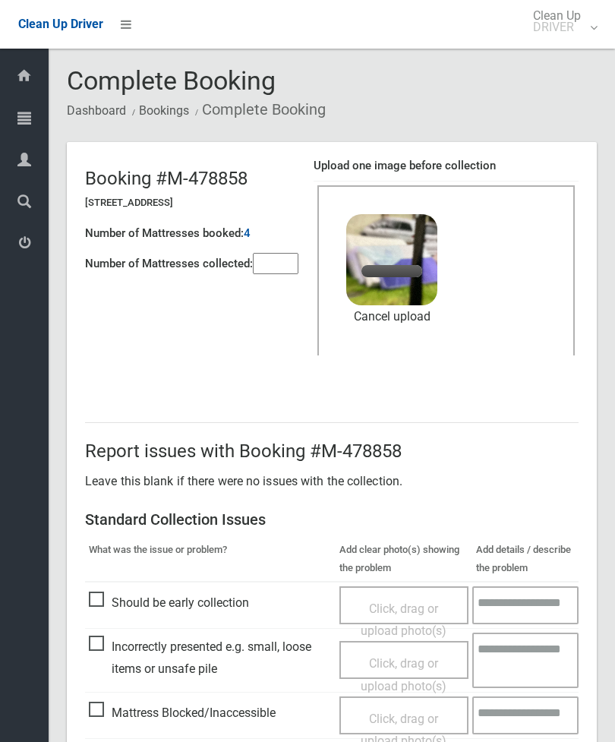
click at [275, 270] on input"] "number" at bounding box center [276, 263] width 46 height 21
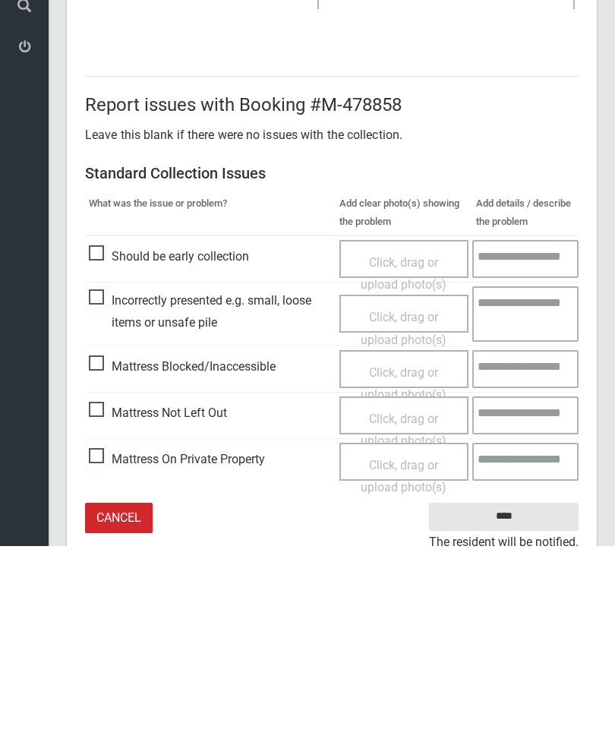
scroll to position [208, 0]
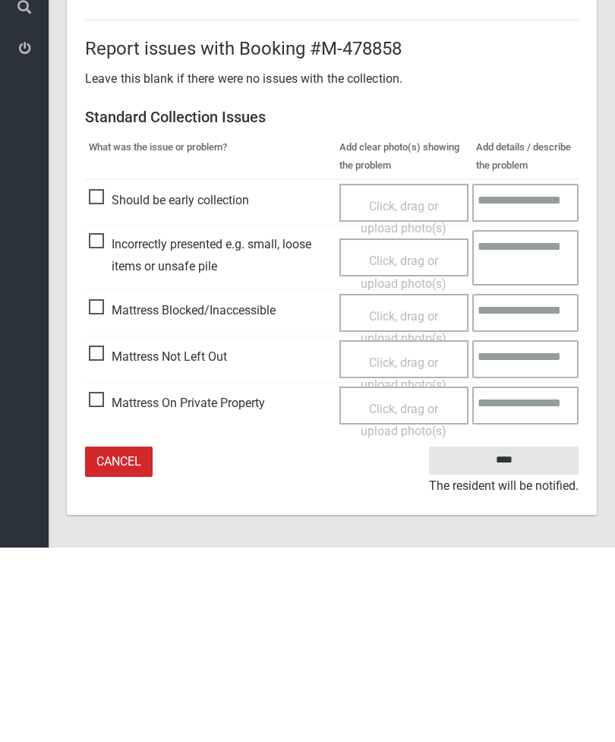
type input"] "*"
click at [518, 641] on input "****" at bounding box center [504, 655] width 150 height 28
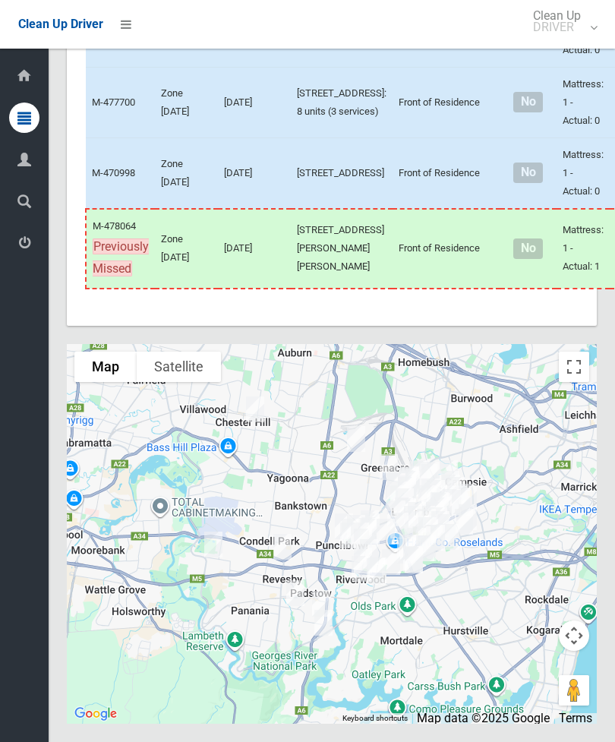
scroll to position [8630, 0]
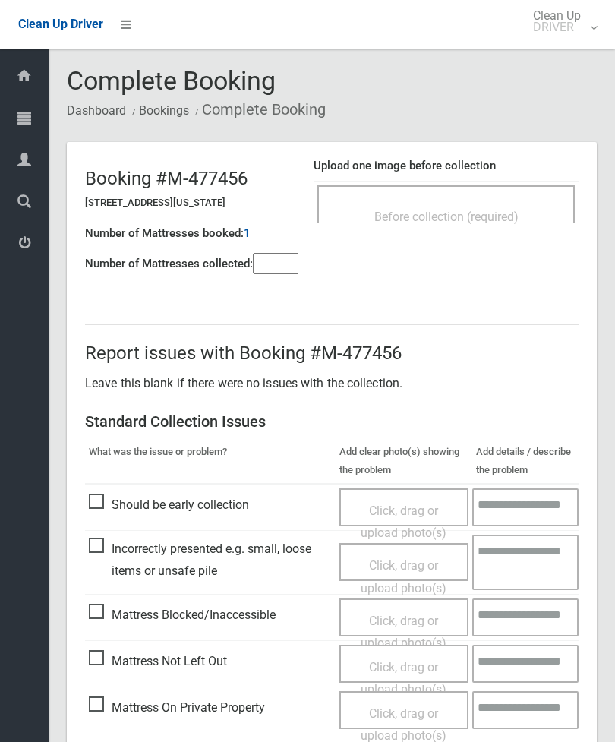
click at [267, 272] on input"] "number" at bounding box center [276, 263] width 46 height 21
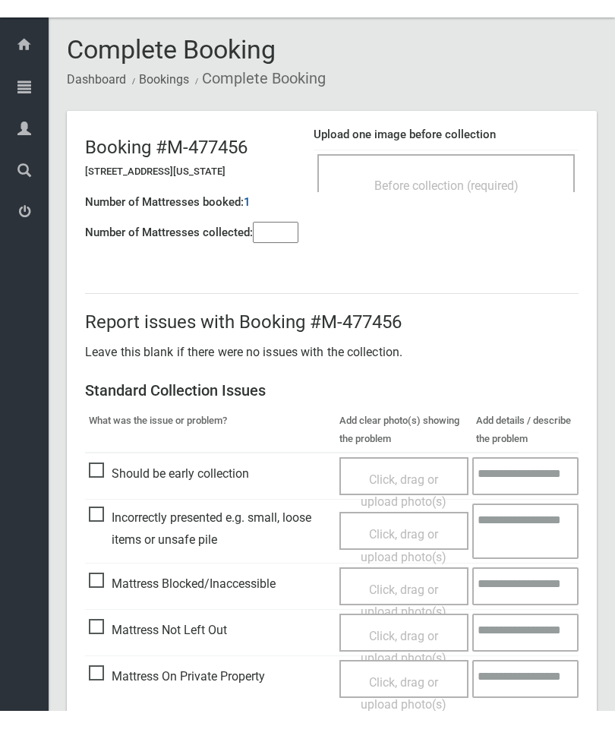
scroll to position [109, 0]
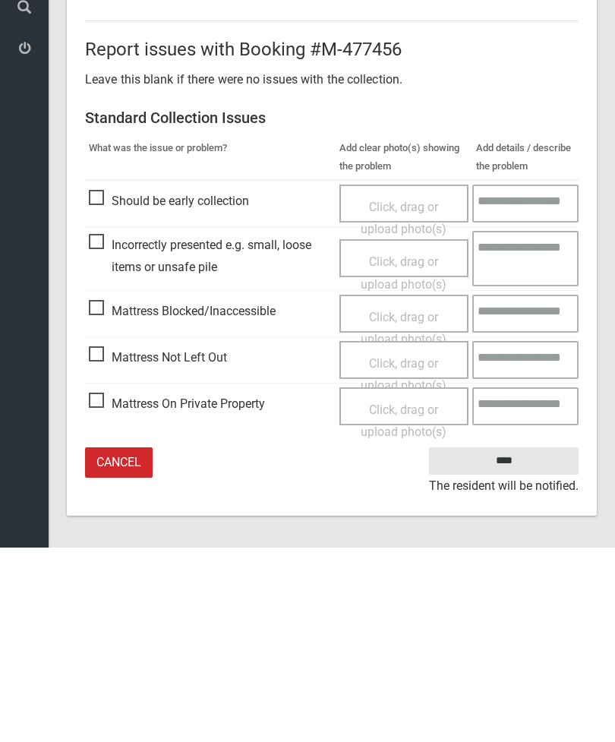
type input"] "*"
click at [96, 541] on span "Mattress Not Left Out" at bounding box center [158, 552] width 138 height 23
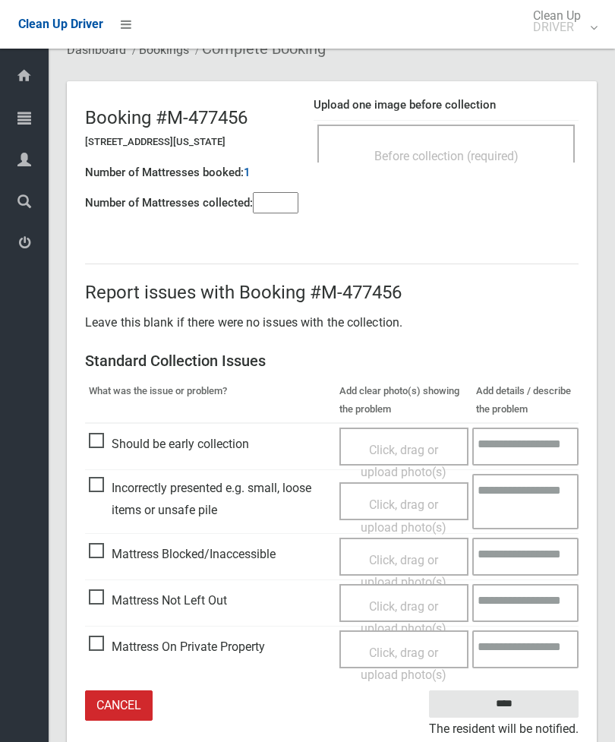
click at [407, 603] on span "Click, drag or upload photo(s)" at bounding box center [404, 617] width 86 height 37
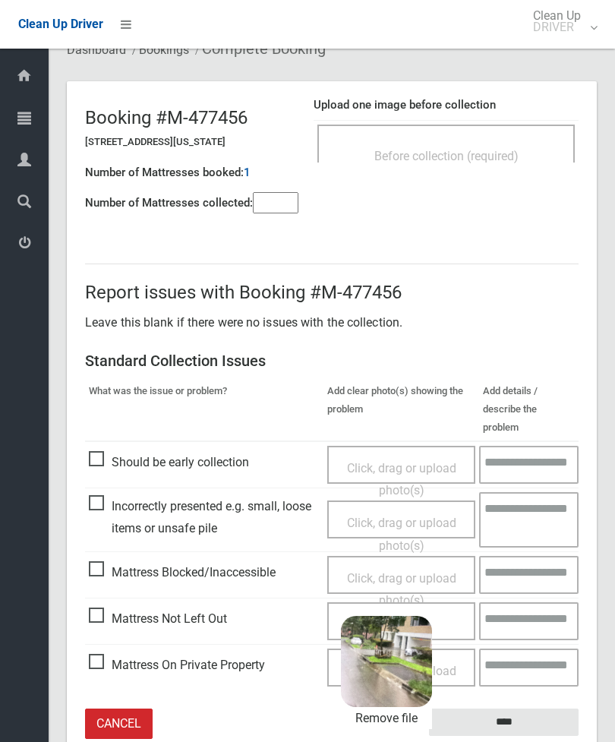
click at [548, 709] on input "****" at bounding box center [504, 723] width 150 height 28
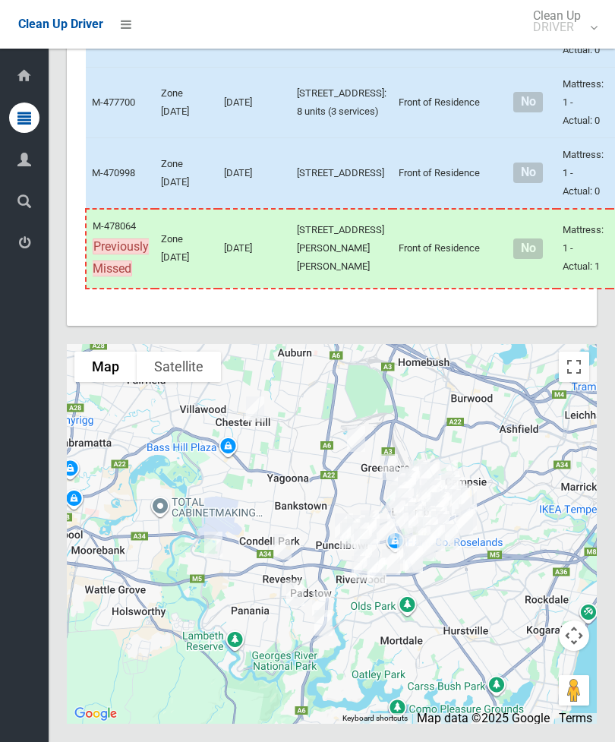
scroll to position [8842, 0]
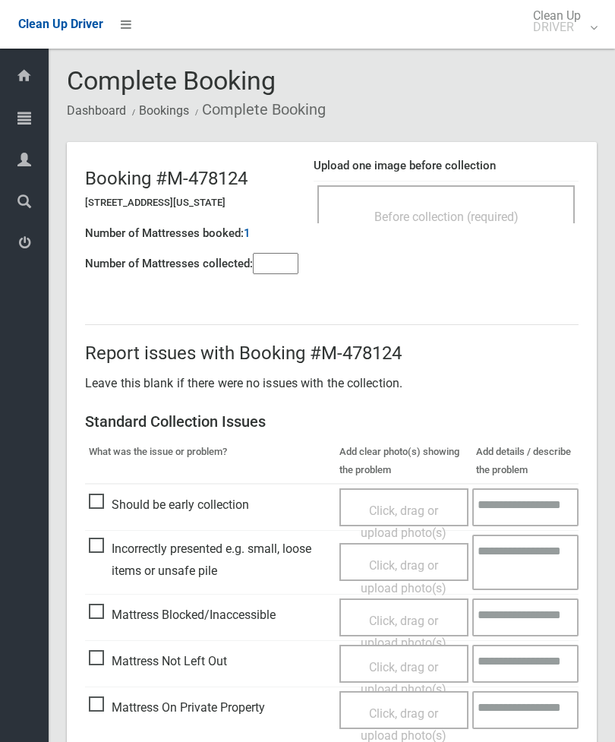
click at [508, 211] on span "Before collection (required)" at bounding box center [447, 217] width 144 height 14
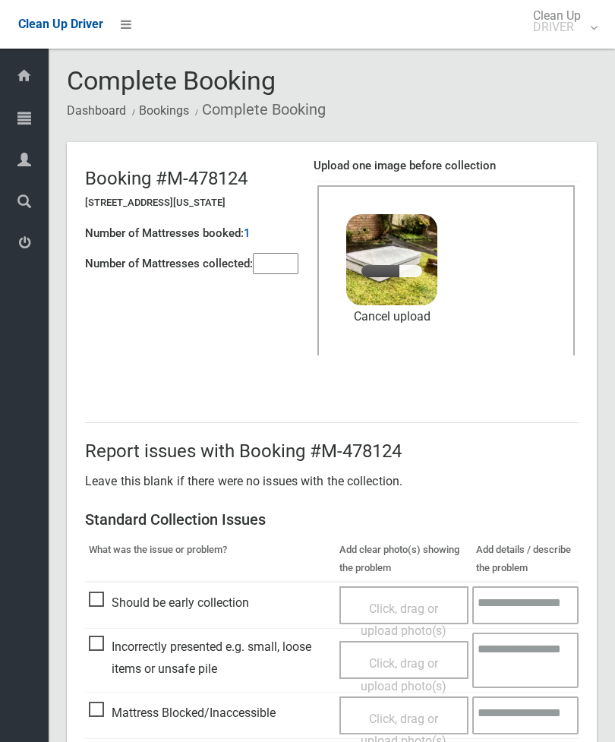
click at [279, 264] on input"] "number" at bounding box center [276, 263] width 46 height 21
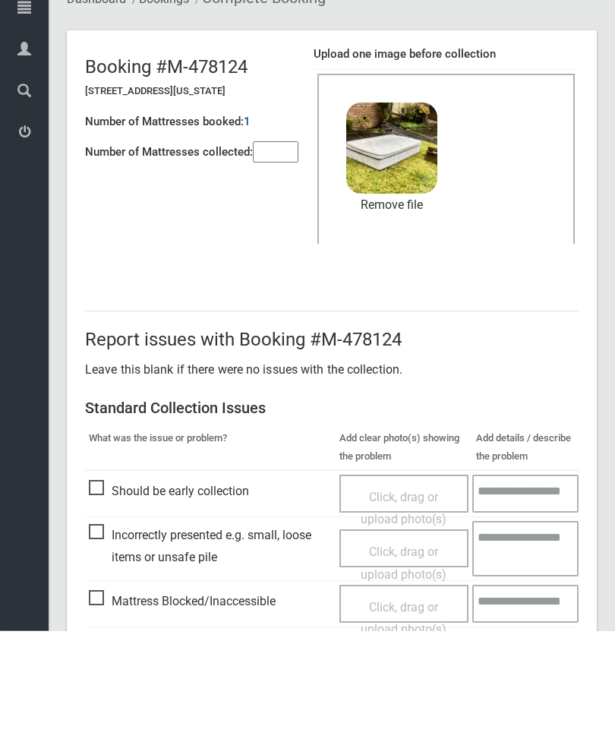
scroll to position [208, 0]
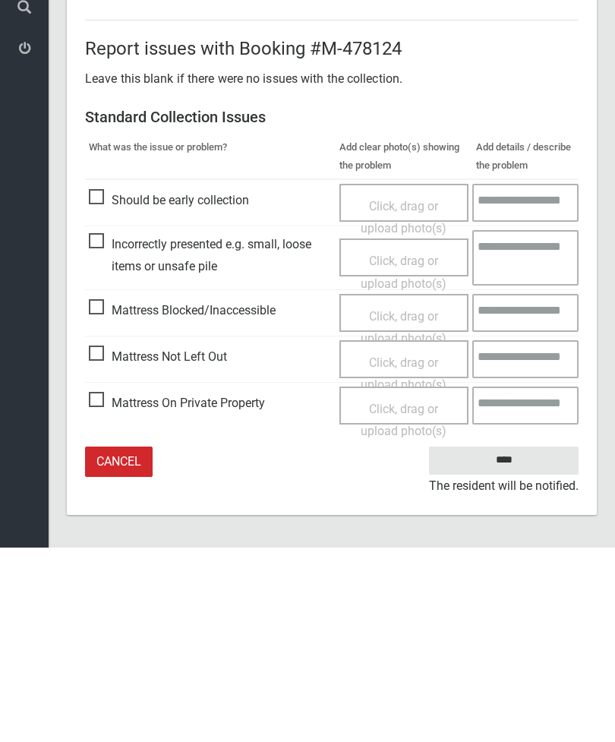
type input"] "*"
click at [508, 641] on input "****" at bounding box center [504, 655] width 150 height 28
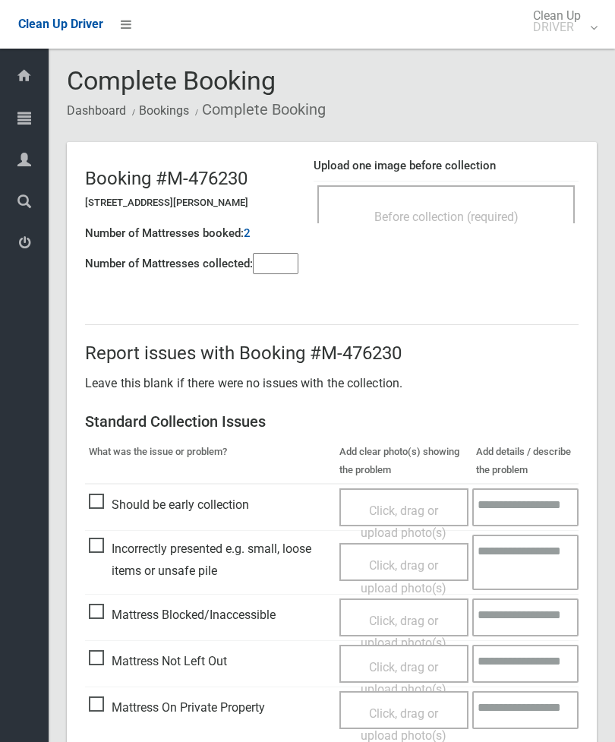
click at [495, 202] on div "Before collection (required)" at bounding box center [446, 216] width 224 height 28
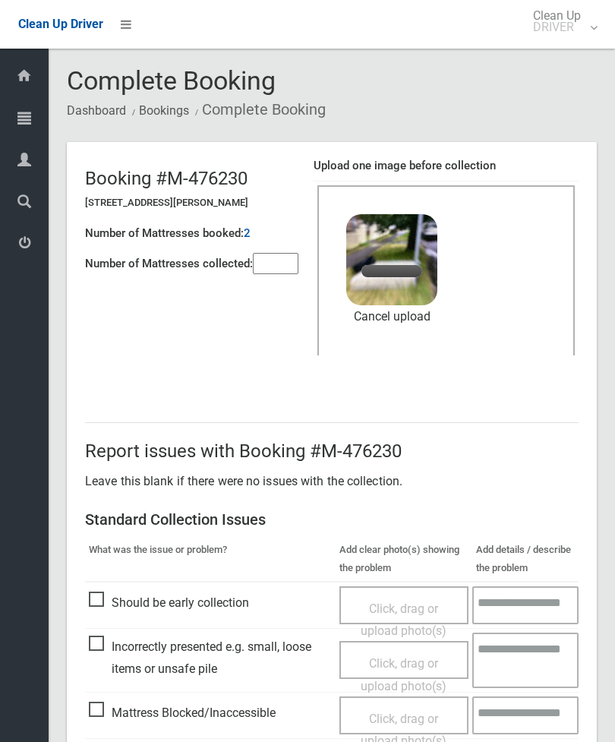
click at [291, 264] on input"] "number" at bounding box center [276, 263] width 46 height 21
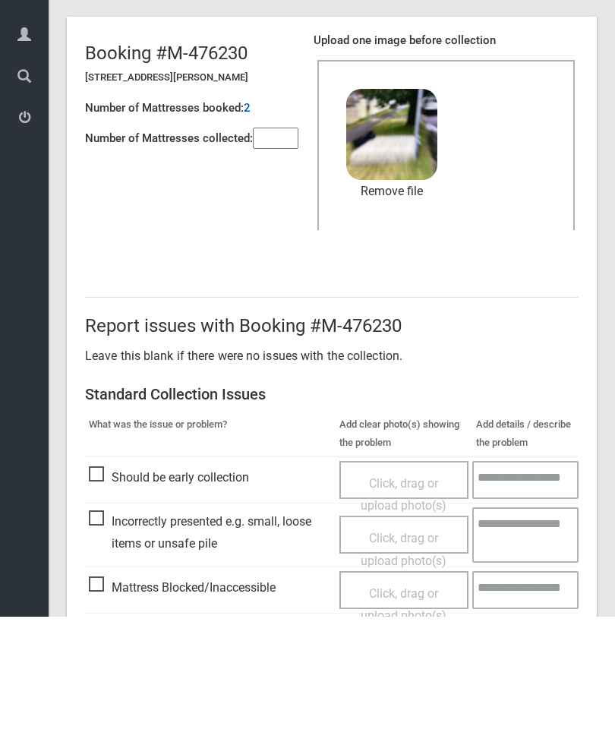
scroll to position [208, 0]
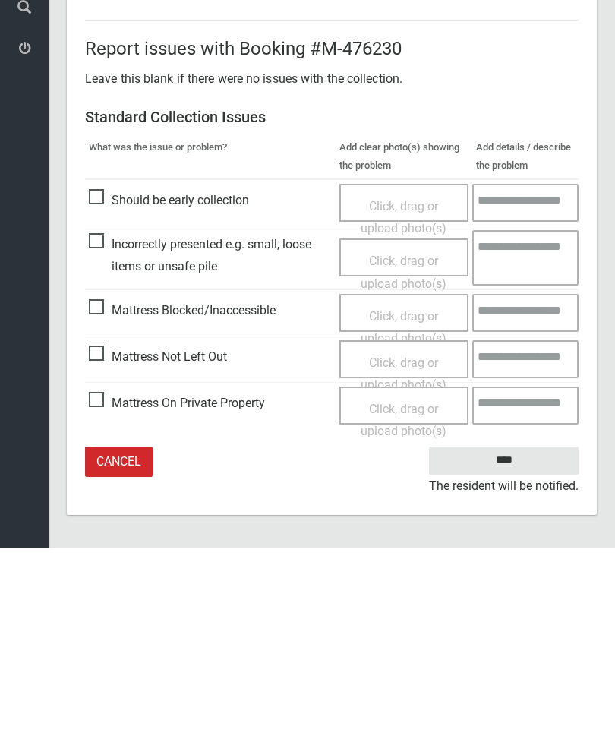
type input"] "*"
click at [515, 641] on input "****" at bounding box center [504, 655] width 150 height 28
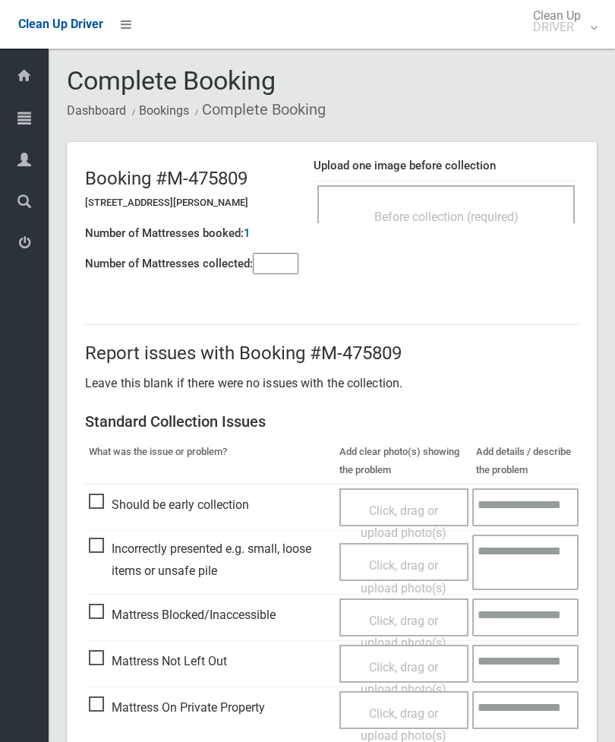
click at [506, 219] on span "Before collection (required)" at bounding box center [447, 217] width 144 height 14
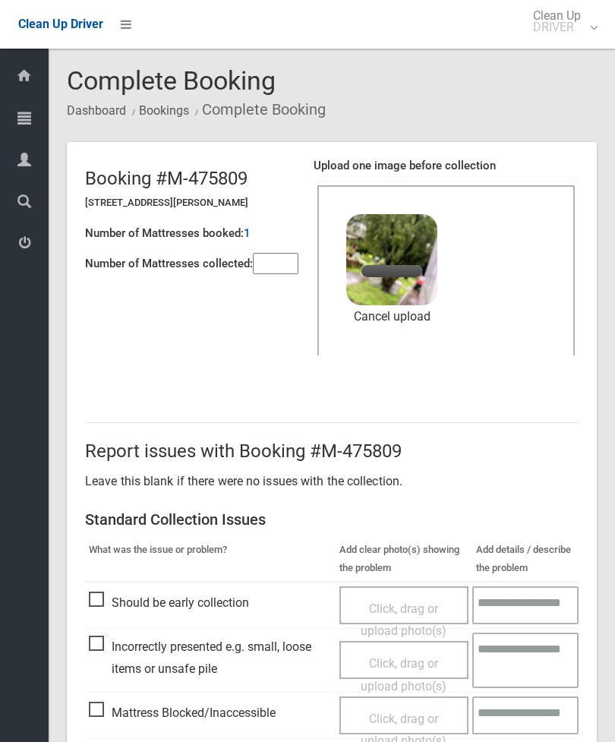
click at [274, 263] on input"] "number" at bounding box center [276, 263] width 46 height 21
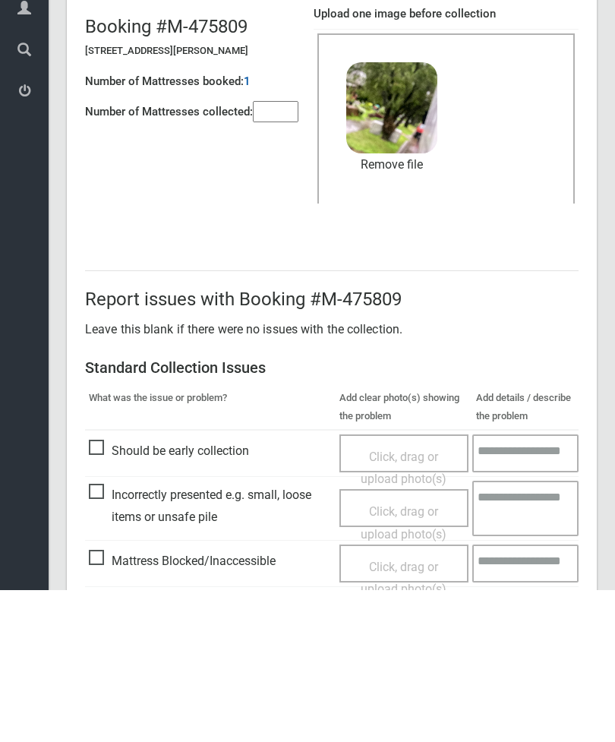
scroll to position [208, 0]
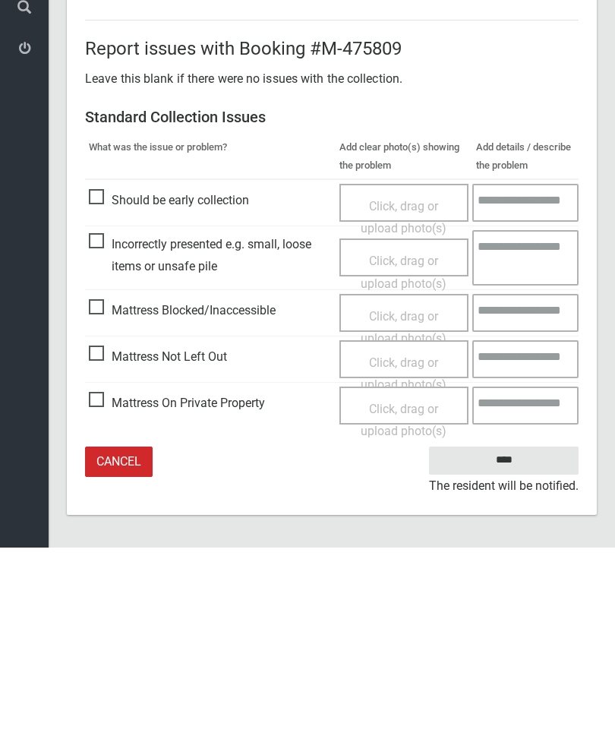
type input"] "*"
click at [510, 641] on input "****" at bounding box center [504, 655] width 150 height 28
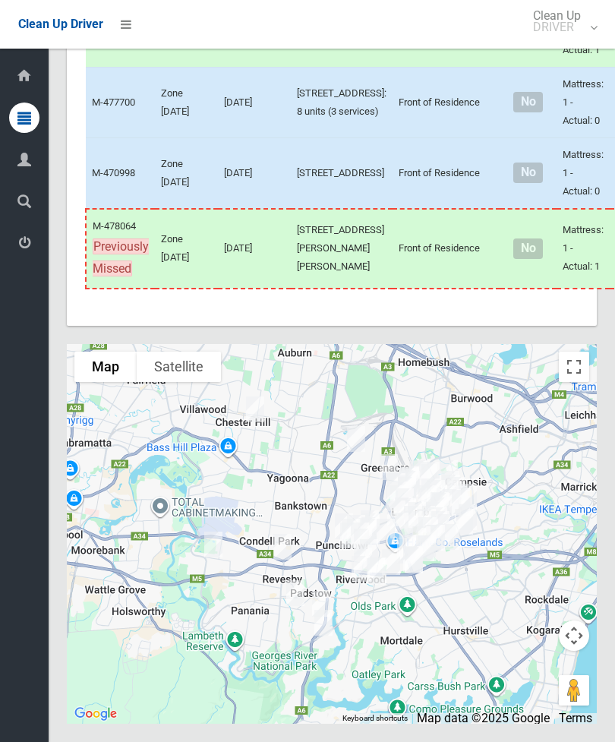
scroll to position [8714, 0]
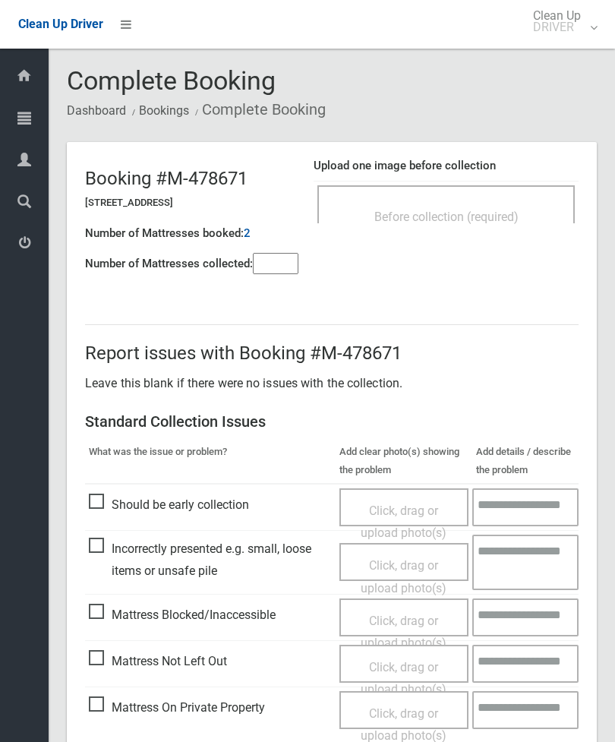
click at [498, 221] on span "Before collection (required)" at bounding box center [447, 217] width 144 height 14
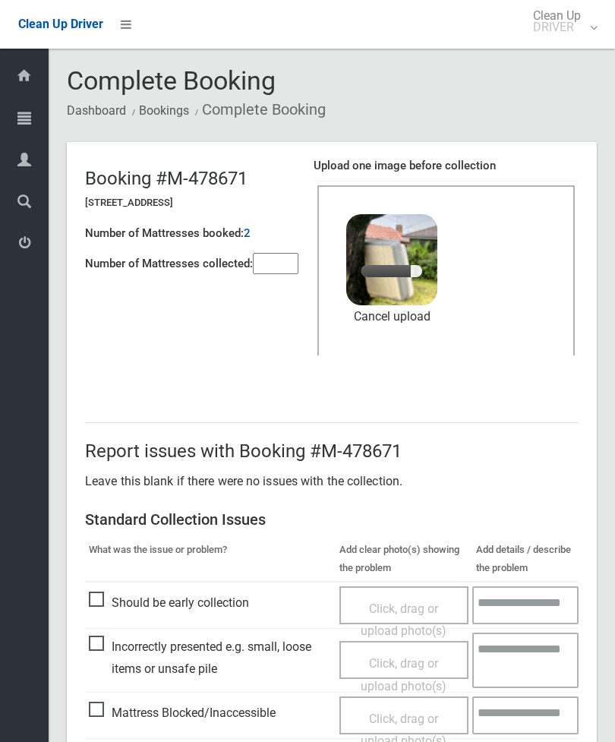
click at [280, 265] on input"] "number" at bounding box center [276, 263] width 46 height 21
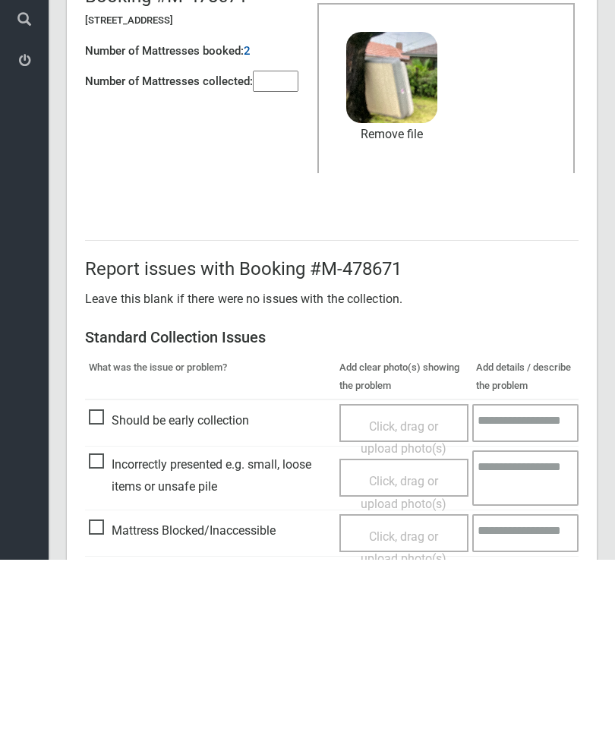
scroll to position [208, 0]
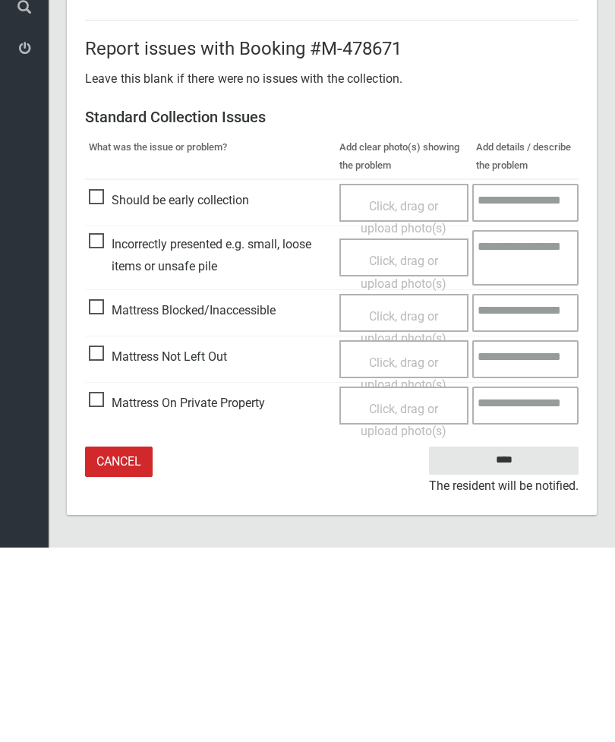
type input"] "*"
click at [515, 641] on input "****" at bounding box center [504, 655] width 150 height 28
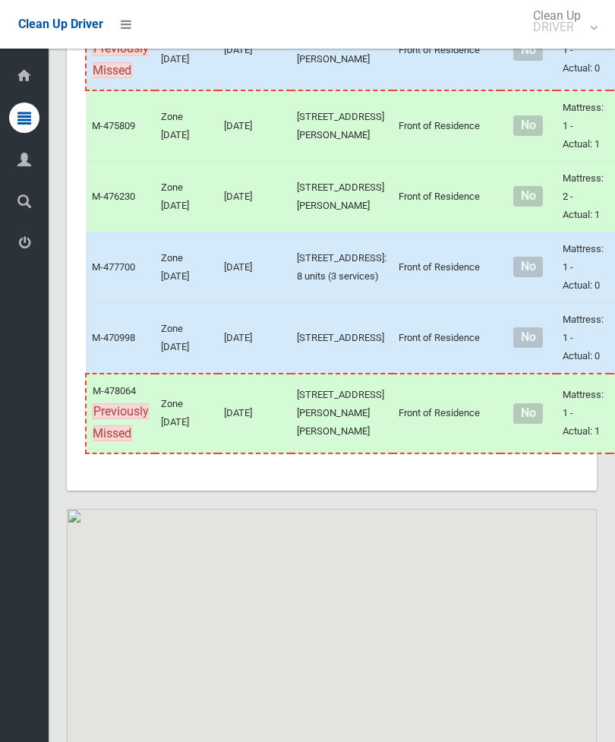
scroll to position [6353, 0]
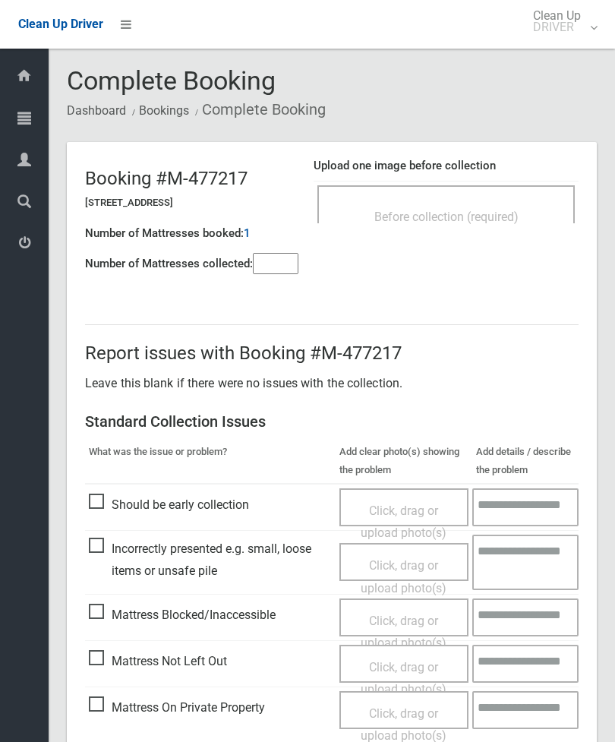
click at [502, 195] on div "Before collection (required)" at bounding box center [447, 204] width 258 height 38
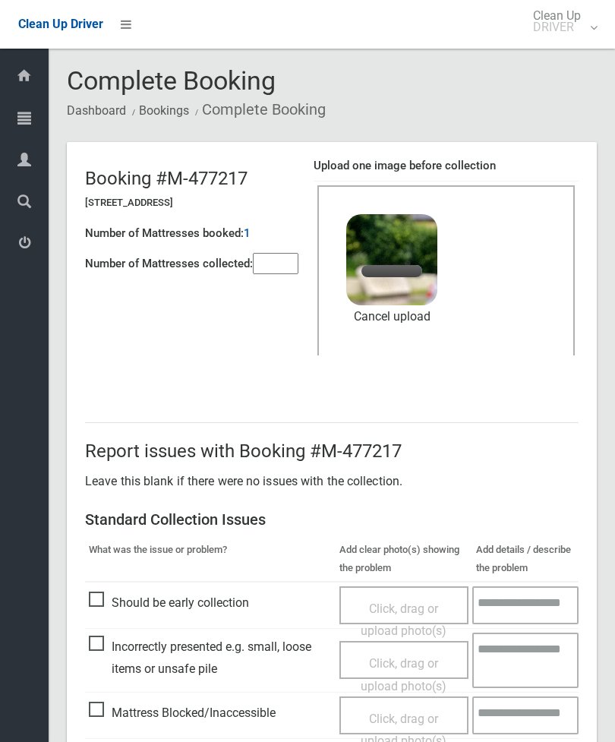
click at [276, 267] on input"] "number" at bounding box center [276, 263] width 46 height 21
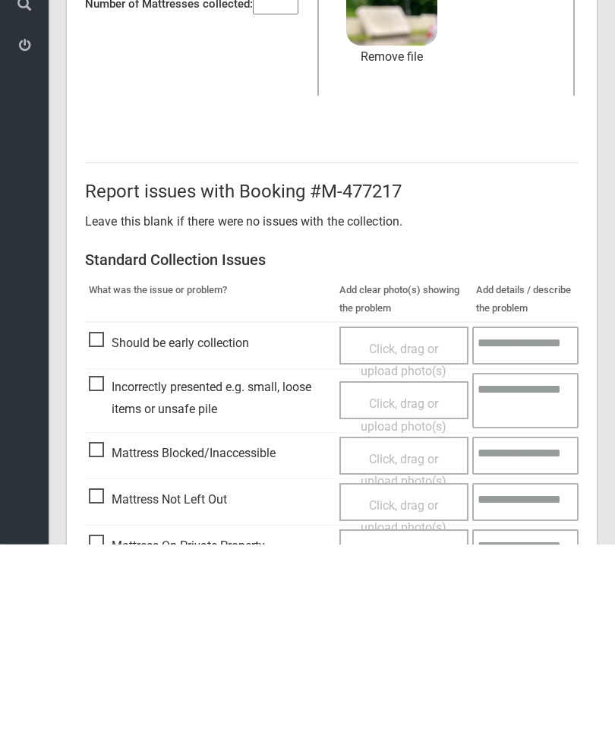
scroll to position [208, 0]
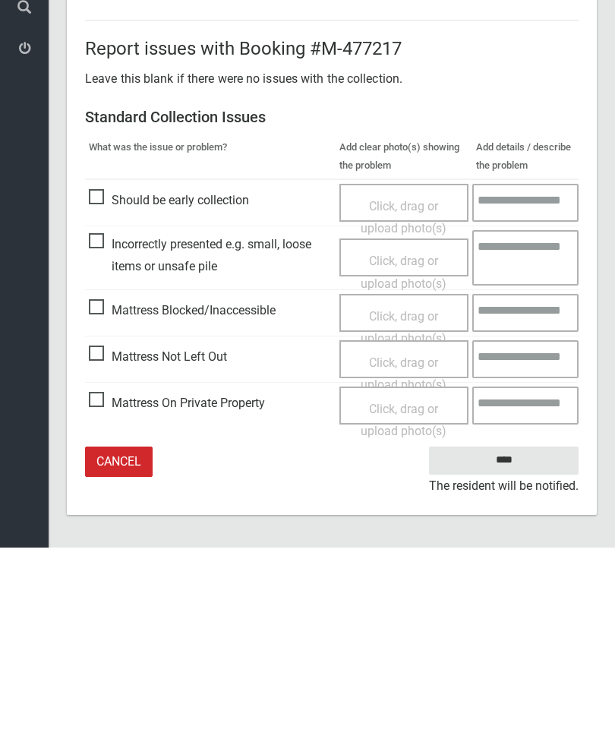
type input"] "*"
click at [514, 641] on input "****" at bounding box center [504, 655] width 150 height 28
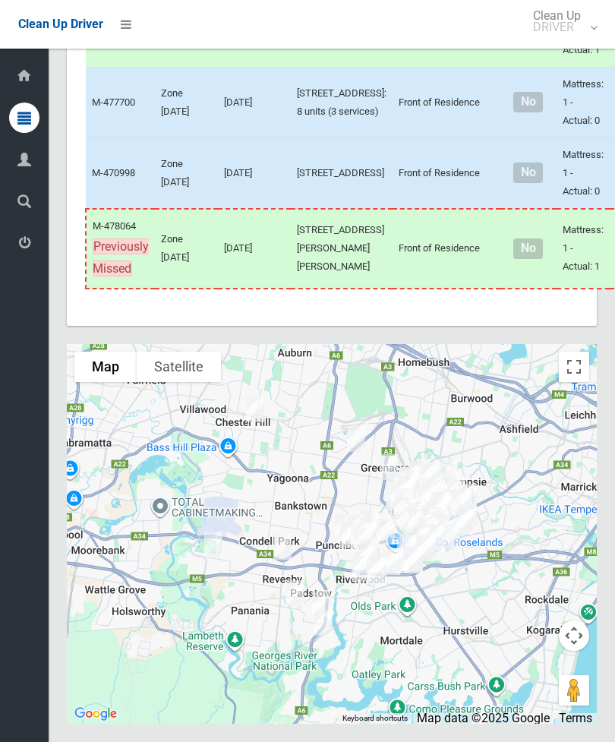
scroll to position [9108, 0]
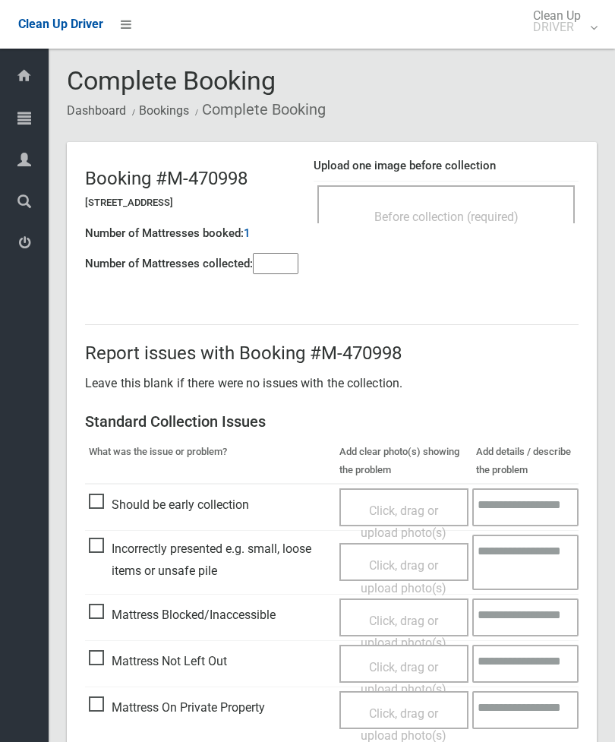
click at [511, 204] on div "Before collection (required)" at bounding box center [446, 216] width 224 height 28
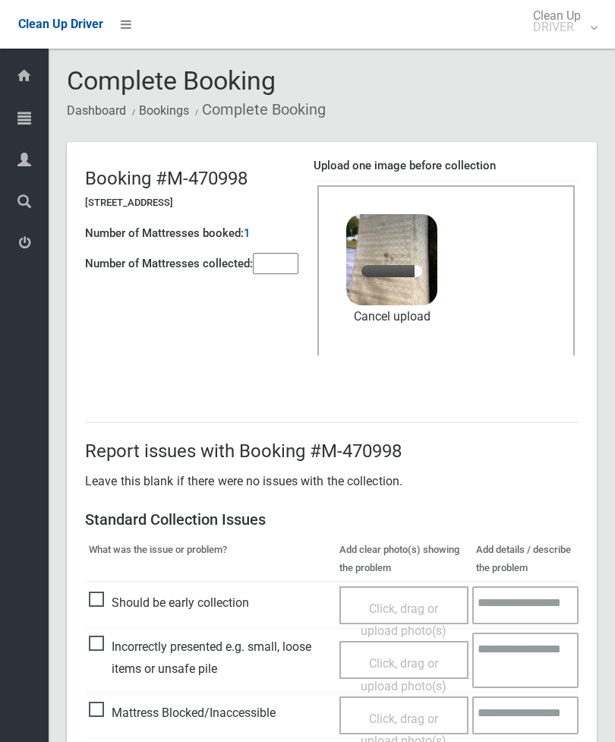
click at [283, 255] on input"] "number" at bounding box center [276, 263] width 46 height 21
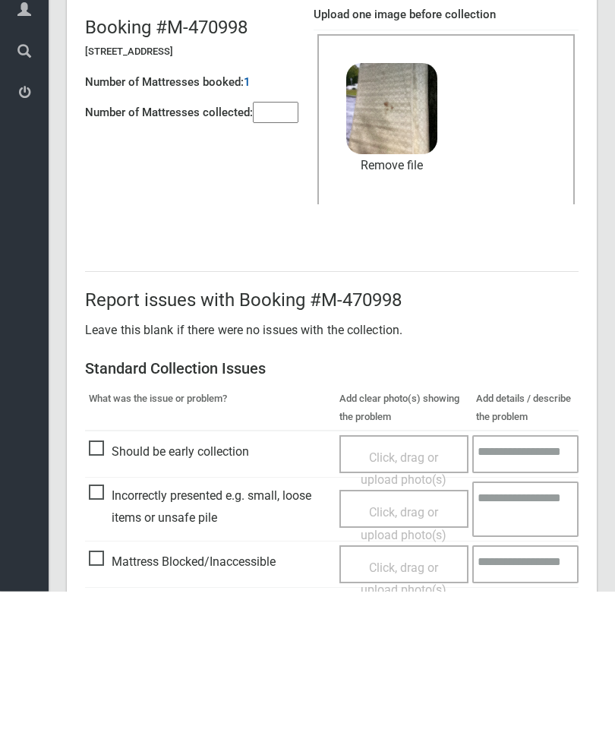
scroll to position [208, 0]
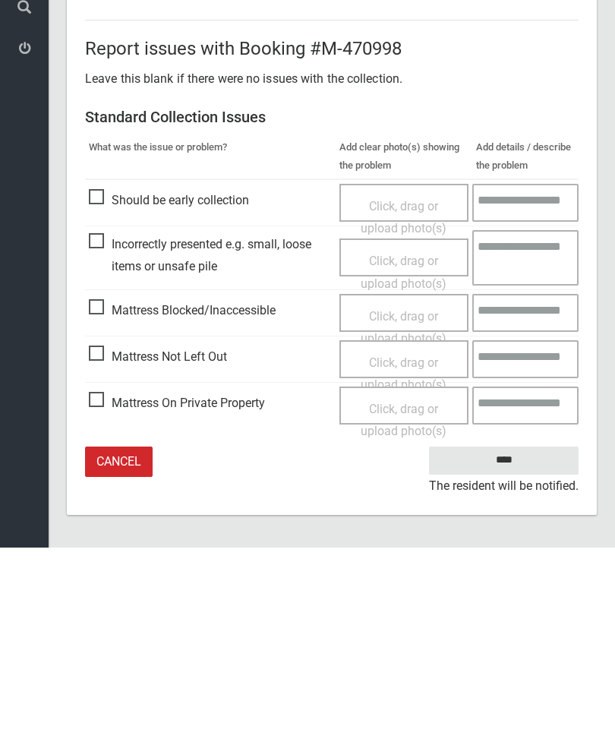
type input"] "*"
click at [520, 641] on input "****" at bounding box center [504, 655] width 150 height 28
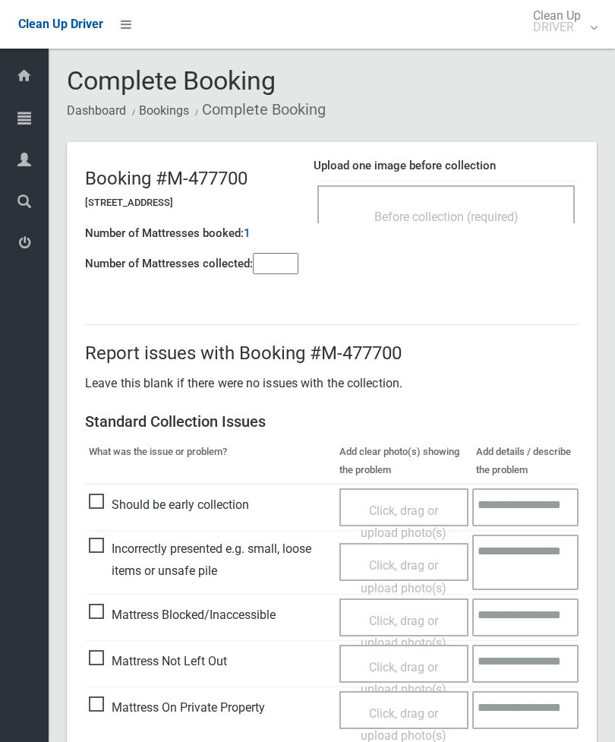
click at [480, 212] on span "Before collection (required)" at bounding box center [447, 217] width 144 height 14
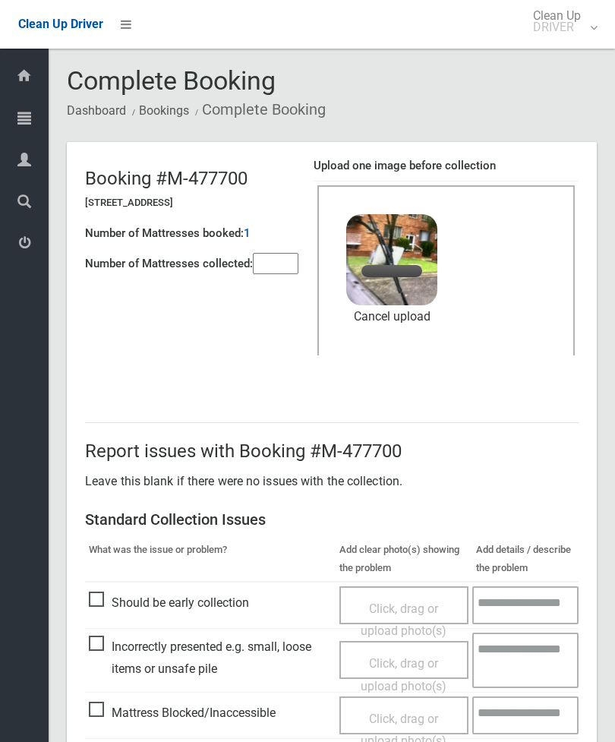
click at [280, 270] on input"] "number" at bounding box center [276, 263] width 46 height 21
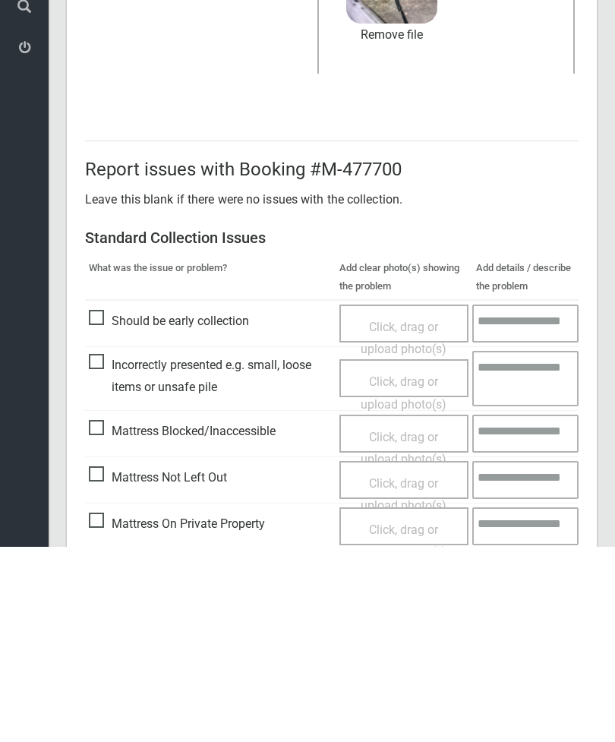
scroll to position [208, 0]
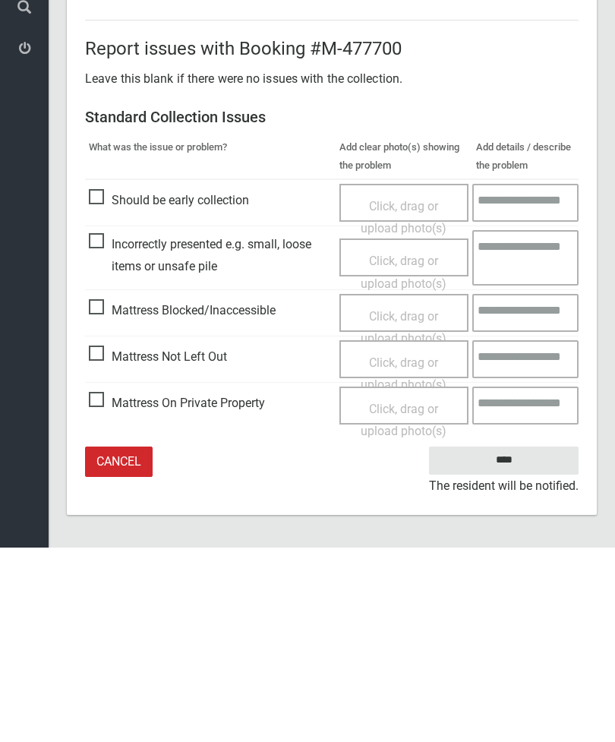
type input"] "*"
click at [506, 641] on input "****" at bounding box center [504, 655] width 150 height 28
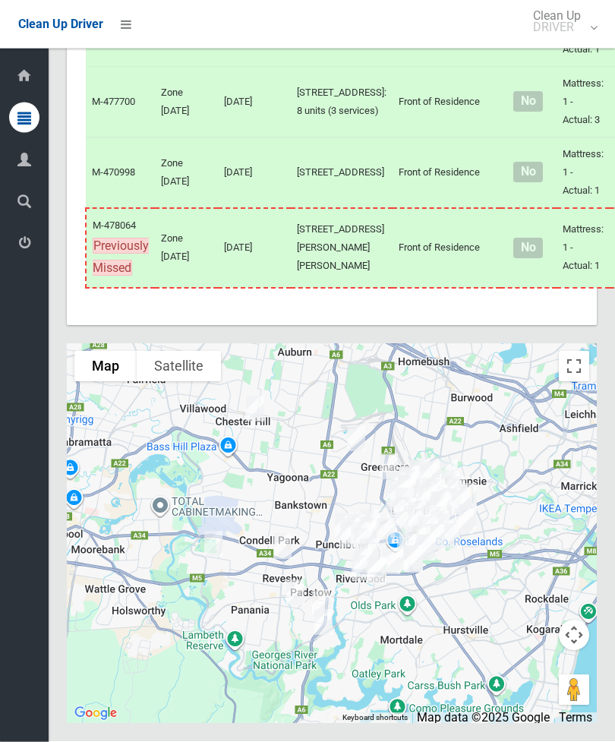
scroll to position [7031, 0]
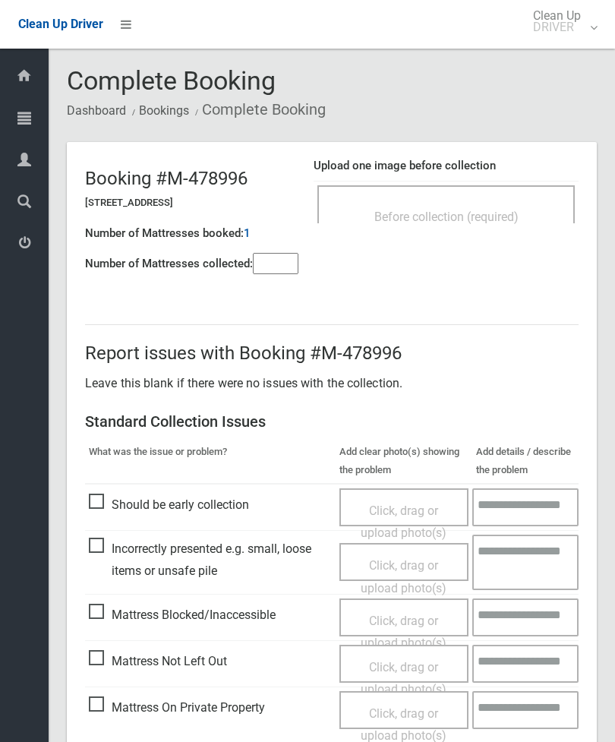
click at [508, 222] on span "Before collection (required)" at bounding box center [447, 217] width 144 height 14
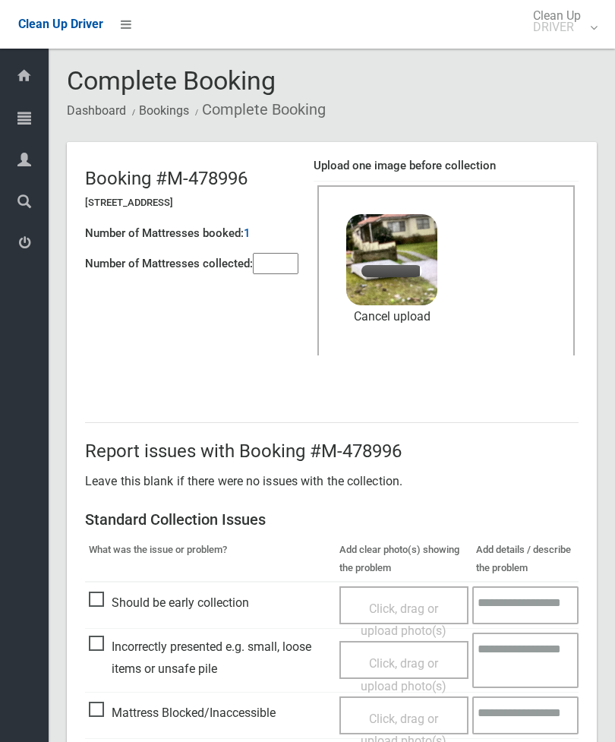
click at [274, 268] on input"] "number" at bounding box center [276, 263] width 46 height 21
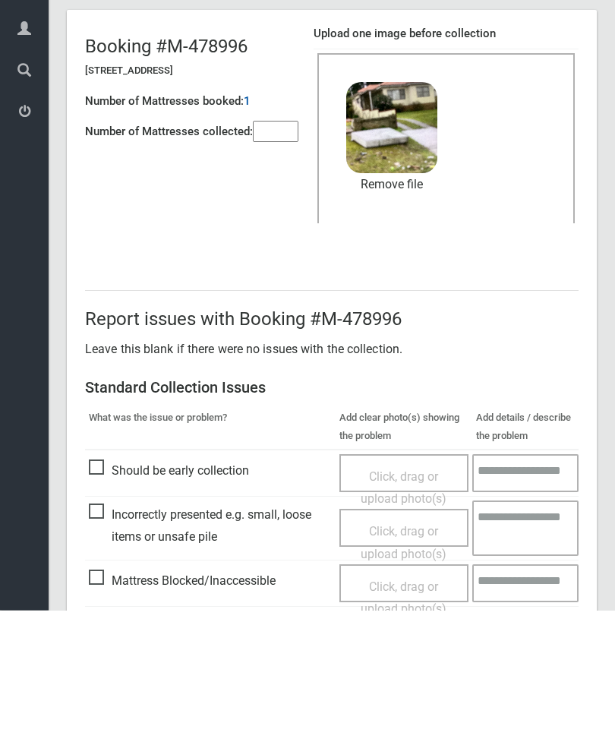
scroll to position [208, 0]
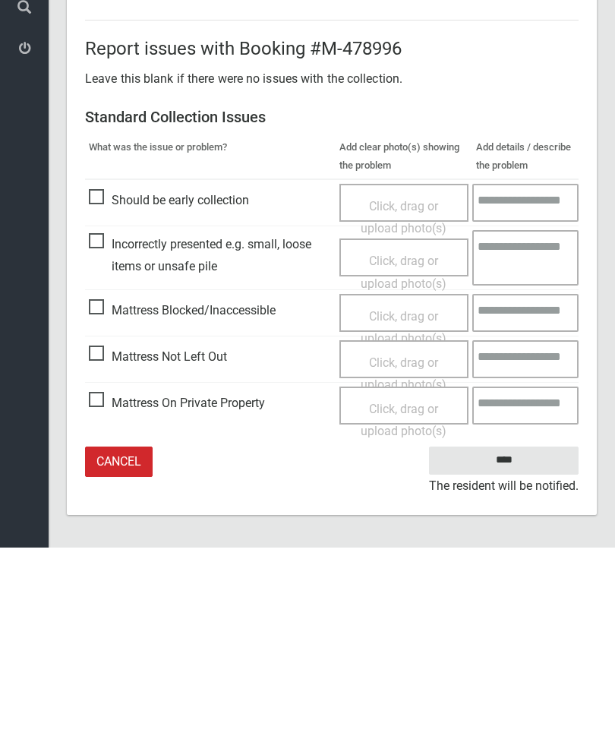
type input"] "*"
click at [517, 641] on input "****" at bounding box center [504, 655] width 150 height 28
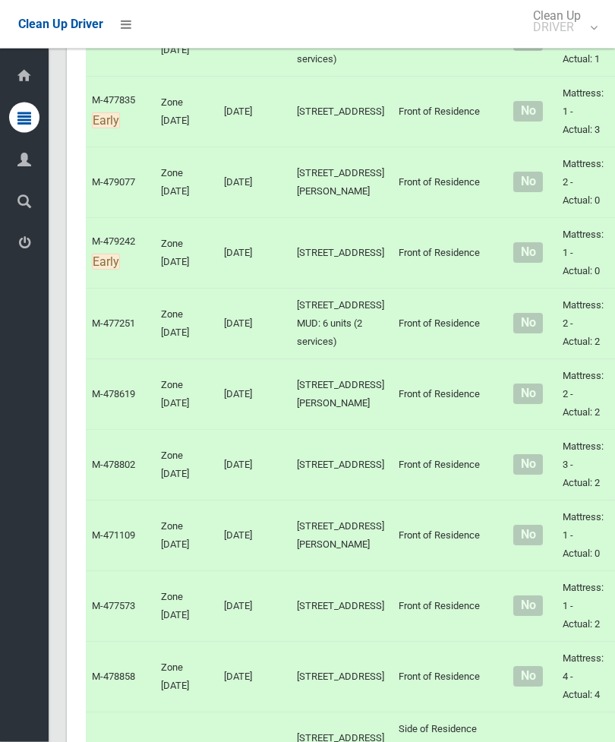
scroll to position [5327, 0]
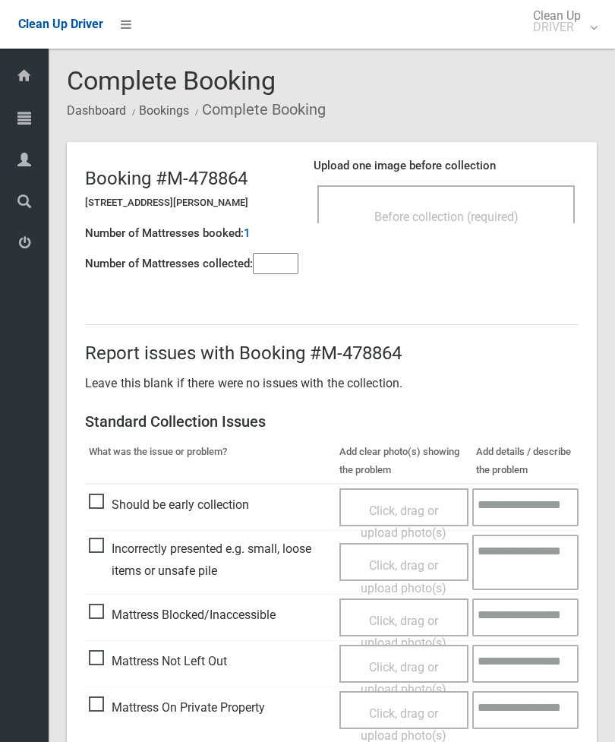
click at [510, 200] on div "Before collection (required)" at bounding box center [447, 204] width 258 height 38
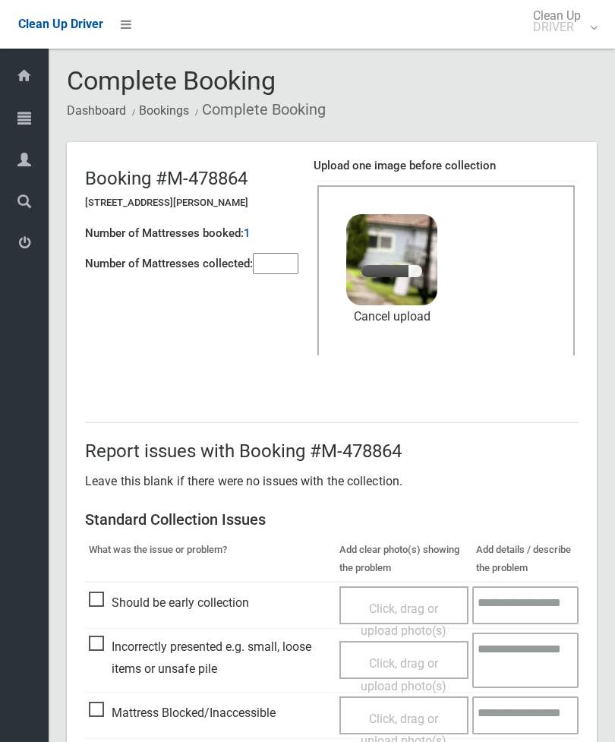
click at [280, 273] on input"] "number" at bounding box center [276, 263] width 46 height 21
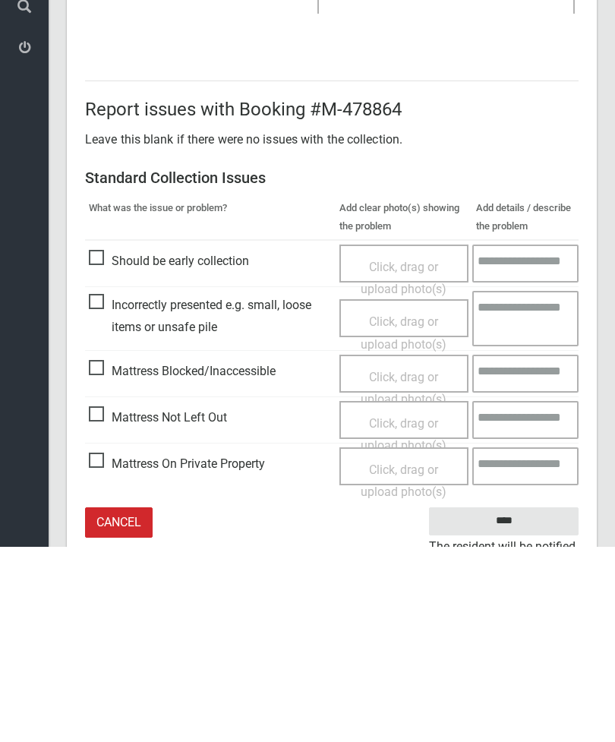
scroll to position [208, 0]
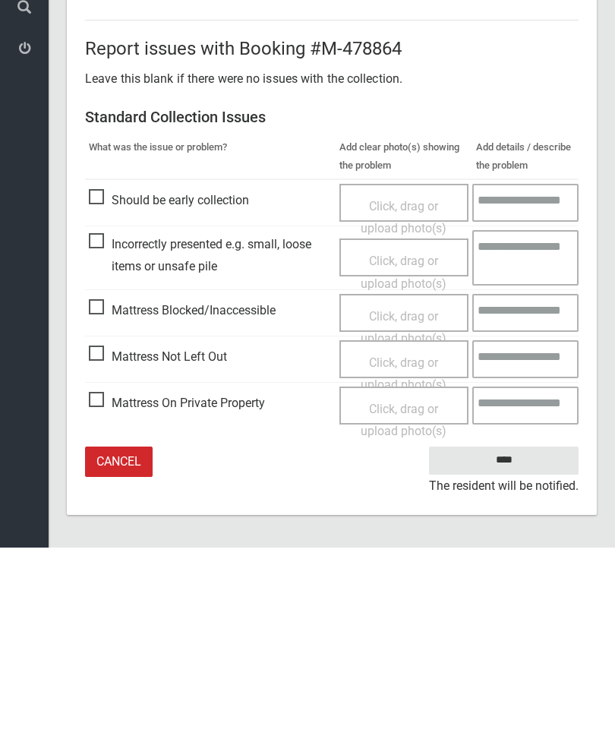
type input"] "*"
click at [504, 641] on input "****" at bounding box center [504, 655] width 150 height 28
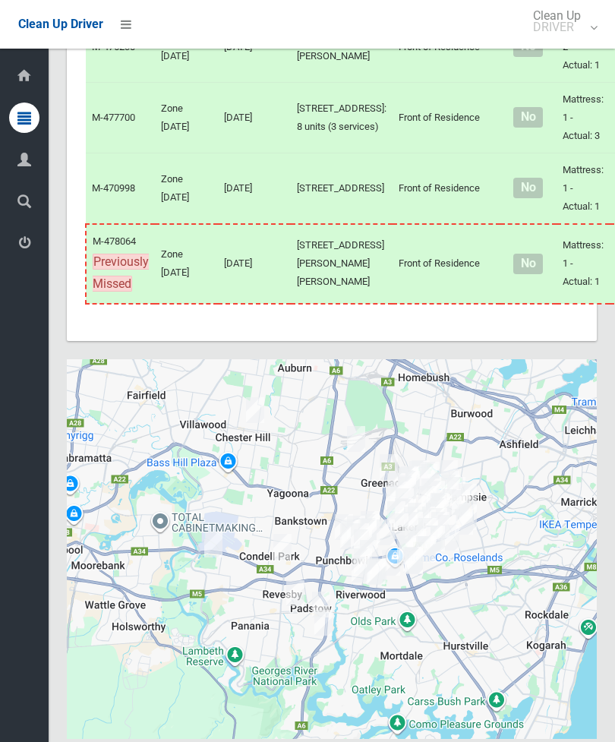
scroll to position [6428, 0]
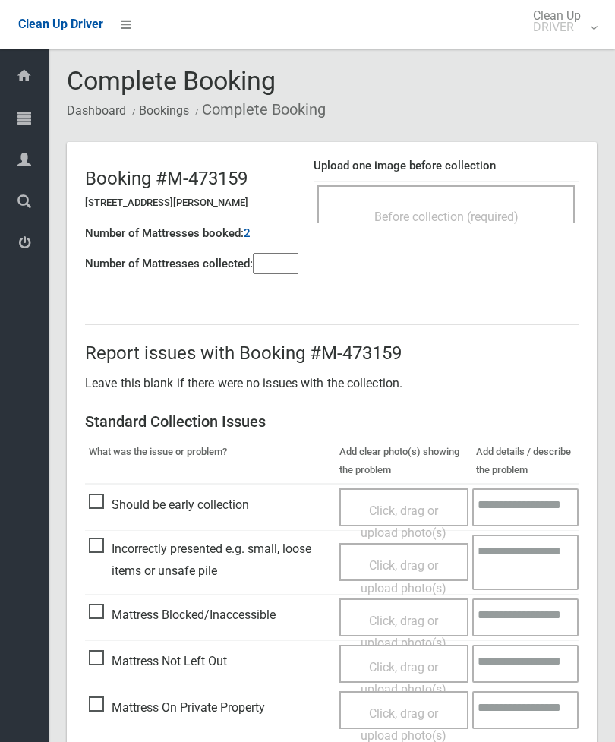
click at [514, 196] on div "Before collection (required)" at bounding box center [447, 204] width 258 height 38
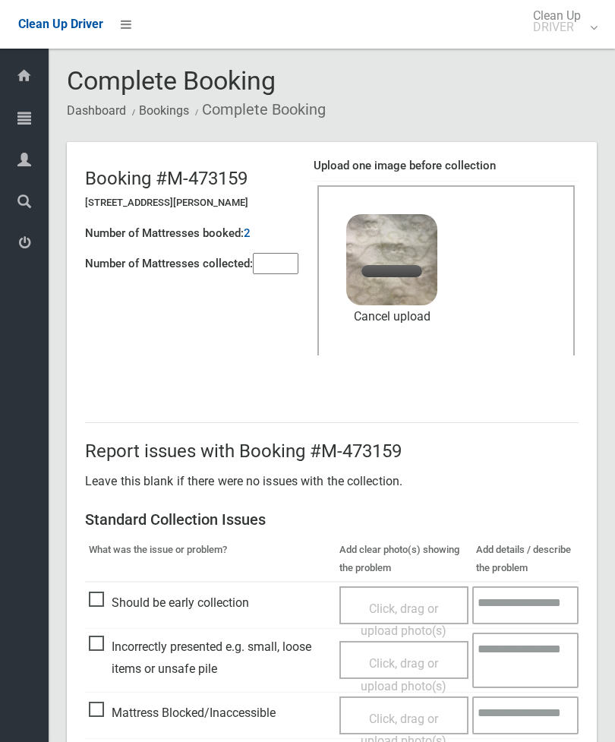
click at [278, 262] on input"] "number" at bounding box center [276, 263] width 46 height 21
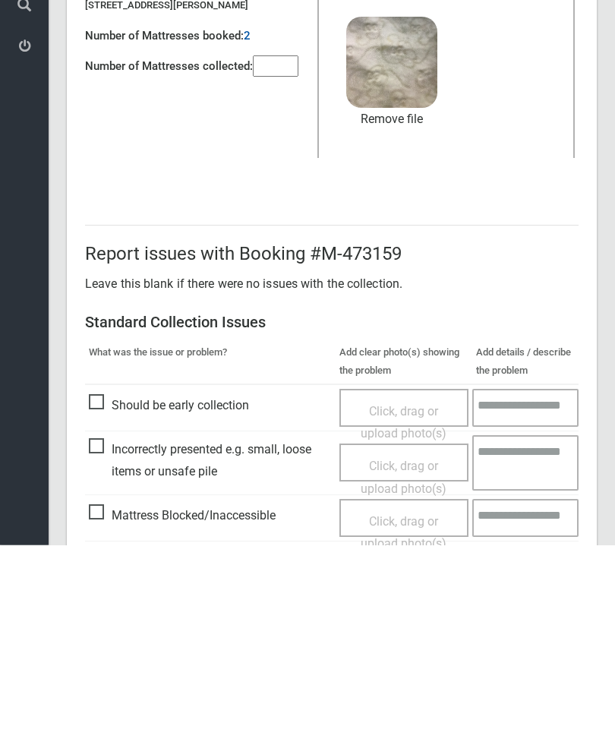
scroll to position [208, 0]
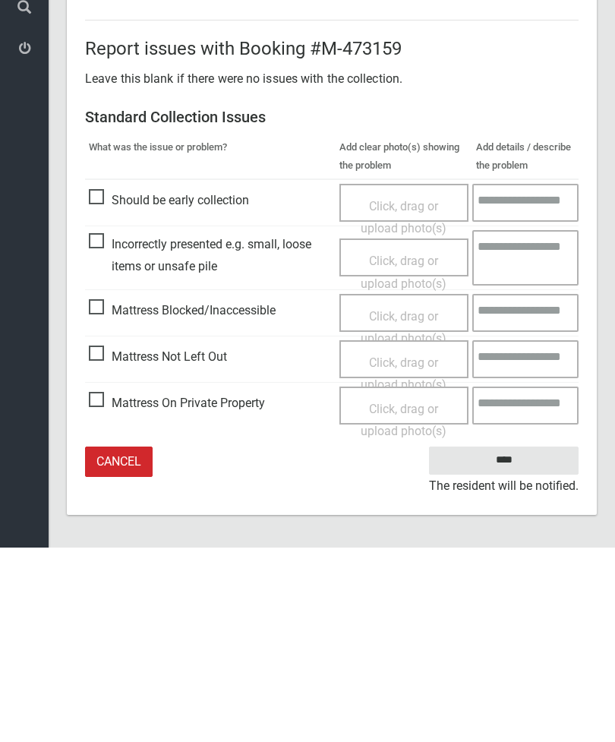
type input"] "*"
click at [514, 641] on input "****" at bounding box center [504, 655] width 150 height 28
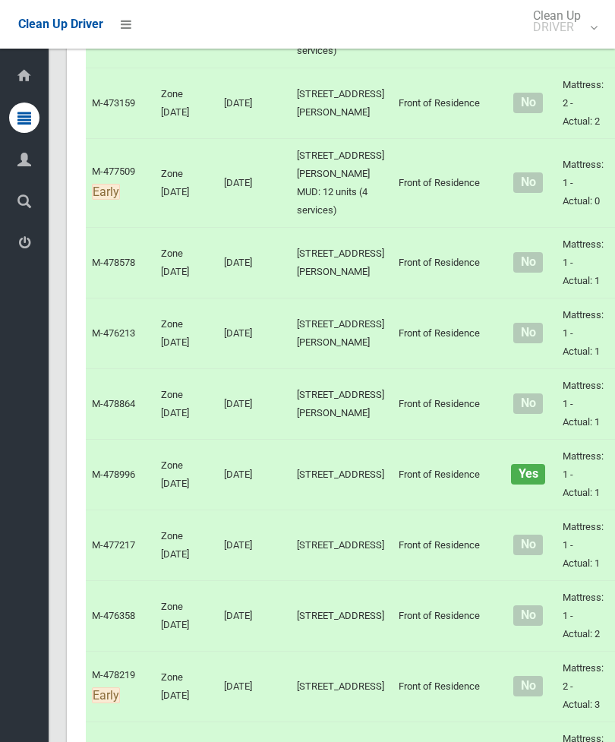
scroll to position [4540, 0]
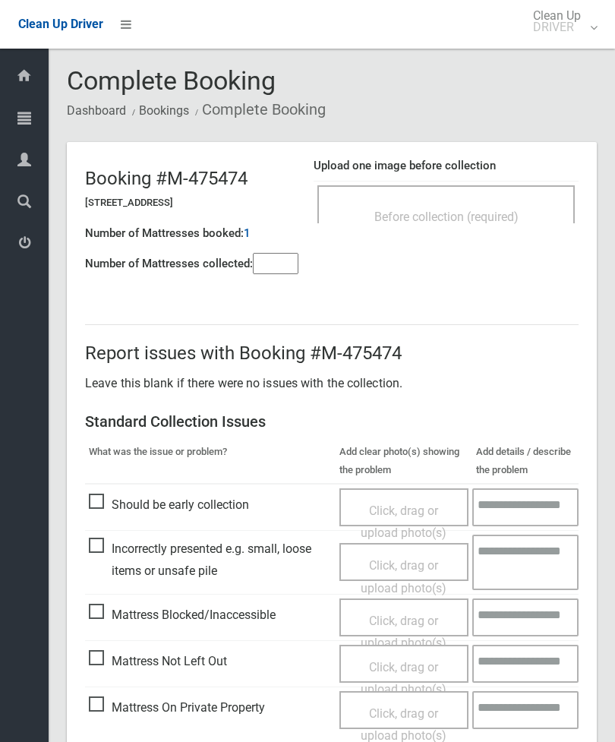
click at [506, 204] on div "Before collection (required)" at bounding box center [446, 216] width 224 height 28
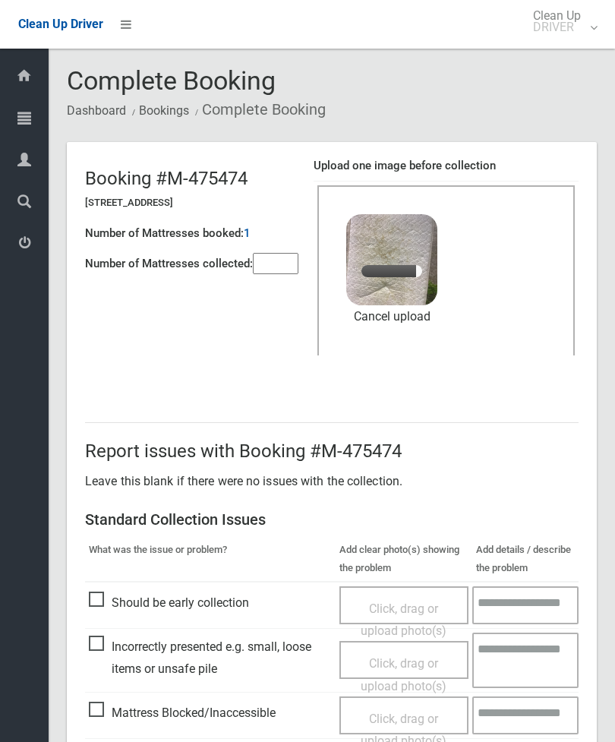
click at [286, 253] on input"] "number" at bounding box center [276, 263] width 46 height 21
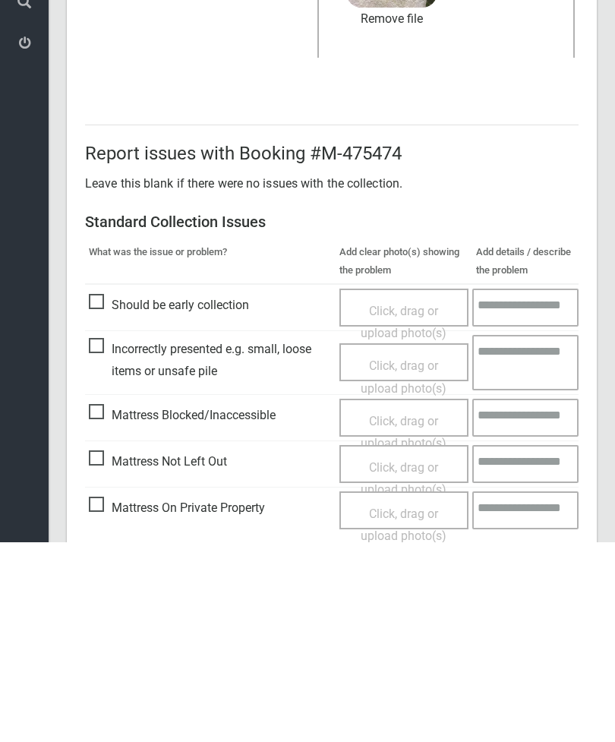
scroll to position [208, 0]
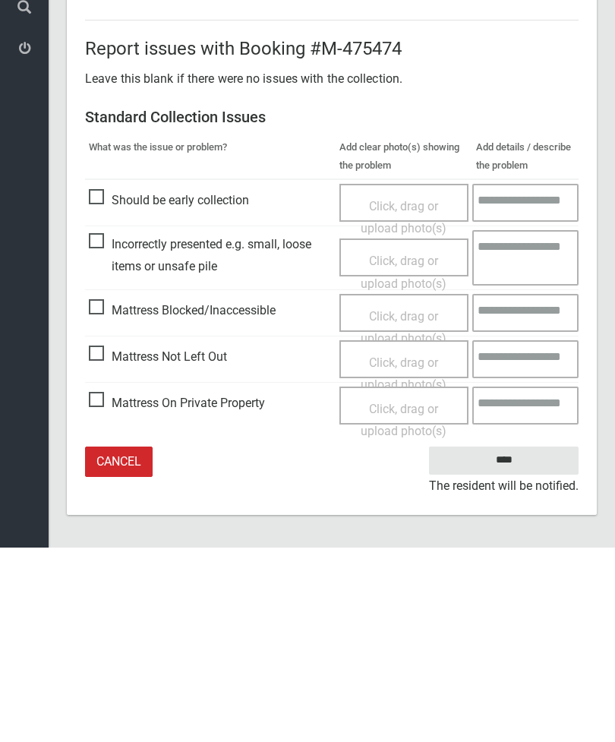
type input"] "*"
click at [501, 641] on input "****" at bounding box center [504, 655] width 150 height 28
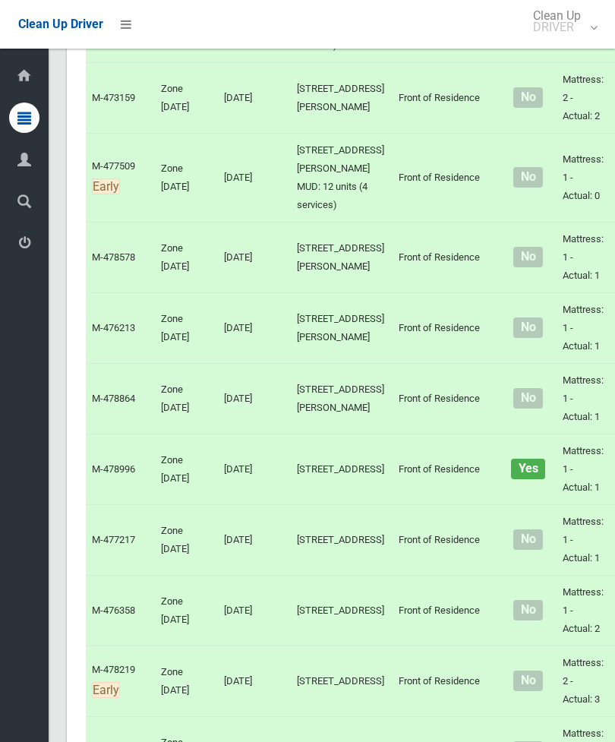
scroll to position [4527, 0]
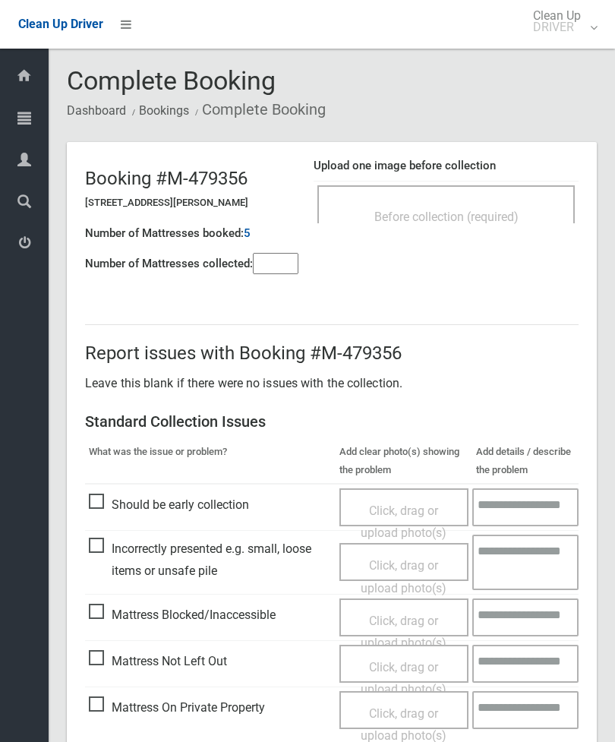
click at [510, 223] on span "Before collection (required)" at bounding box center [447, 217] width 144 height 14
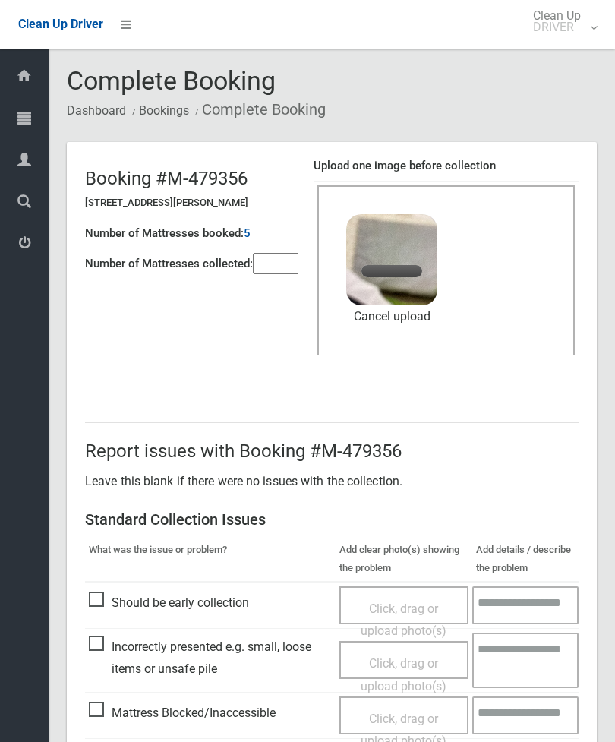
click at [287, 264] on input"] "number" at bounding box center [276, 263] width 46 height 21
type input"] "*"
click at [416, 322] on link "Remove file" at bounding box center [391, 316] width 91 height 23
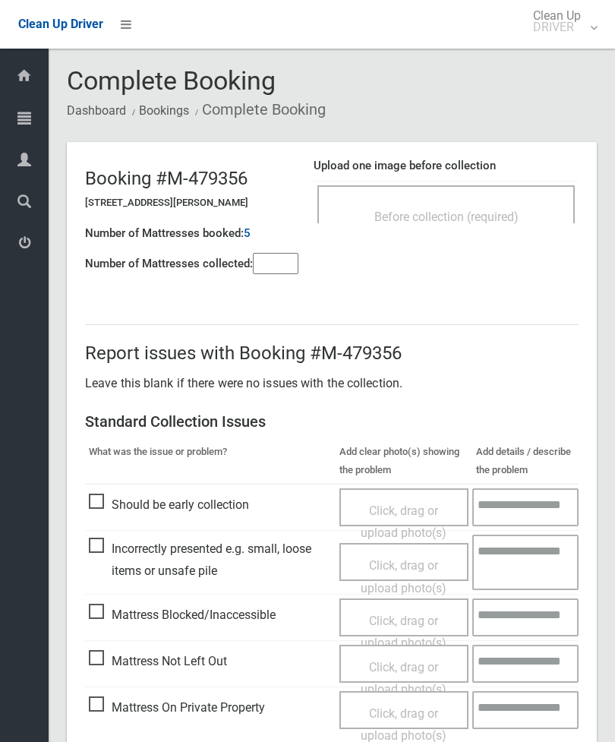
click at [508, 213] on span "Before collection (required)" at bounding box center [447, 217] width 144 height 14
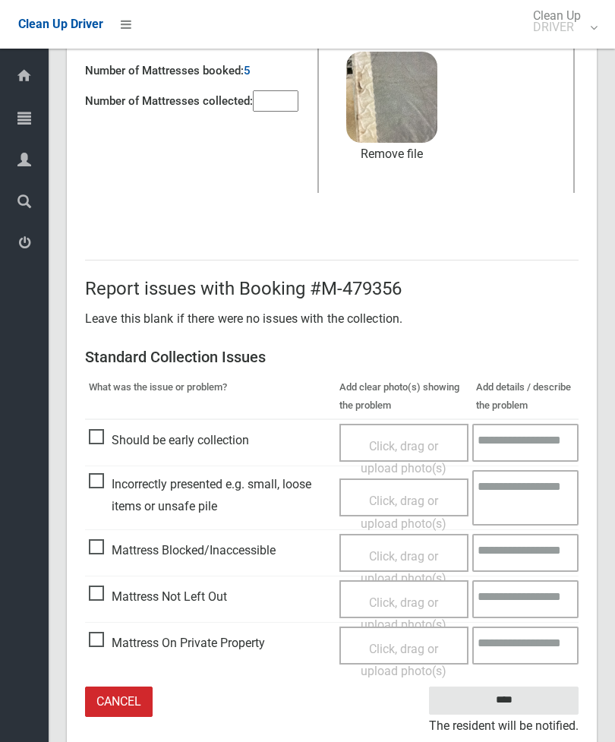
scroll to position [160, 0]
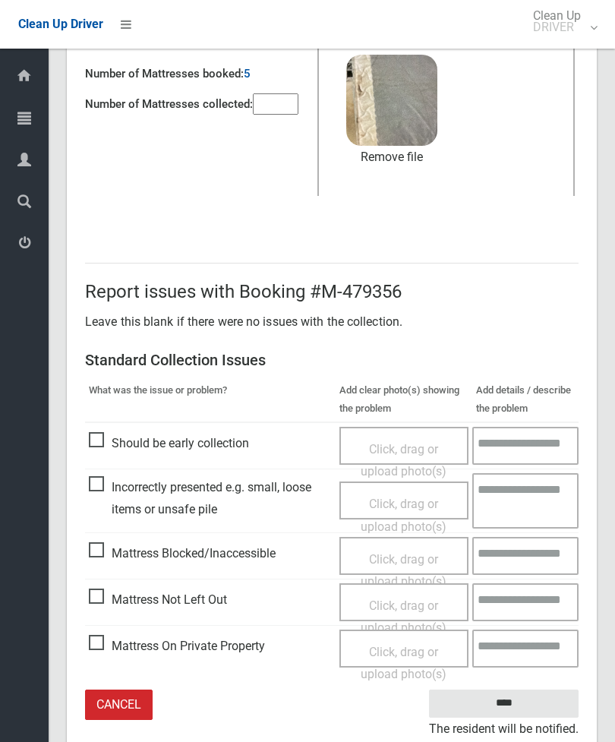
click at [516, 704] on input "****" at bounding box center [504, 704] width 150 height 28
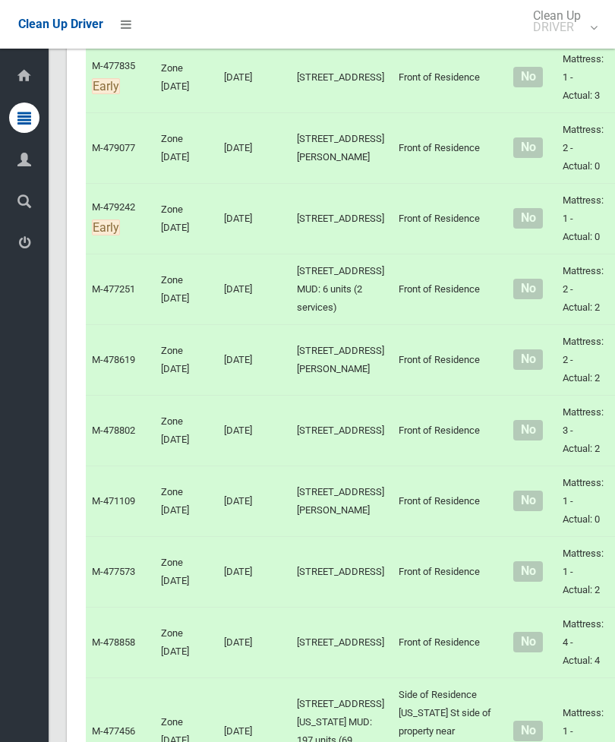
scroll to position [5502, 0]
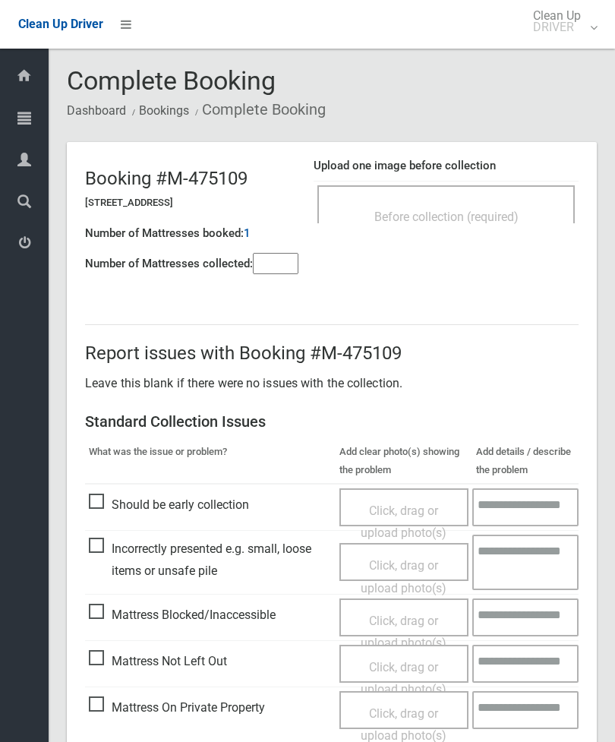
click at [487, 199] on div "Before collection (required)" at bounding box center [447, 204] width 258 height 38
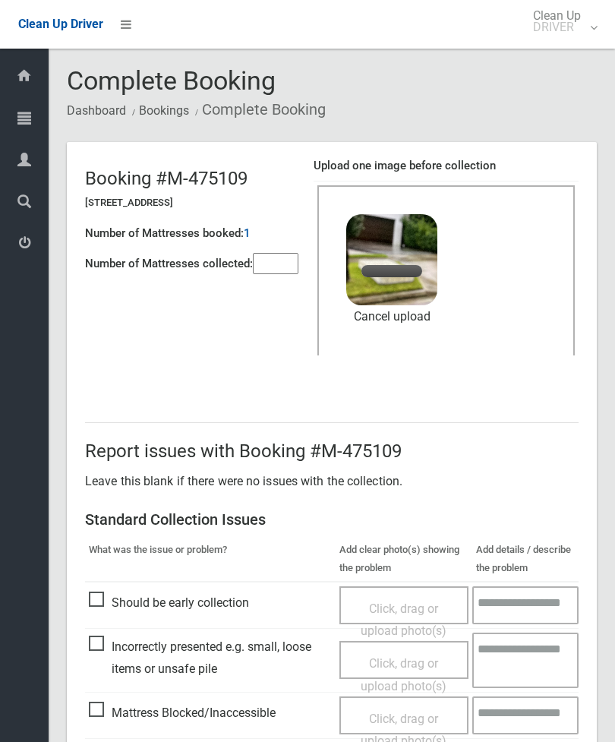
click at [286, 239] on div "Number of Mattresses booked: 1" at bounding box center [191, 233] width 213 height 31
click at [287, 263] on input"] "number" at bounding box center [276, 263] width 46 height 21
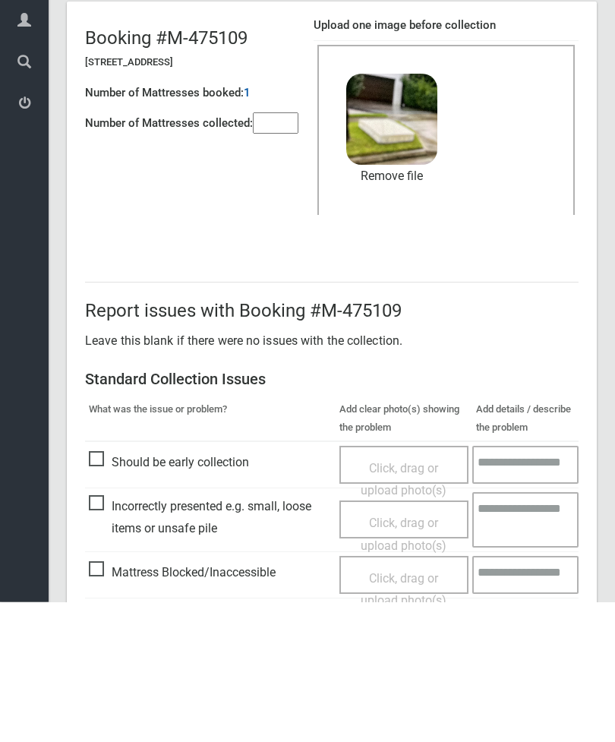
scroll to position [208, 0]
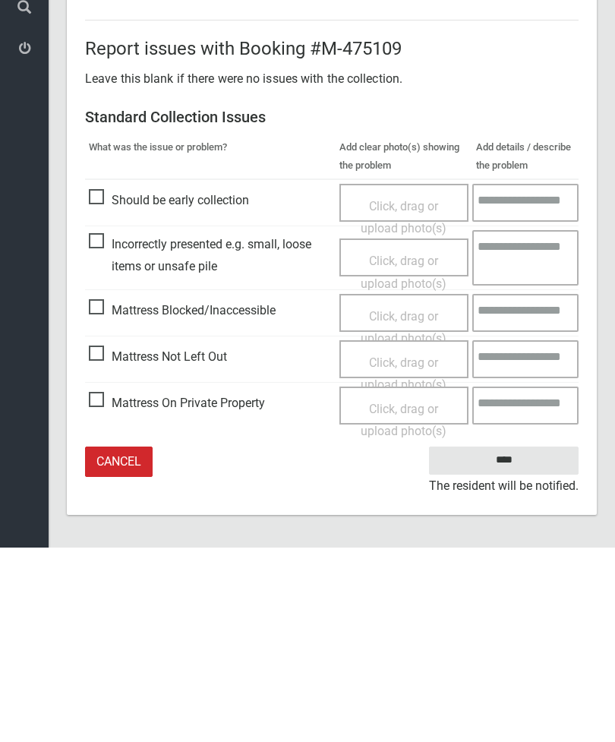
type input"] "*"
click at [520, 641] on input "****" at bounding box center [504, 655] width 150 height 28
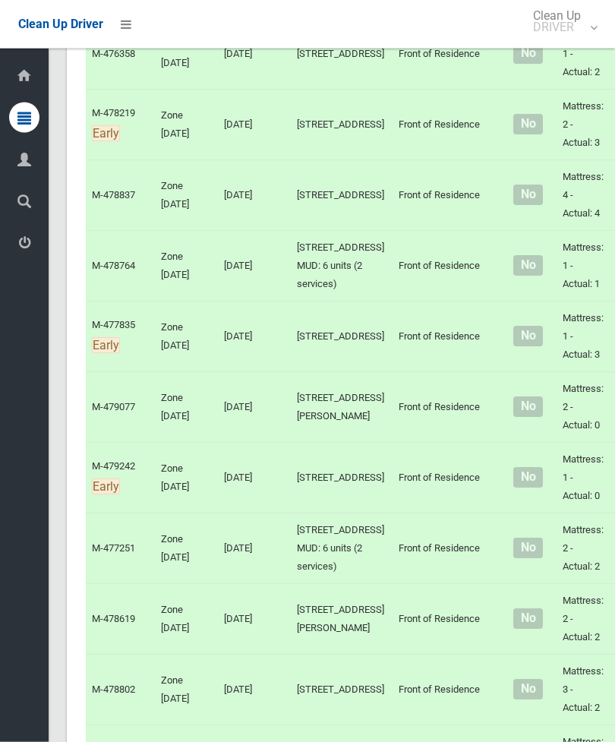
scroll to position [5170, 0]
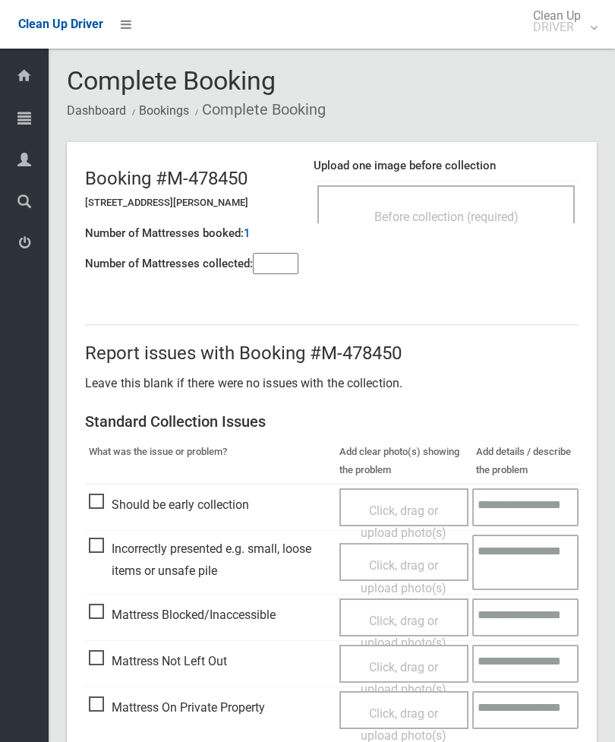
click at [501, 196] on div "Before collection (required)" at bounding box center [447, 204] width 258 height 38
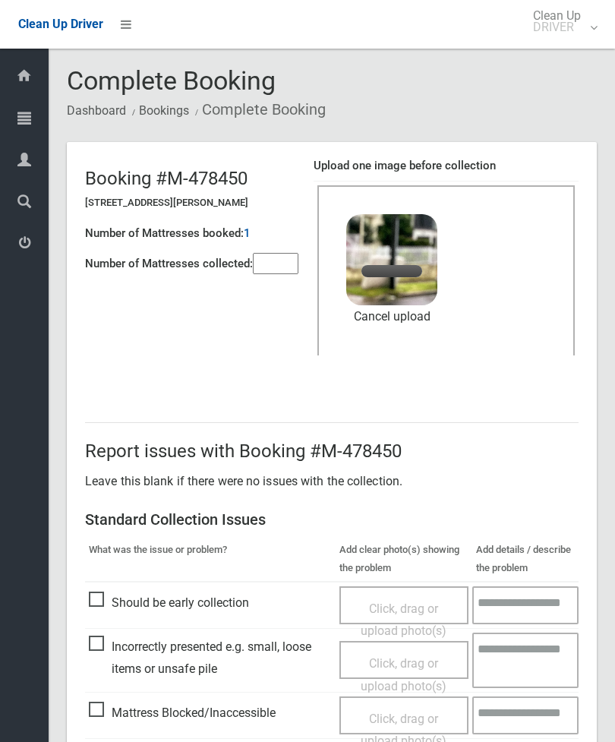
click at [283, 271] on input"] "number" at bounding box center [276, 263] width 46 height 21
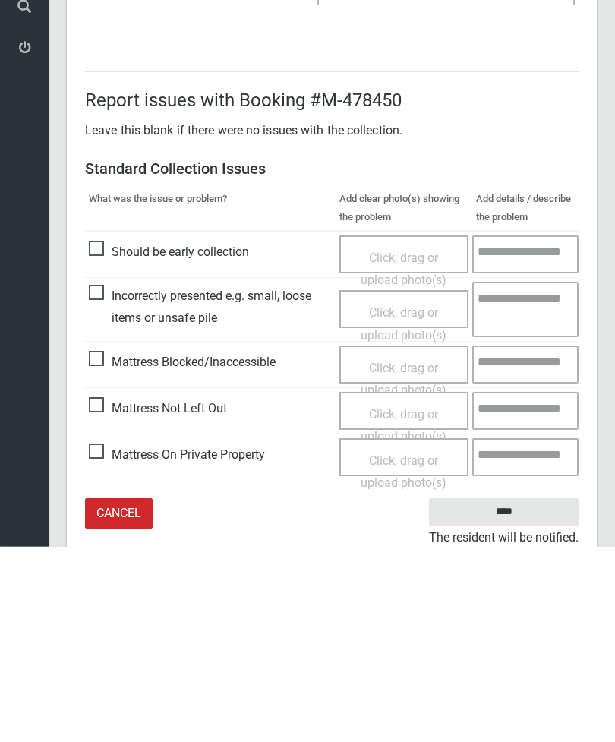
scroll to position [208, 0]
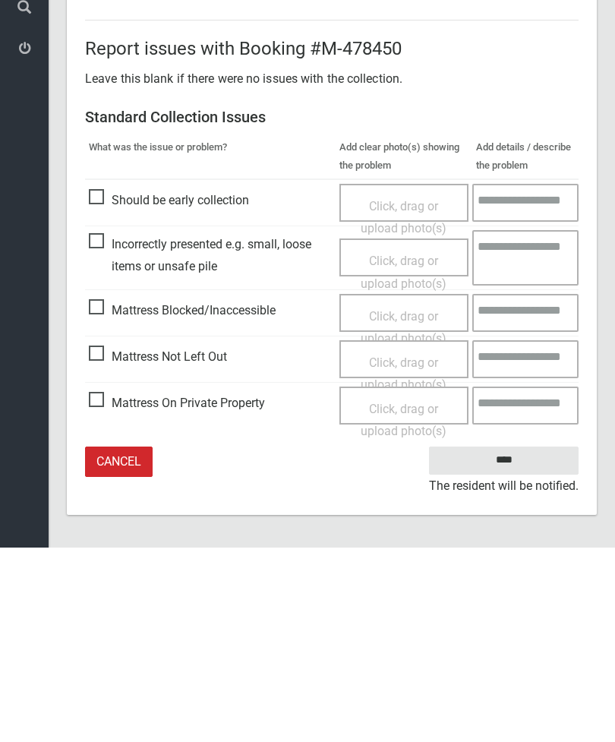
type input"] "*"
click at [511, 641] on input "****" at bounding box center [504, 655] width 150 height 28
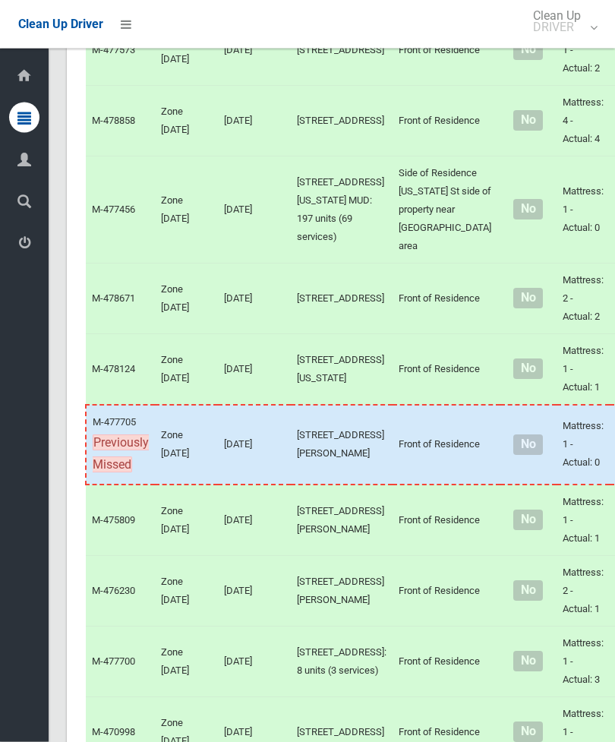
scroll to position [5885, 0]
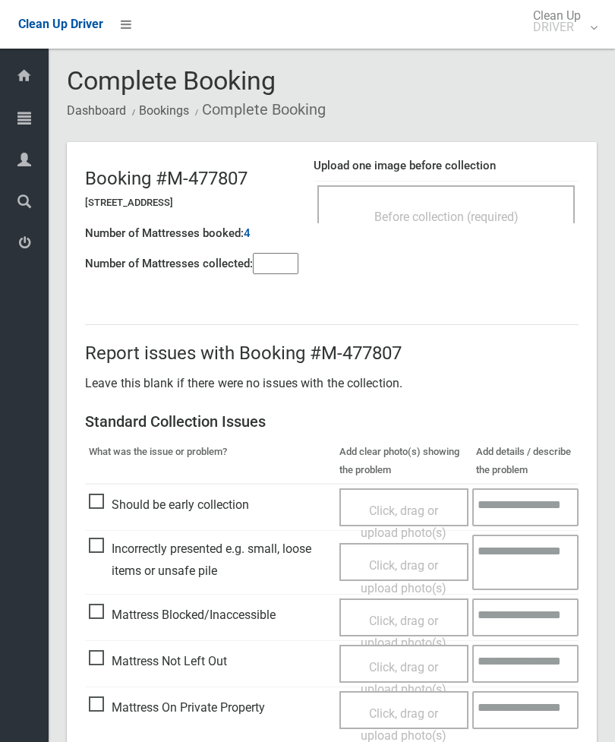
click at [482, 210] on span "Before collection (required)" at bounding box center [447, 217] width 144 height 14
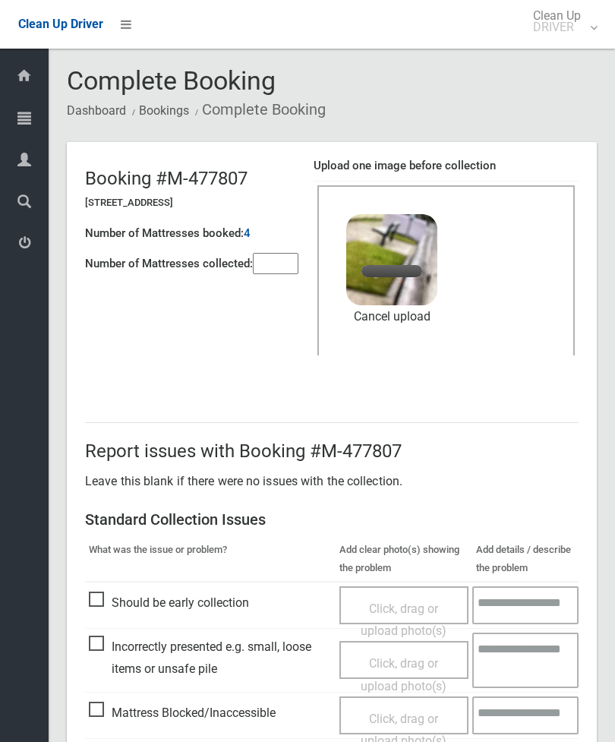
click at [289, 264] on input"] "number" at bounding box center [276, 263] width 46 height 21
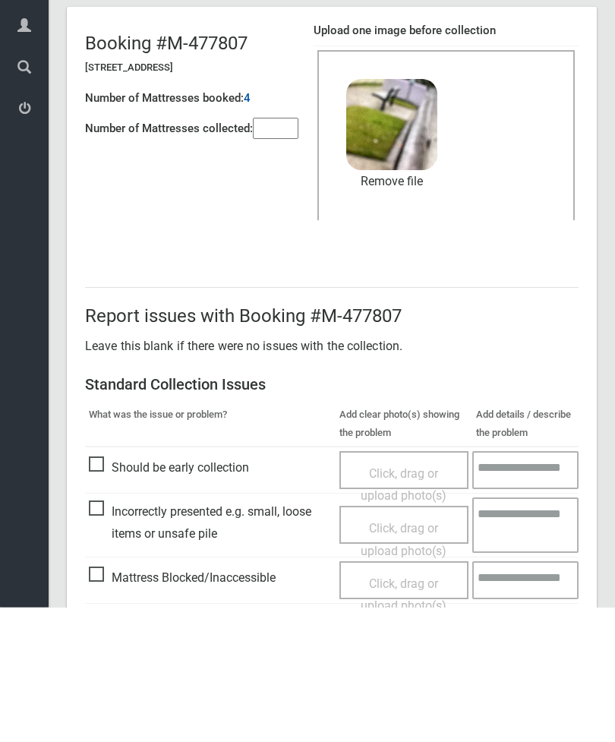
scroll to position [208, 0]
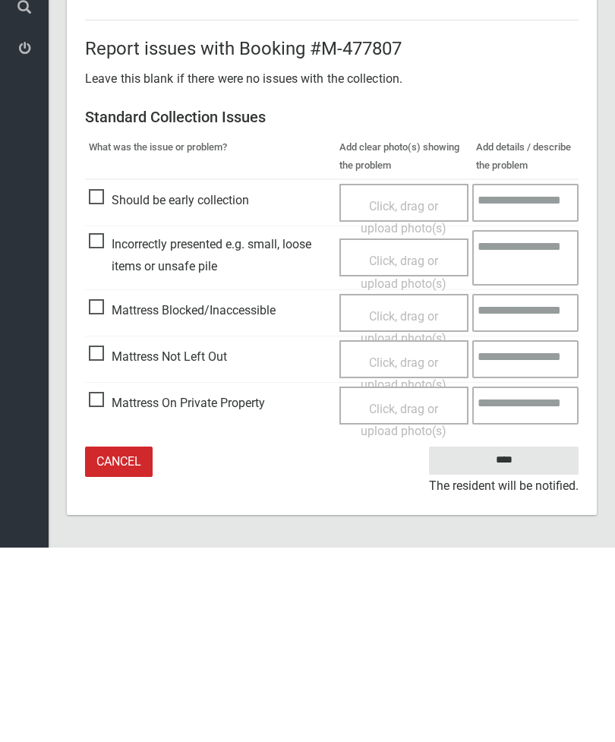
type input"] "*"
click at [510, 641] on input "****" at bounding box center [504, 655] width 150 height 28
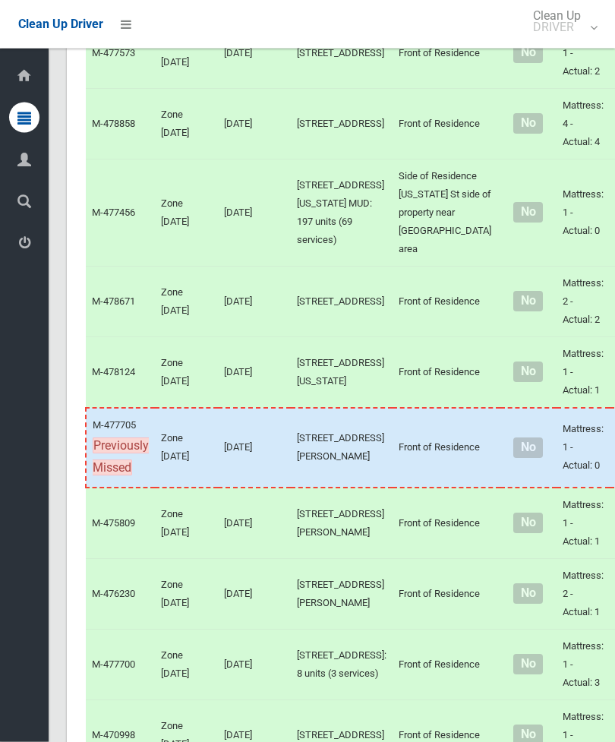
scroll to position [5881, 0]
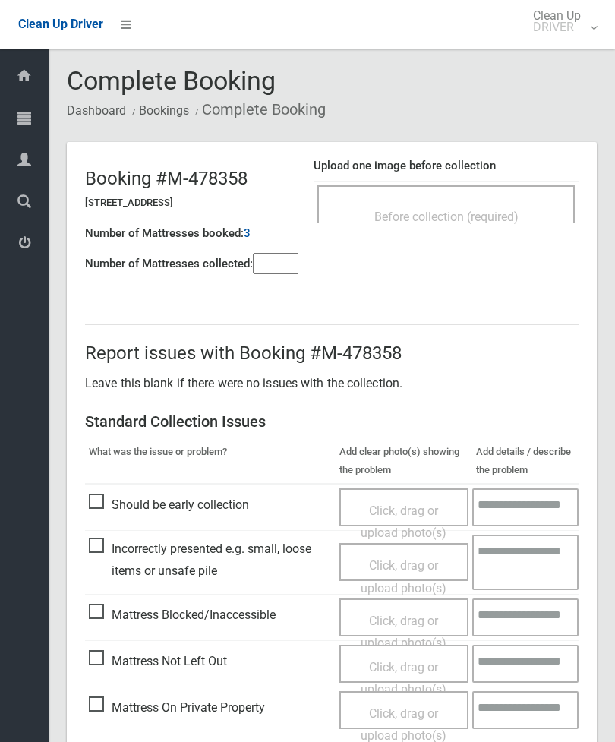
click at [519, 210] on span "Before collection (required)" at bounding box center [447, 217] width 144 height 14
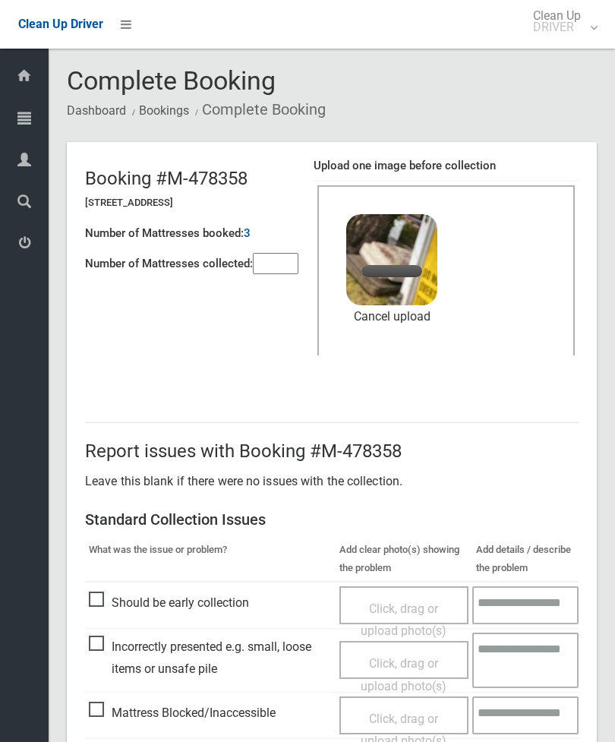
click at [289, 271] on input"] "number" at bounding box center [276, 263] width 46 height 21
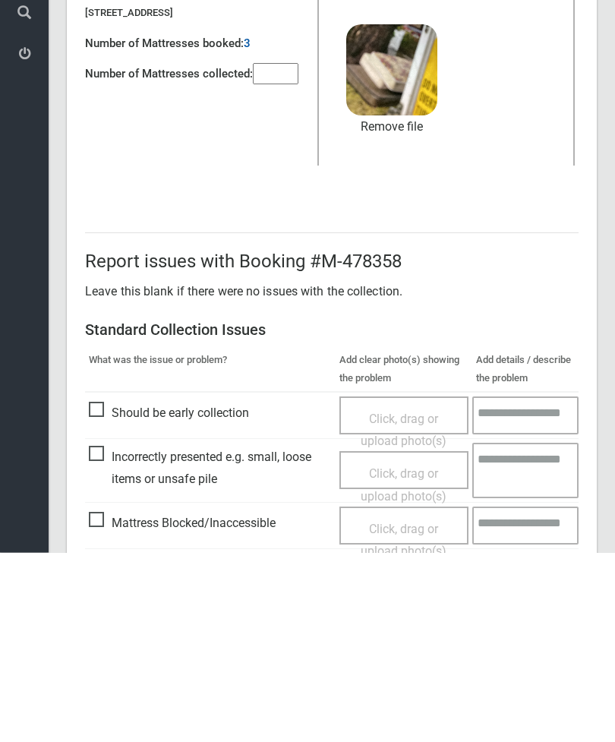
scroll to position [208, 0]
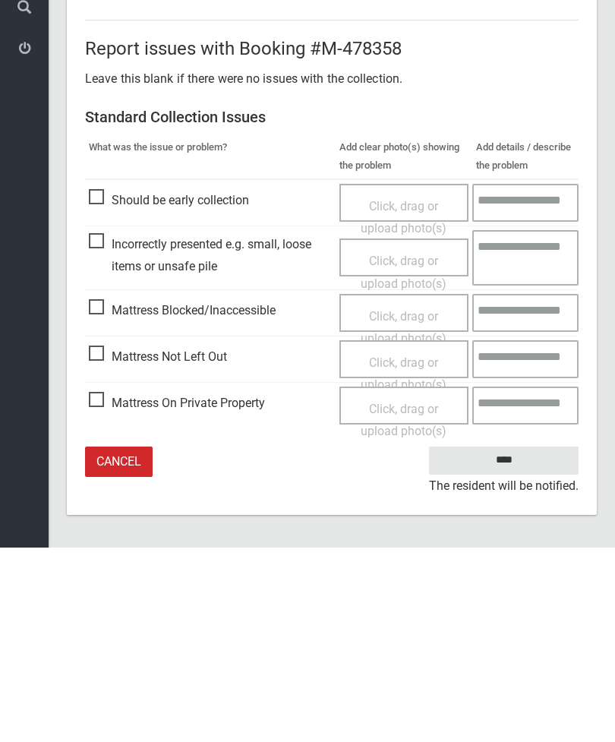
type input"] "*"
click at [508, 641] on input "****" at bounding box center [504, 655] width 150 height 28
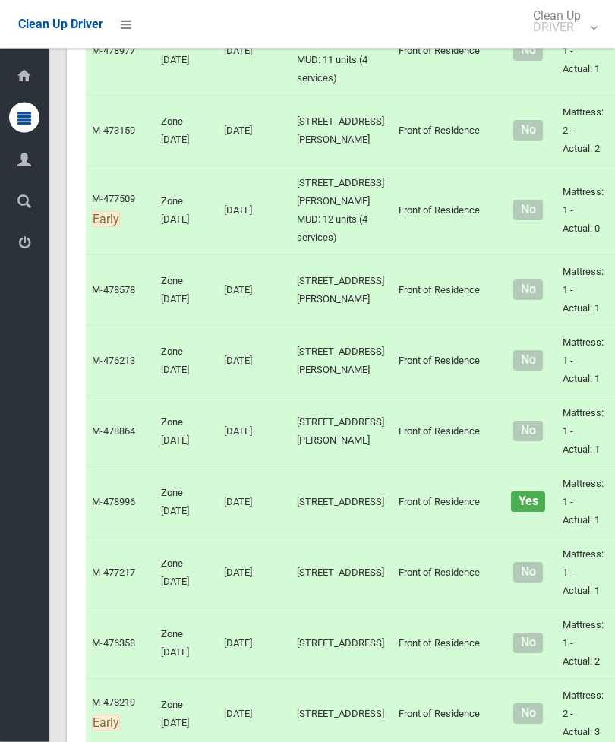
scroll to position [4514, 0]
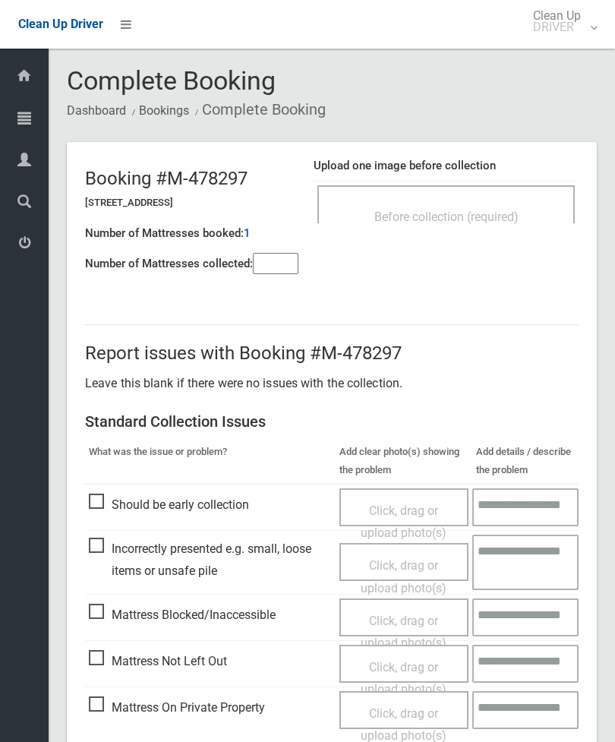
click at [276, 264] on input"] "number" at bounding box center [276, 263] width 46 height 21
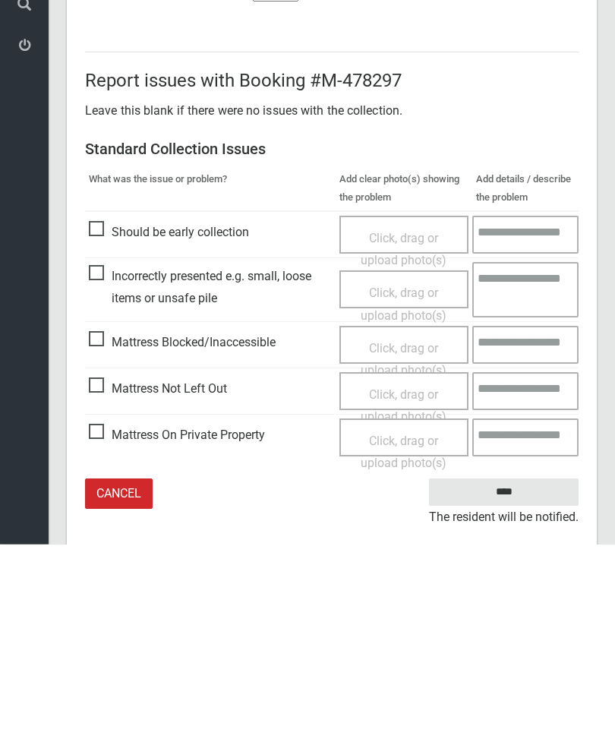
scroll to position [109, 0]
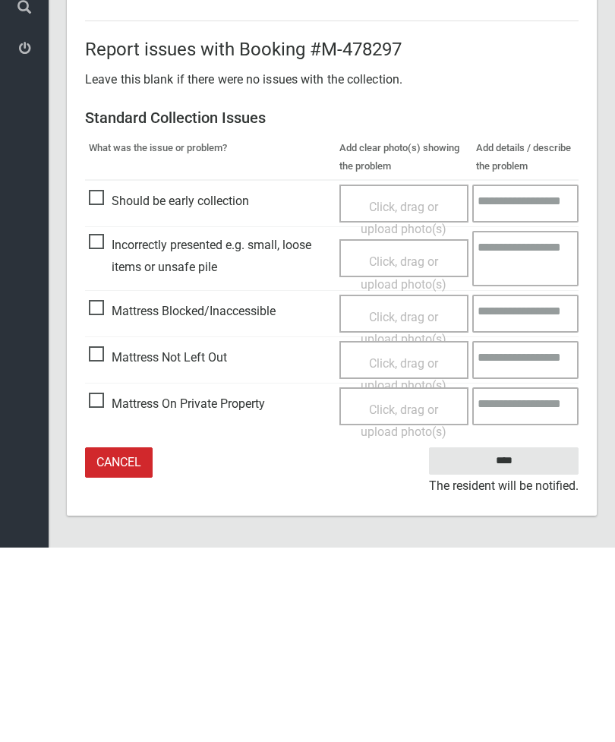
type input"] "*"
click at [109, 541] on span "Mattress Not Left Out" at bounding box center [158, 552] width 138 height 23
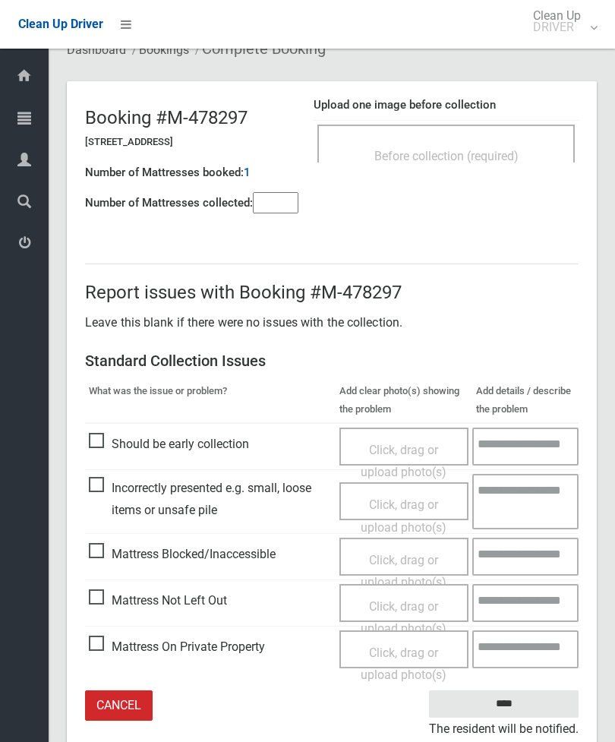
click at [413, 607] on span "Click, drag or upload photo(s)" at bounding box center [404, 617] width 86 height 37
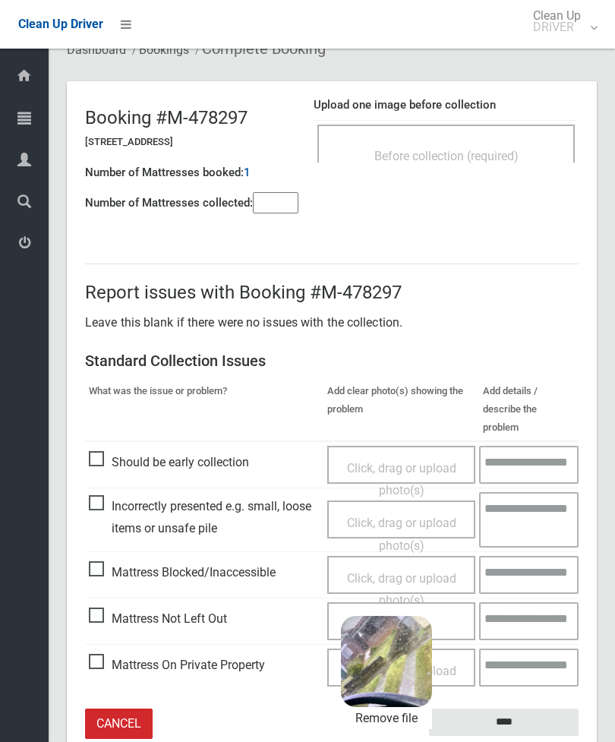
click at [553, 709] on input "****" at bounding box center [504, 723] width 150 height 28
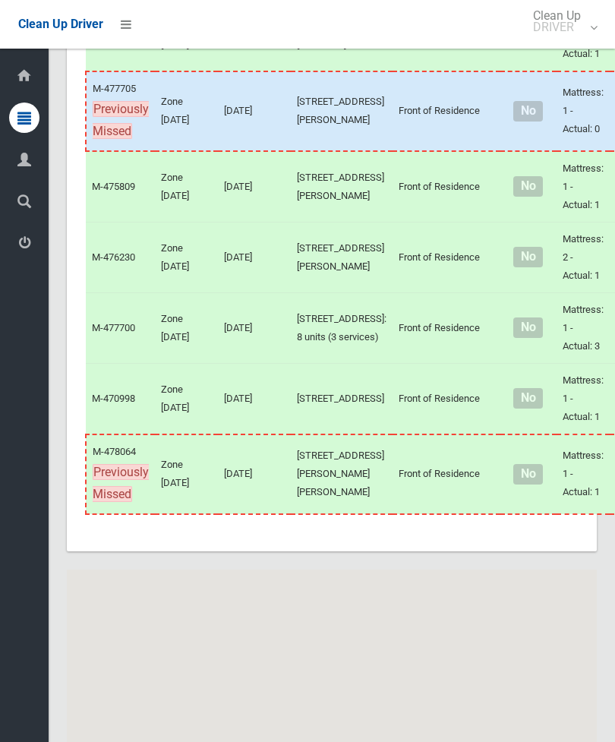
scroll to position [6229, 0]
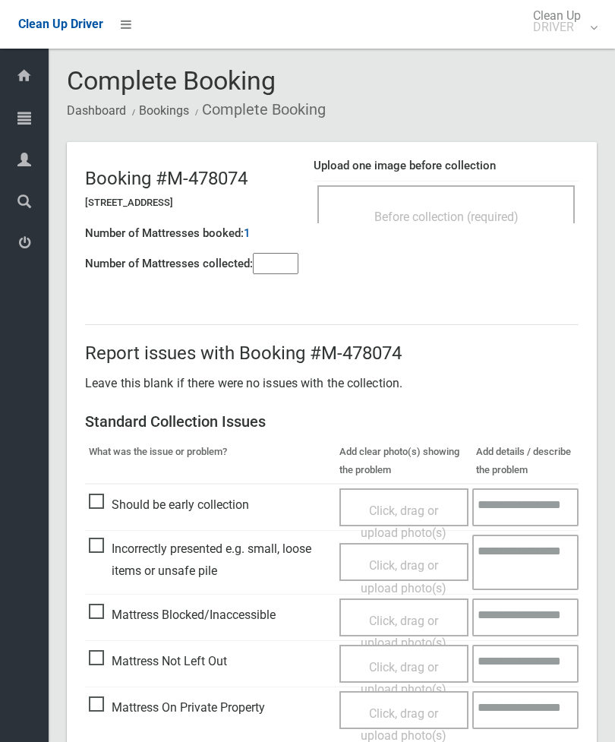
click at [277, 264] on input"] "number" at bounding box center [276, 263] width 46 height 21
type input"] "*"
click at [488, 185] on div "Before collection (required)" at bounding box center [447, 204] width 258 height 38
click at [106, 660] on span "Mattress Not Left Out" at bounding box center [158, 661] width 138 height 23
click at [395, 666] on span "Click, drag or upload photo(s)" at bounding box center [404, 678] width 86 height 37
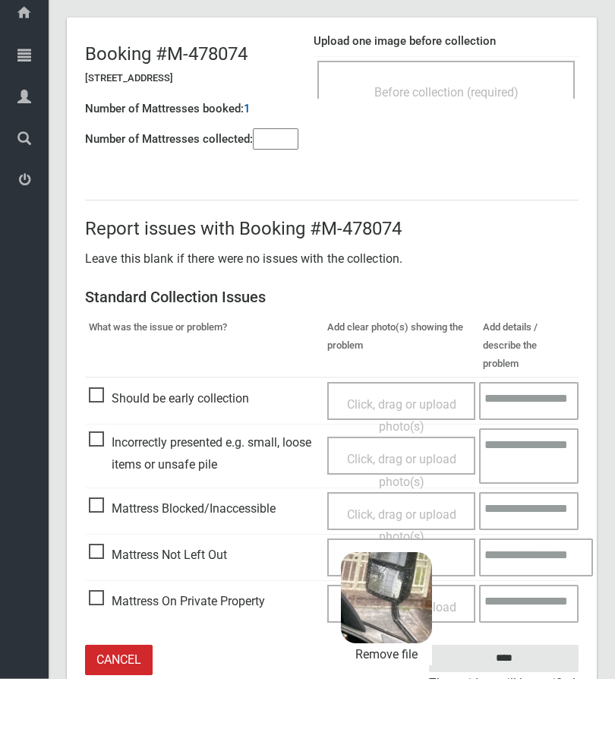
scroll to position [61, 0]
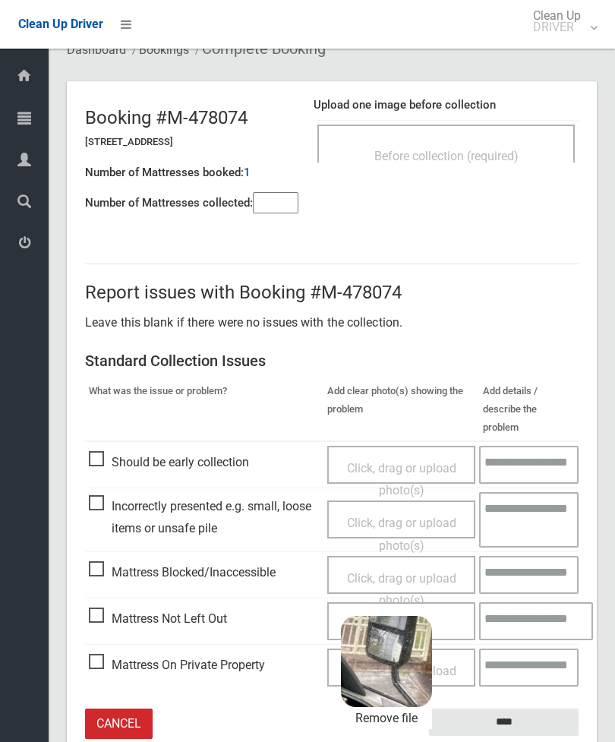
click at [523, 709] on input "****" at bounding box center [504, 723] width 150 height 28
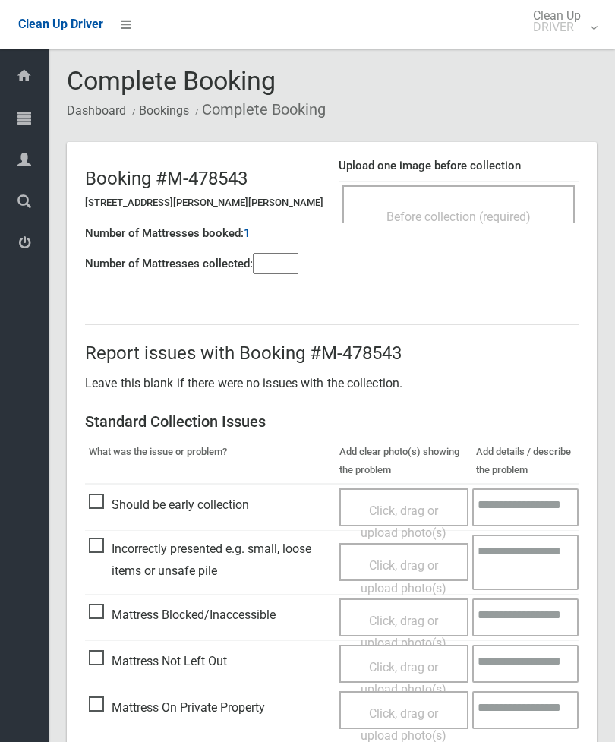
click at [501, 204] on div "Before collection (required)" at bounding box center [458, 216] width 199 height 28
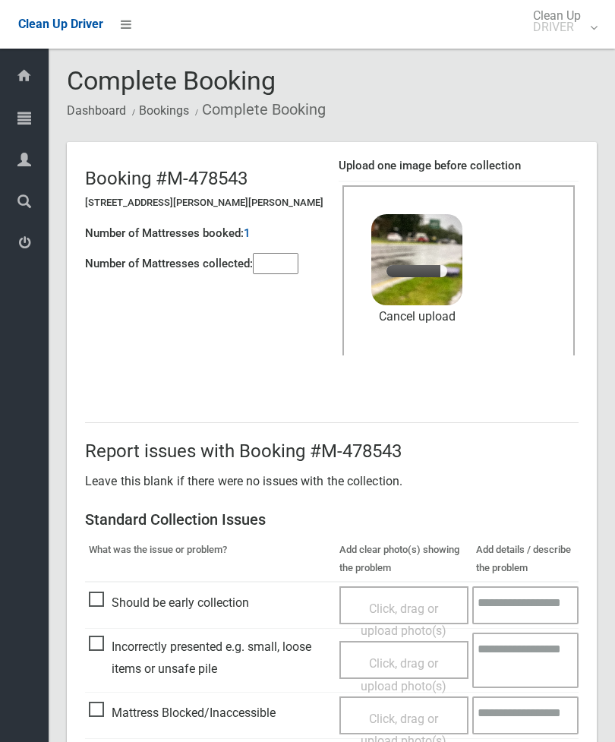
click at [284, 261] on input"] "number" at bounding box center [276, 263] width 46 height 21
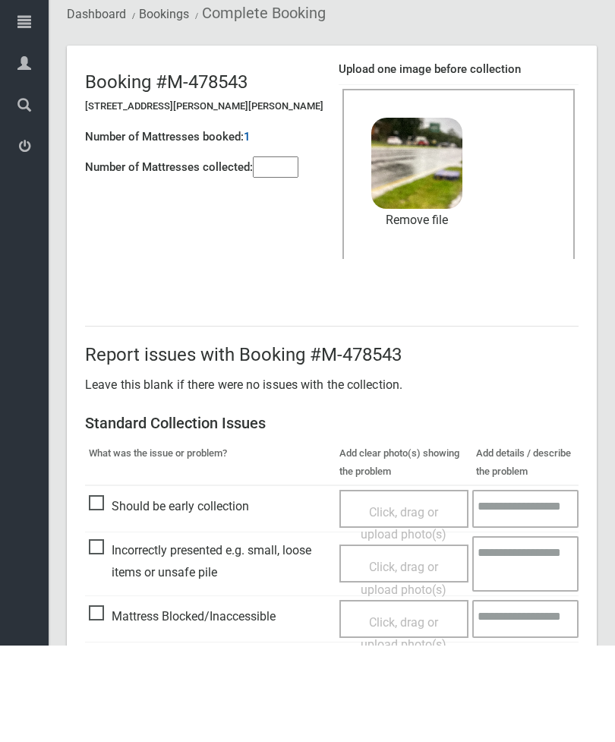
scroll to position [208, 0]
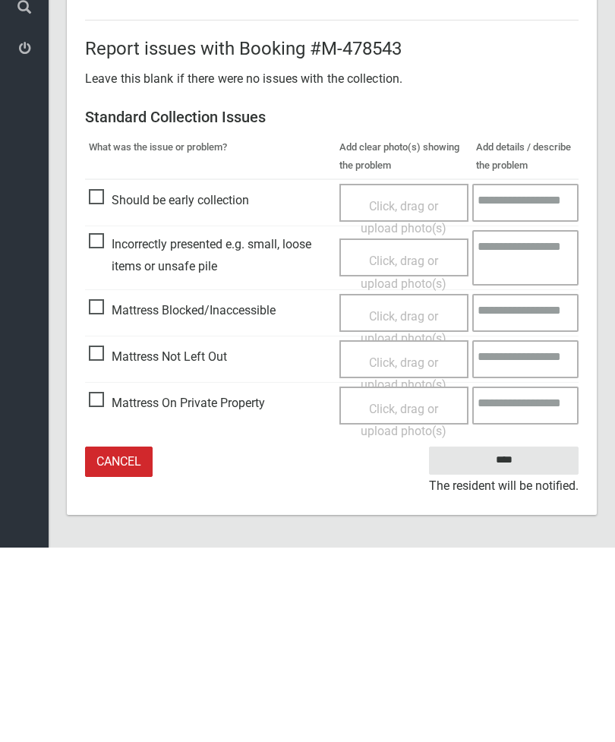
type input"] "*"
click at [521, 641] on input "****" at bounding box center [504, 655] width 150 height 28
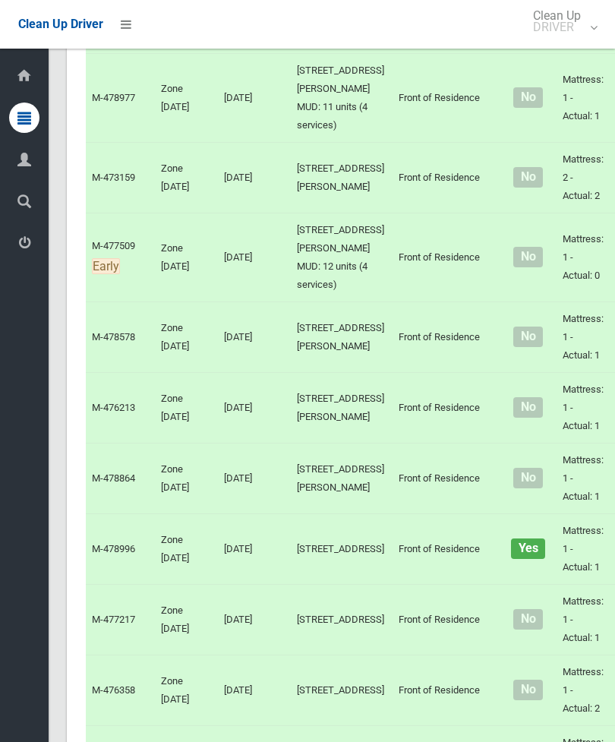
scroll to position [4466, 0]
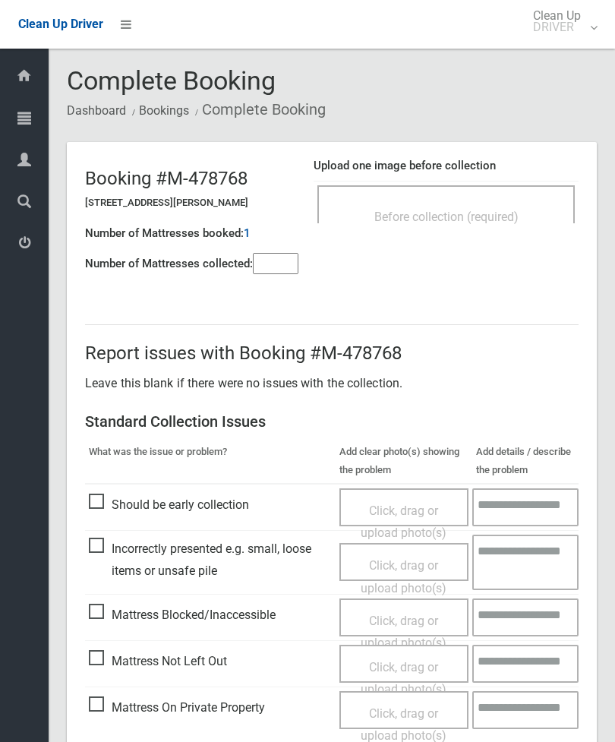
click at [511, 199] on div "Before collection (required)" at bounding box center [447, 204] width 258 height 38
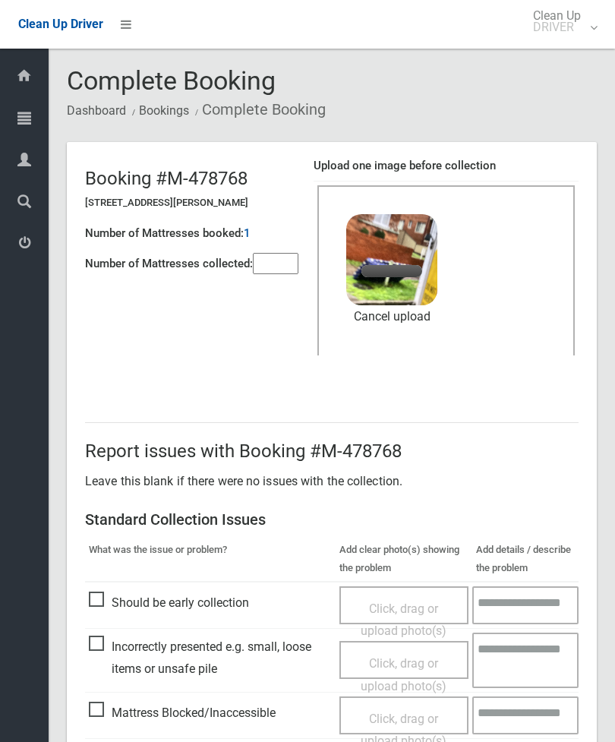
click at [283, 274] on input"] "number" at bounding box center [276, 263] width 46 height 21
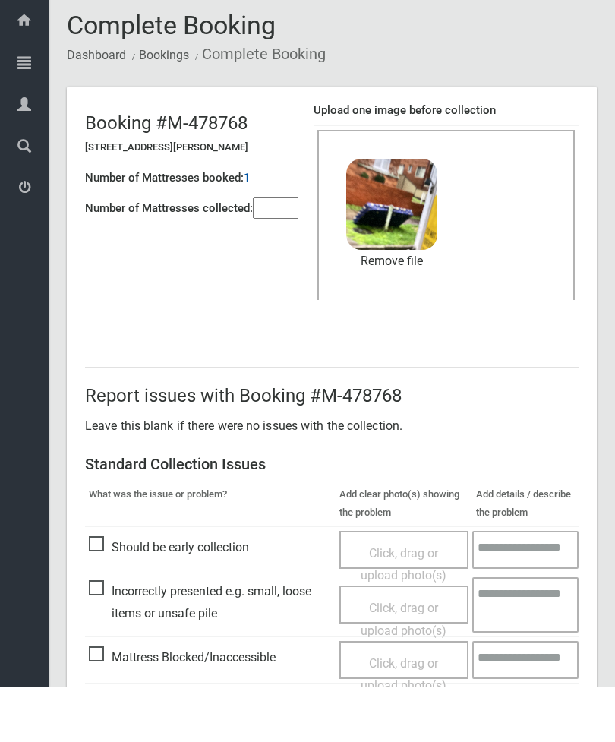
scroll to position [208, 0]
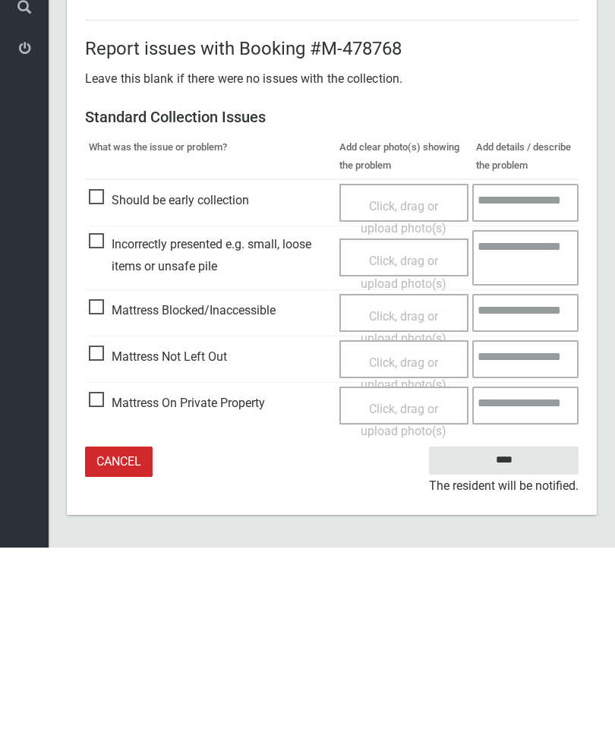
type input"] "*"
click at [520, 641] on input "****" at bounding box center [504, 655] width 150 height 28
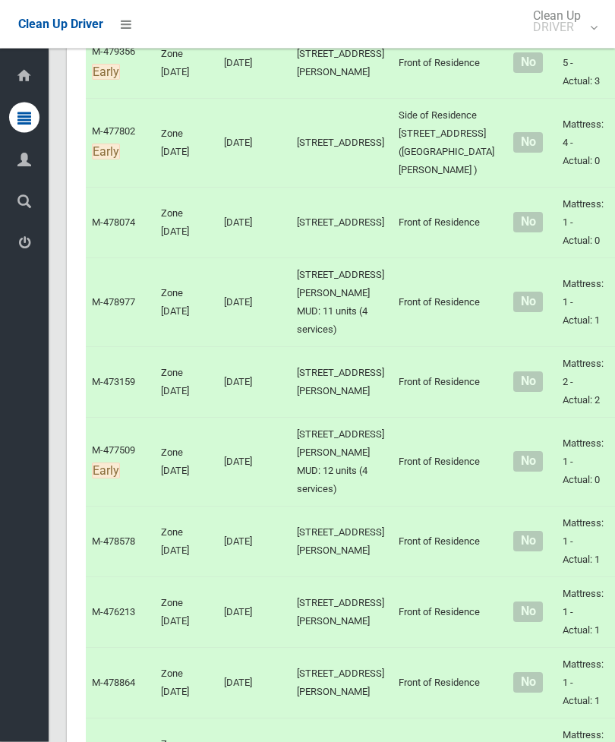
scroll to position [4262, 0]
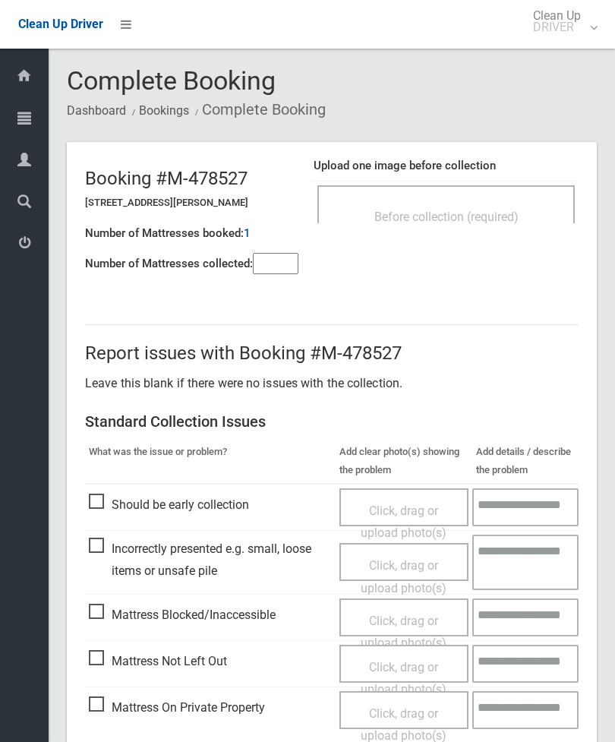
click at [286, 258] on input"] "number" at bounding box center [276, 263] width 46 height 21
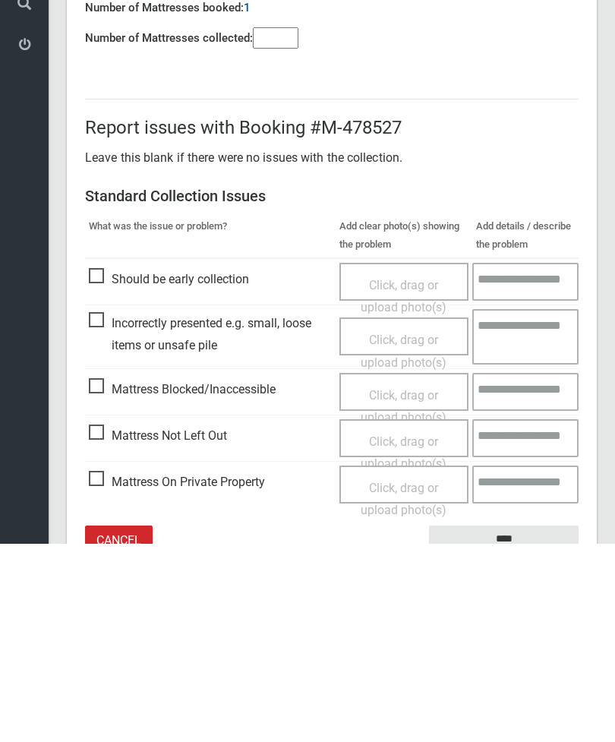
scroll to position [109, 0]
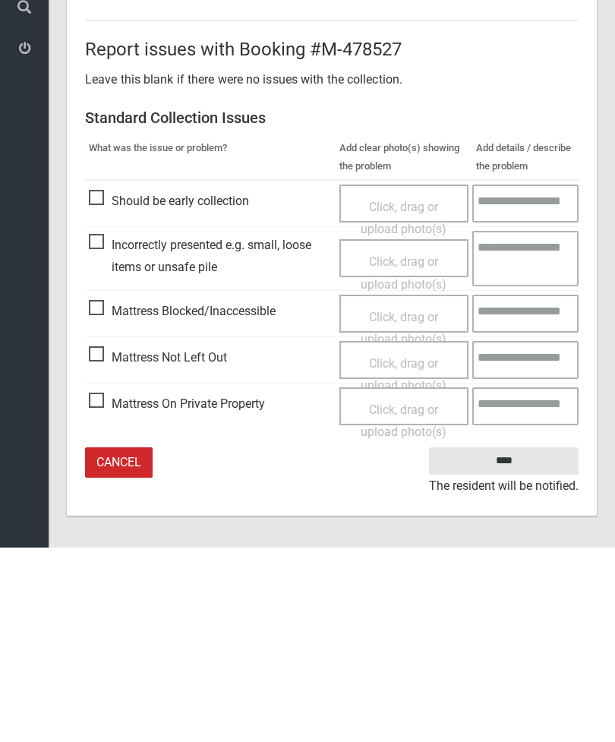
type input"] "*"
click at [103, 495] on span "Mattress Blocked/Inaccessible" at bounding box center [182, 506] width 187 height 23
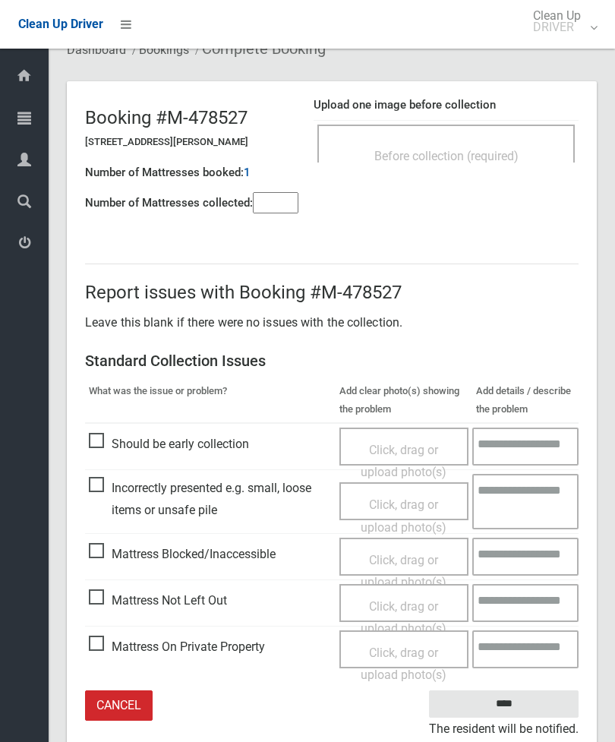
click at [419, 562] on span "Click, drag or upload photo(s)" at bounding box center [404, 571] width 86 height 37
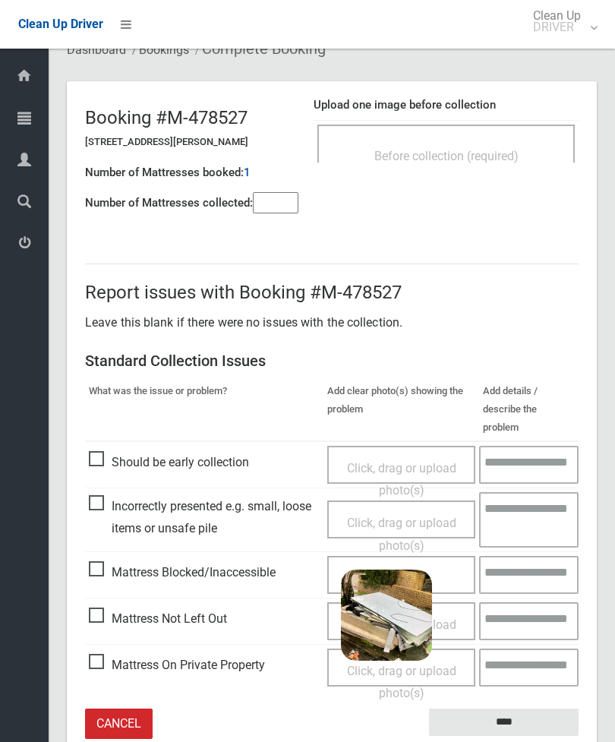
click at [538, 709] on input "****" at bounding box center [504, 723] width 150 height 28
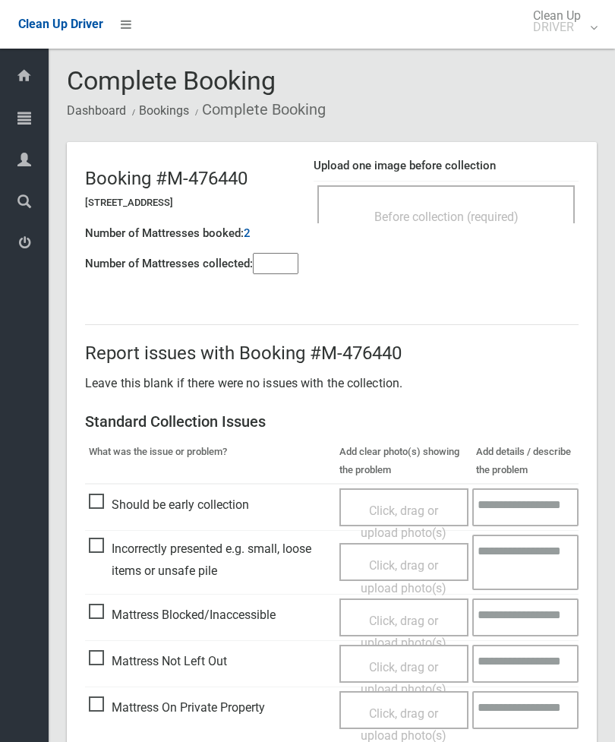
click at [509, 189] on div "Before collection (required)" at bounding box center [447, 204] width 258 height 38
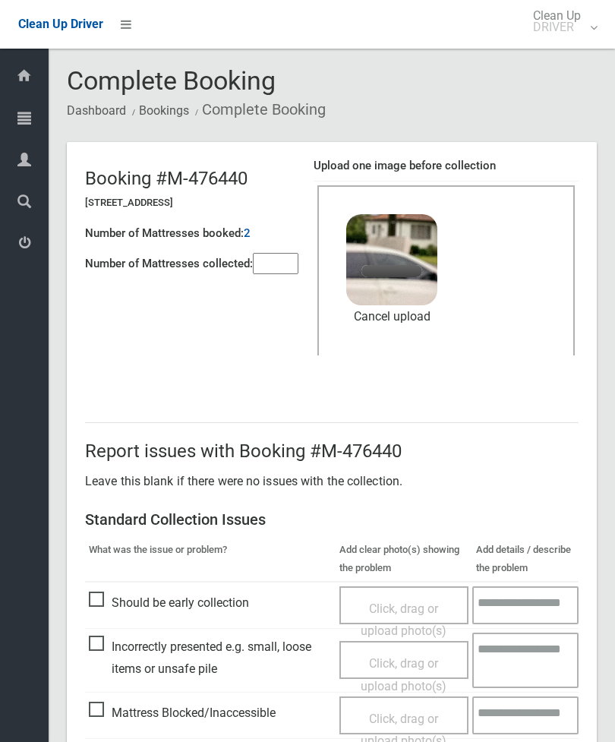
click at [277, 269] on input"] "number" at bounding box center [276, 263] width 46 height 21
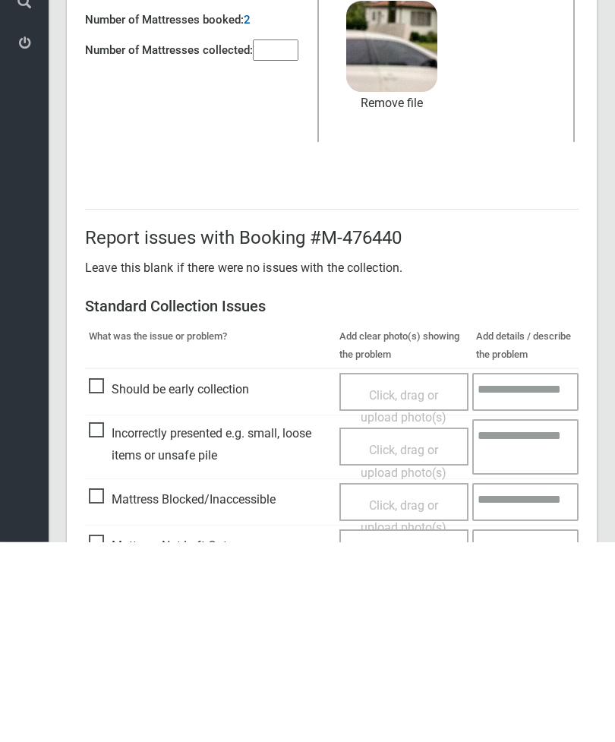
scroll to position [208, 0]
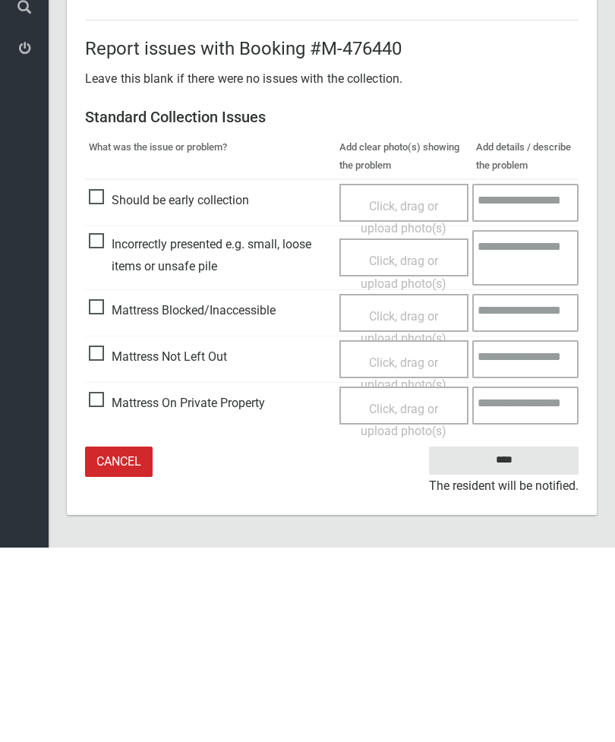
type input"] "*"
click at [514, 641] on input "****" at bounding box center [504, 655] width 150 height 28
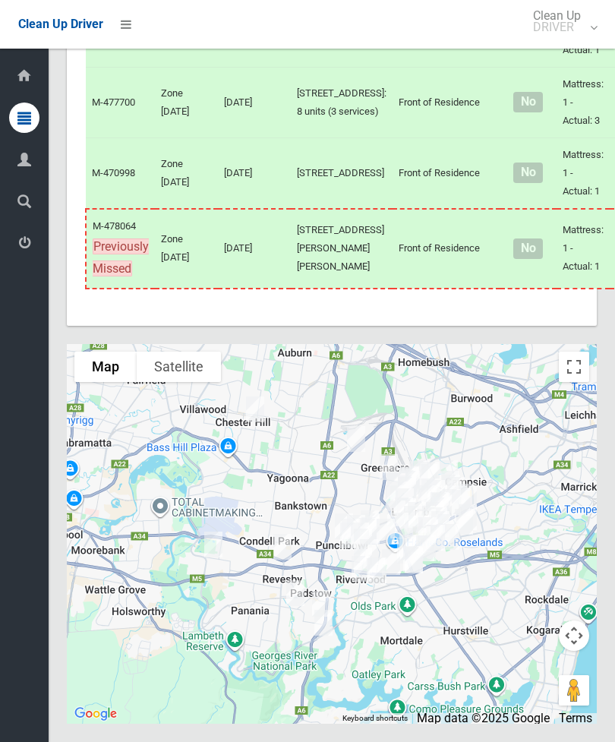
scroll to position [9432, 0]
